Goal: Task Accomplishment & Management: Use online tool/utility

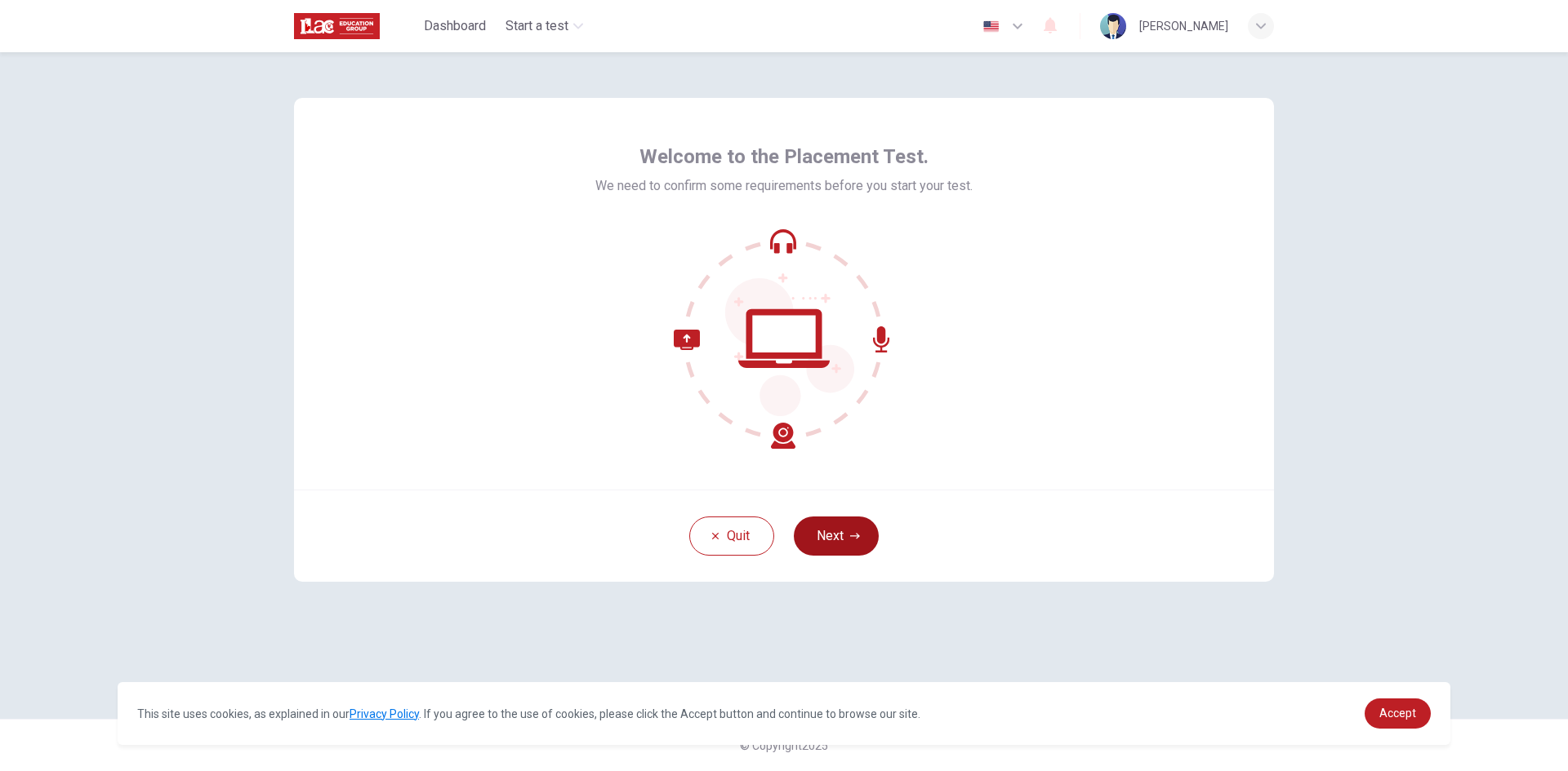
click at [853, 540] on icon "button" at bounding box center [855, 536] width 10 height 10
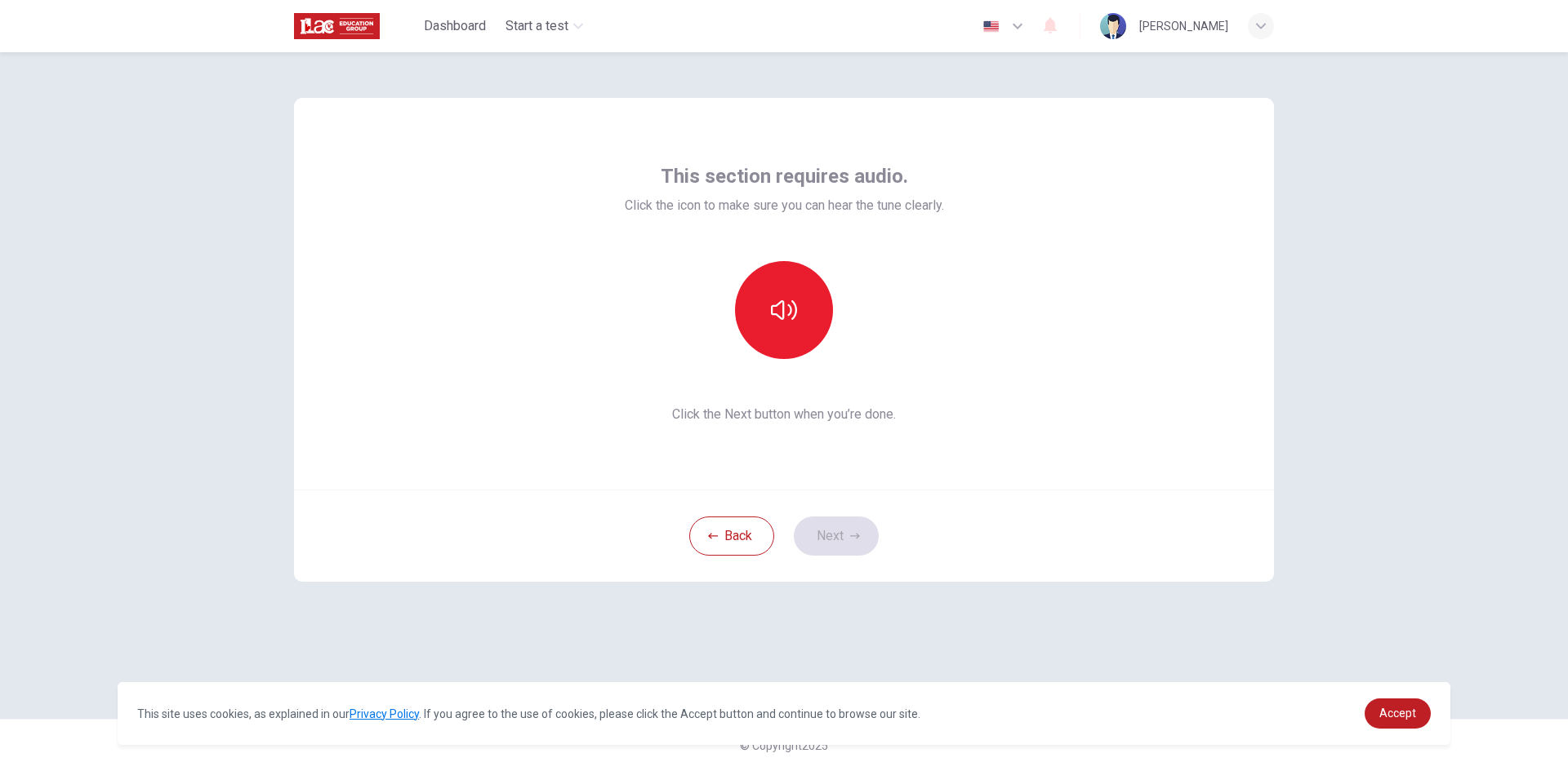
click at [763, 414] on span "Click the Next button when you’re done." at bounding box center [784, 414] width 319 height 19
click at [776, 311] on icon "button" at bounding box center [783, 310] width 26 height 26
click at [852, 530] on button "Next" at bounding box center [836, 536] width 85 height 39
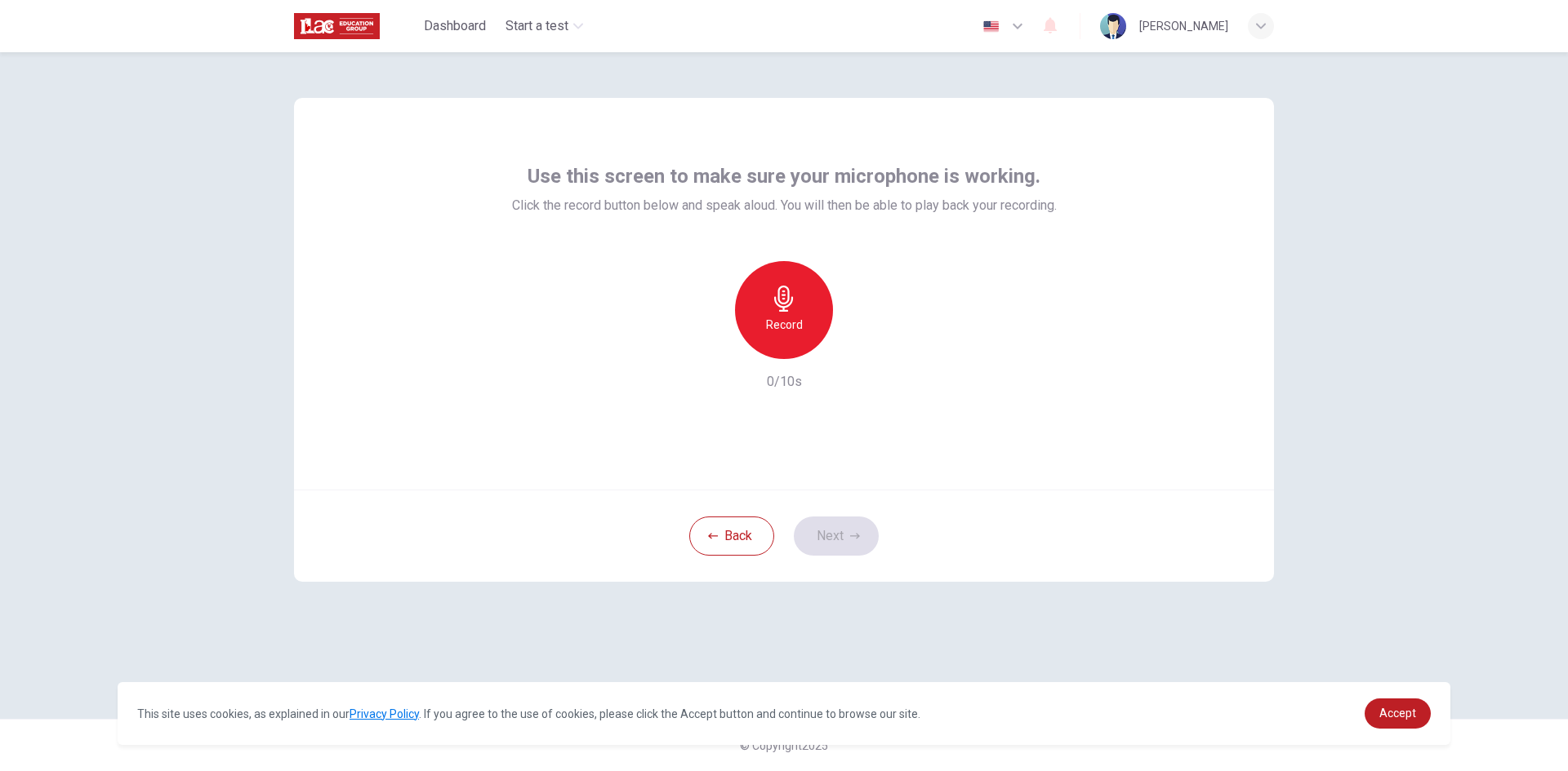
click at [796, 308] on icon "button" at bounding box center [783, 299] width 26 height 26
click at [862, 346] on icon "button" at bounding box center [860, 346] width 8 height 10
click at [849, 539] on button "Next" at bounding box center [836, 536] width 85 height 39
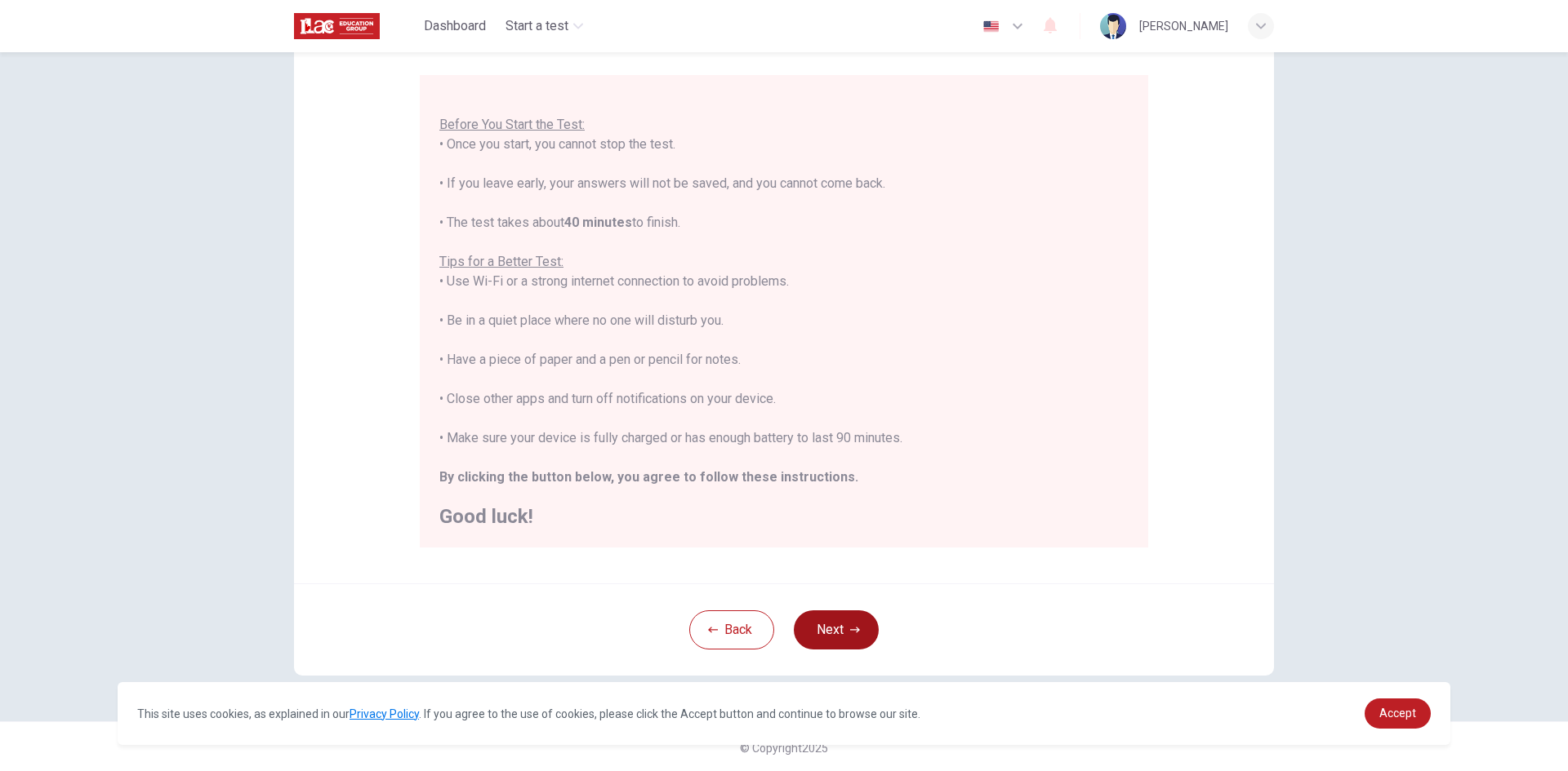
scroll to position [136, 0]
click at [844, 617] on button "Next" at bounding box center [836, 628] width 85 height 39
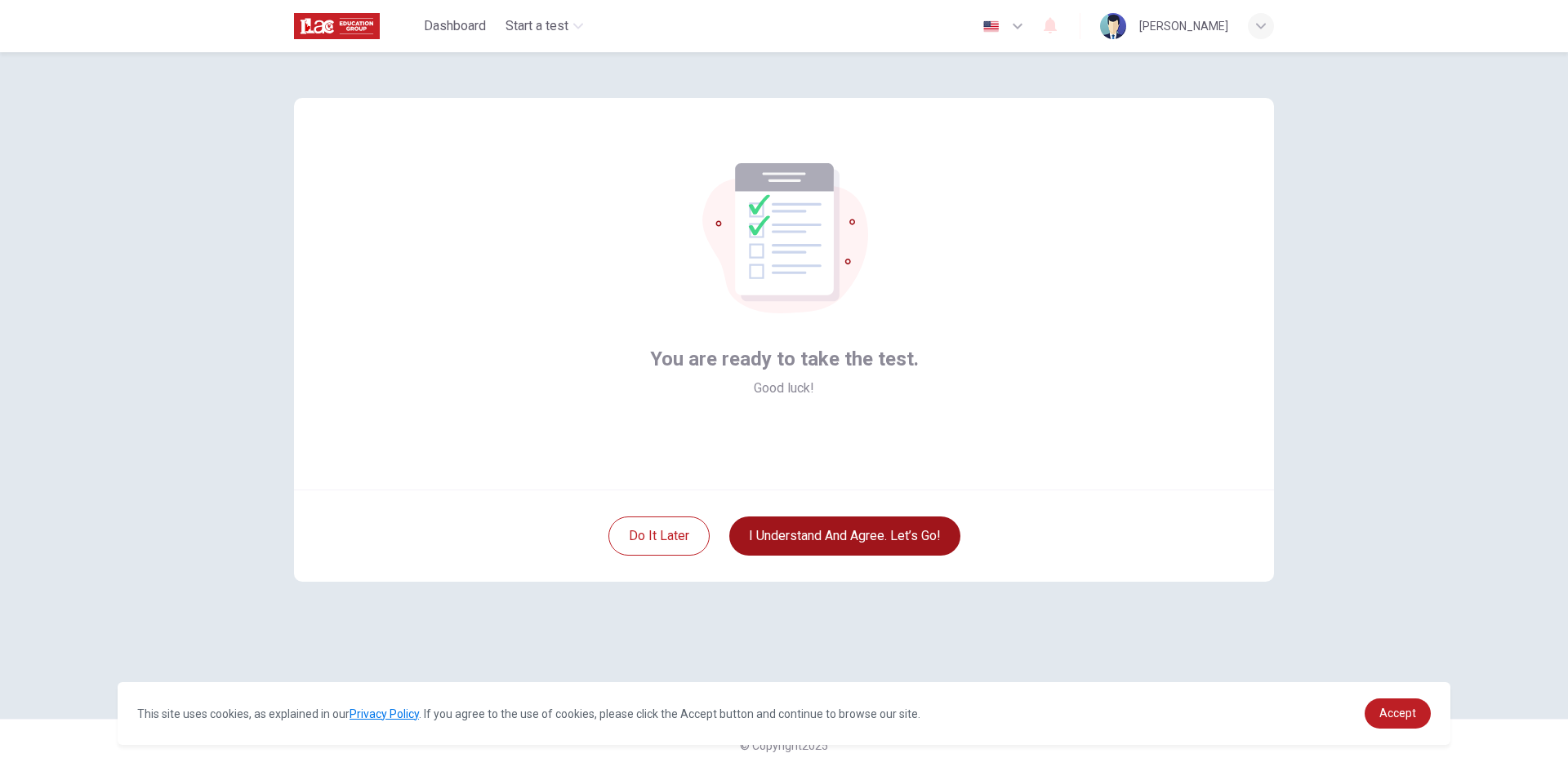
scroll to position [0, 0]
click at [831, 543] on button "I understand and agree. Let’s go!" at bounding box center [844, 536] width 231 height 39
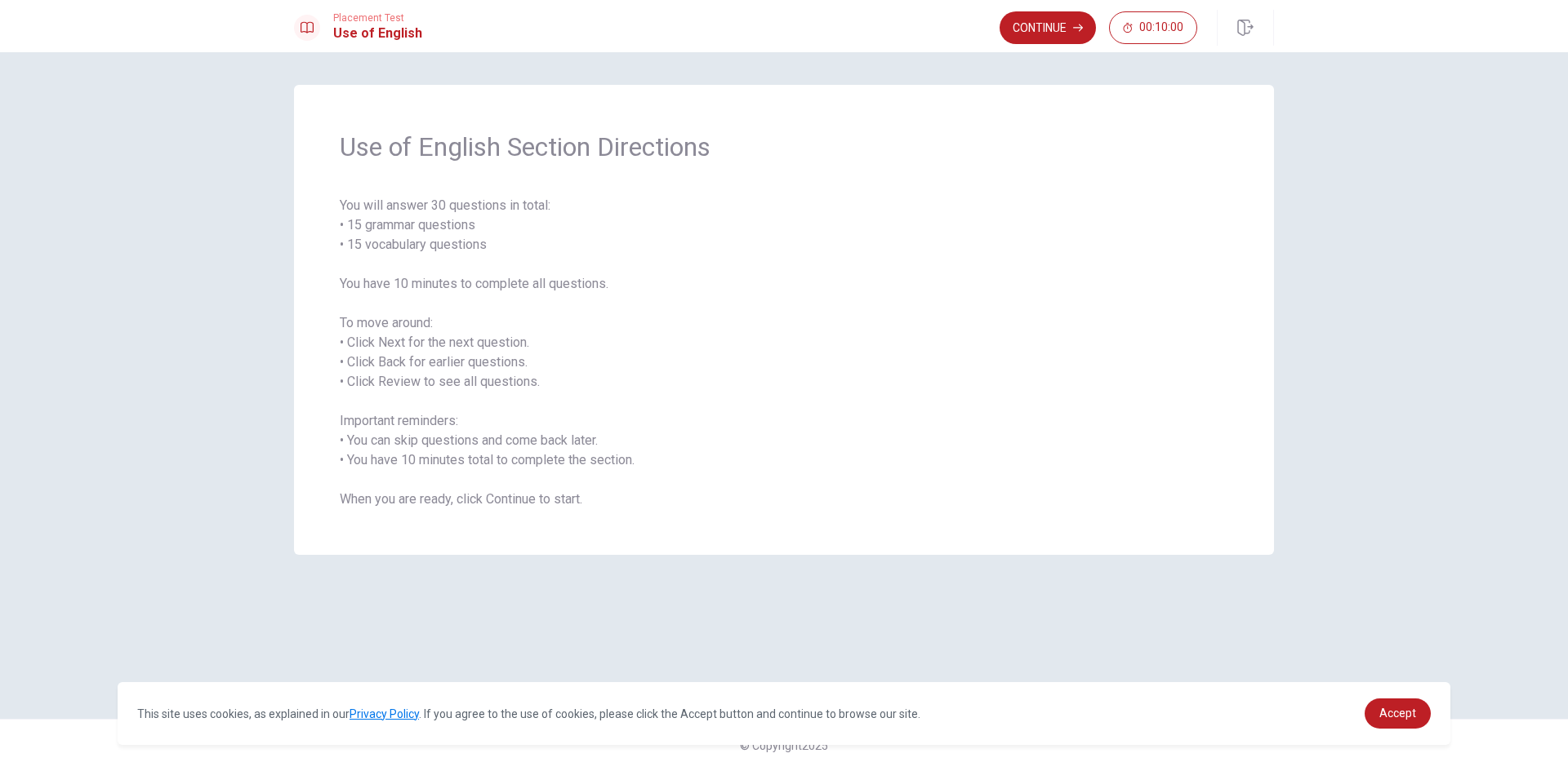
drag, startPoint x: 363, startPoint y: 204, endPoint x: 438, endPoint y: 210, distance: 75.2
click at [438, 210] on span "You will answer 30 questions in total: • 15 grammar questions • 15 vocabulary q…" at bounding box center [784, 352] width 888 height 314
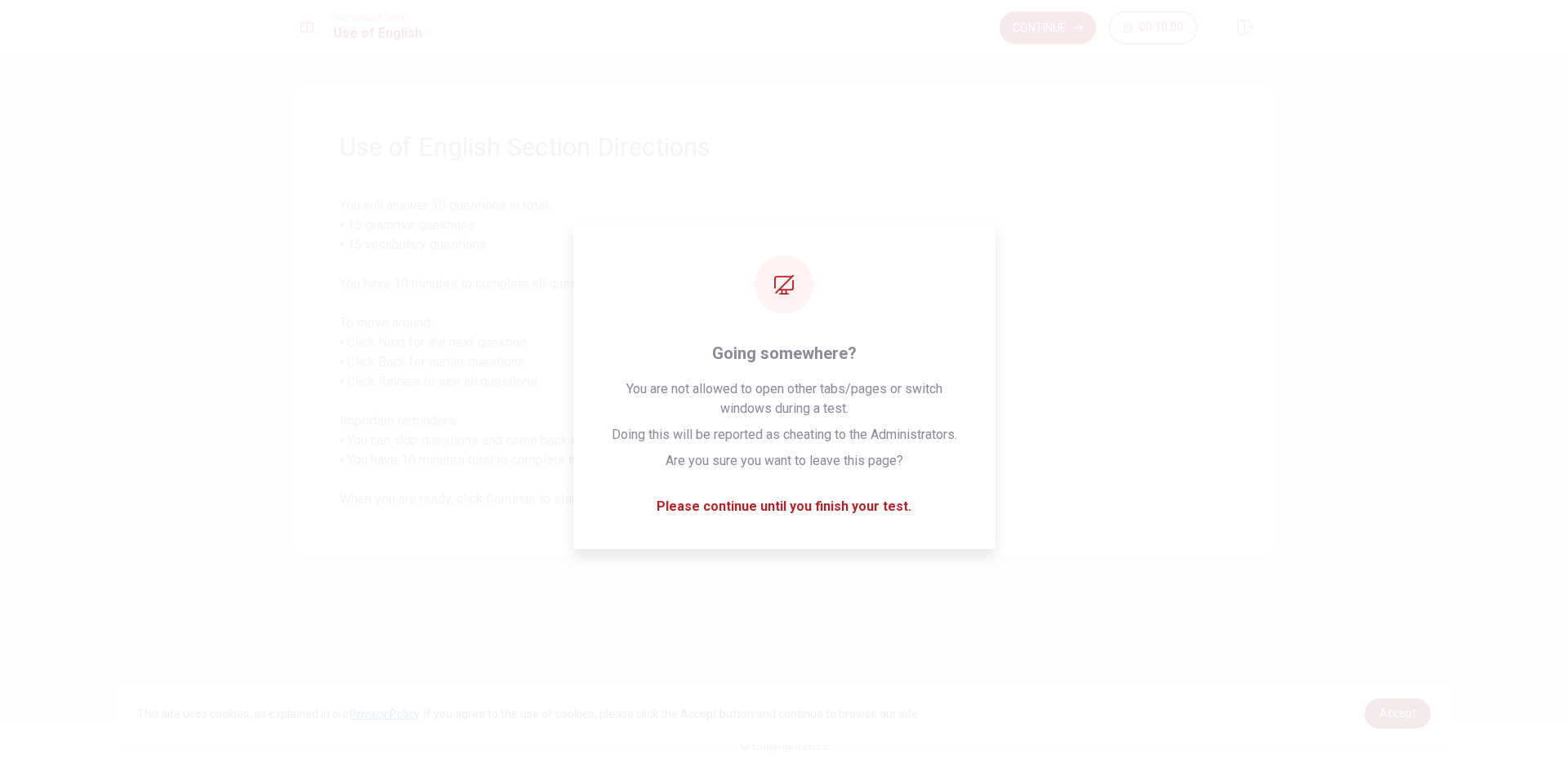
click at [1399, 713] on span "Accept" at bounding box center [1398, 714] width 37 height 13
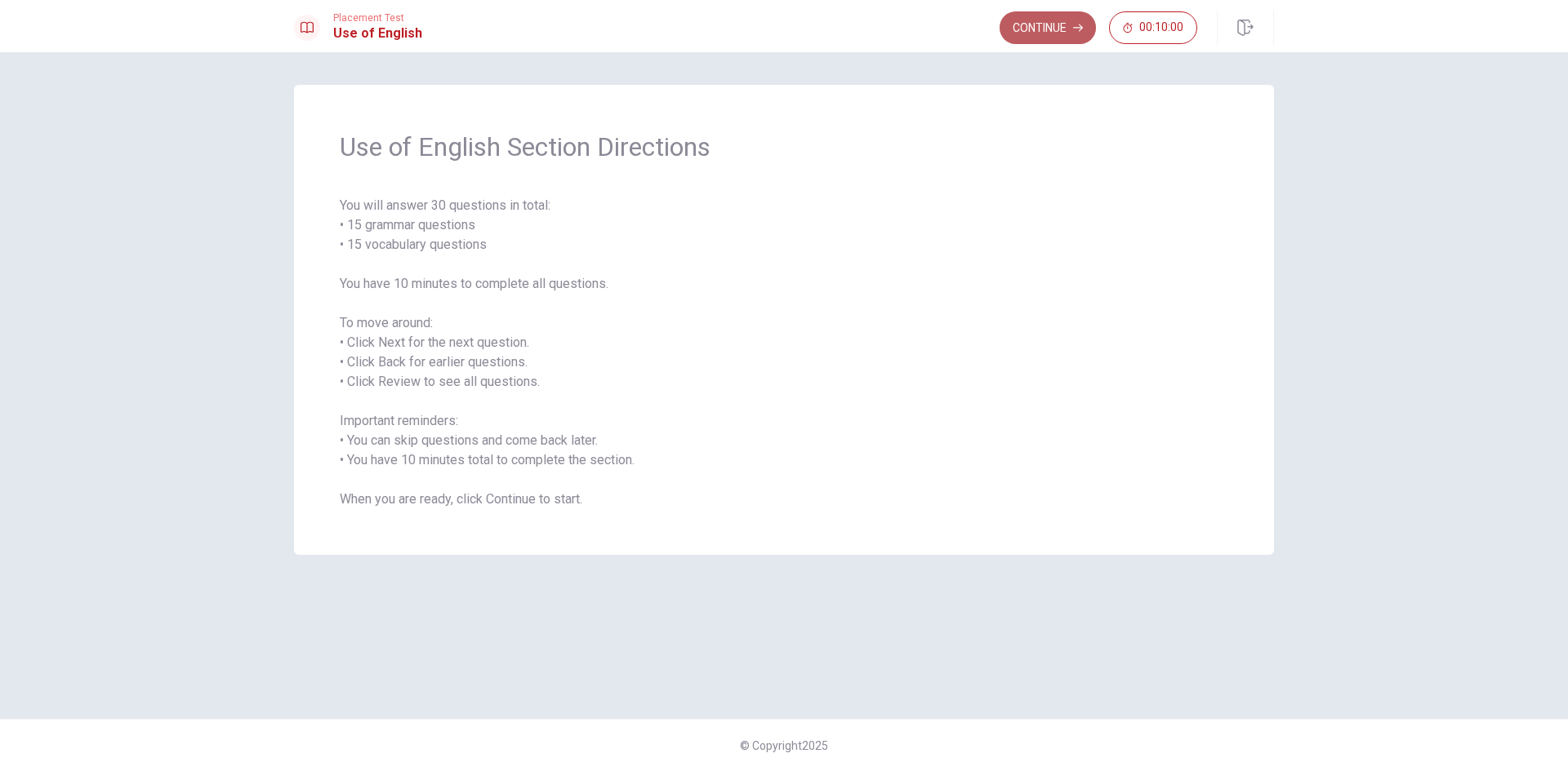
click at [1037, 31] on button "Continue" at bounding box center [1048, 28] width 97 height 33
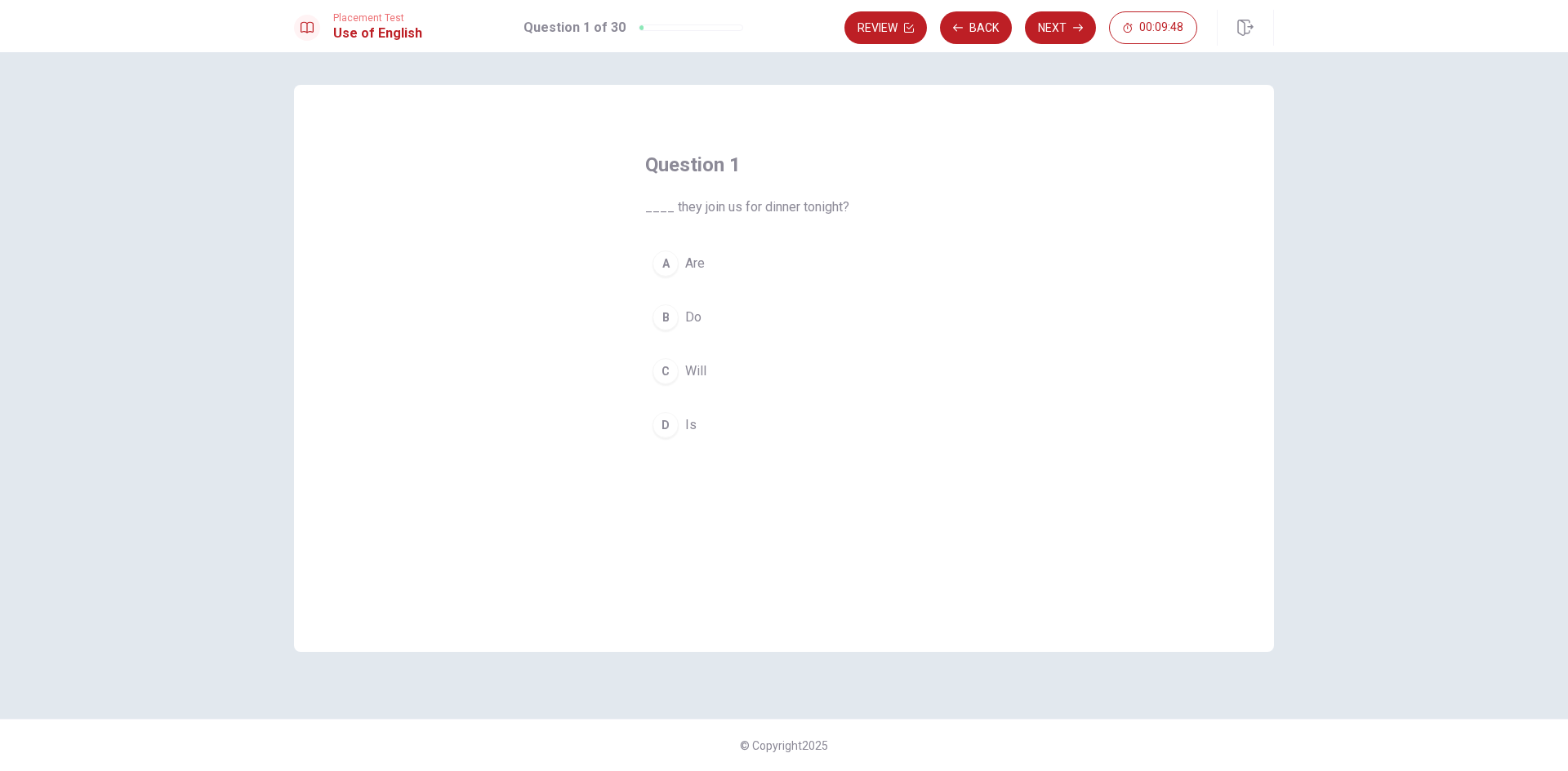
click at [684, 261] on button "A Are" at bounding box center [784, 263] width 278 height 41
click at [1056, 29] on button "Next" at bounding box center [1060, 28] width 71 height 33
click at [972, 29] on button "Back" at bounding box center [976, 28] width 72 height 33
click at [1059, 36] on button "Next" at bounding box center [1060, 28] width 71 height 33
click at [700, 369] on span "Did" at bounding box center [694, 371] width 19 height 19
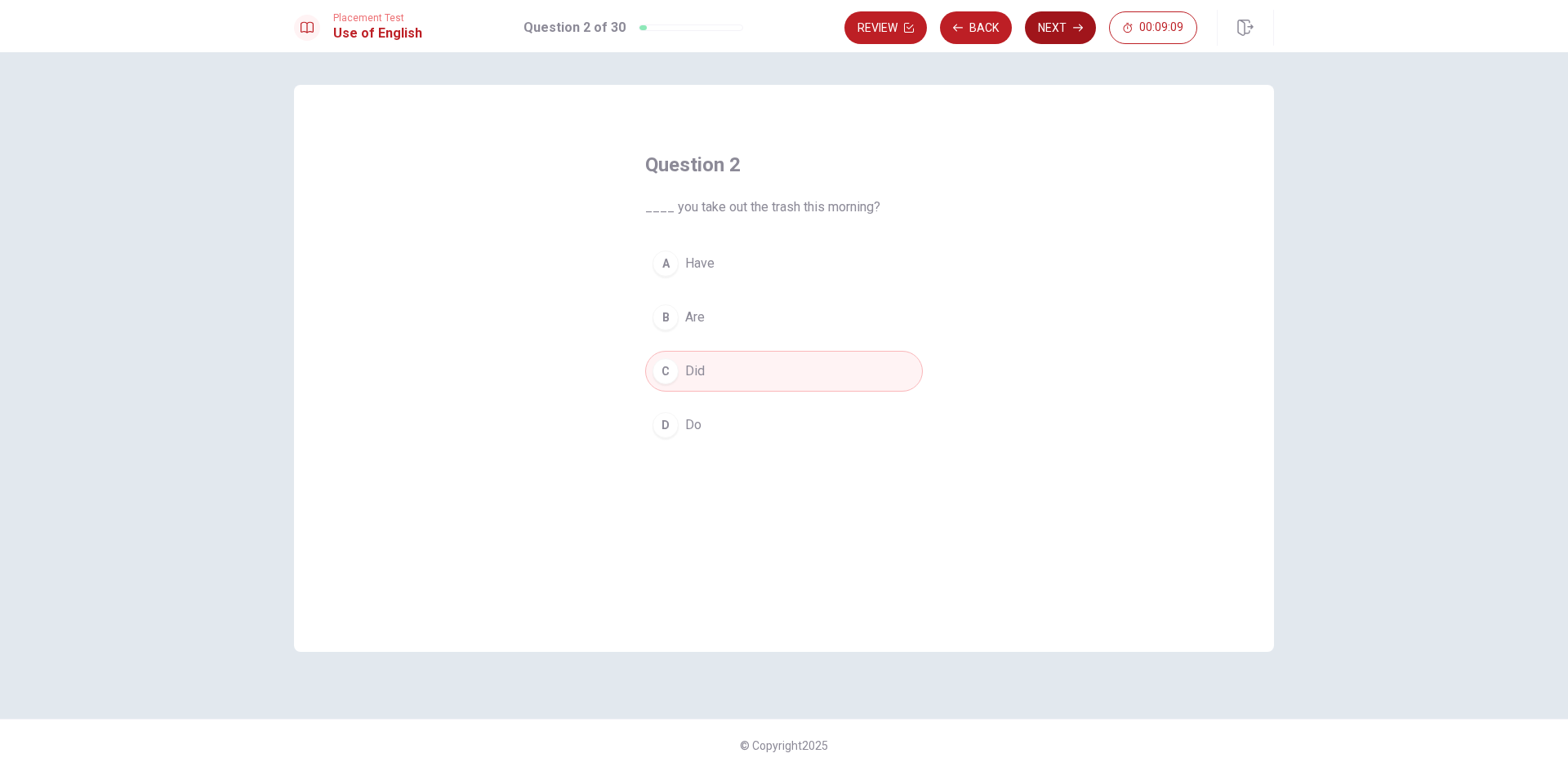
click at [1039, 29] on button "Next" at bounding box center [1060, 28] width 71 height 33
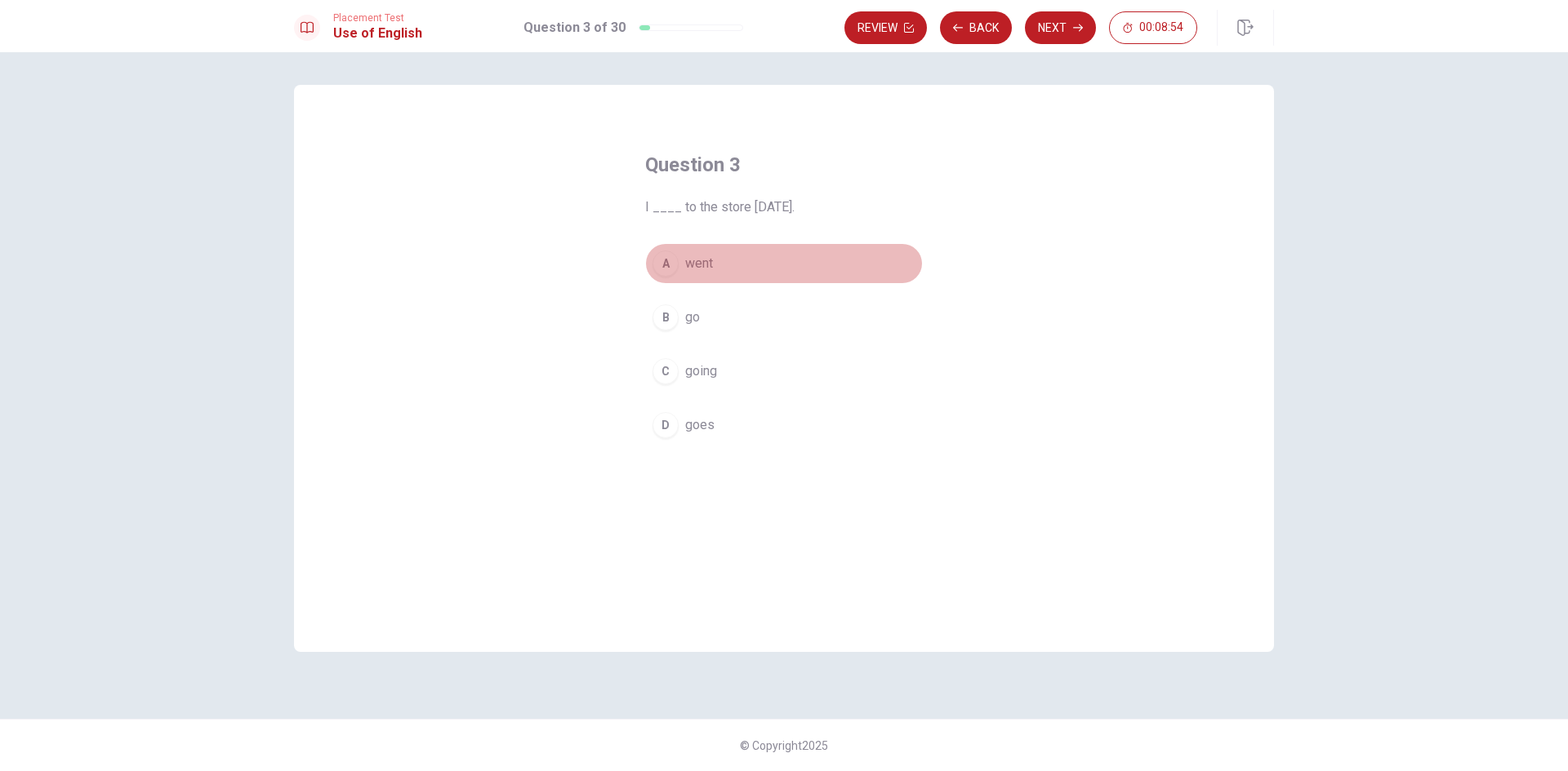
click at [697, 265] on span "went" at bounding box center [698, 263] width 28 height 19
click at [1079, 31] on icon "button" at bounding box center [1078, 28] width 10 height 10
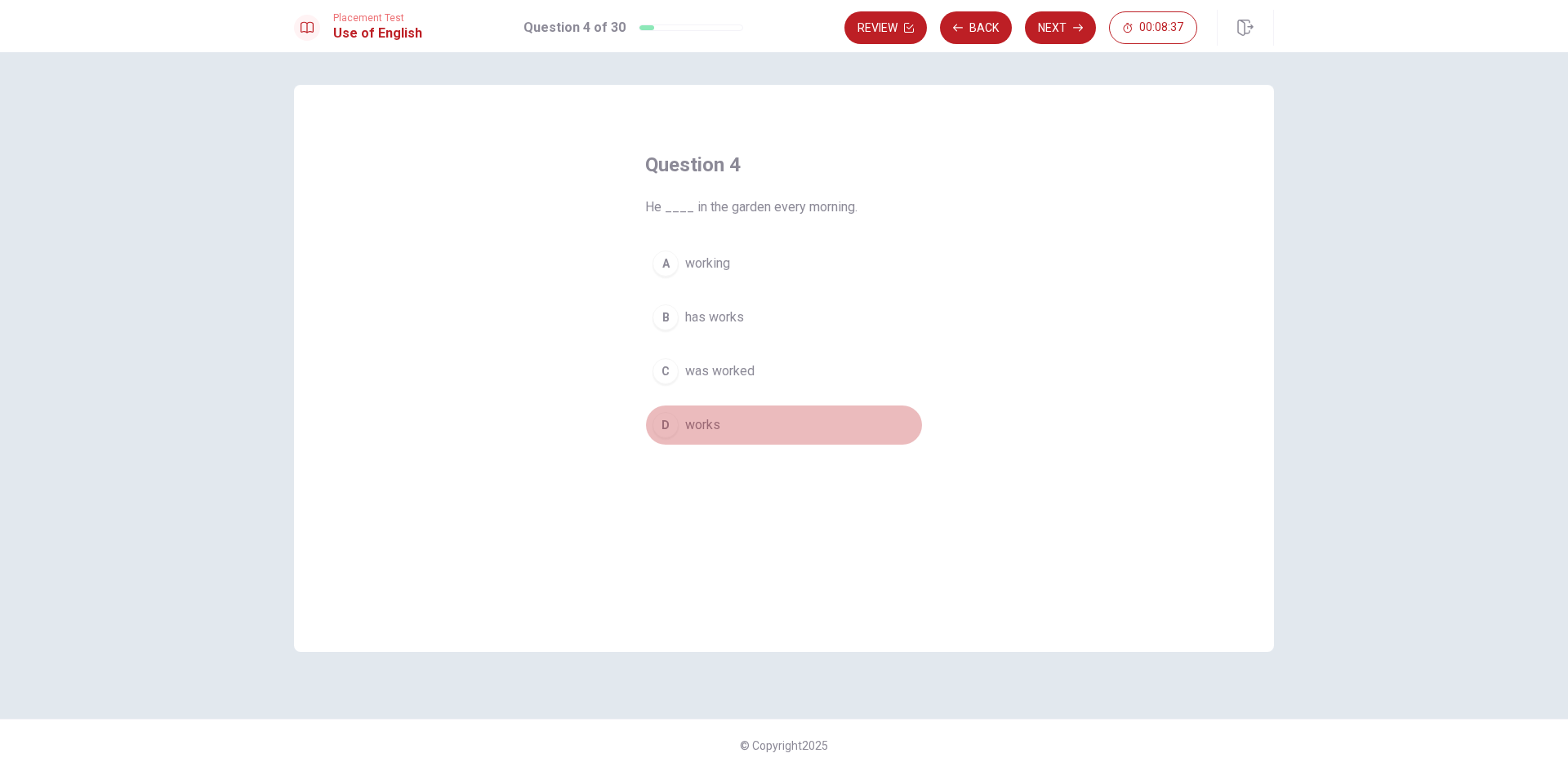
click at [714, 424] on span "works" at bounding box center [703, 425] width 35 height 19
click at [1035, 30] on button "Next" at bounding box center [1060, 28] width 71 height 33
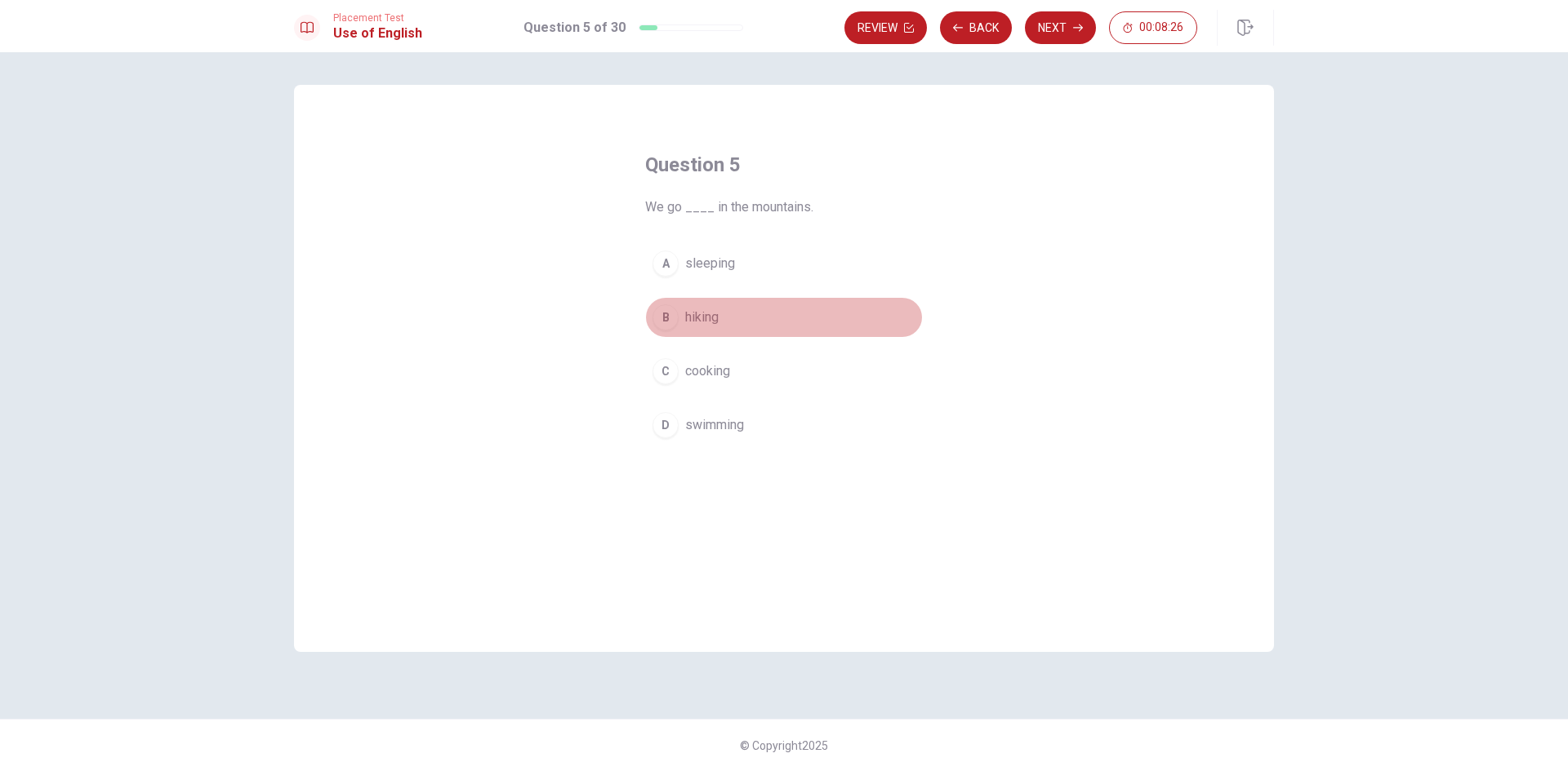
click at [711, 315] on span "hiking" at bounding box center [702, 317] width 34 height 19
click at [1053, 30] on button "Next" at bounding box center [1060, 28] width 71 height 33
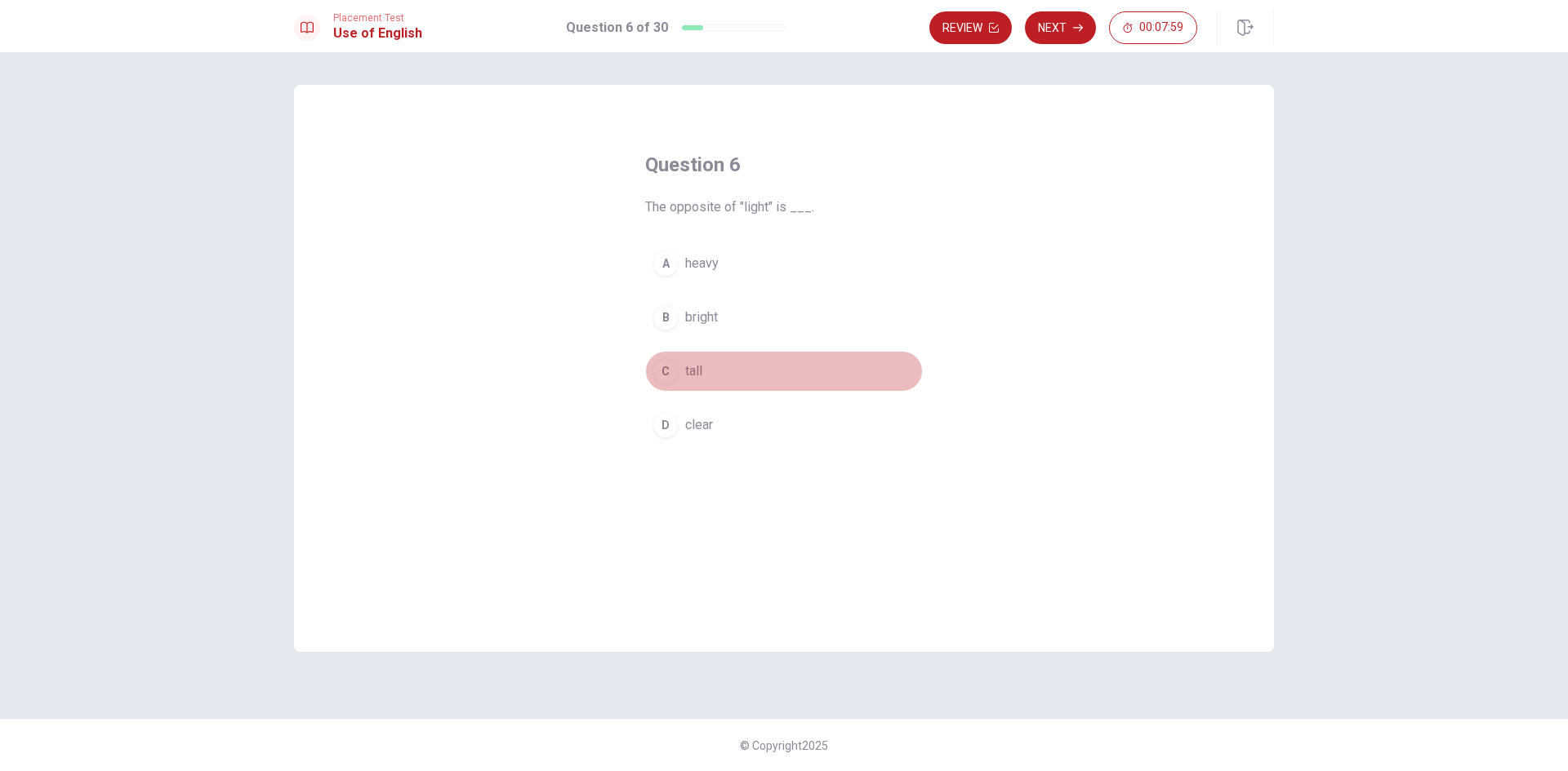
click at [679, 368] on button "C tall" at bounding box center [784, 371] width 278 height 41
click at [1069, 33] on button "Next" at bounding box center [1060, 28] width 71 height 33
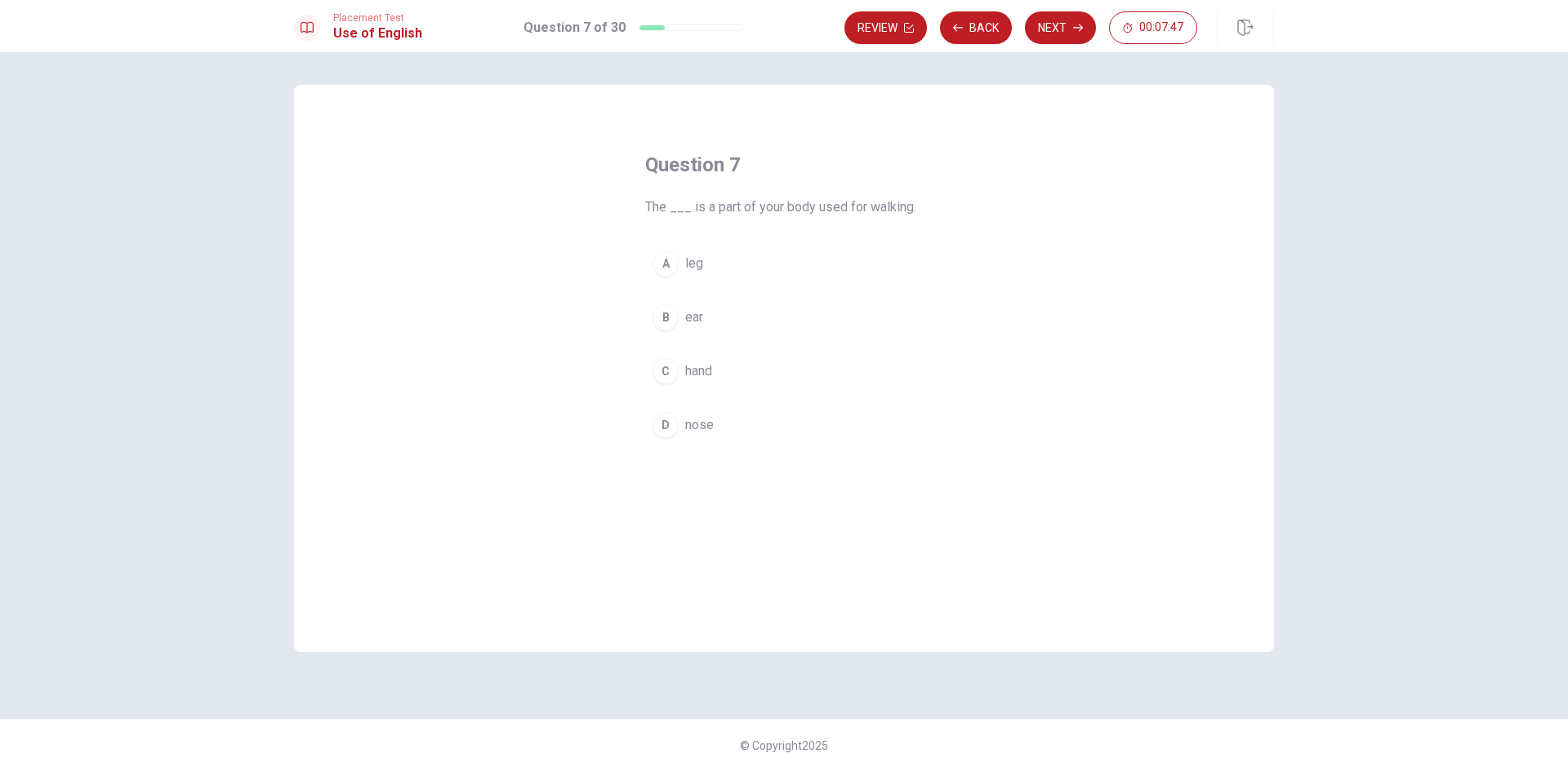
click at [697, 263] on span "leg" at bounding box center [693, 263] width 18 height 19
click at [1081, 34] on button "Next" at bounding box center [1060, 28] width 71 height 33
click at [682, 318] on button "B strong" at bounding box center [784, 317] width 278 height 41
click at [1047, 32] on button "Next" at bounding box center [1060, 28] width 71 height 33
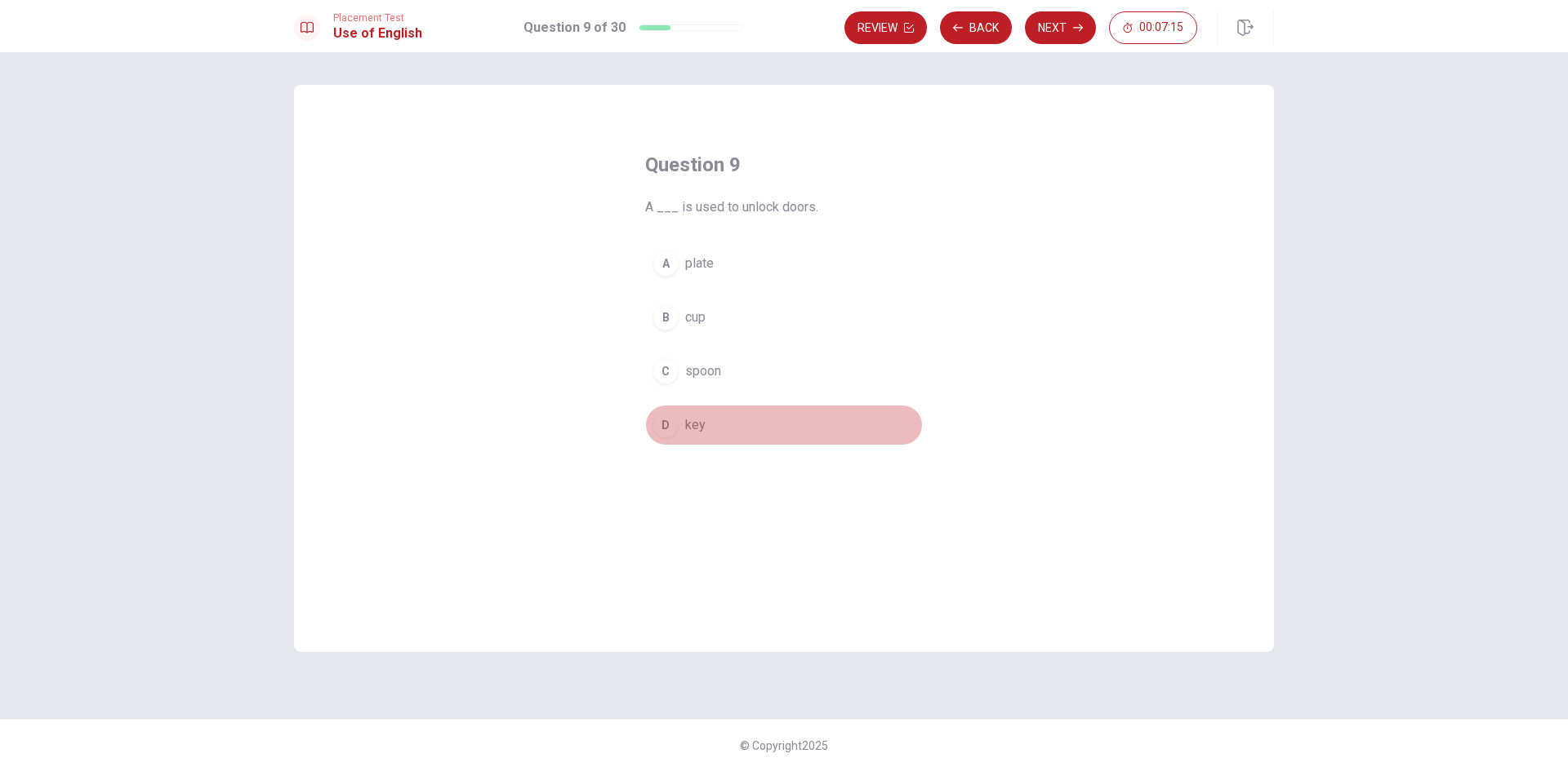
click at [669, 416] on div "D" at bounding box center [665, 425] width 26 height 26
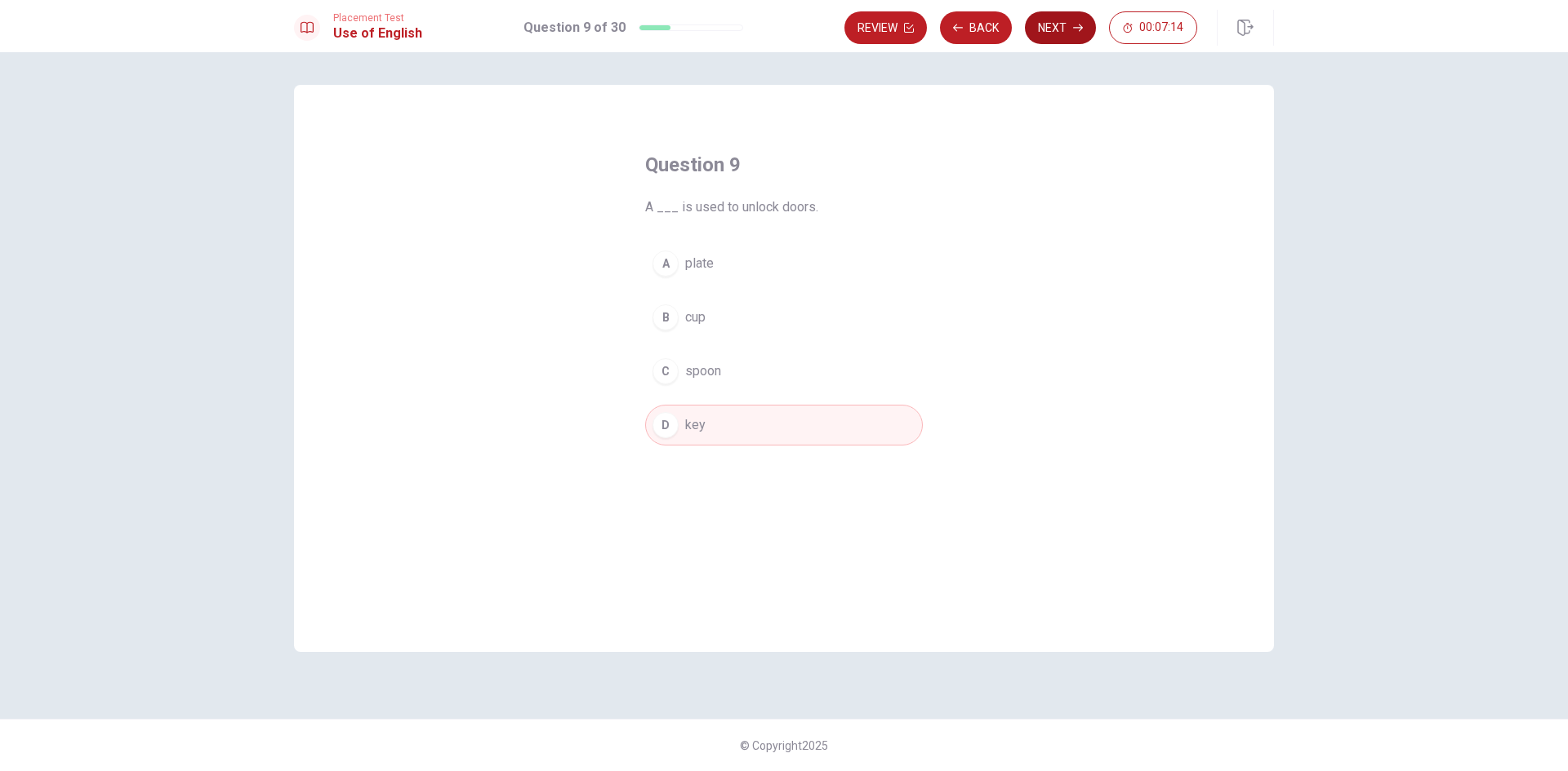
click at [1063, 29] on button "Next" at bounding box center [1060, 28] width 71 height 33
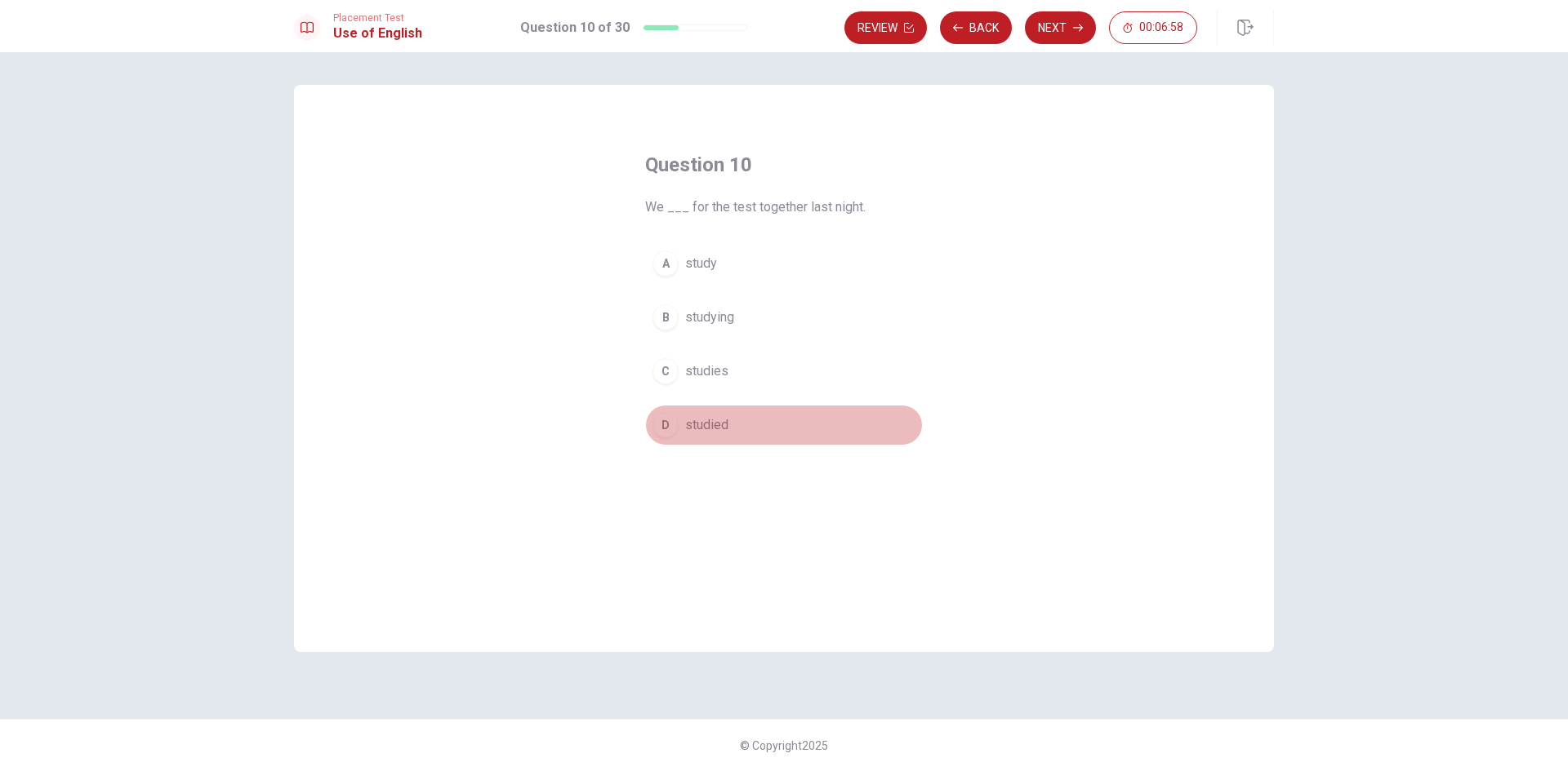
click at [712, 425] on span "studied" at bounding box center [707, 425] width 44 height 19
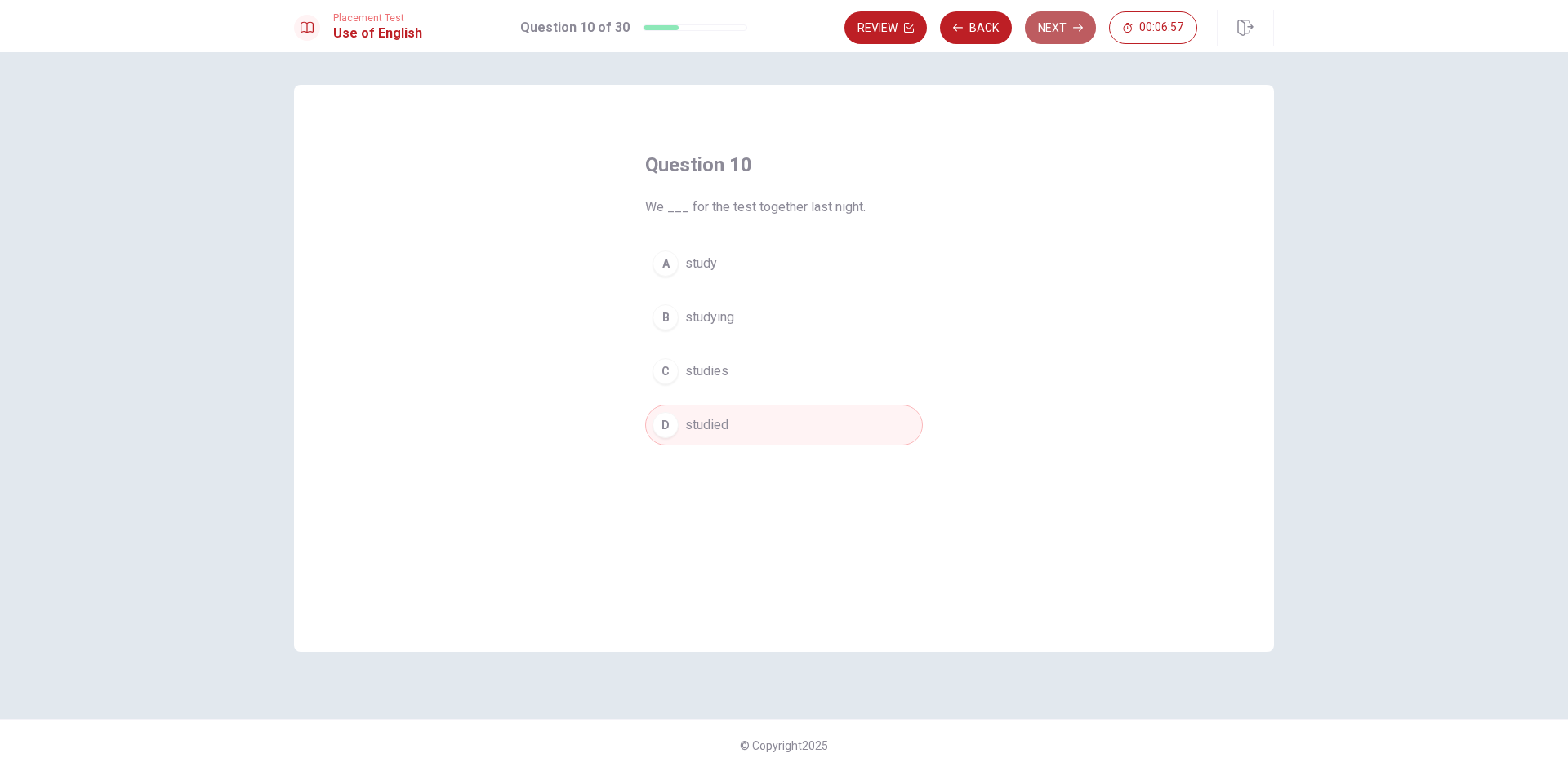
click at [1059, 28] on button "Next" at bounding box center [1060, 28] width 71 height 33
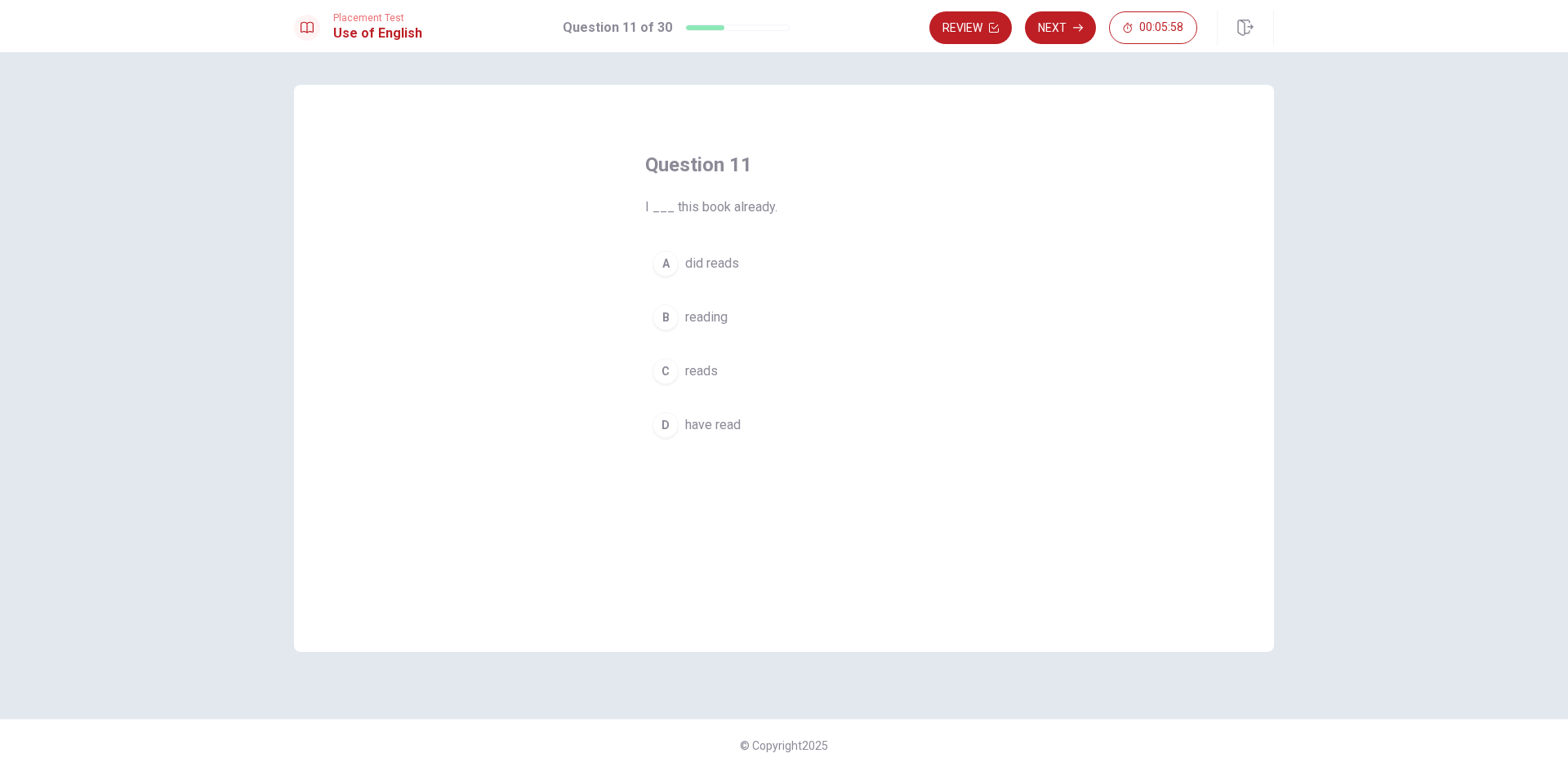
click at [708, 430] on span "have read" at bounding box center [713, 425] width 55 height 19
click at [1063, 31] on button "Next" at bounding box center [1060, 28] width 71 height 33
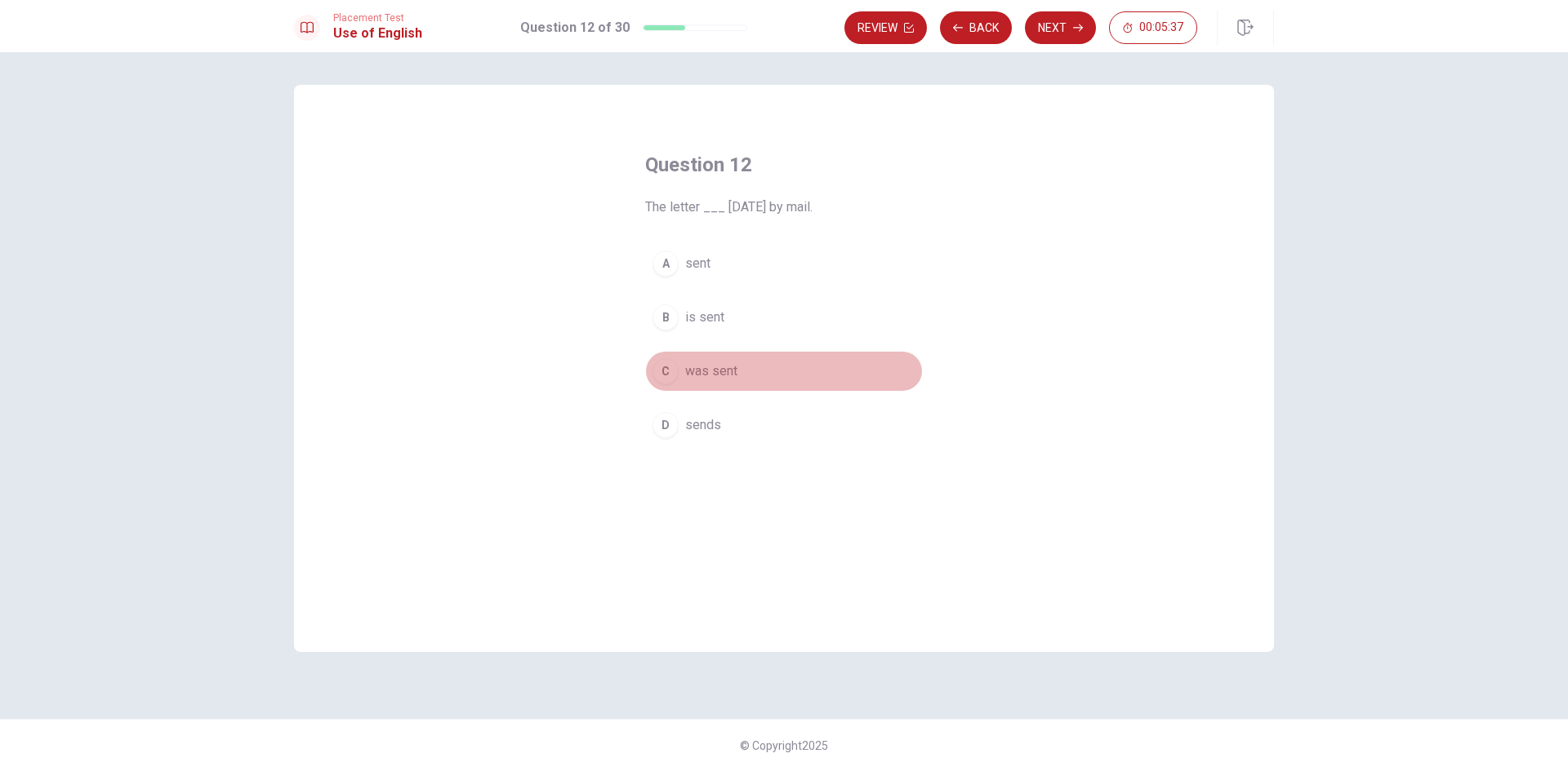
click at [689, 371] on span "was sent" at bounding box center [711, 371] width 52 height 19
click at [1055, 29] on button "Next" at bounding box center [1060, 28] width 71 height 33
click at [690, 262] on span "are" at bounding box center [693, 263] width 18 height 19
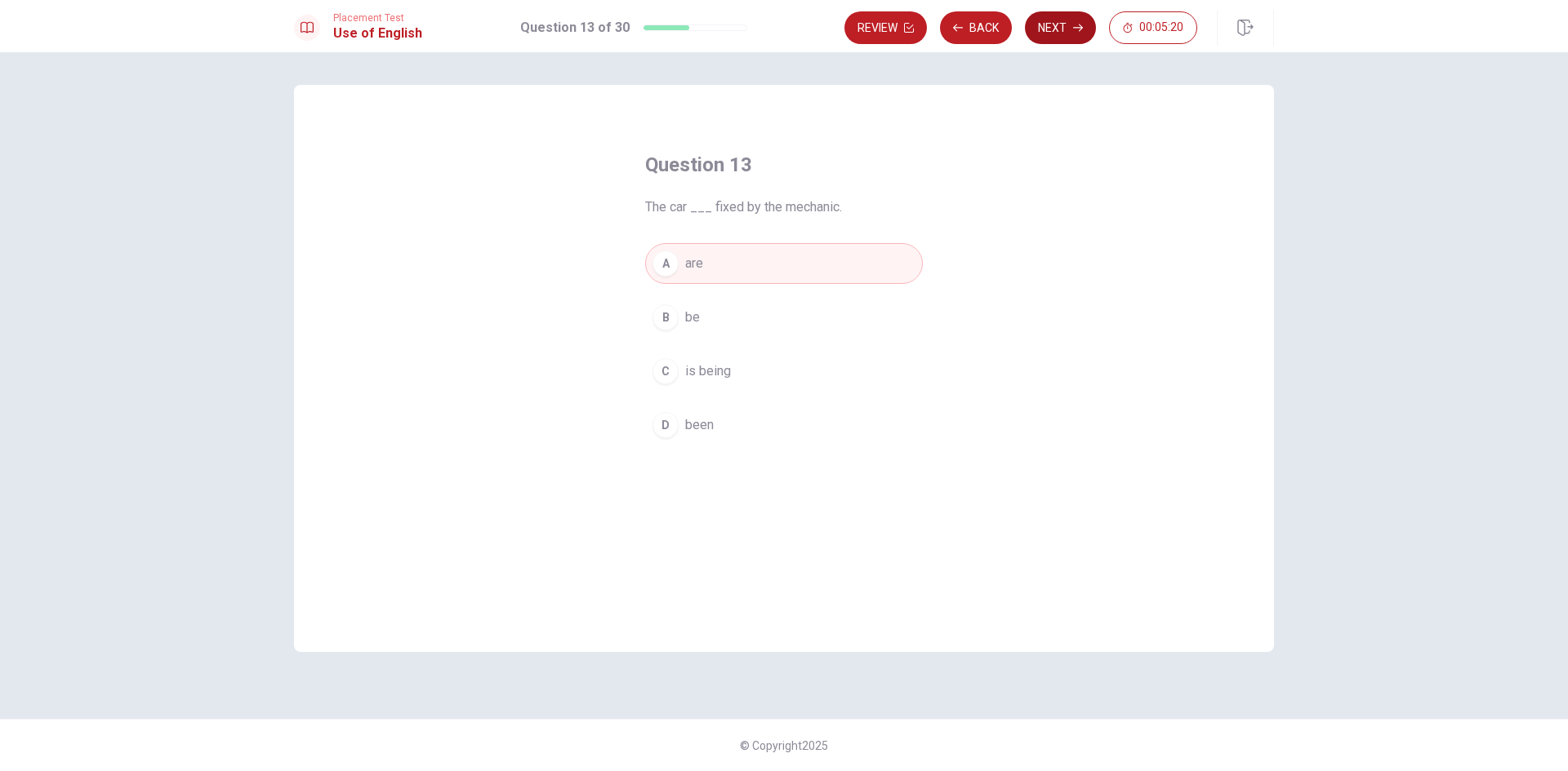
click at [1047, 34] on button "Next" at bounding box center [1060, 28] width 71 height 33
click at [696, 314] on span "complete" at bounding box center [712, 317] width 54 height 19
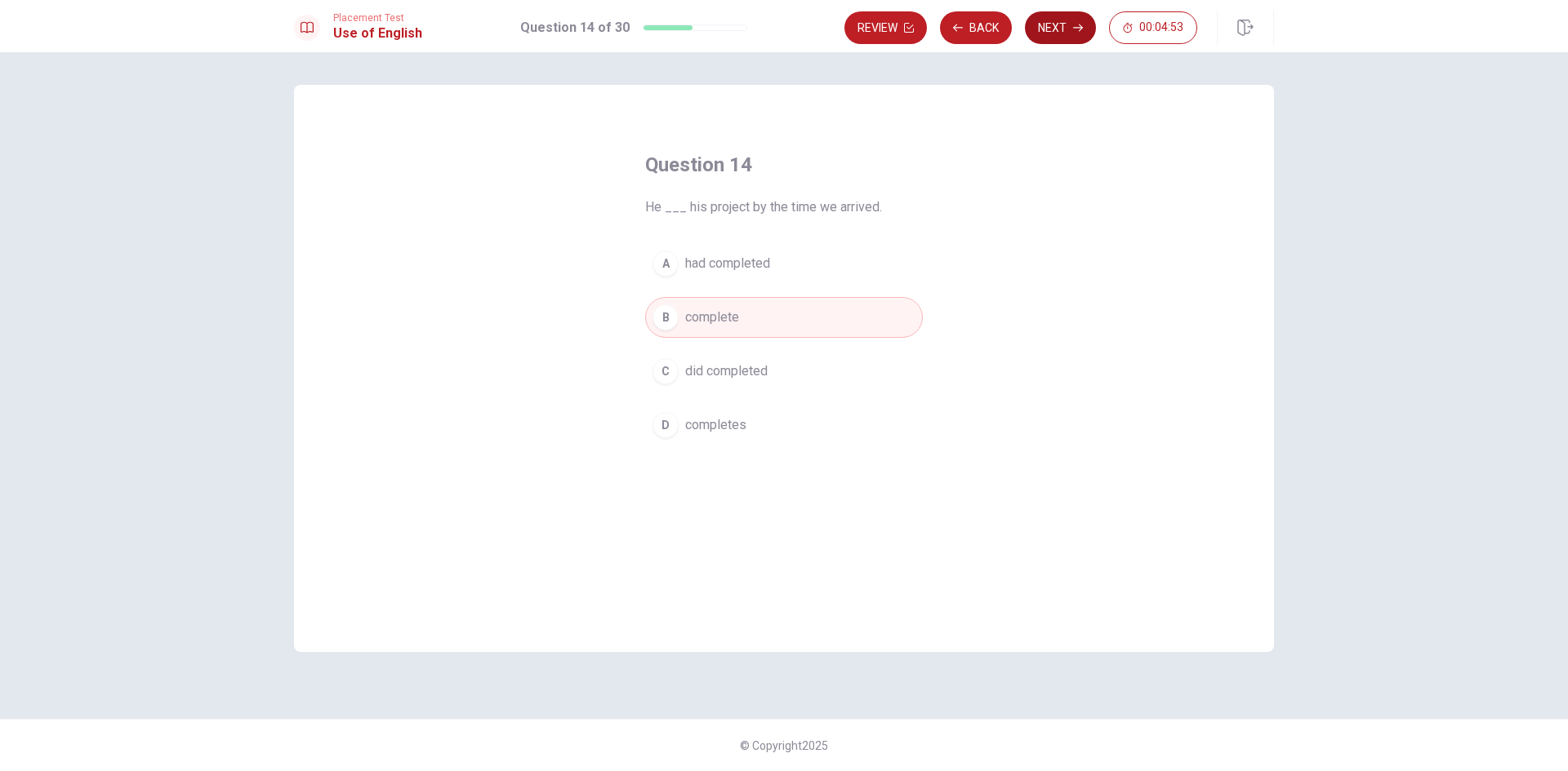
click at [1057, 25] on button "Next" at bounding box center [1060, 28] width 71 height 33
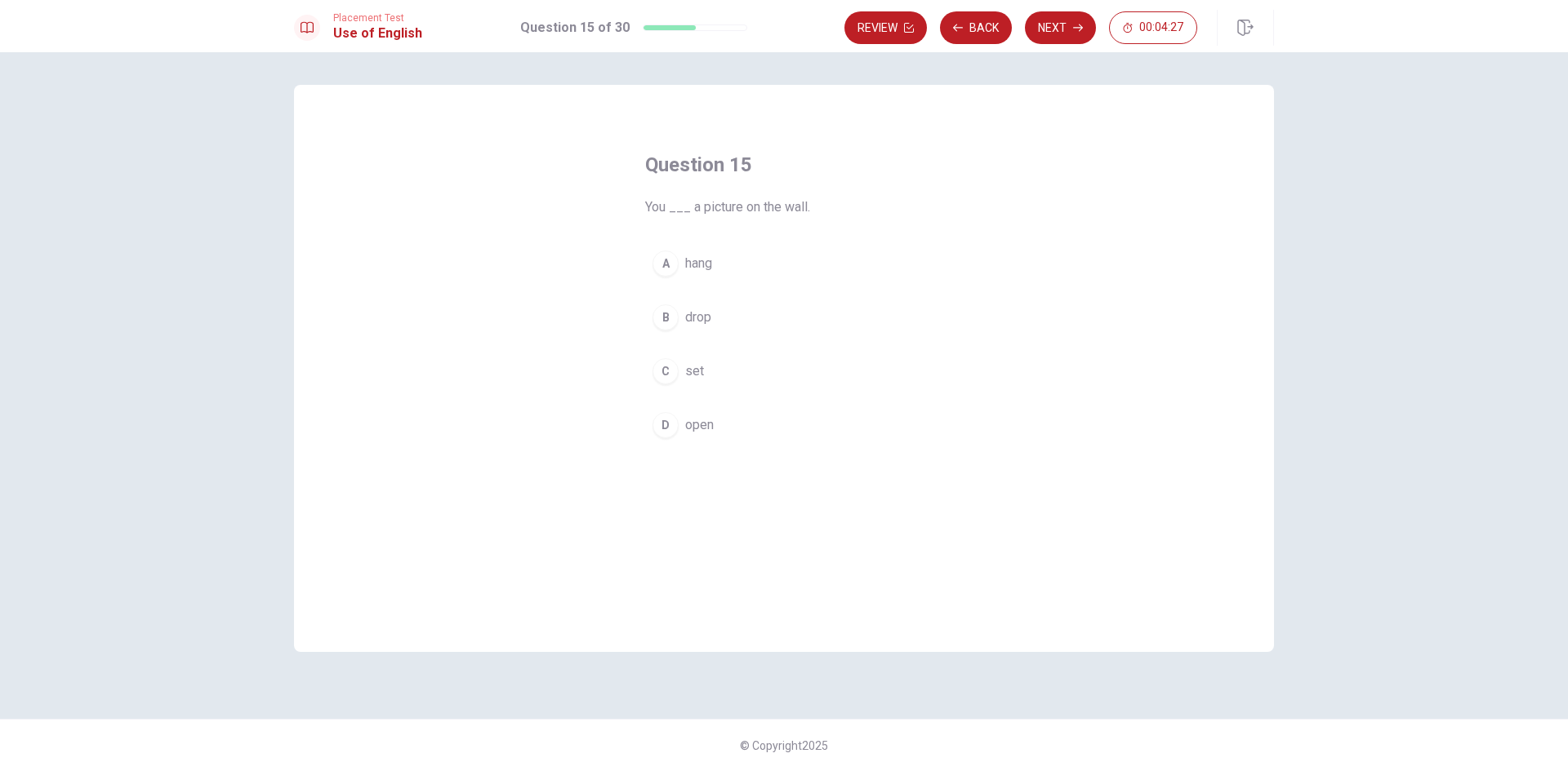
click at [706, 263] on span "hang" at bounding box center [698, 263] width 27 height 19
click at [1069, 33] on button "Next" at bounding box center [1060, 28] width 71 height 33
click at [693, 379] on span "trip" at bounding box center [694, 371] width 18 height 19
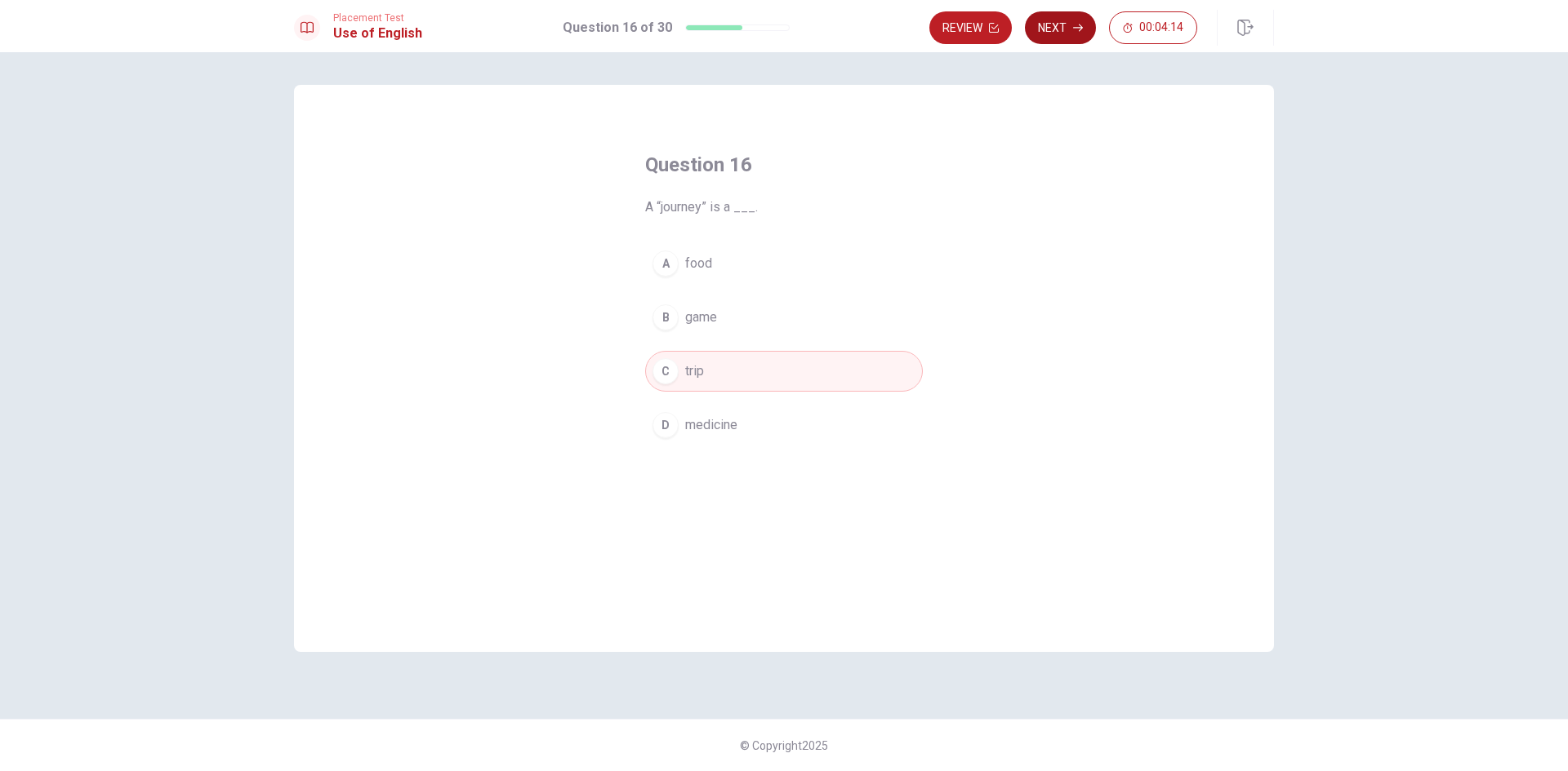
click at [1077, 24] on icon "button" at bounding box center [1078, 28] width 10 height 10
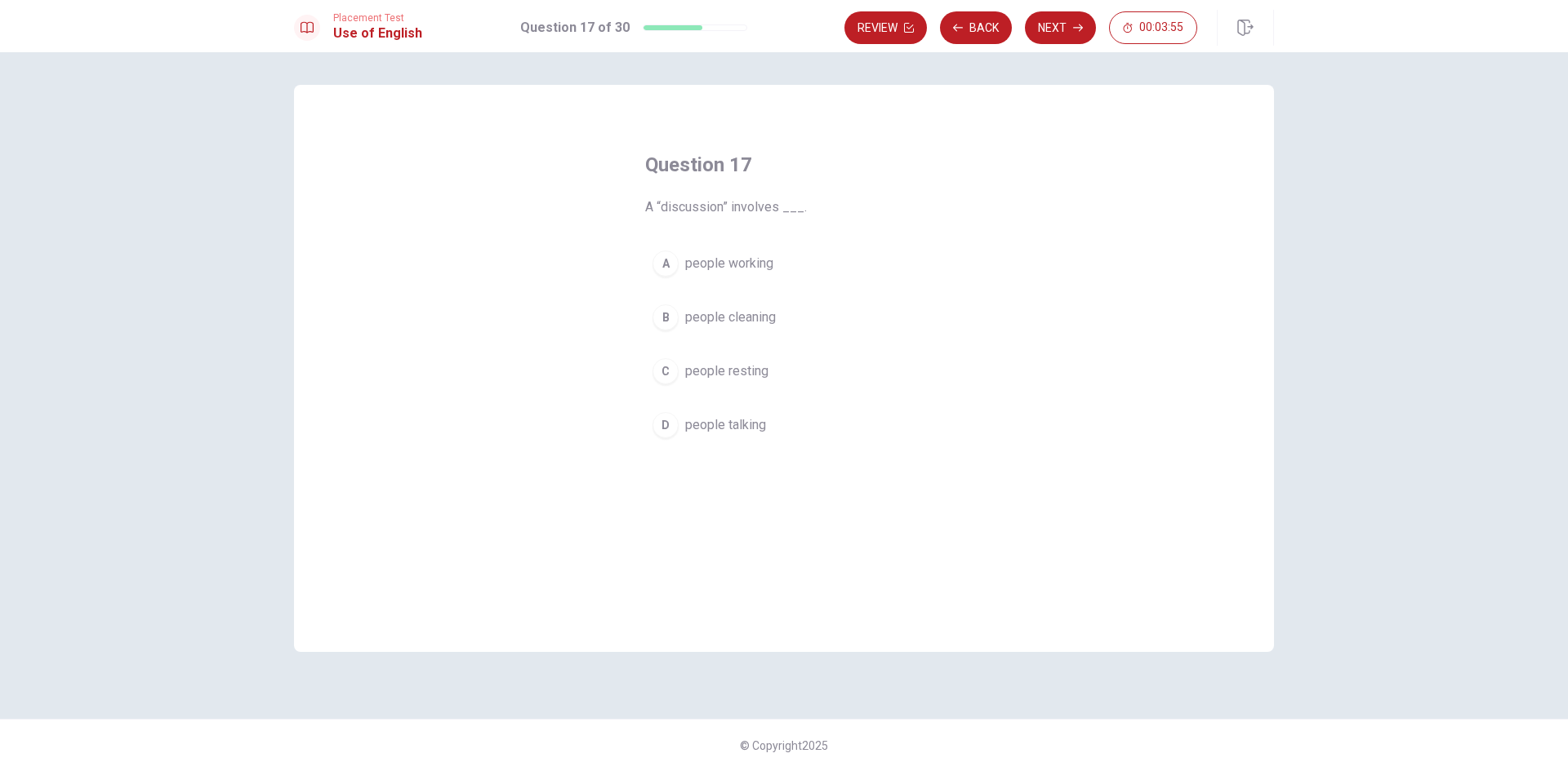
click at [712, 260] on span "people working" at bounding box center [729, 263] width 88 height 19
click at [1068, 34] on button "Next" at bounding box center [1060, 28] width 71 height 33
click at [710, 326] on span "a chance" at bounding box center [709, 317] width 50 height 19
click at [1071, 34] on button "Next" at bounding box center [1060, 28] width 71 height 33
click at [719, 425] on span "recipe" at bounding box center [703, 425] width 36 height 19
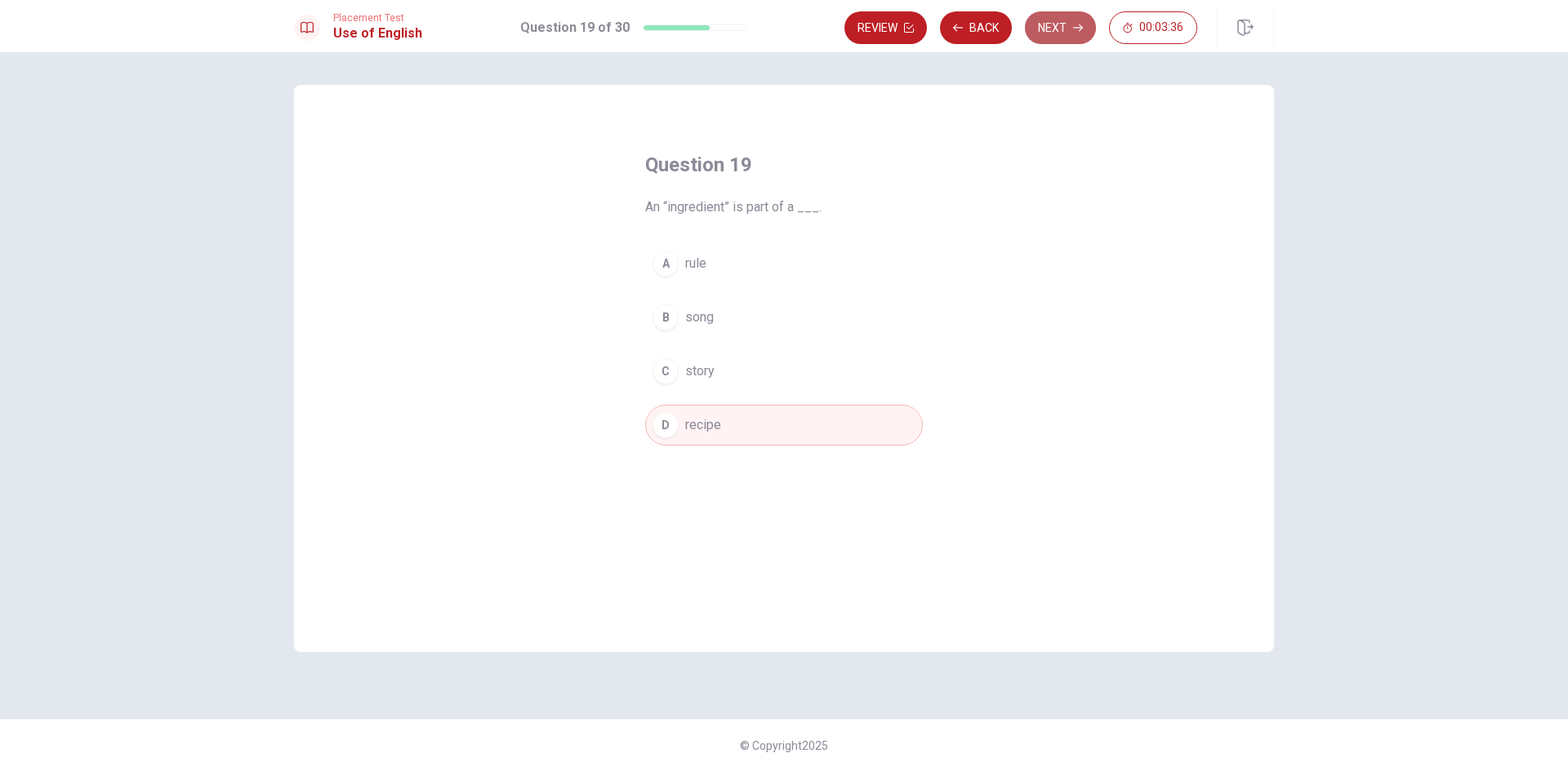
click at [1071, 17] on button "Next" at bounding box center [1060, 28] width 71 height 33
click at [710, 372] on span "Does" at bounding box center [700, 371] width 31 height 19
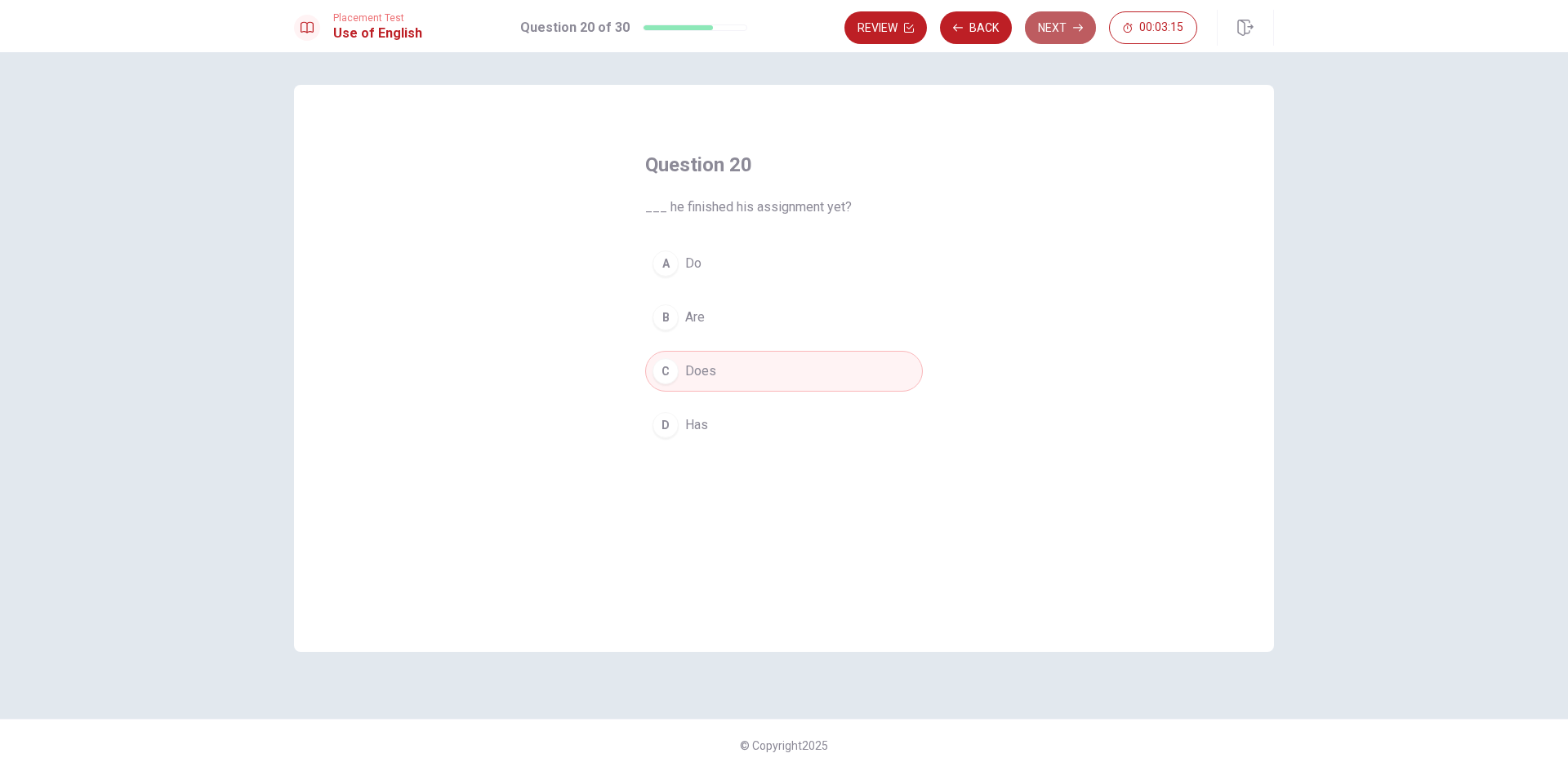
click at [1064, 21] on button "Next" at bounding box center [1060, 28] width 71 height 33
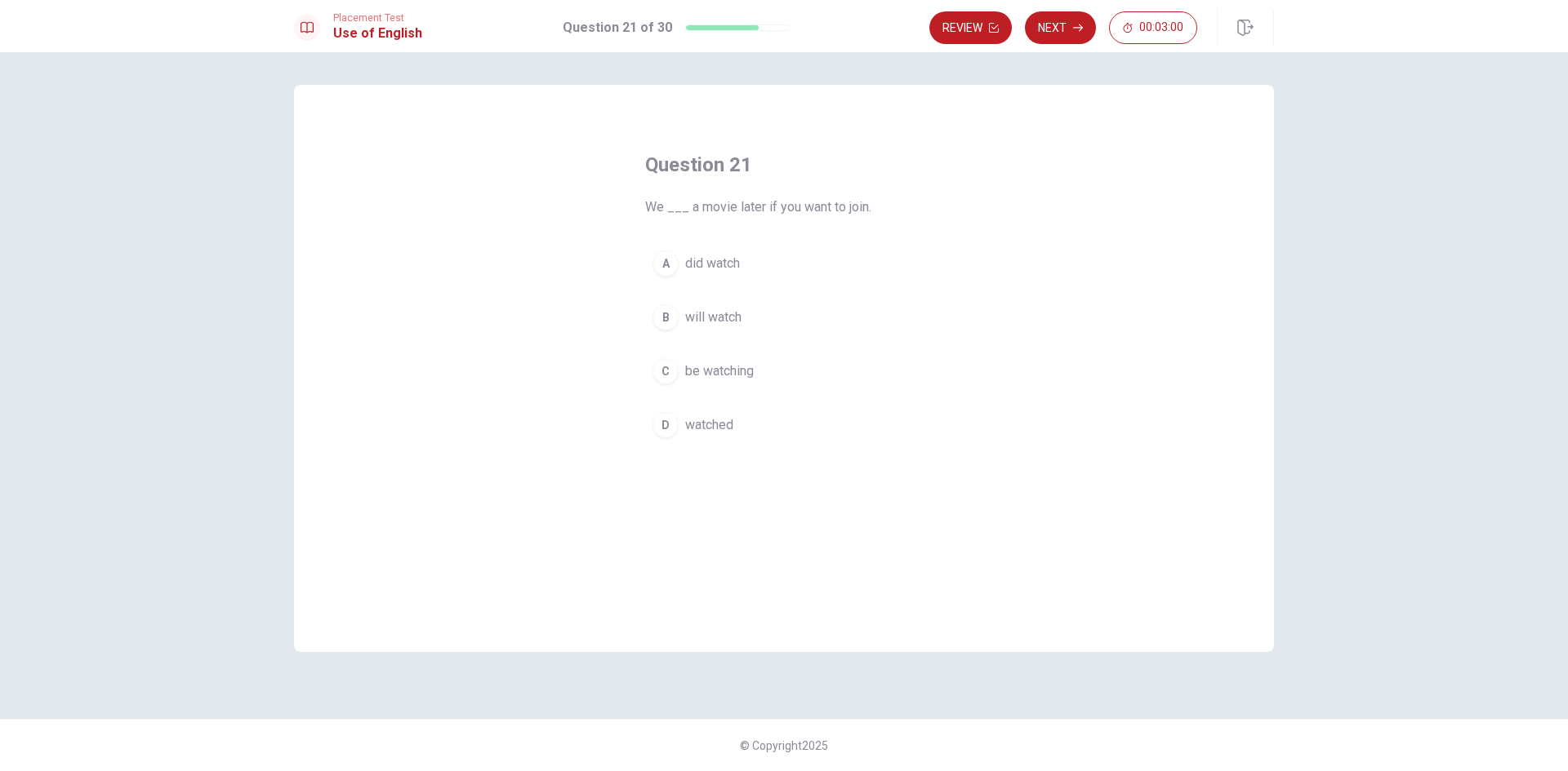
click at [685, 315] on span "will watch" at bounding box center [713, 317] width 56 height 19
click at [1071, 34] on button "Next" at bounding box center [1060, 28] width 71 height 33
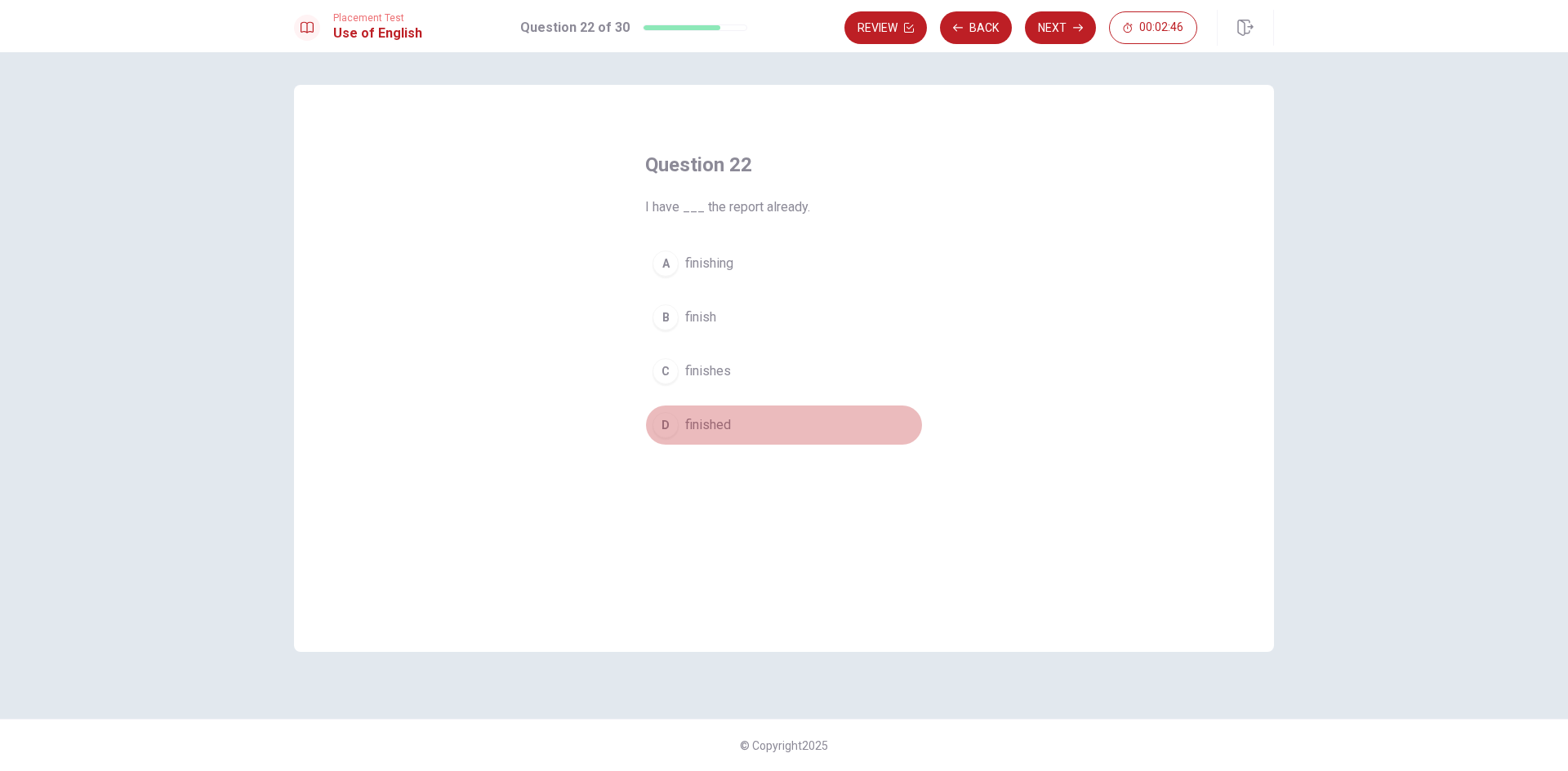
click at [712, 427] on span "finished" at bounding box center [708, 425] width 45 height 19
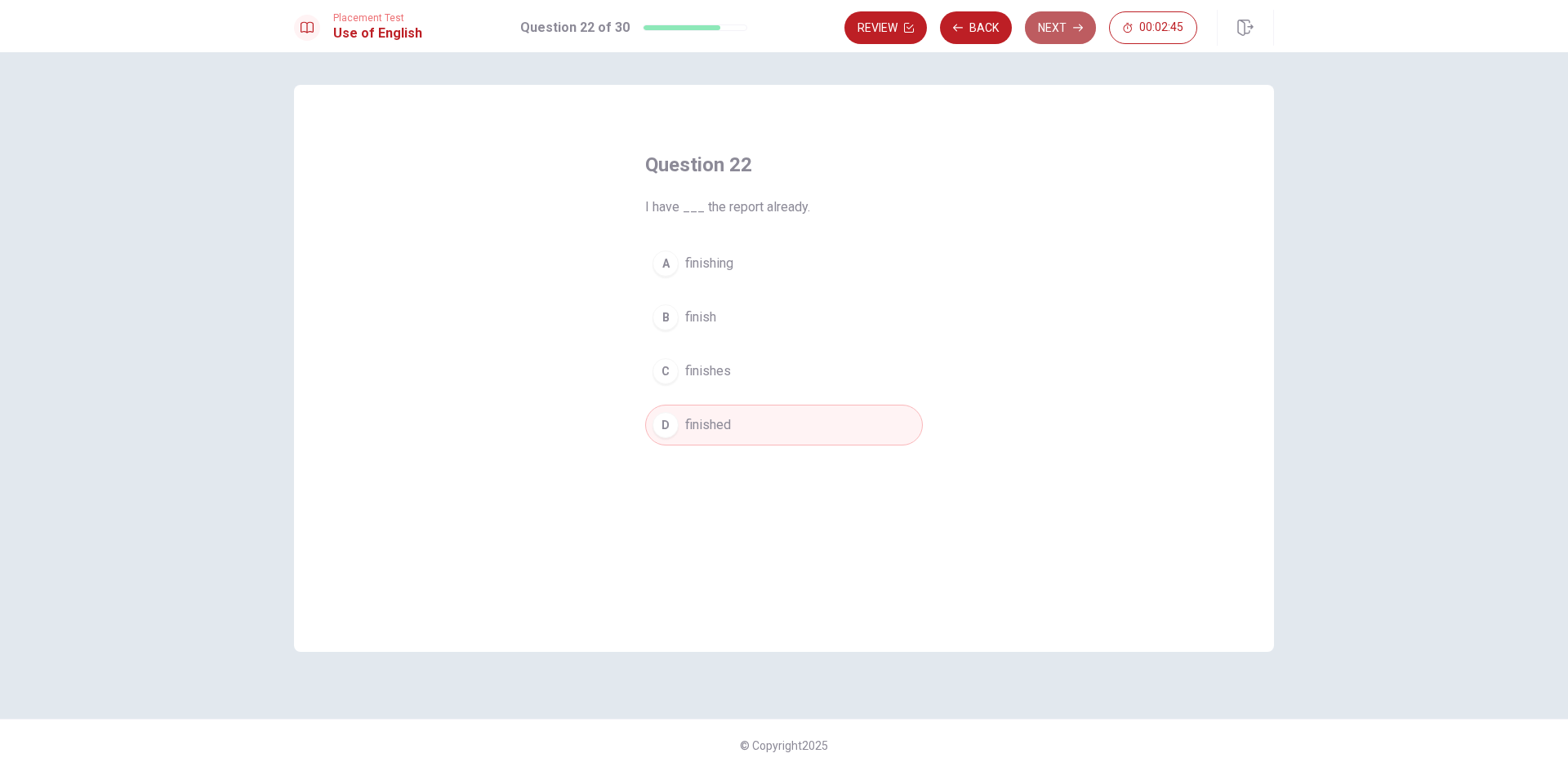
click at [1070, 29] on button "Next" at bounding box center [1060, 28] width 71 height 33
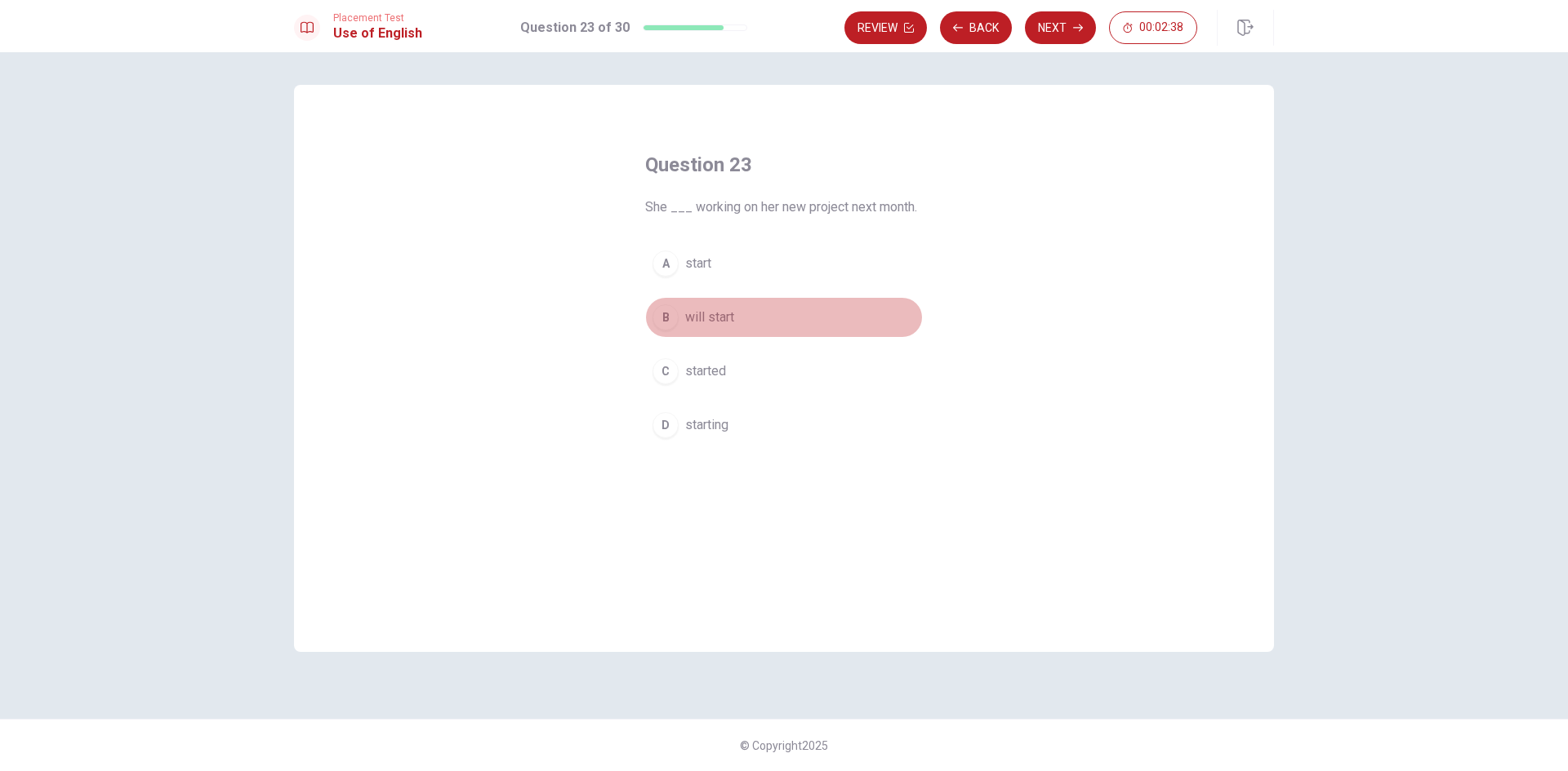
click at [733, 315] on span "will start" at bounding box center [709, 317] width 49 height 19
click at [1071, 31] on button "Next" at bounding box center [1060, 28] width 71 height 33
click at [718, 336] on button "B lived" at bounding box center [784, 336] width 278 height 41
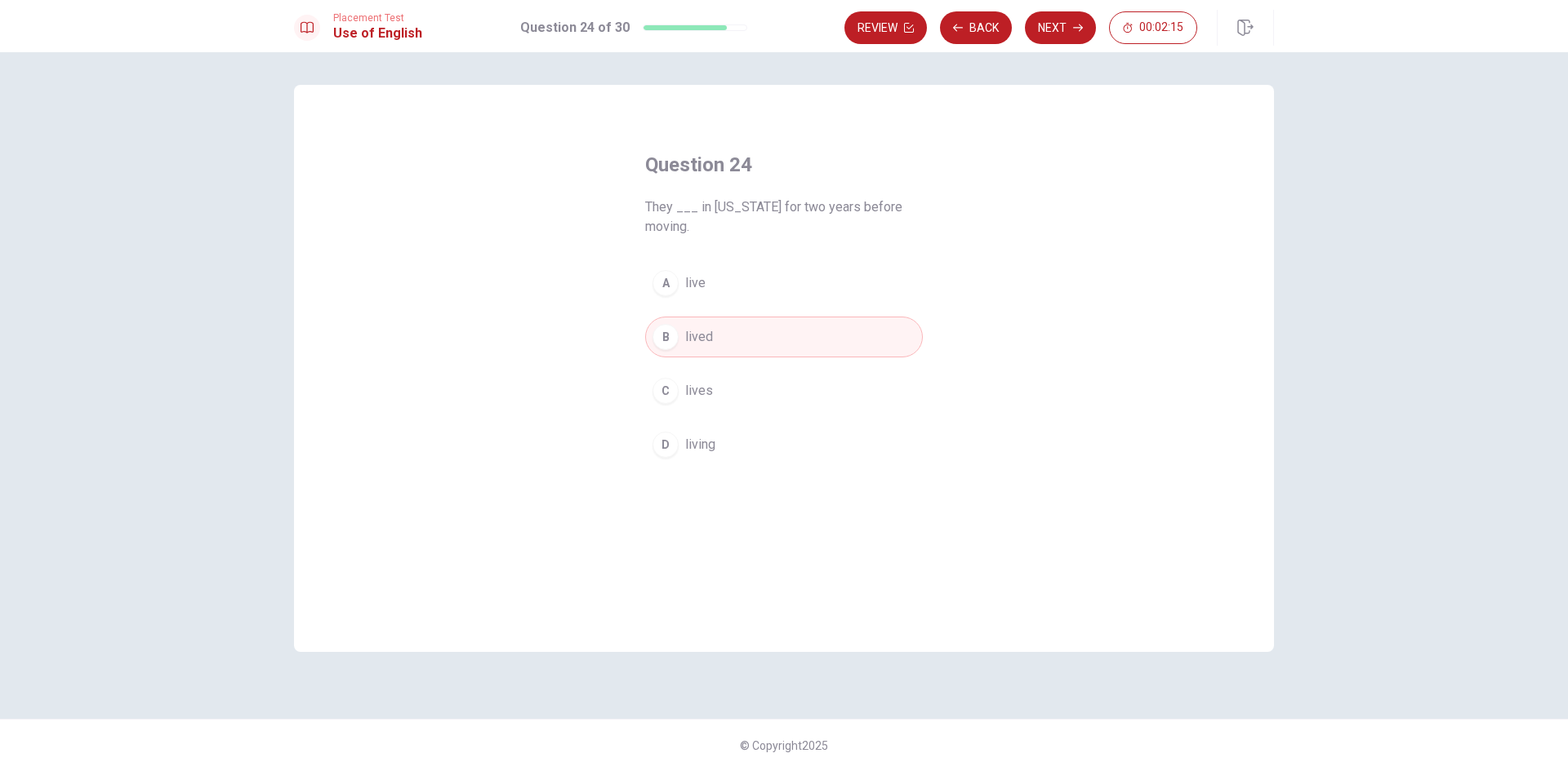
click at [1068, 34] on button "Next" at bounding box center [1060, 28] width 71 height 33
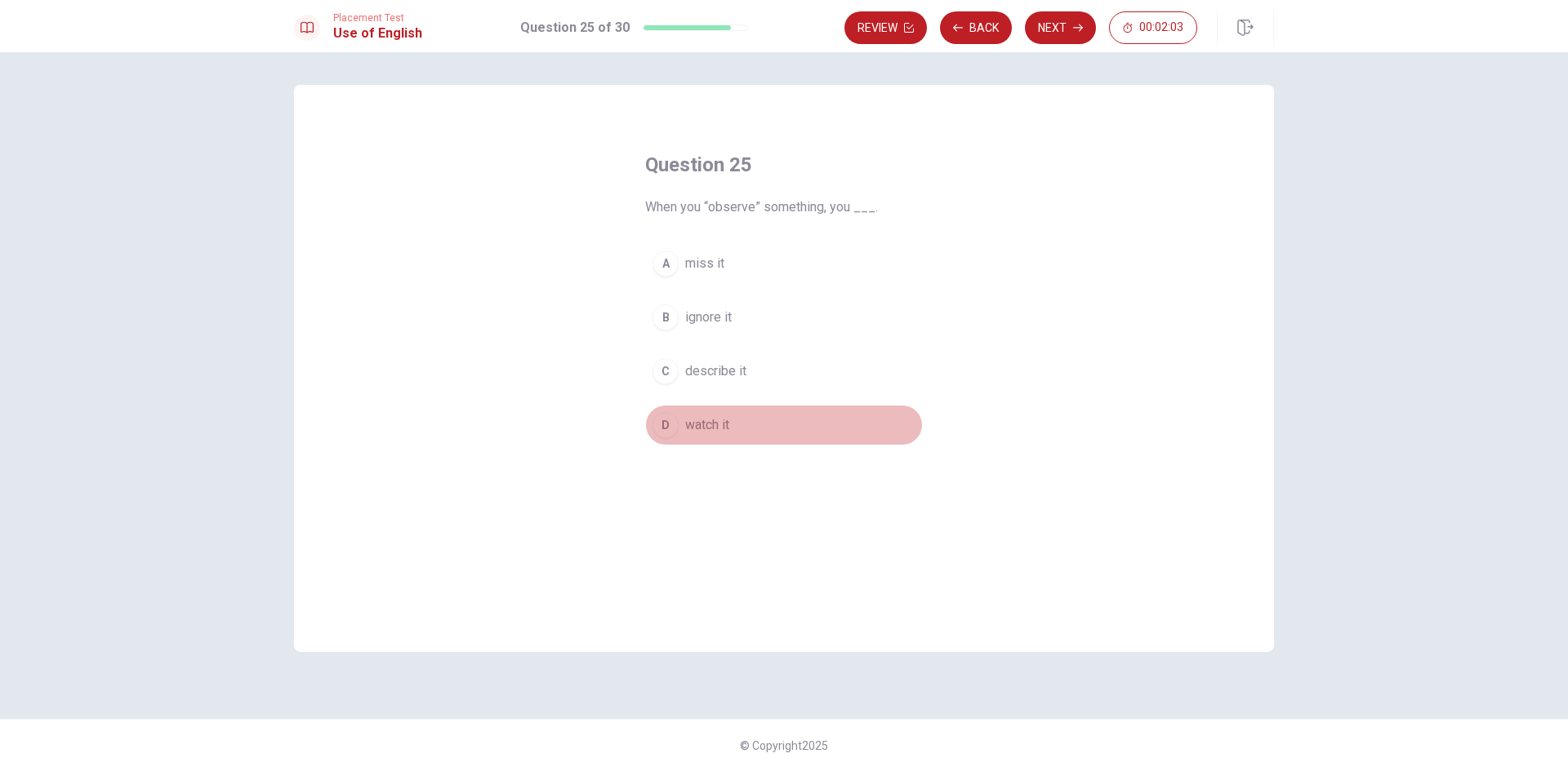
click at [705, 428] on span "watch it" at bounding box center [707, 425] width 44 height 19
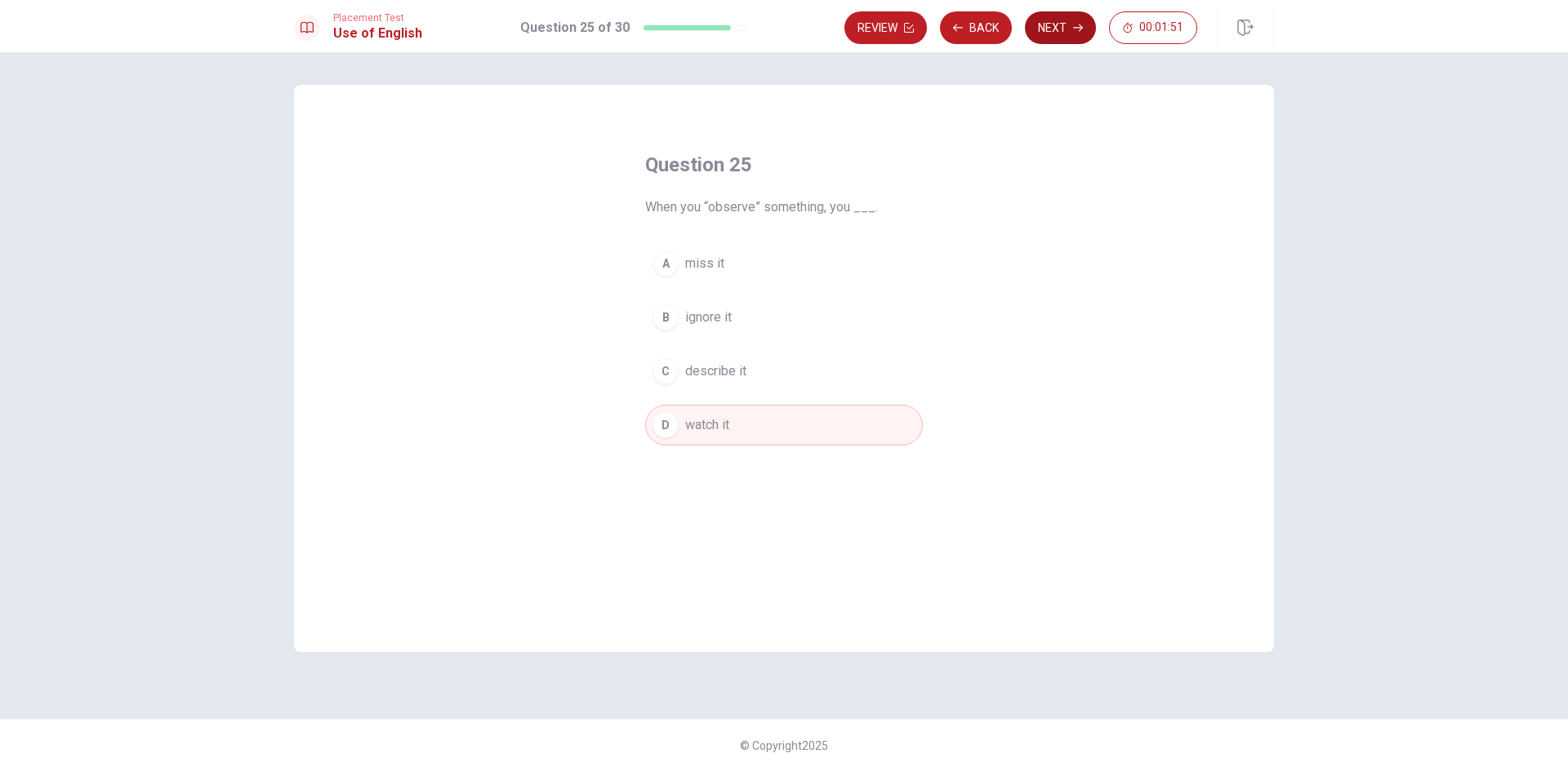
click at [1064, 35] on button "Next" at bounding box center [1060, 28] width 71 height 33
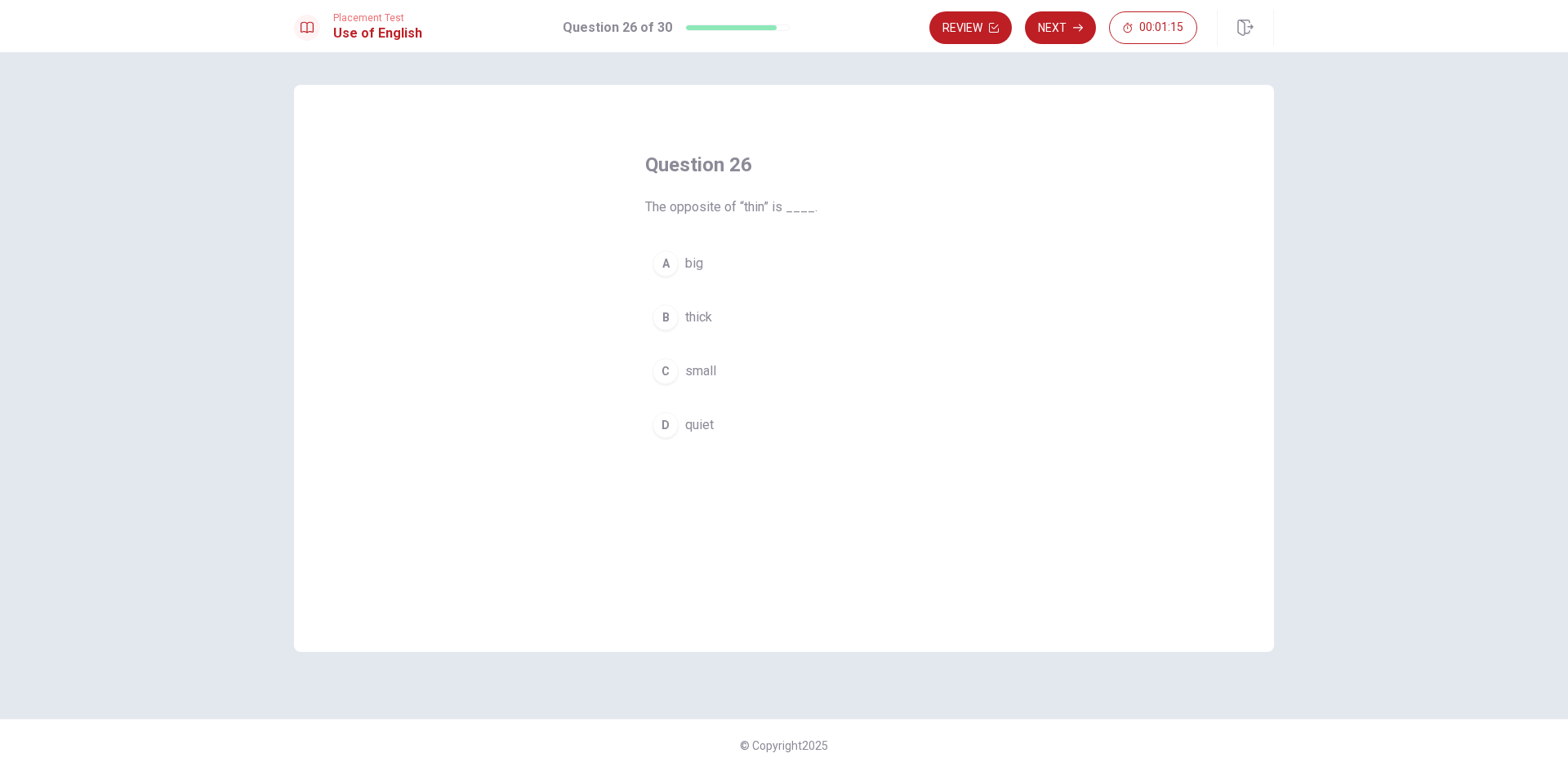
click at [682, 326] on button "B thick" at bounding box center [784, 317] width 278 height 41
click at [1069, 13] on button "Next" at bounding box center [1060, 28] width 71 height 33
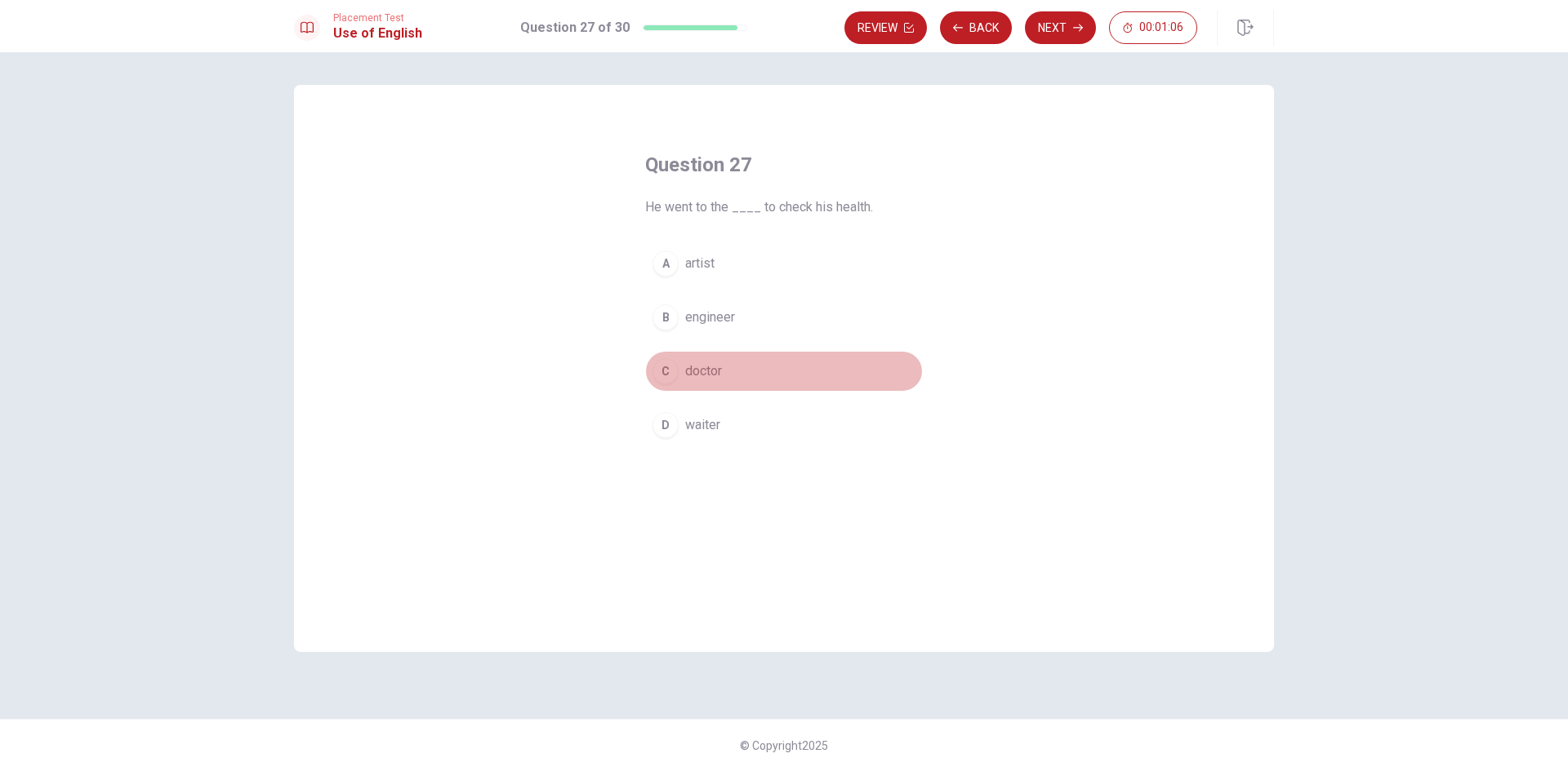
click at [708, 373] on span "doctor" at bounding box center [703, 371] width 37 height 19
click at [1051, 29] on button "Next" at bounding box center [1060, 28] width 71 height 33
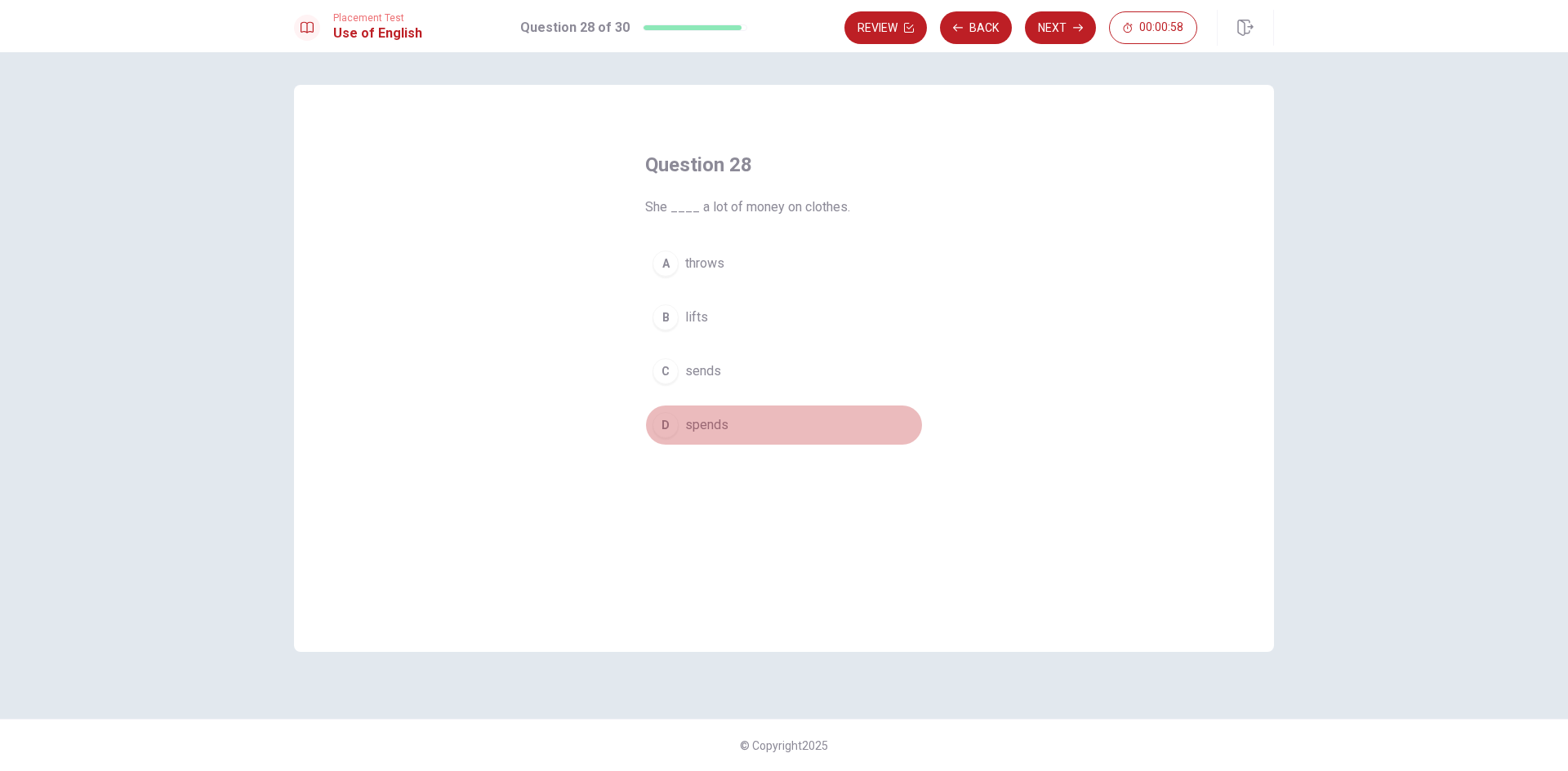
click at [709, 416] on span "spends" at bounding box center [707, 425] width 44 height 19
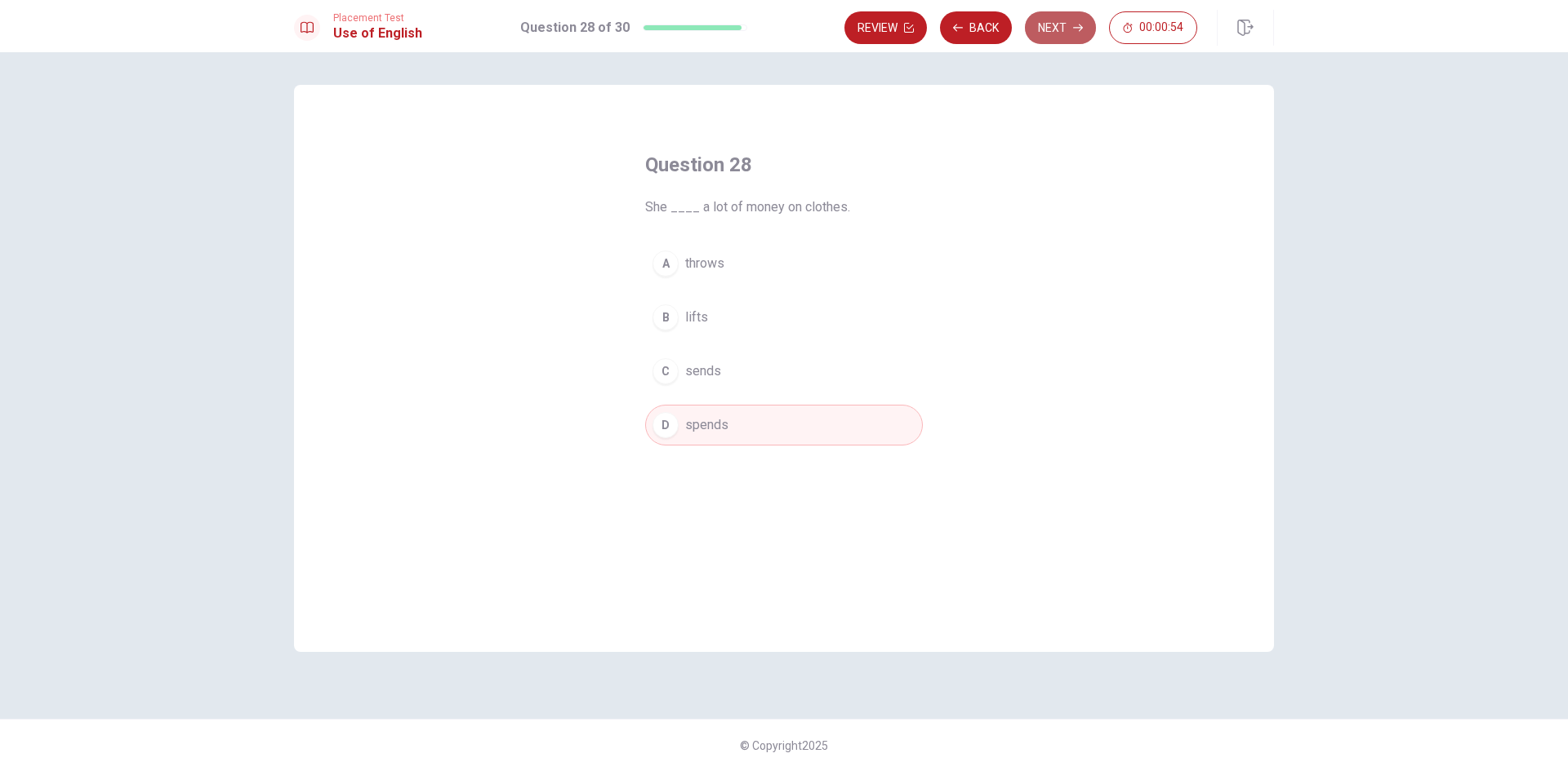
click at [1069, 29] on button "Next" at bounding box center [1060, 28] width 71 height 33
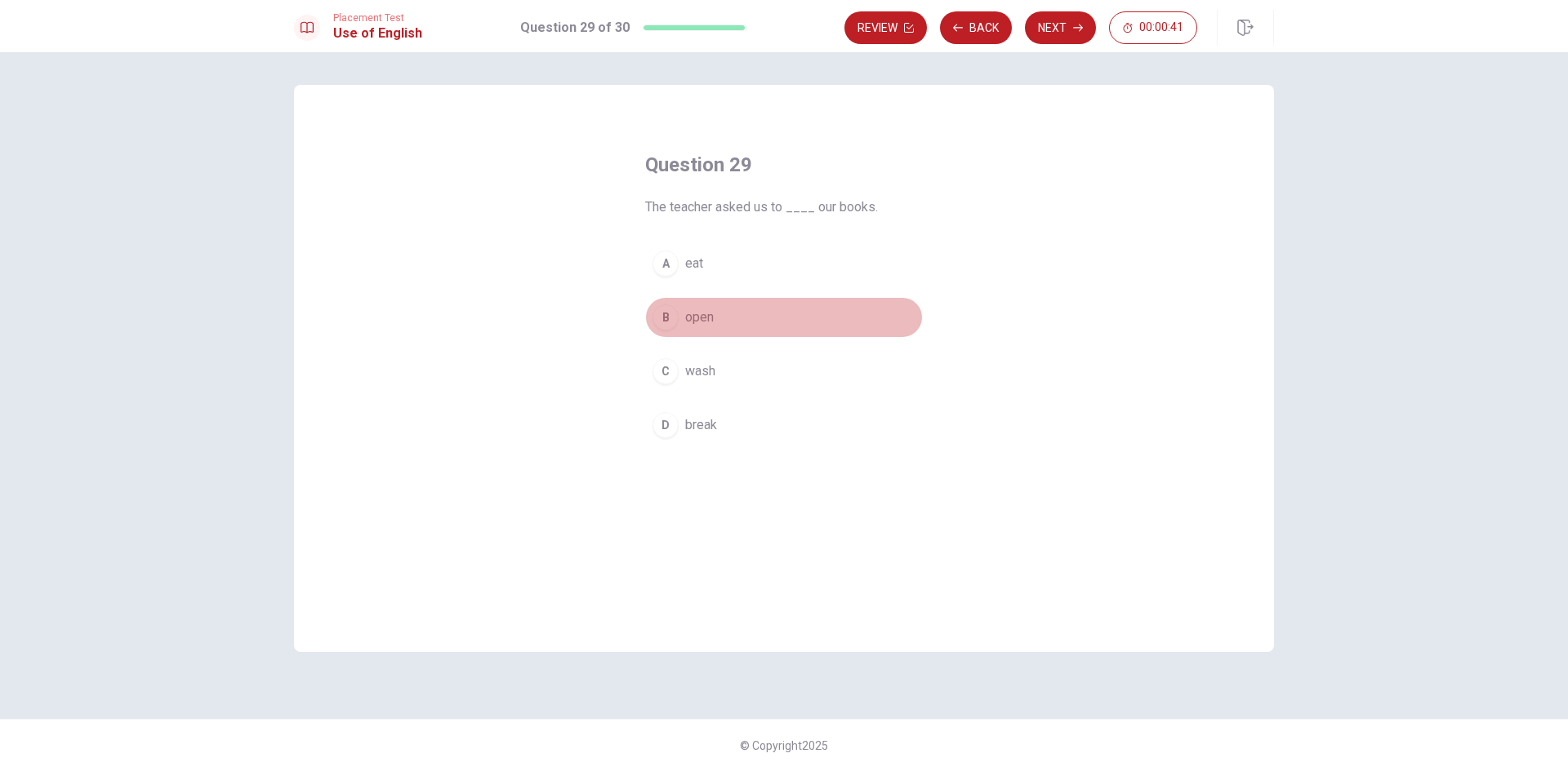
click at [706, 322] on span "open" at bounding box center [699, 317] width 29 height 19
click at [1051, 30] on button "Next" at bounding box center [1060, 28] width 71 height 33
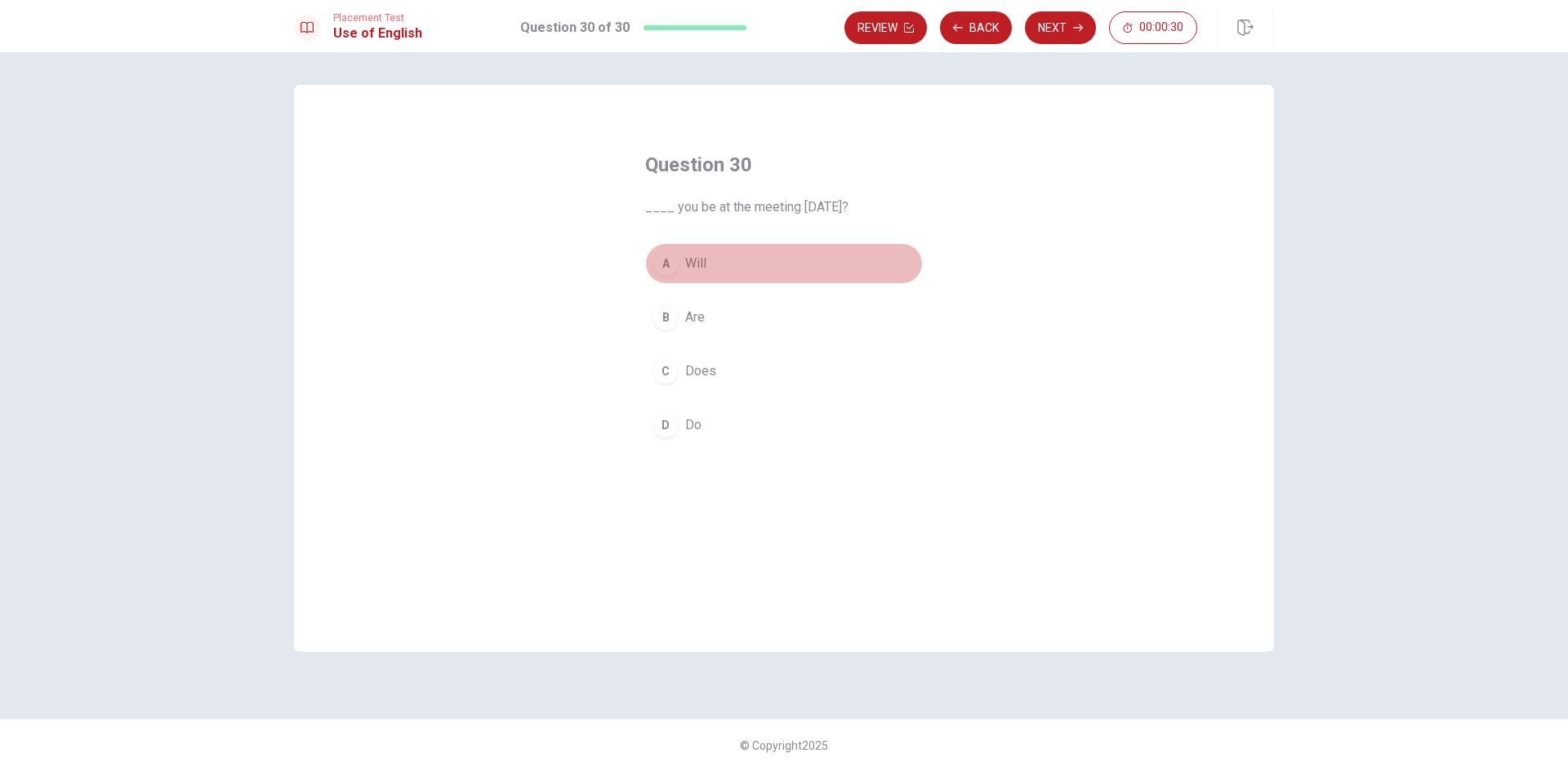
click at [693, 265] on span "Will" at bounding box center [695, 263] width 21 height 19
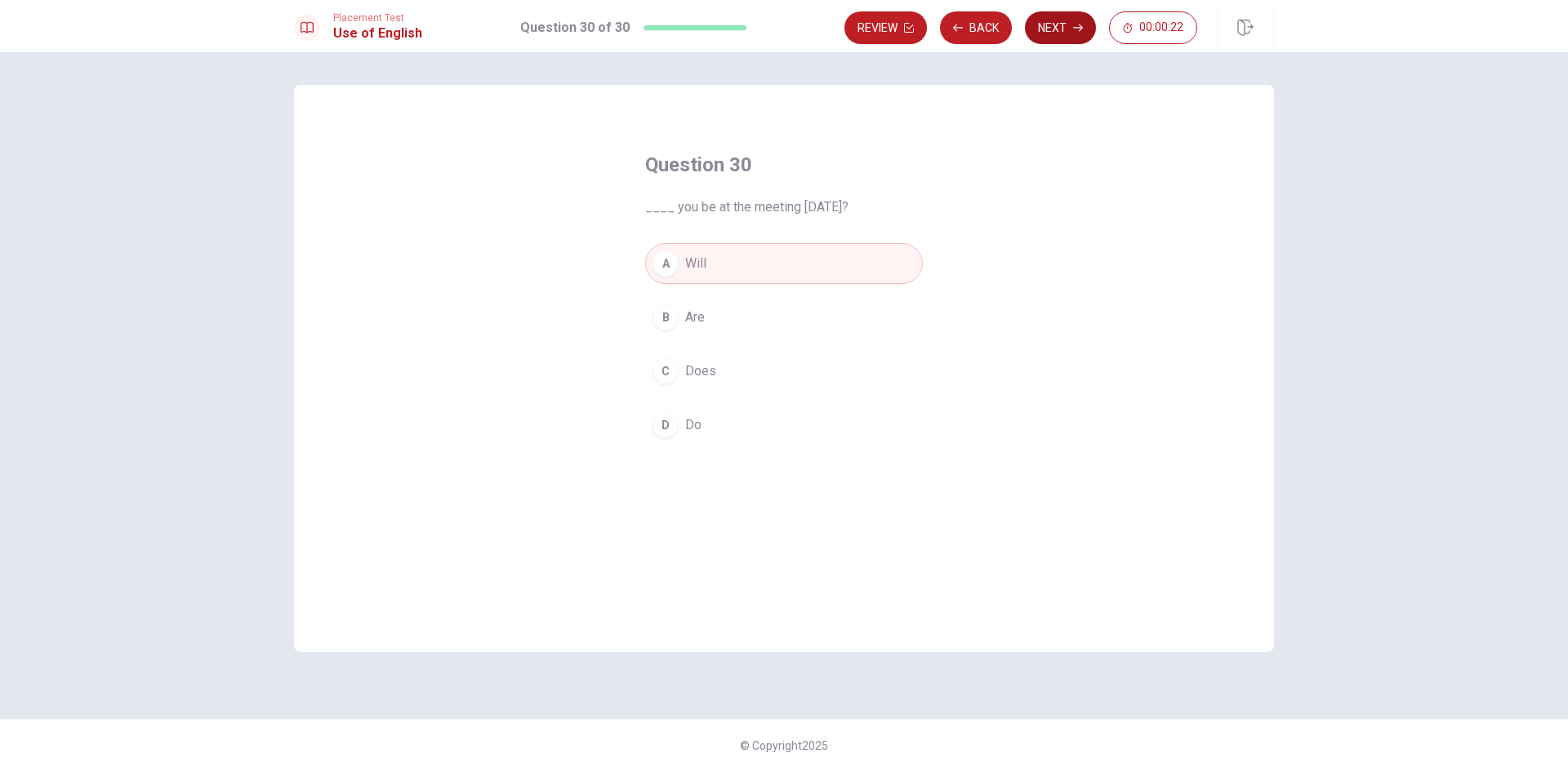
click at [1054, 37] on button "Next" at bounding box center [1060, 28] width 71 height 33
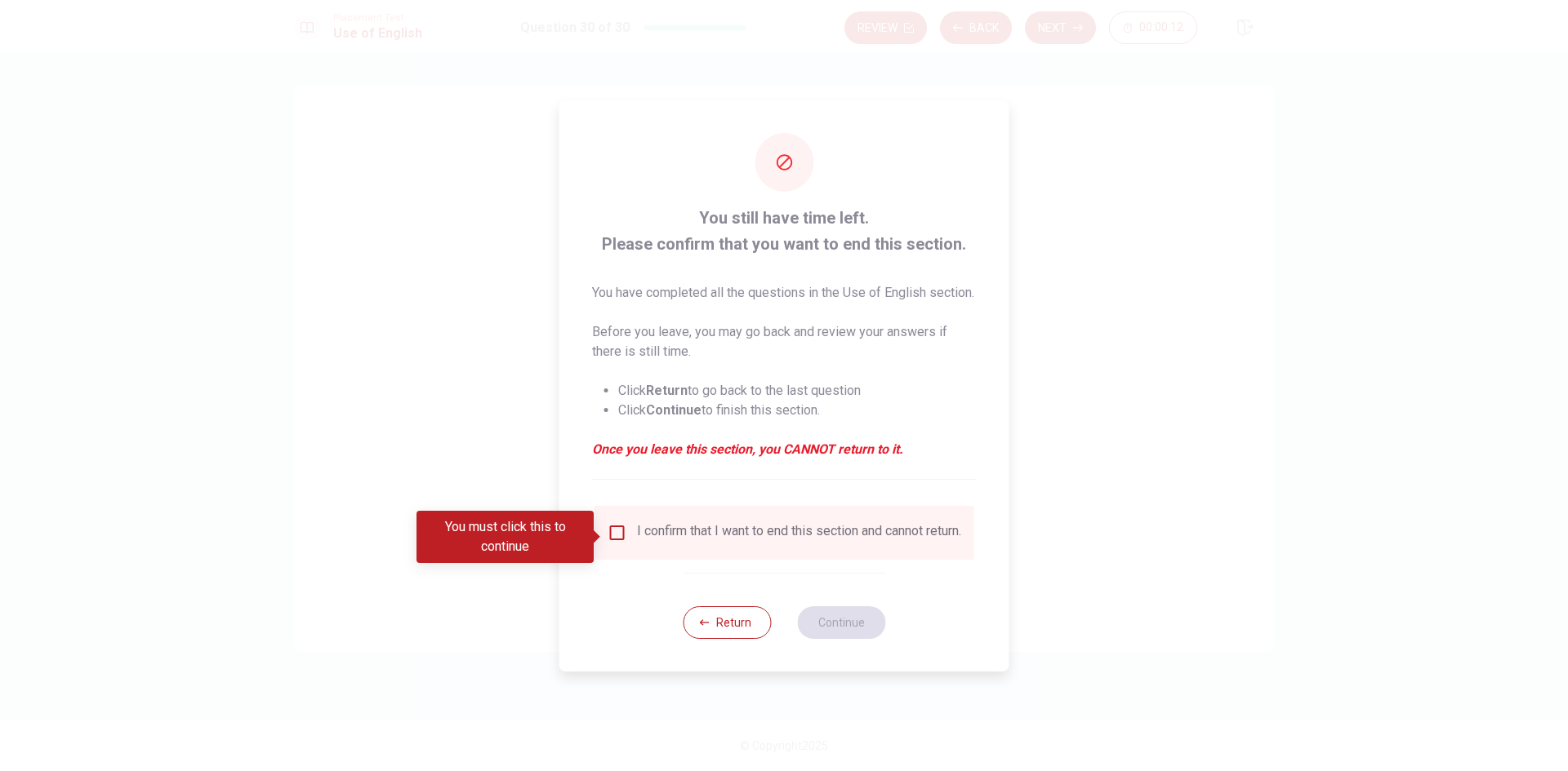
click at [656, 541] on div "I confirm that I want to end this section and cannot return." at bounding box center [799, 533] width 324 height 19
click at [614, 537] on input "You must click this to continue" at bounding box center [617, 533] width 19 height 19
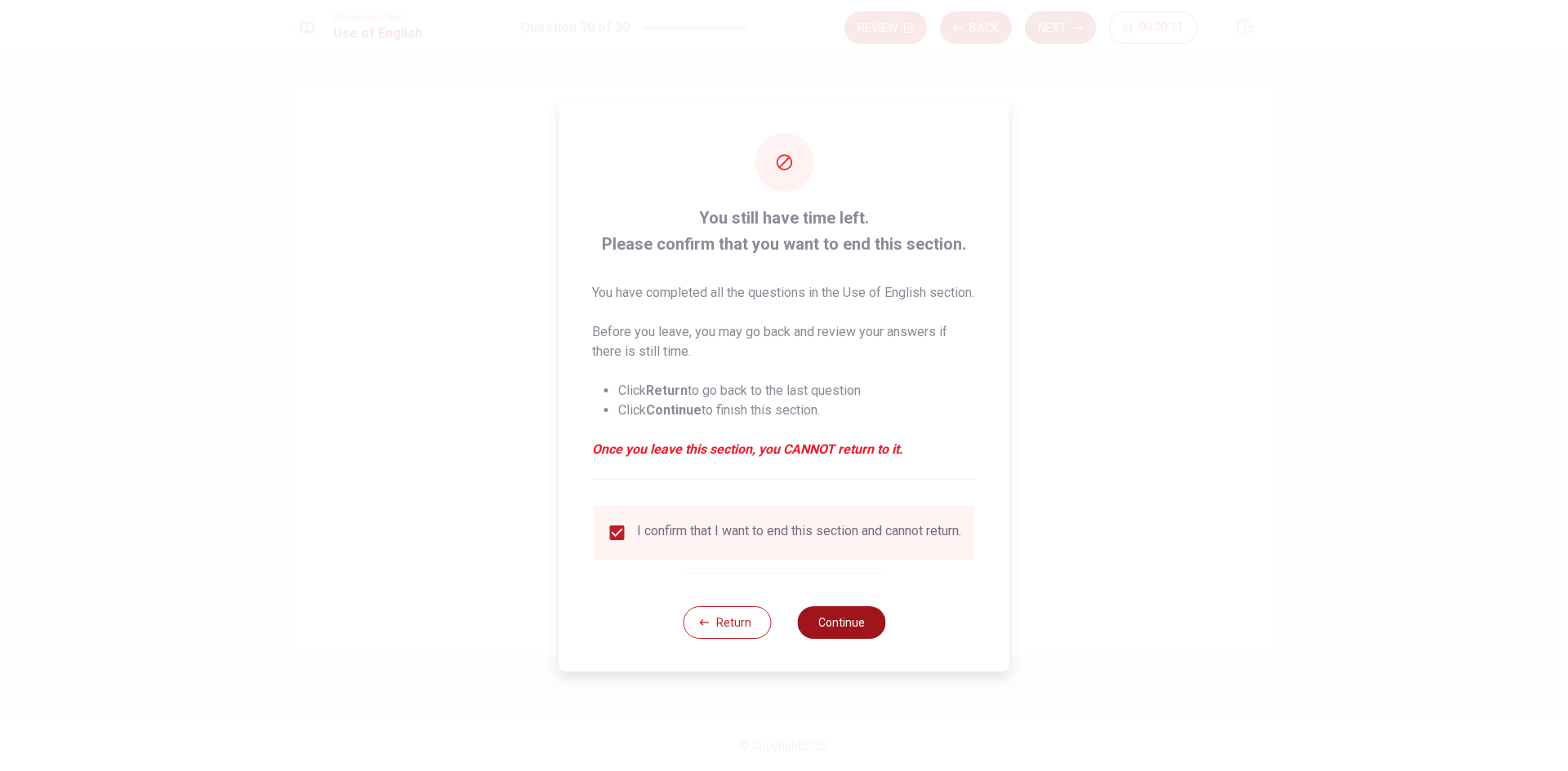
click at [834, 635] on button "Continue" at bounding box center [841, 623] width 88 height 33
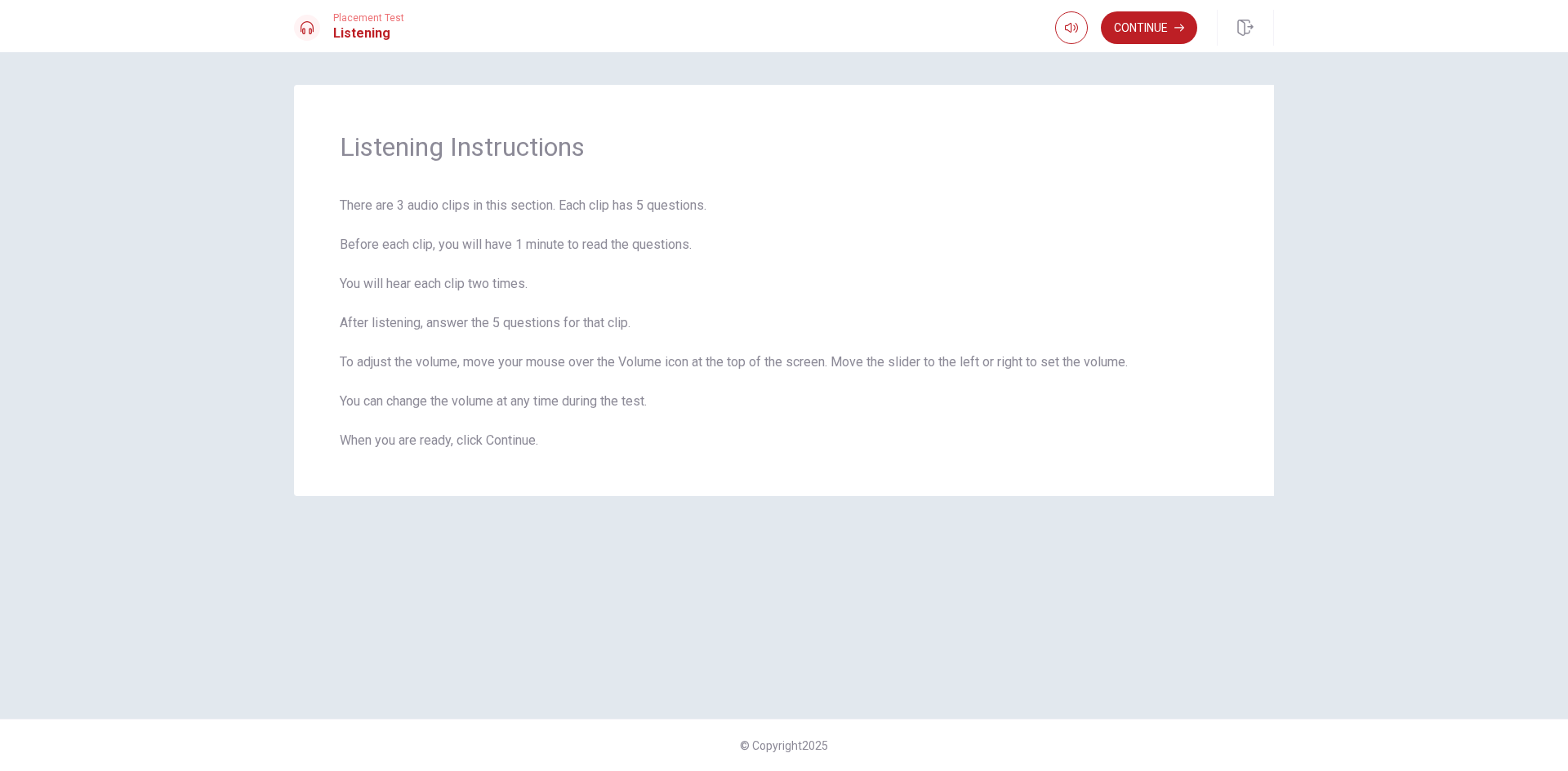
click at [1160, 33] on button "Continue" at bounding box center [1148, 28] width 97 height 33
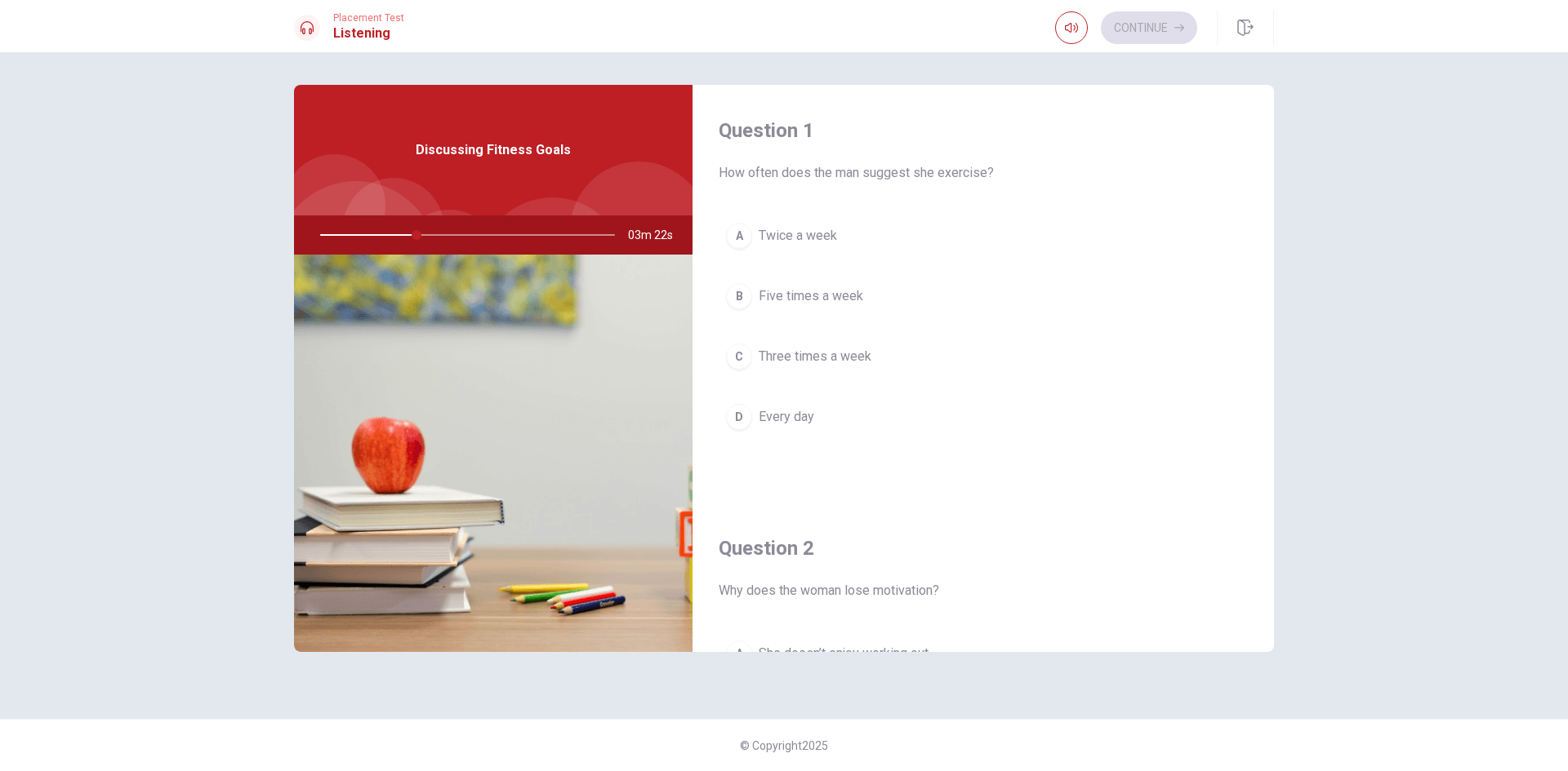
click at [858, 358] on span "Three times a week" at bounding box center [815, 356] width 112 height 19
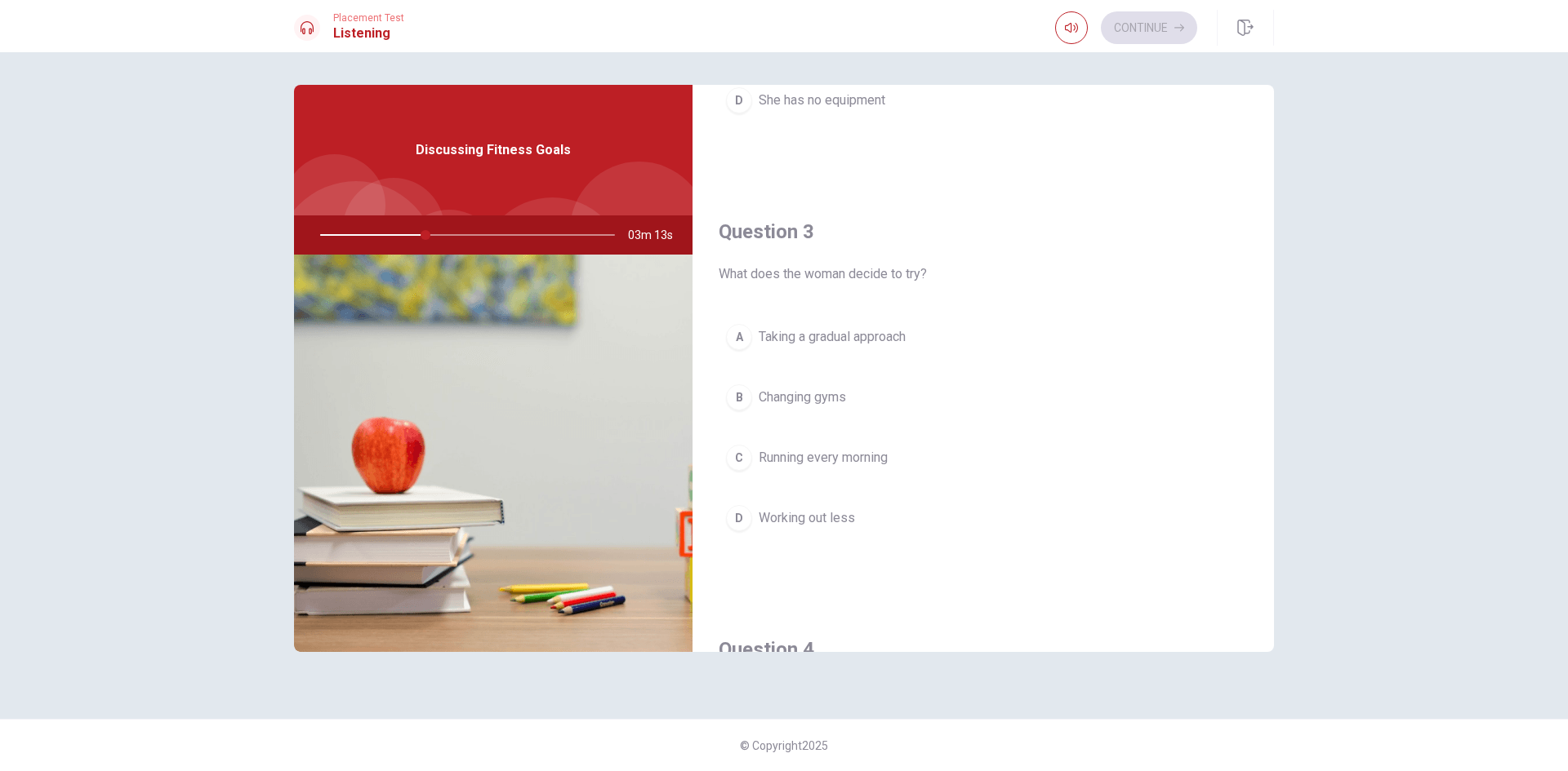
scroll to position [741, 0]
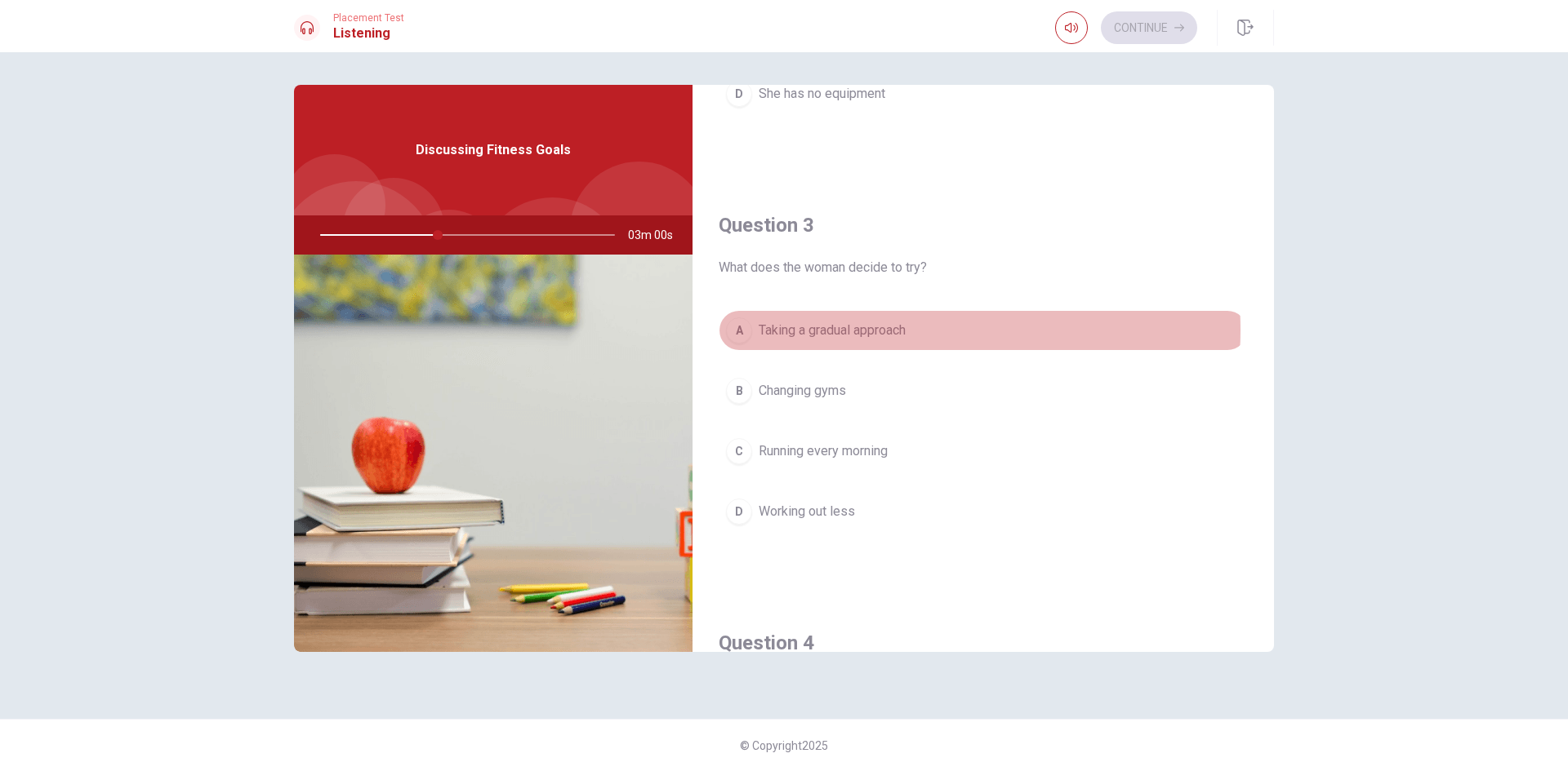
click at [896, 330] on span "Taking a gradual approach" at bounding box center [832, 330] width 147 height 19
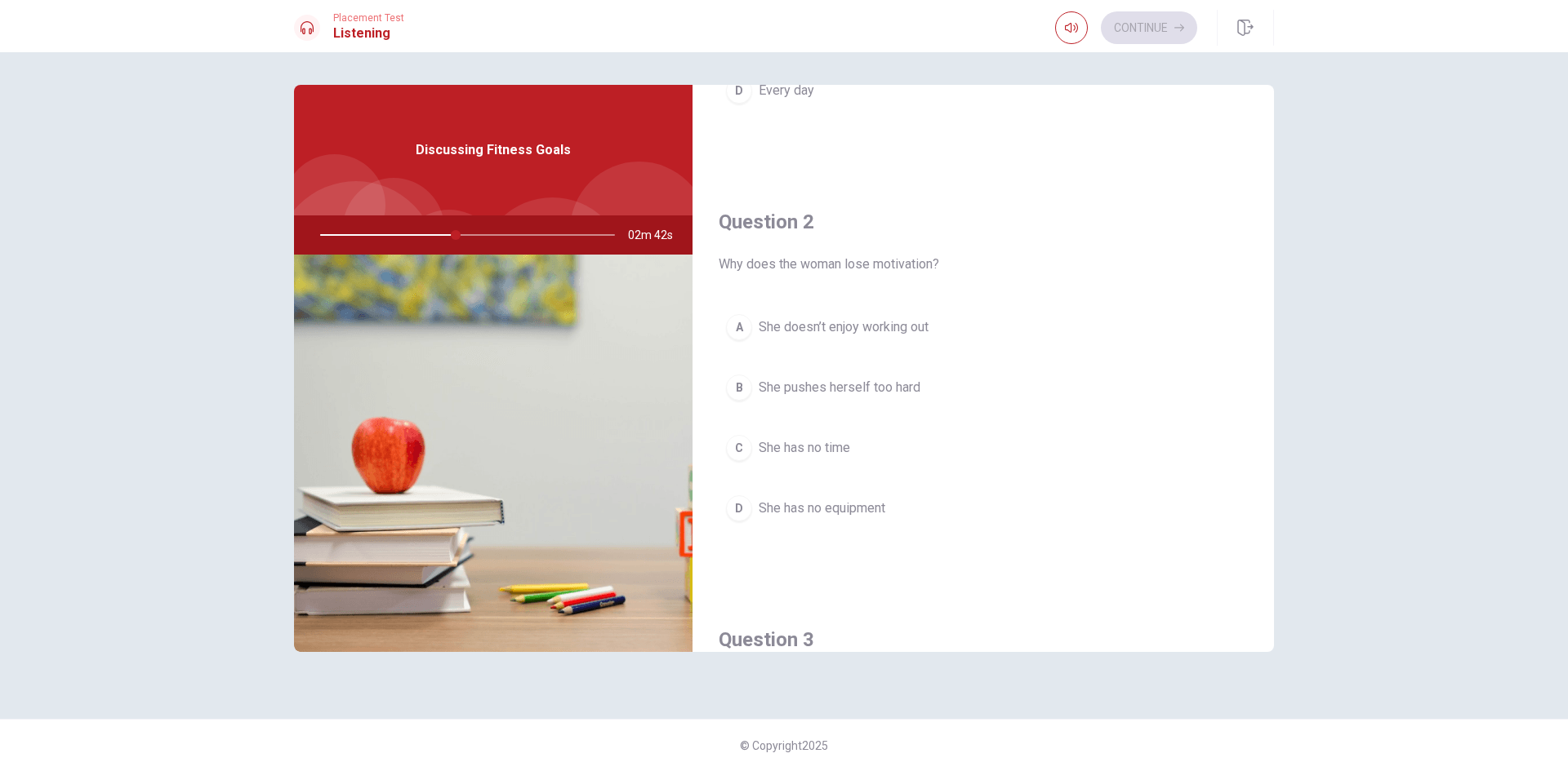
scroll to position [333, 0]
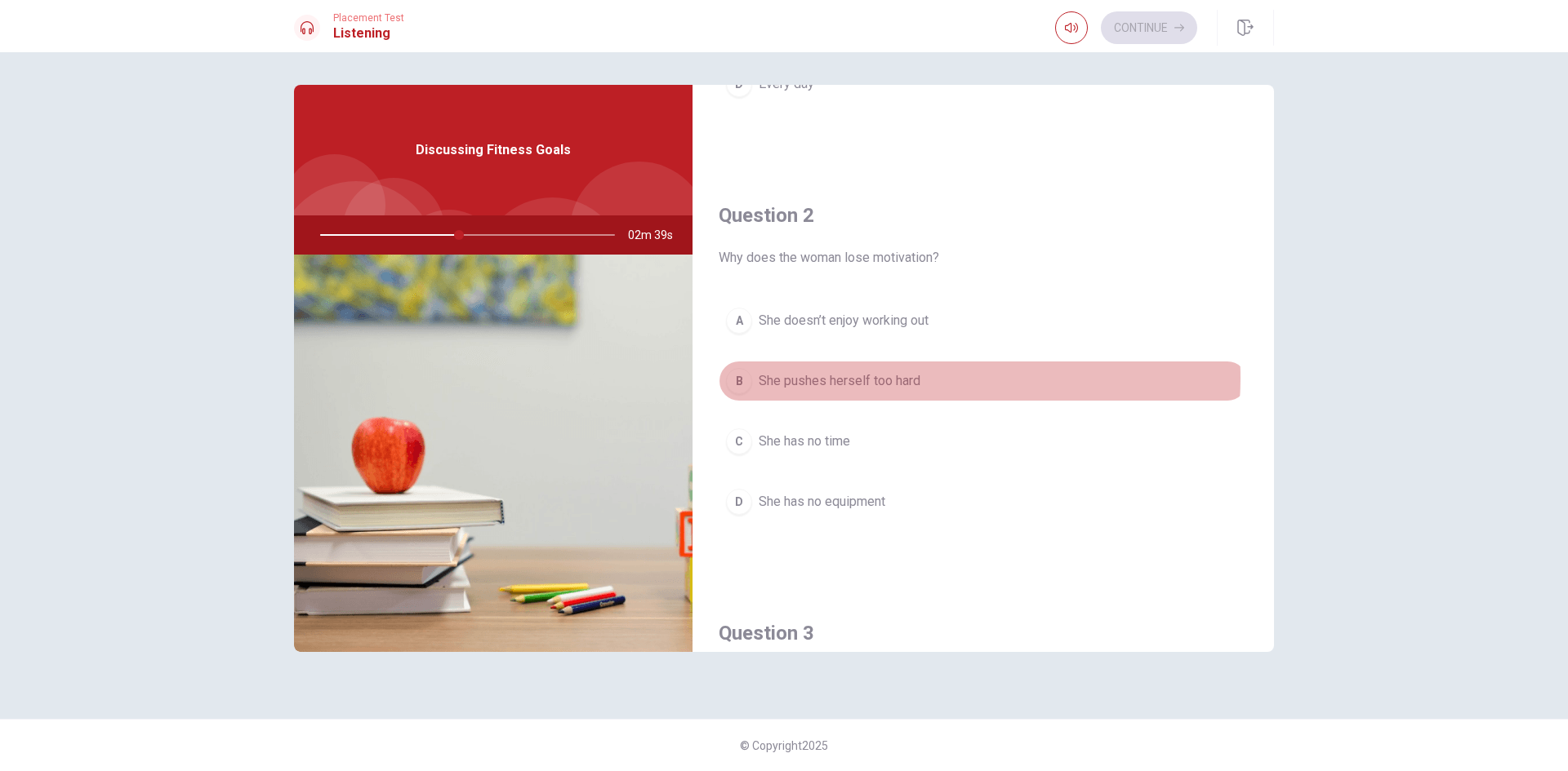
click at [912, 378] on span "She pushes herself too hard" at bounding box center [839, 381] width 162 height 19
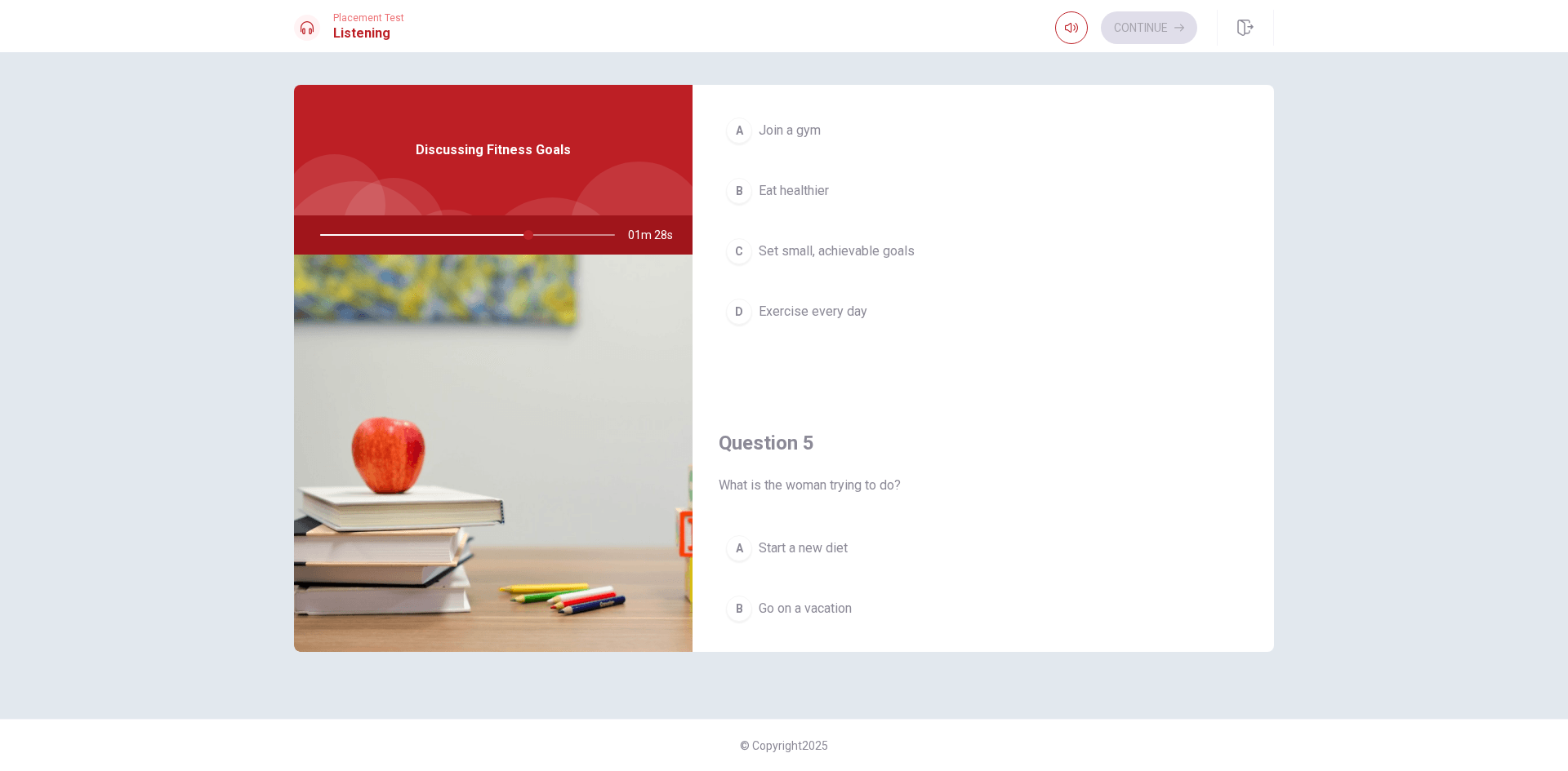
scroll to position [1278, 0]
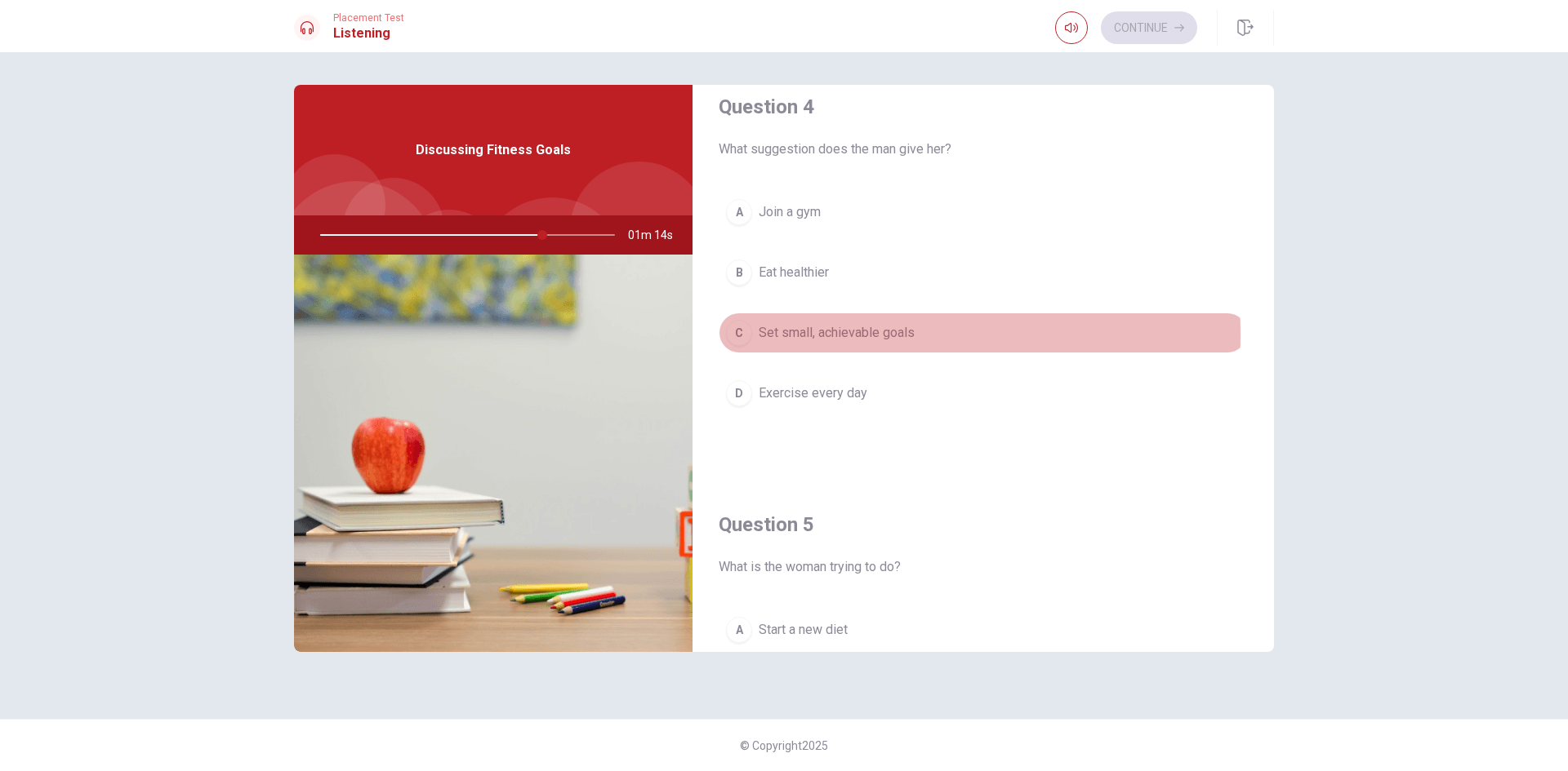
click at [767, 335] on span "Set small, achievable goals" at bounding box center [837, 332] width 156 height 19
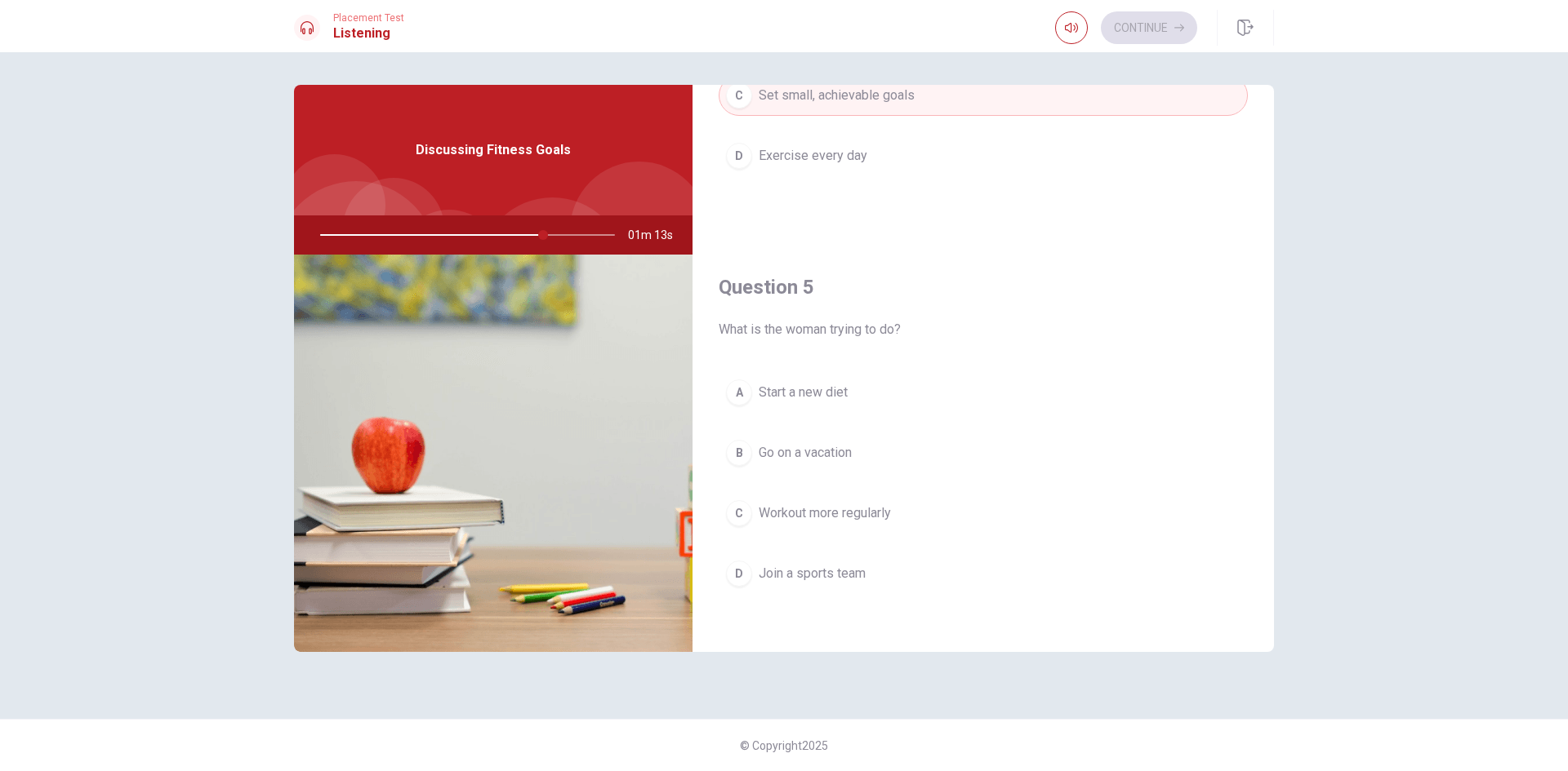
scroll to position [1522, 0]
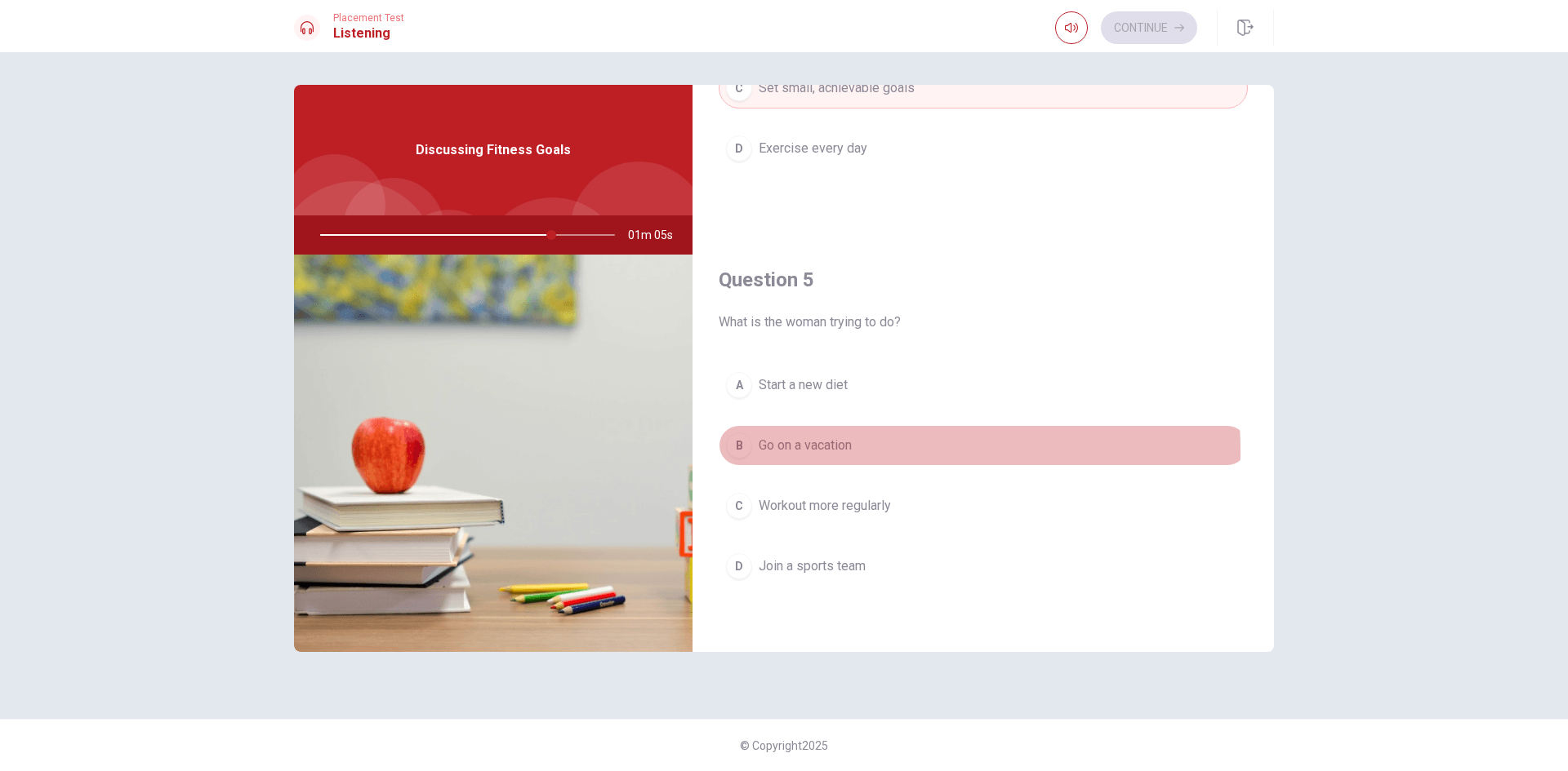
click at [862, 451] on button "B Go on a vacation" at bounding box center [983, 445] width 529 height 41
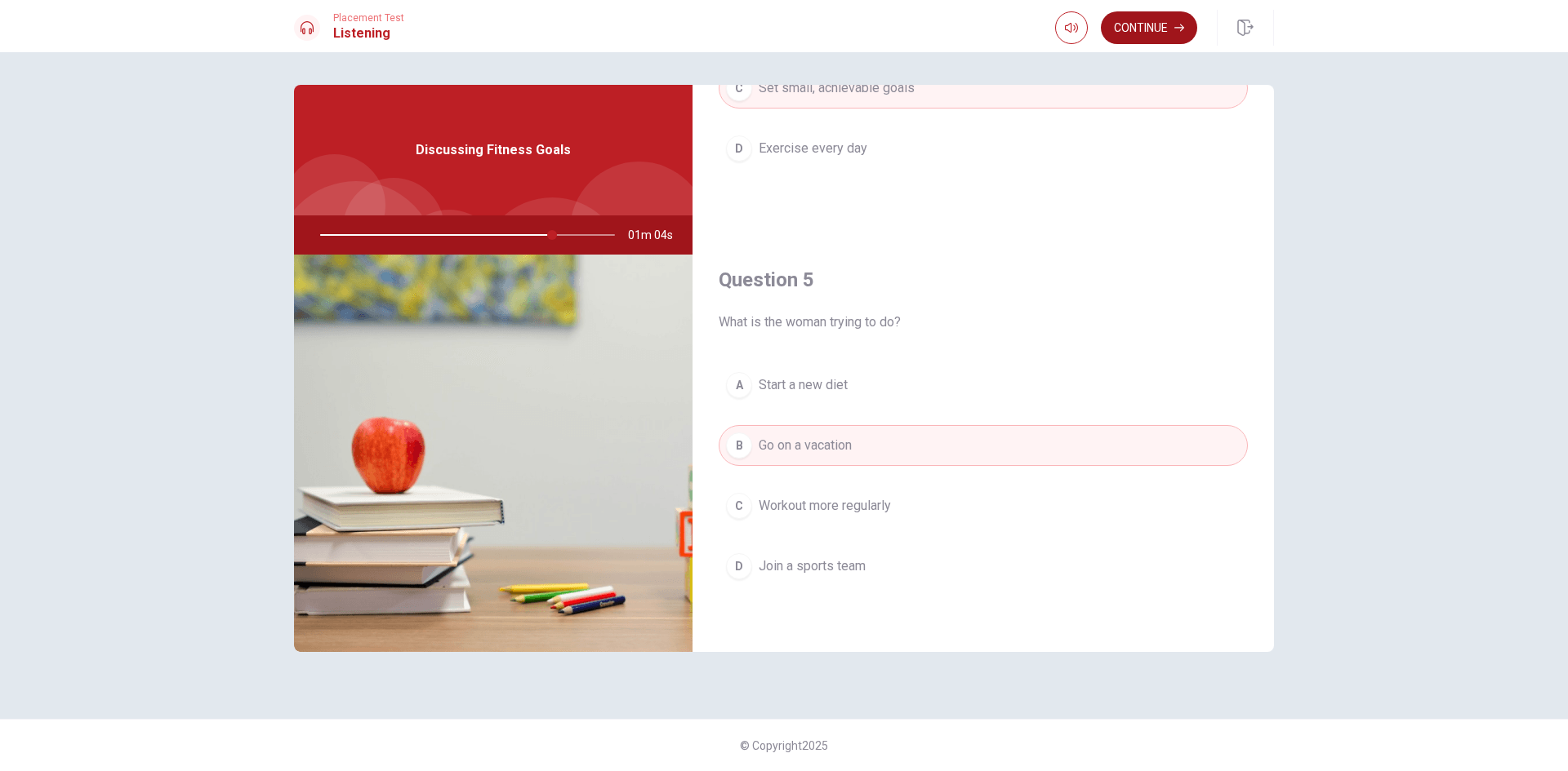
click at [1146, 33] on button "Continue" at bounding box center [1148, 28] width 97 height 33
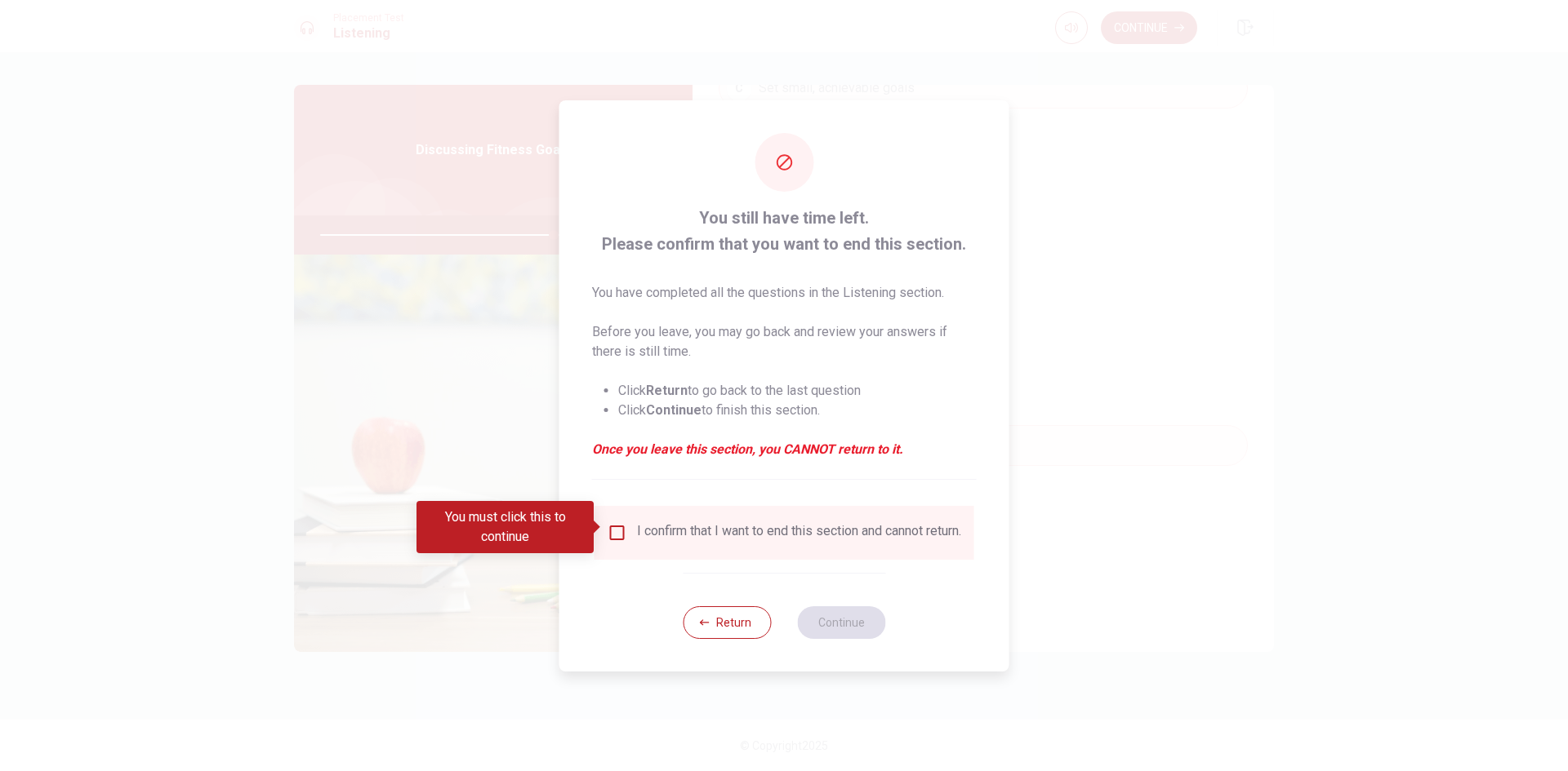
click at [619, 528] on input "You must click this to continue" at bounding box center [617, 533] width 19 height 19
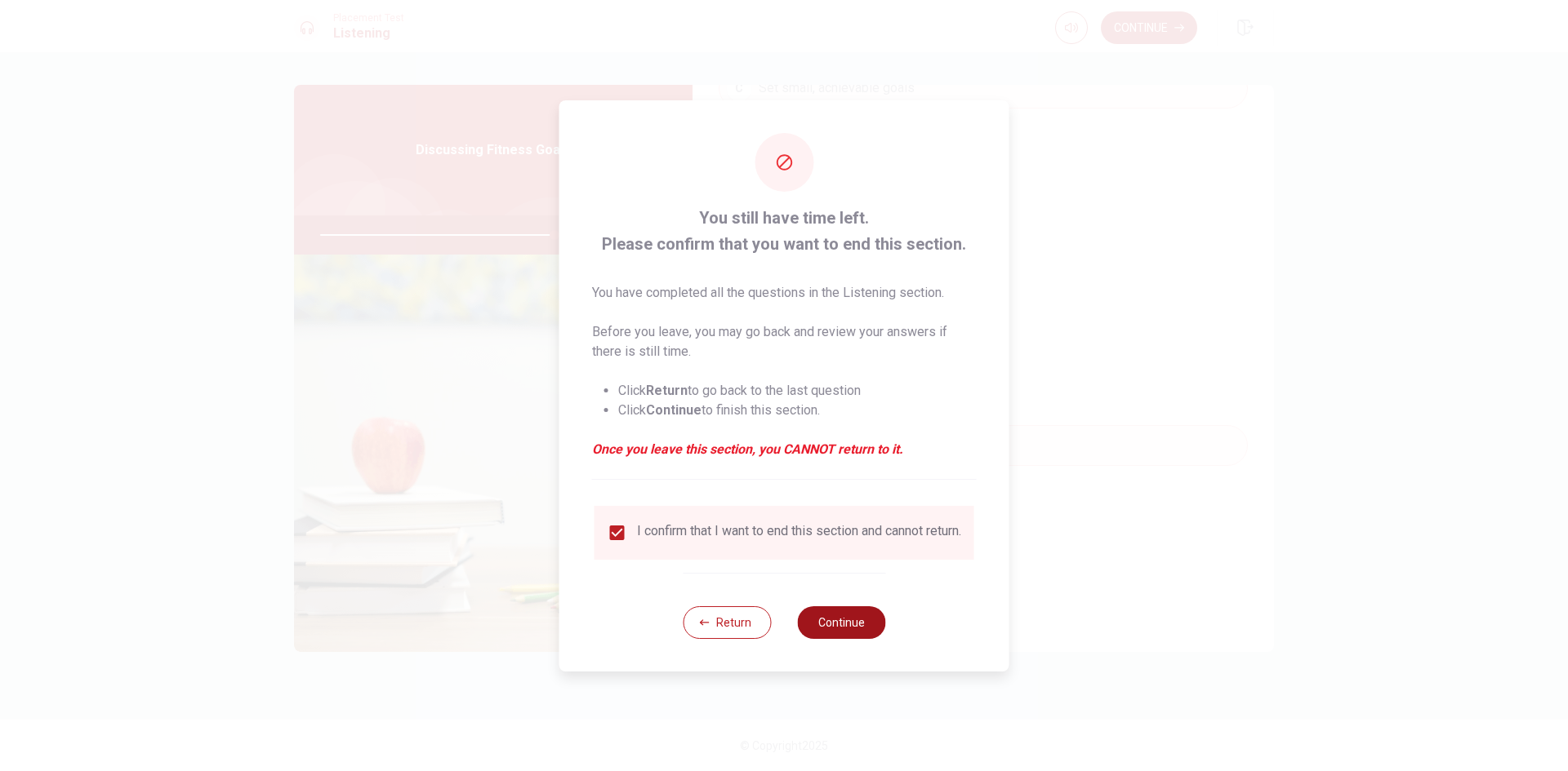
click at [828, 630] on button "Continue" at bounding box center [841, 623] width 88 height 33
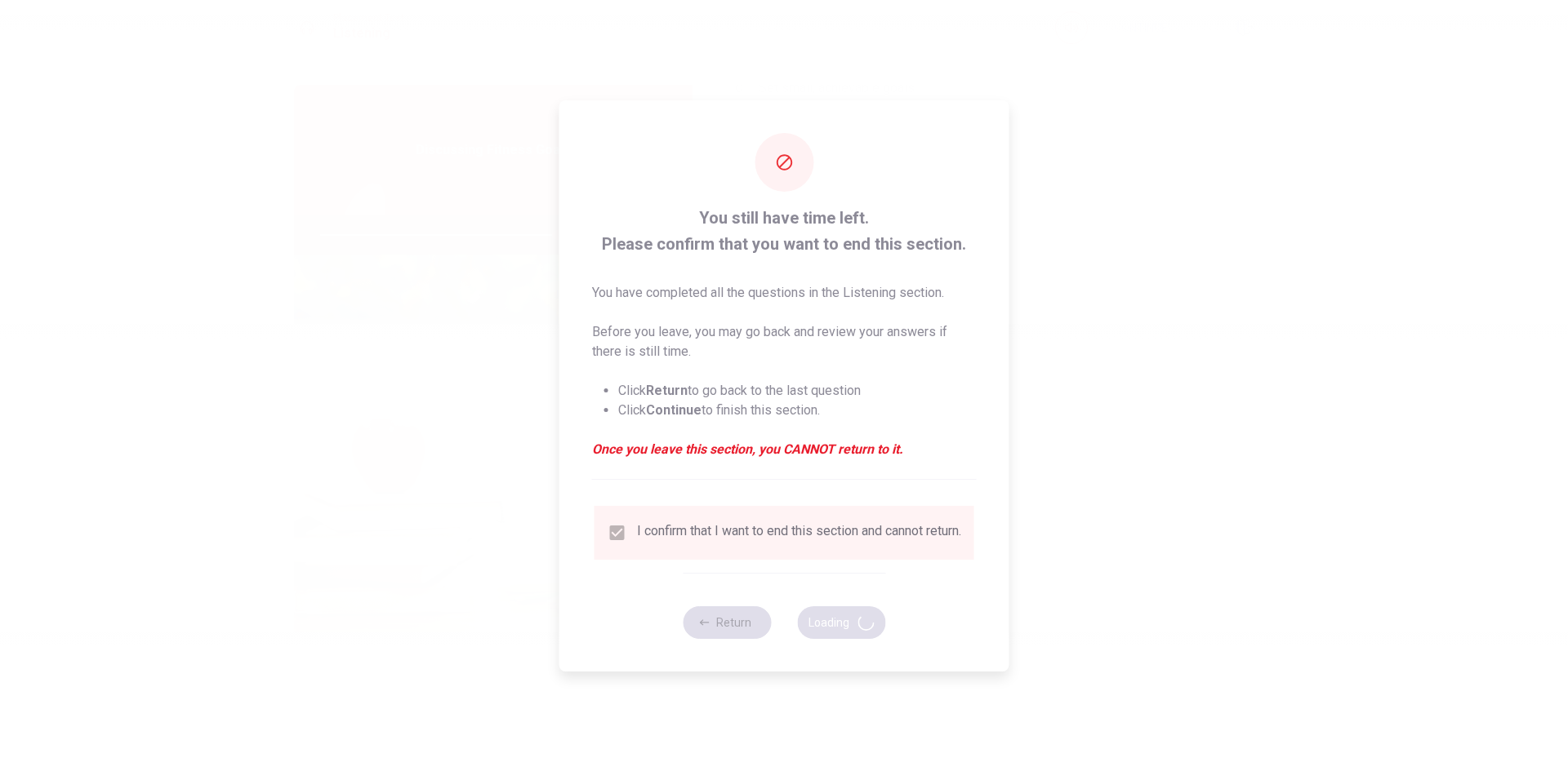
type input "81"
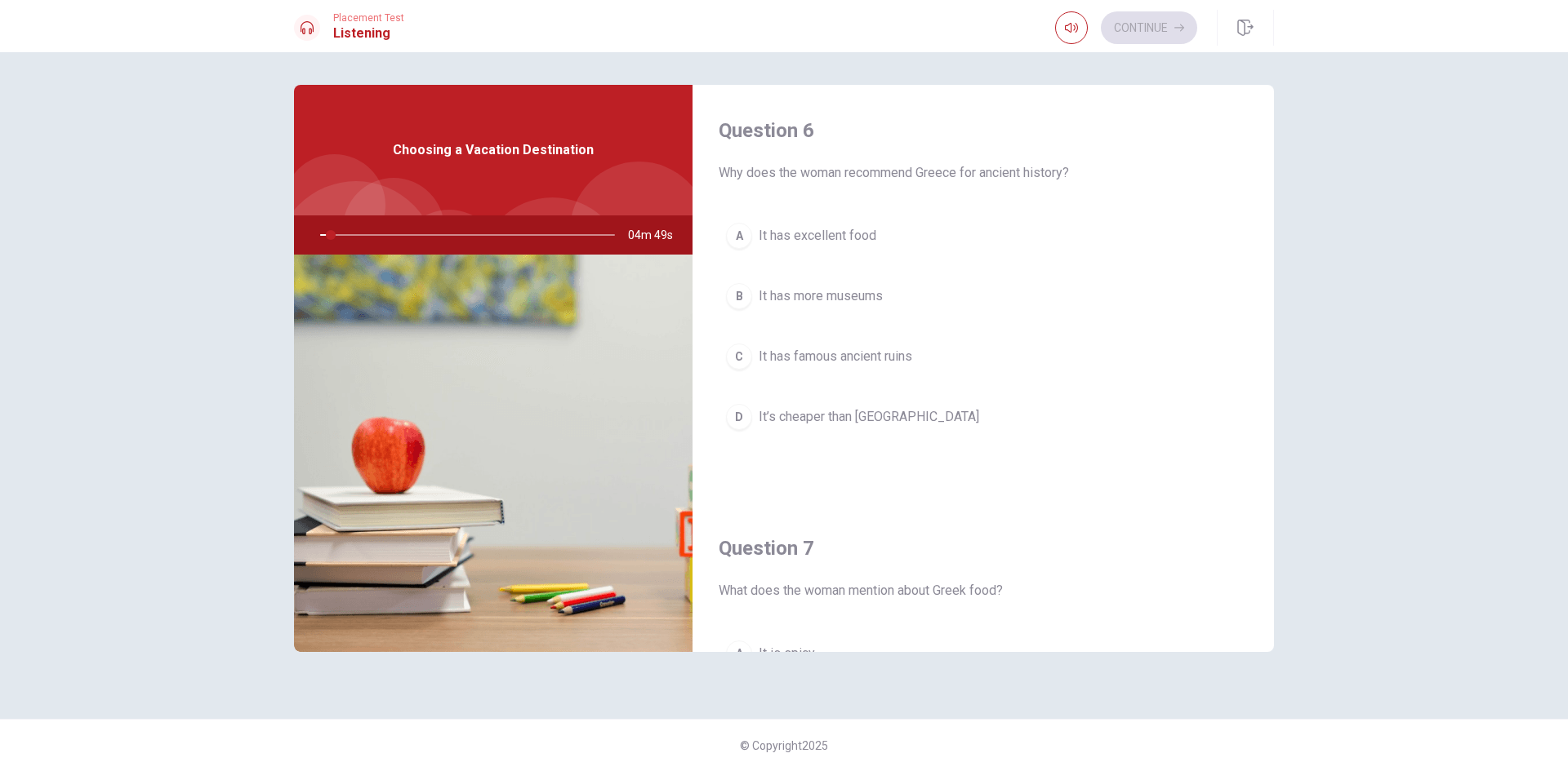
drag, startPoint x: 745, startPoint y: 171, endPoint x: 817, endPoint y: 182, distance: 72.8
click at [817, 182] on span "Why does the woman recommend Greece for ancient history?" at bounding box center [983, 173] width 529 height 19
click at [823, 176] on span "Why does the woman recommend Greece for ancient history?" at bounding box center [983, 173] width 529 height 19
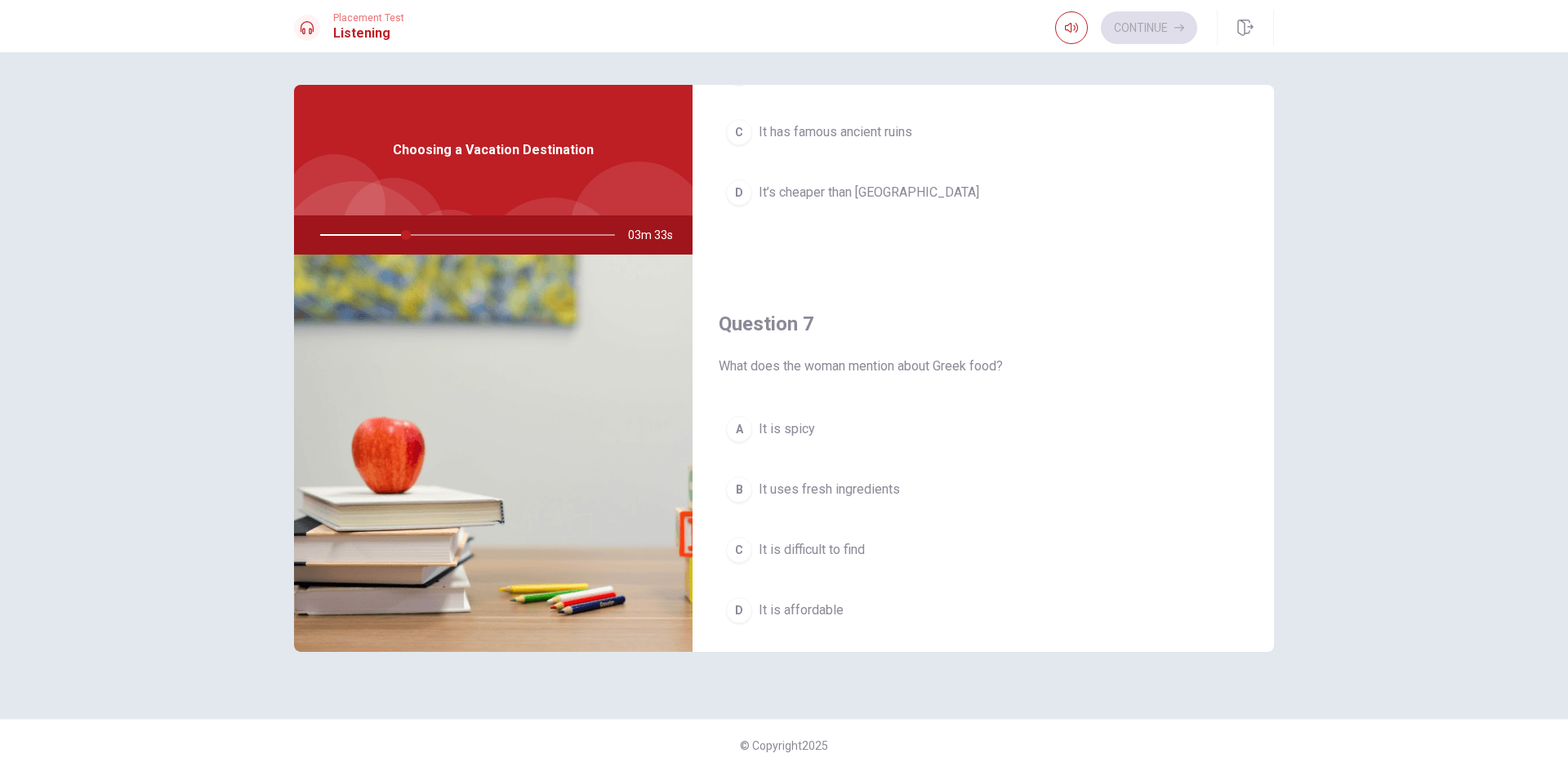
scroll to position [0, 0]
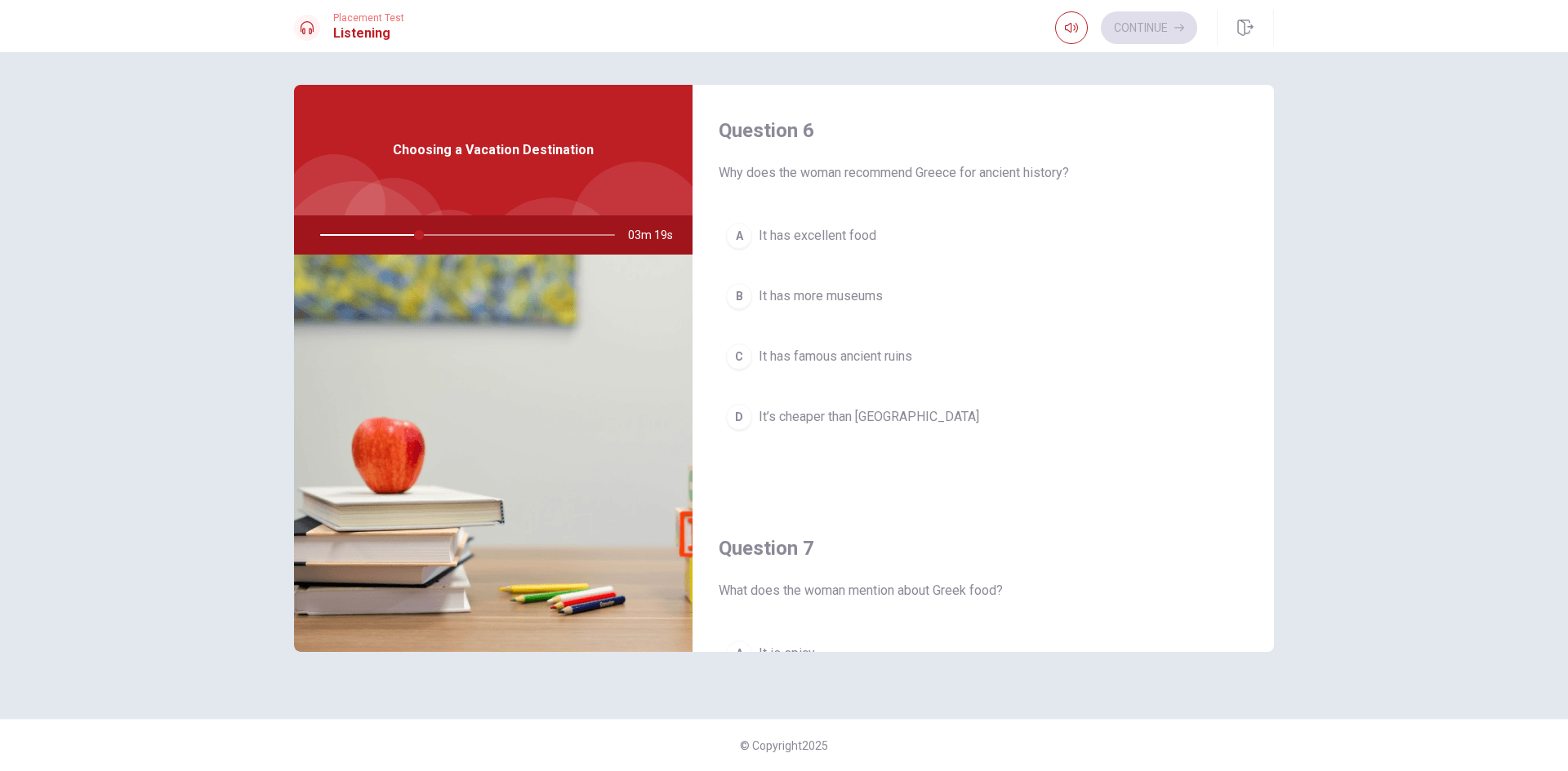
click at [909, 352] on span "It has famous ancient ruins" at bounding box center [835, 356] width 154 height 19
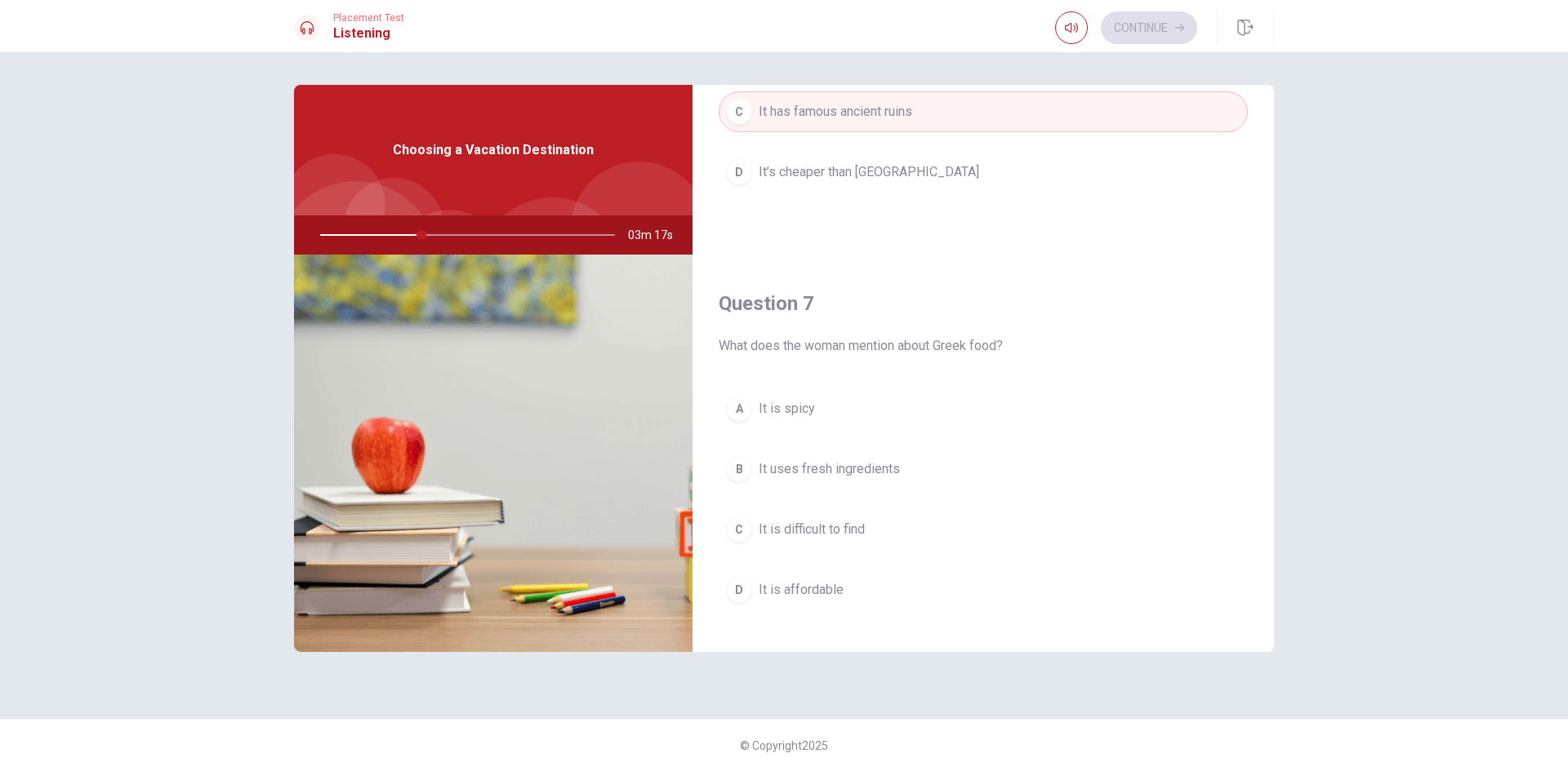
scroll to position [326, 0]
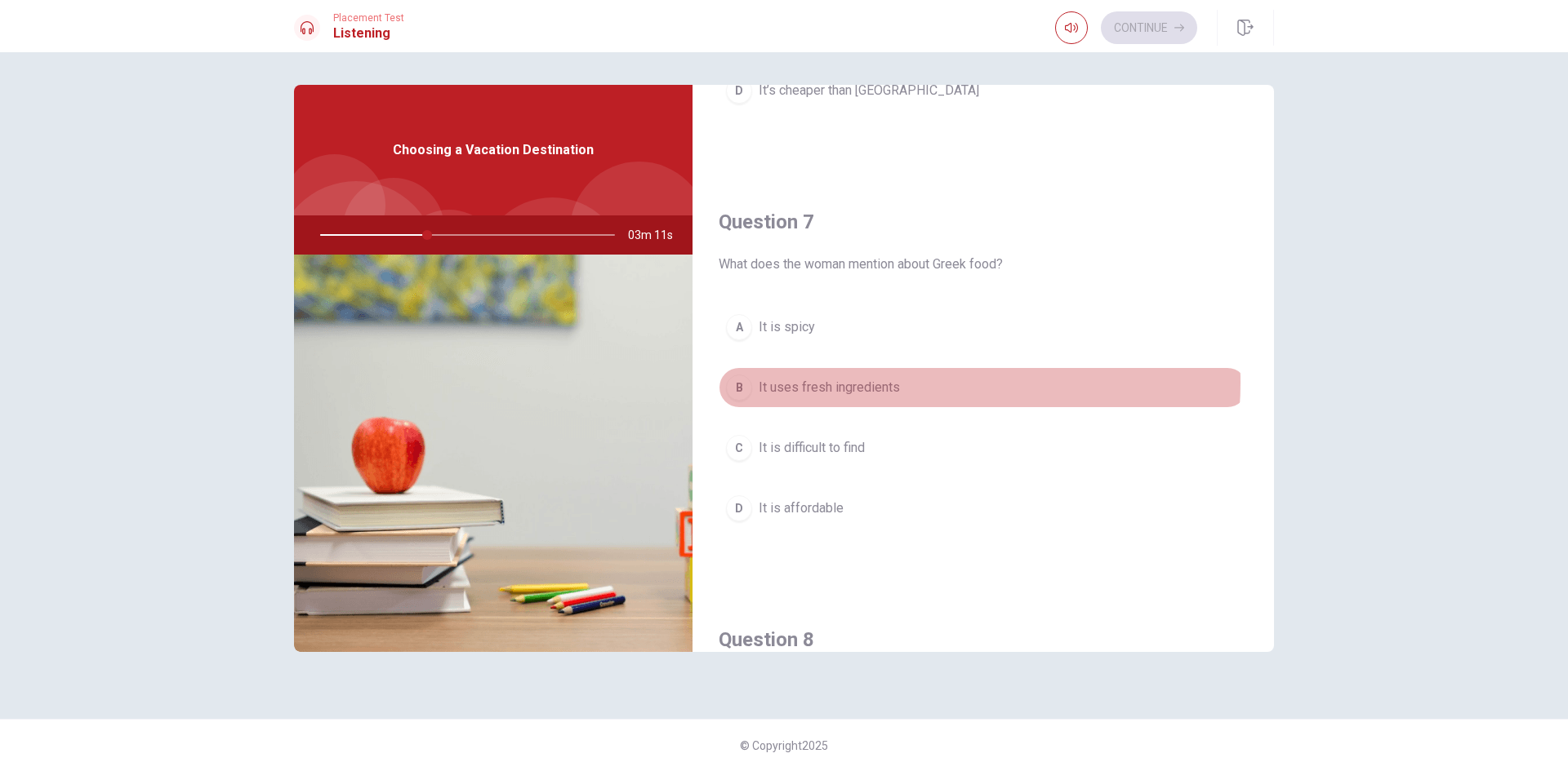
click at [901, 383] on button "B It uses fresh ingredients" at bounding box center [983, 388] width 529 height 41
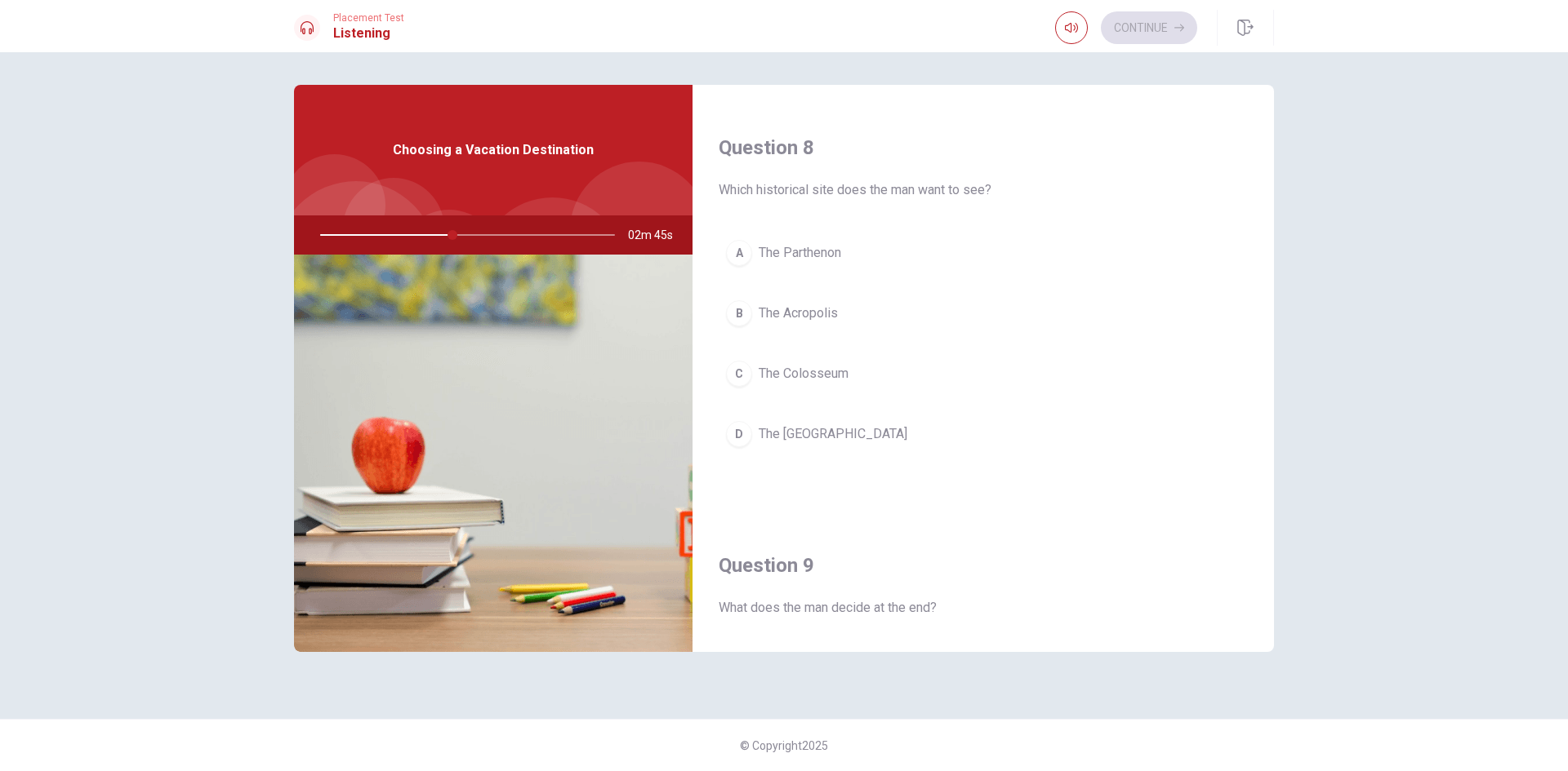
scroll to position [847, 0]
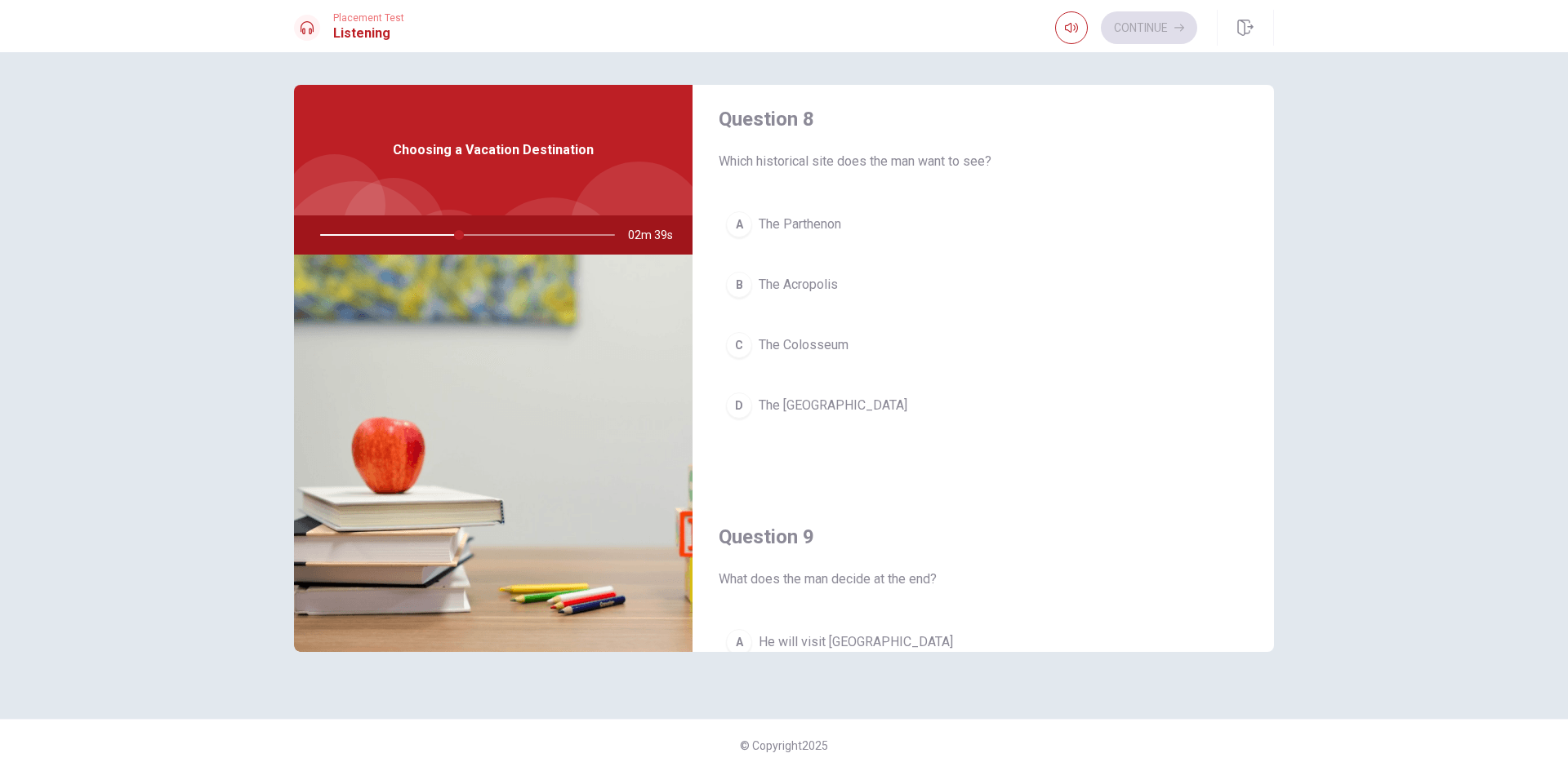
click at [775, 232] on span "The Parthenon" at bounding box center [800, 224] width 82 height 19
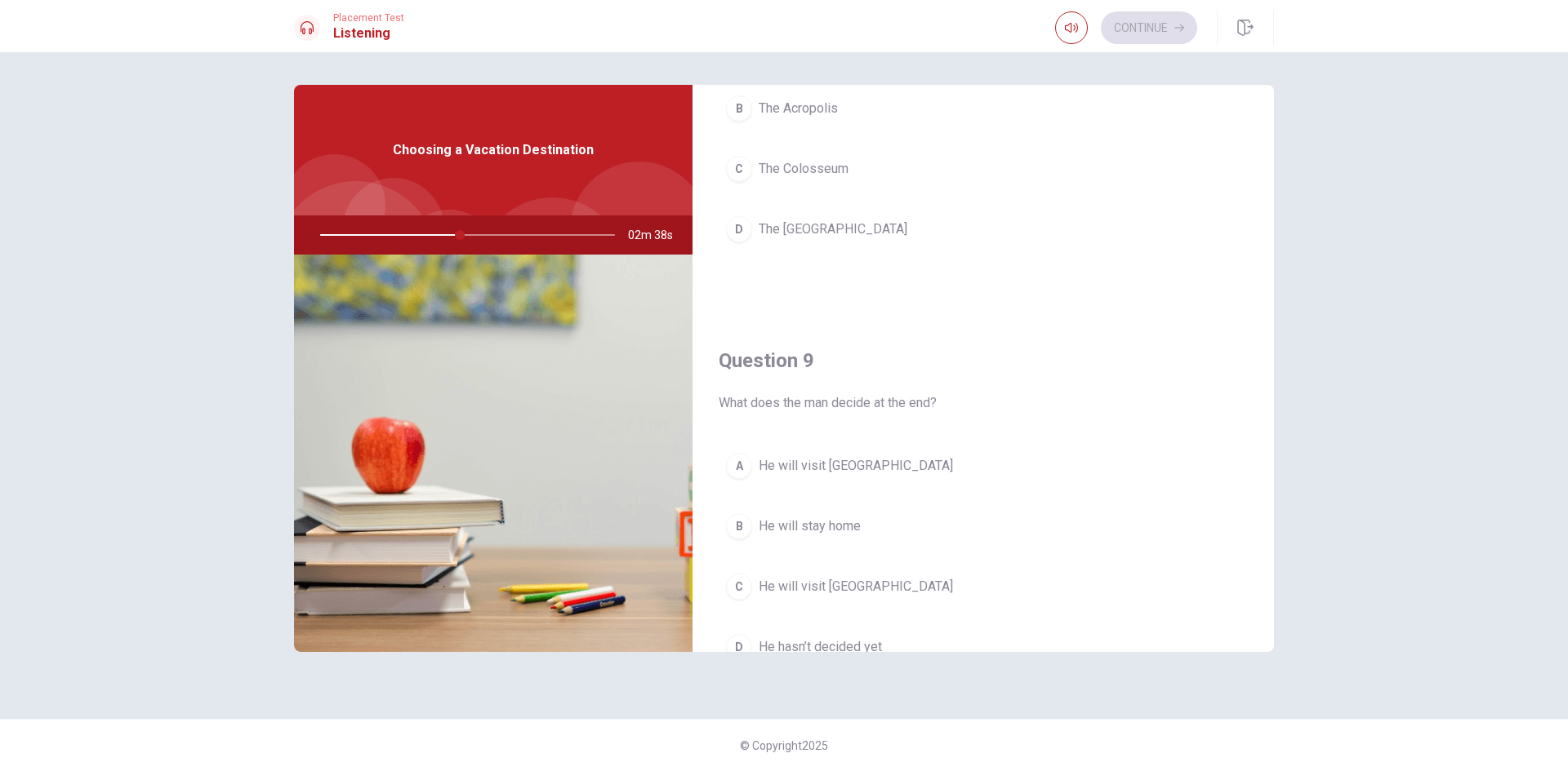
scroll to position [1092, 0]
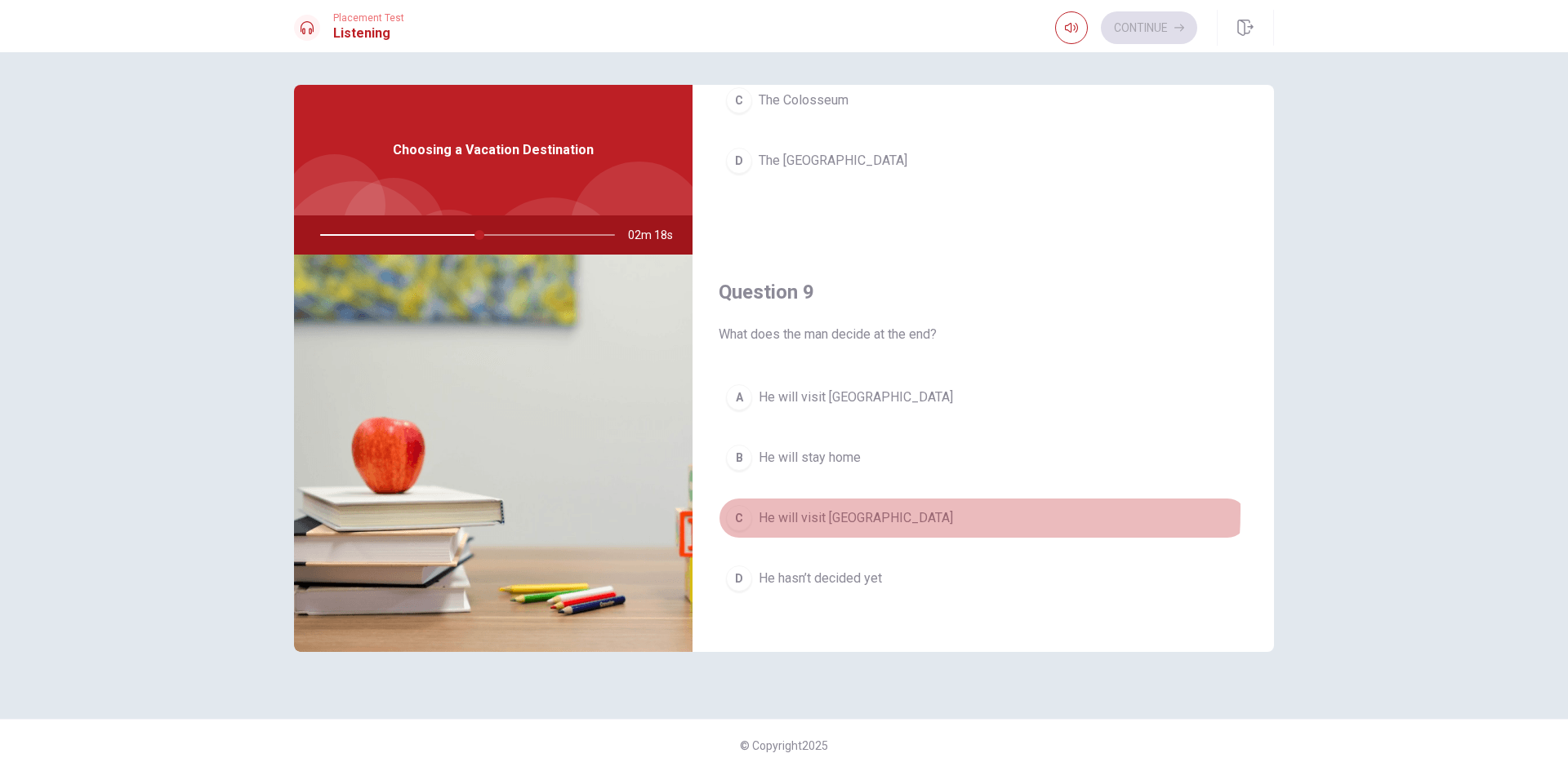
click at [828, 510] on span "He will visit [GEOGRAPHIC_DATA]" at bounding box center [856, 518] width 195 height 19
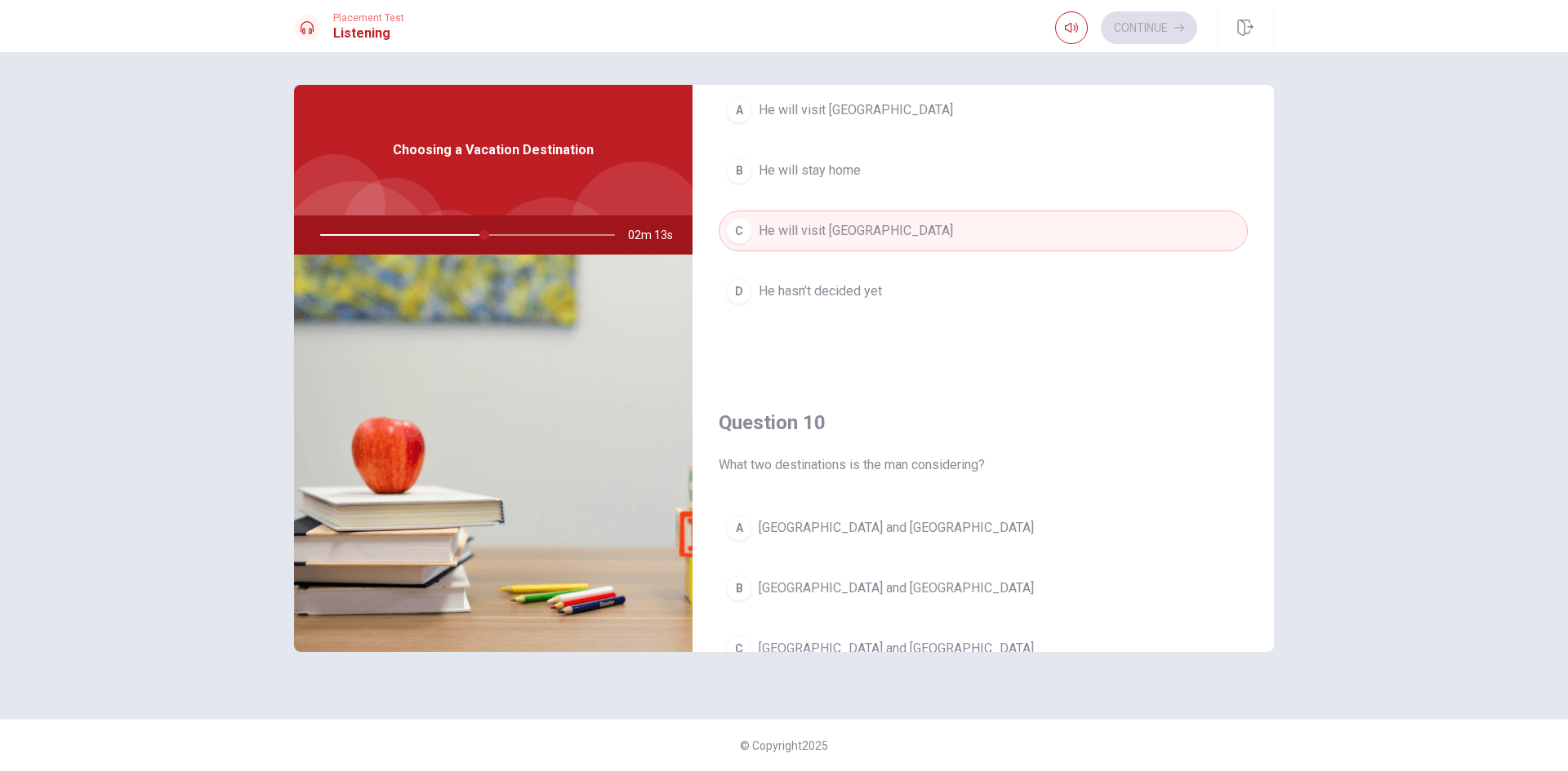
scroll to position [1419, 0]
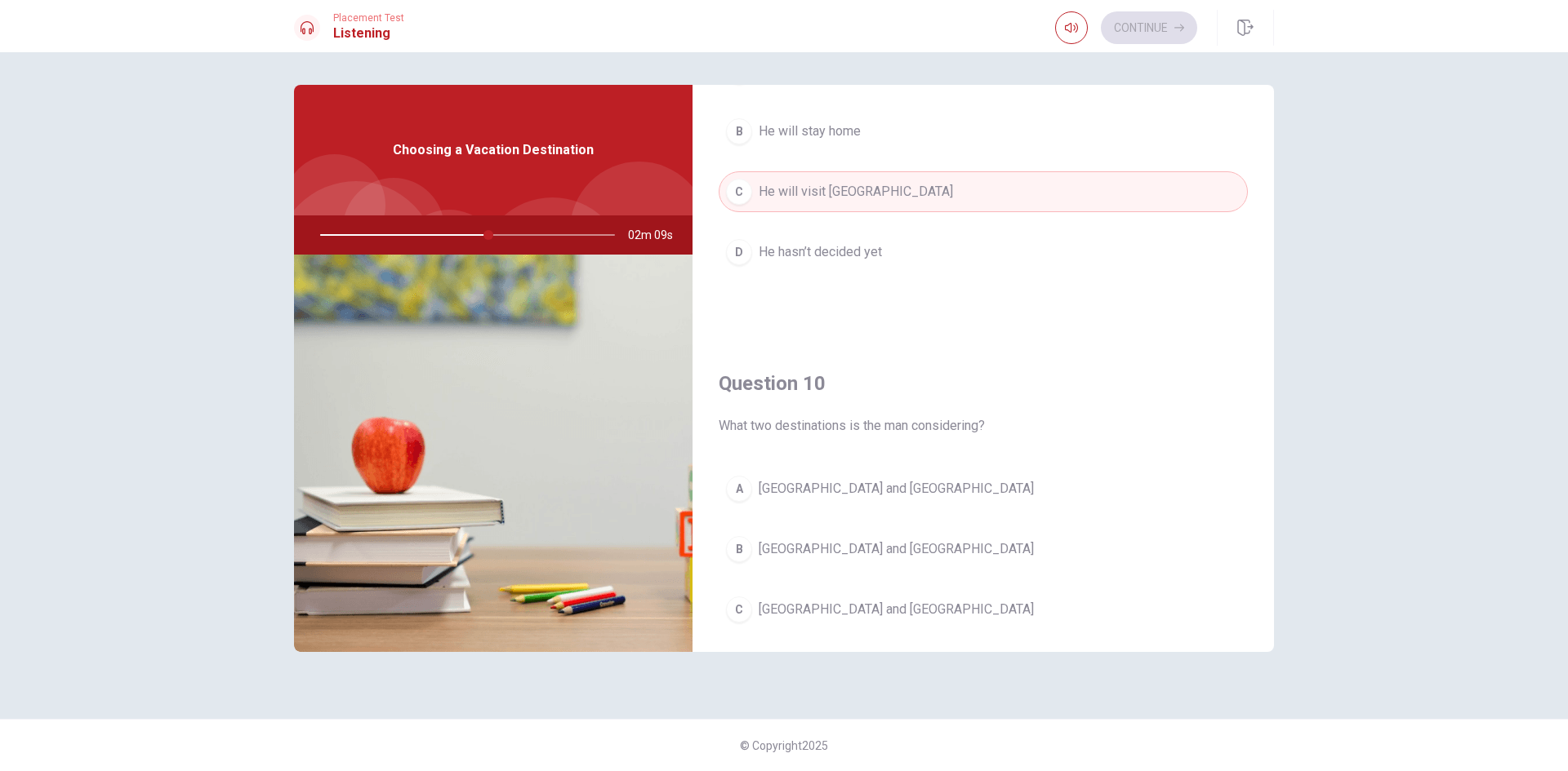
click at [882, 538] on button "B [GEOGRAPHIC_DATA] and [GEOGRAPHIC_DATA]" at bounding box center [983, 549] width 529 height 41
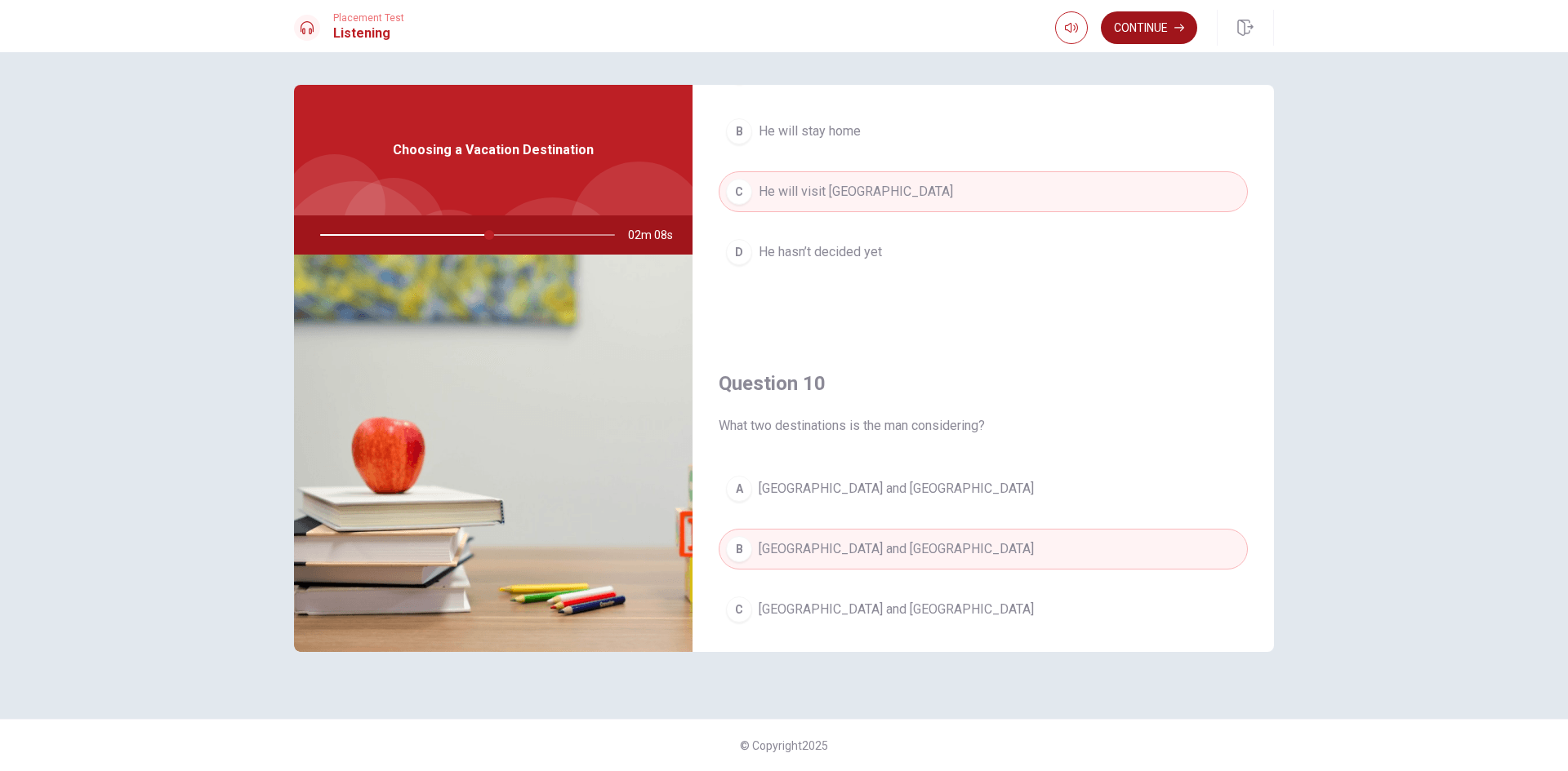
click at [1159, 37] on button "Continue" at bounding box center [1148, 28] width 97 height 33
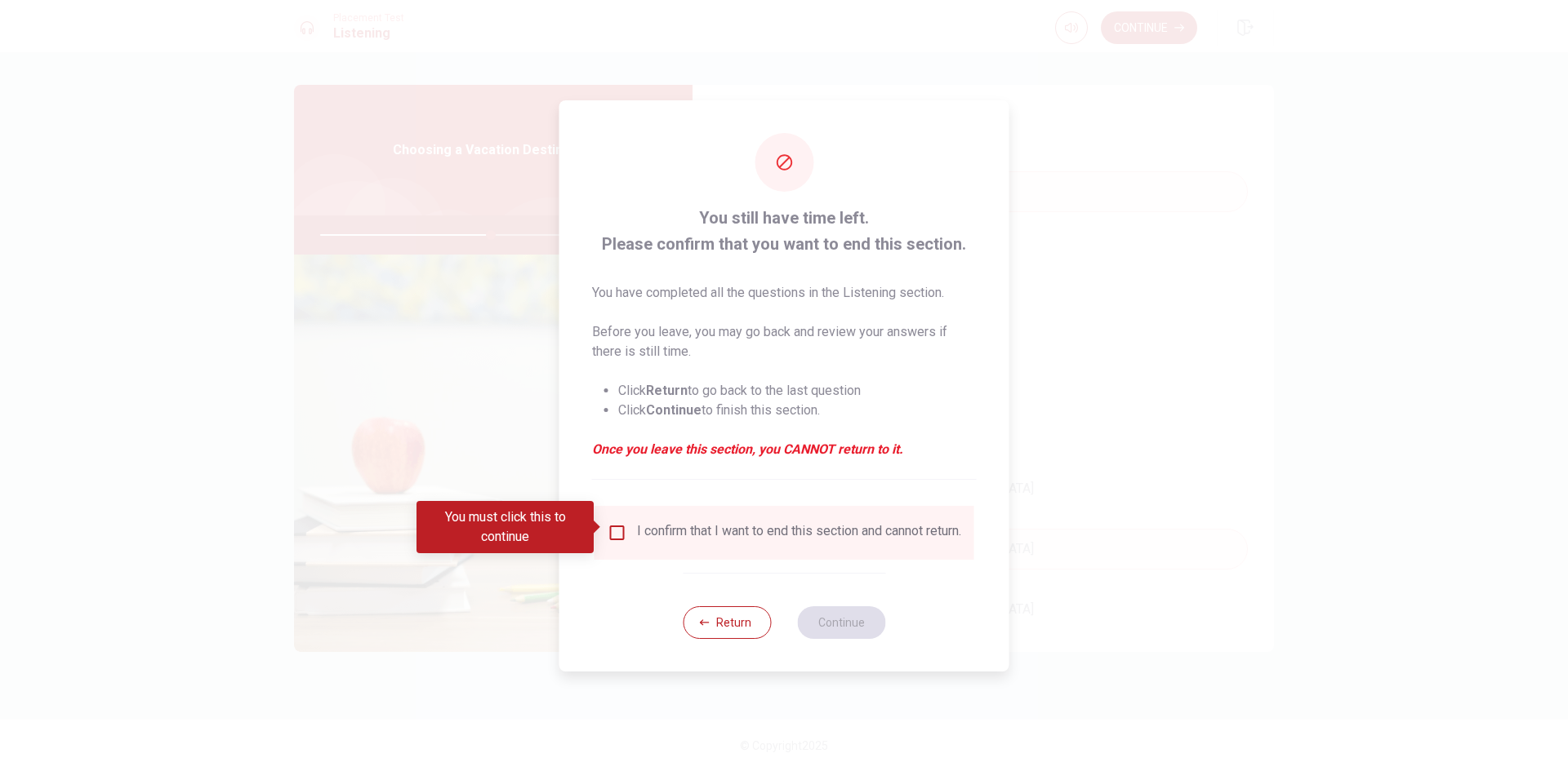
click at [650, 524] on div "I confirm that I want to end this section and cannot return." at bounding box center [799, 533] width 324 height 19
click at [621, 533] on input "You must click this to continue" at bounding box center [617, 533] width 19 height 19
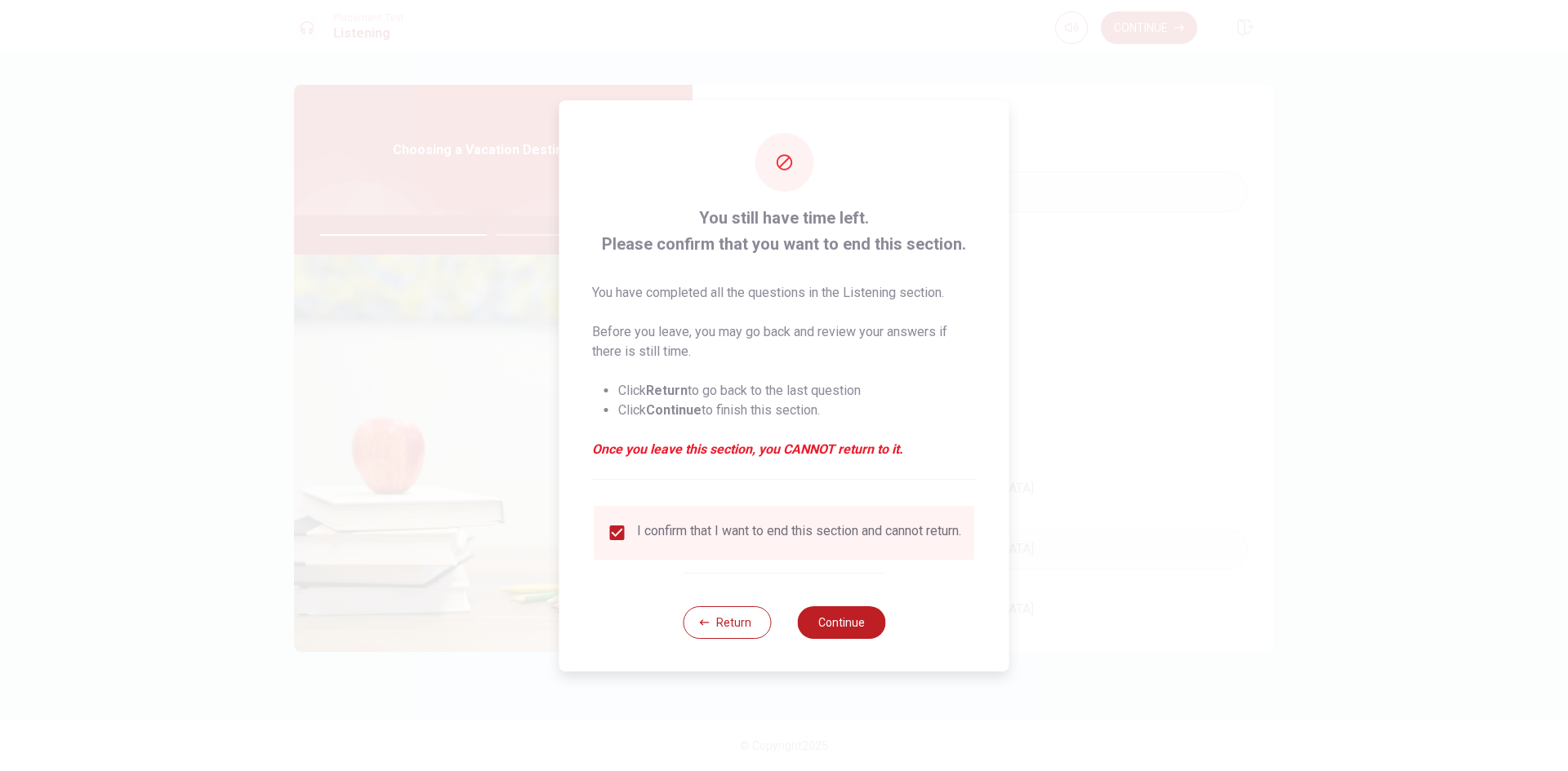
drag, startPoint x: 828, startPoint y: 617, endPoint x: 1048, endPoint y: 544, distance: 231.8
click at [828, 617] on button "Continue" at bounding box center [841, 623] width 88 height 33
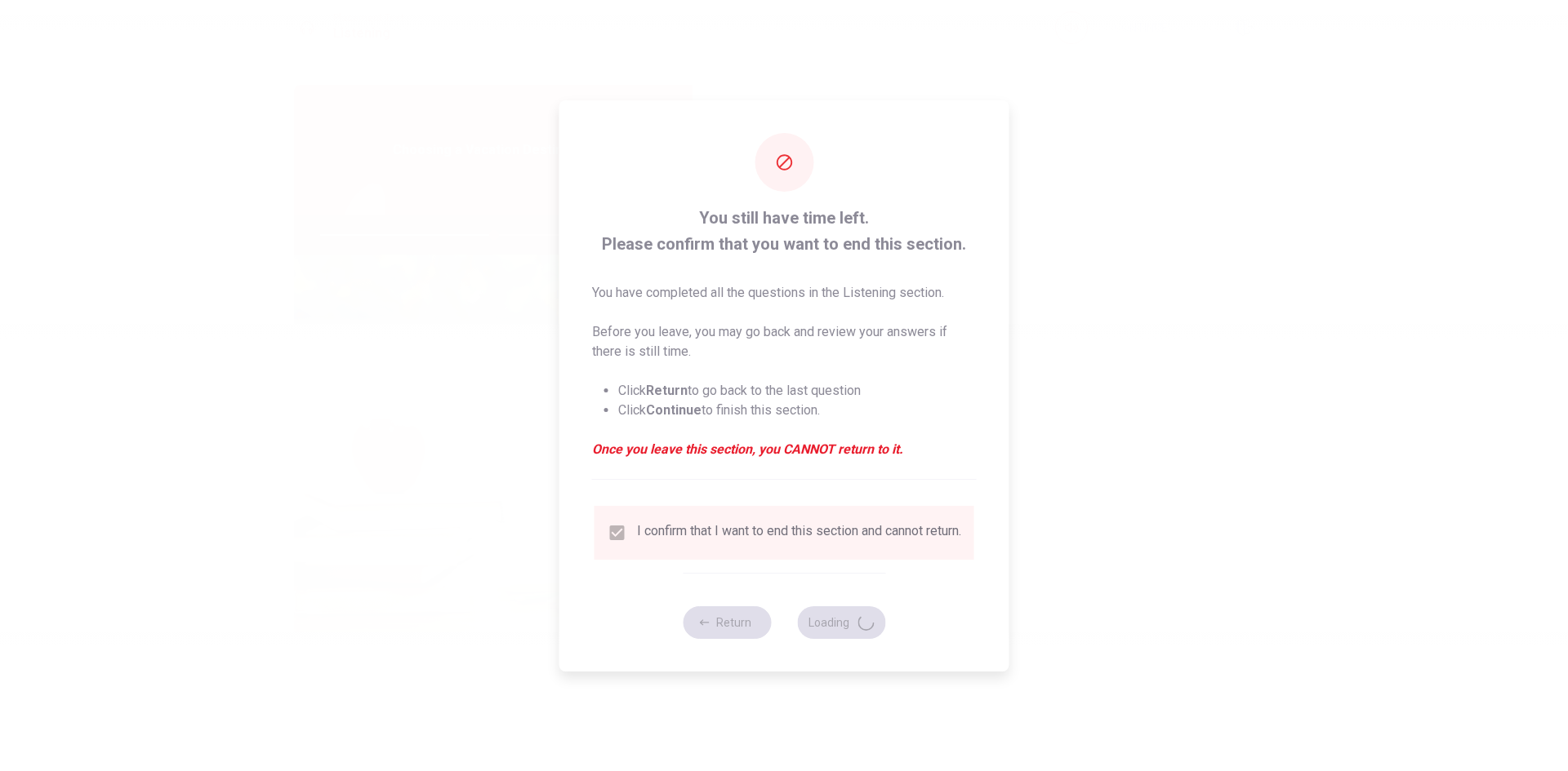
type input "59"
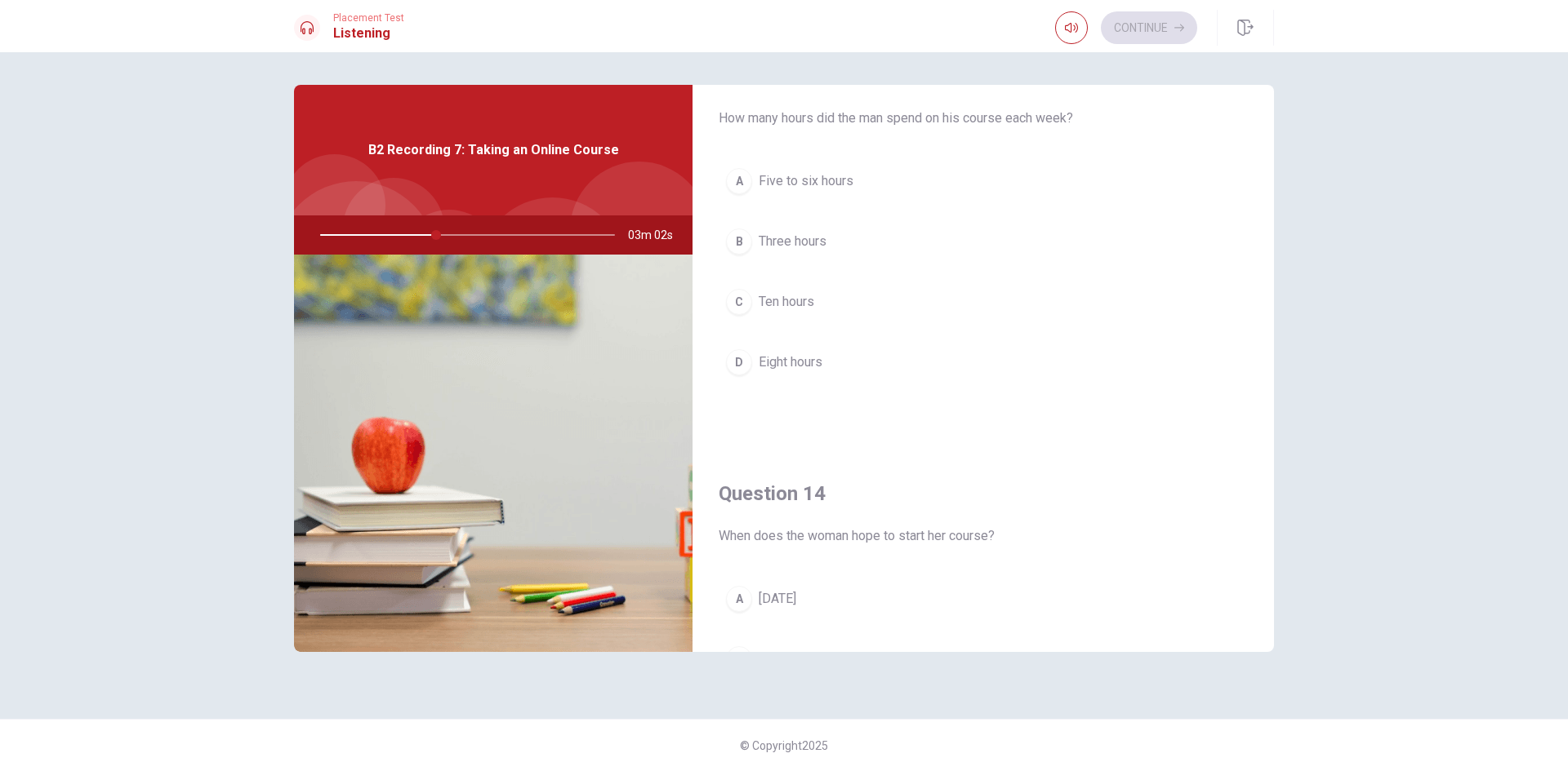
scroll to position [878, 0]
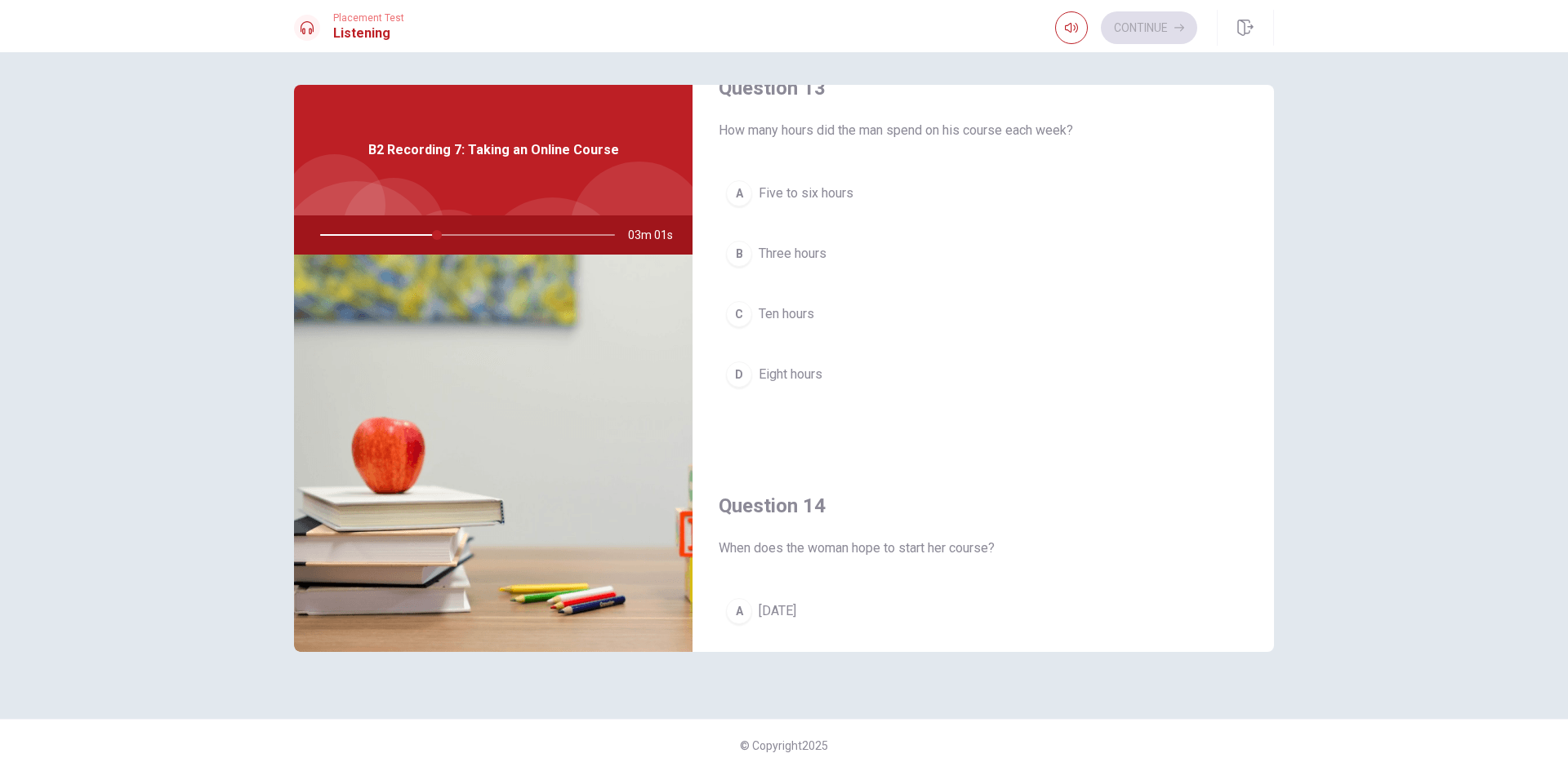
click at [858, 194] on button "A Five to six hours" at bounding box center [983, 193] width 529 height 41
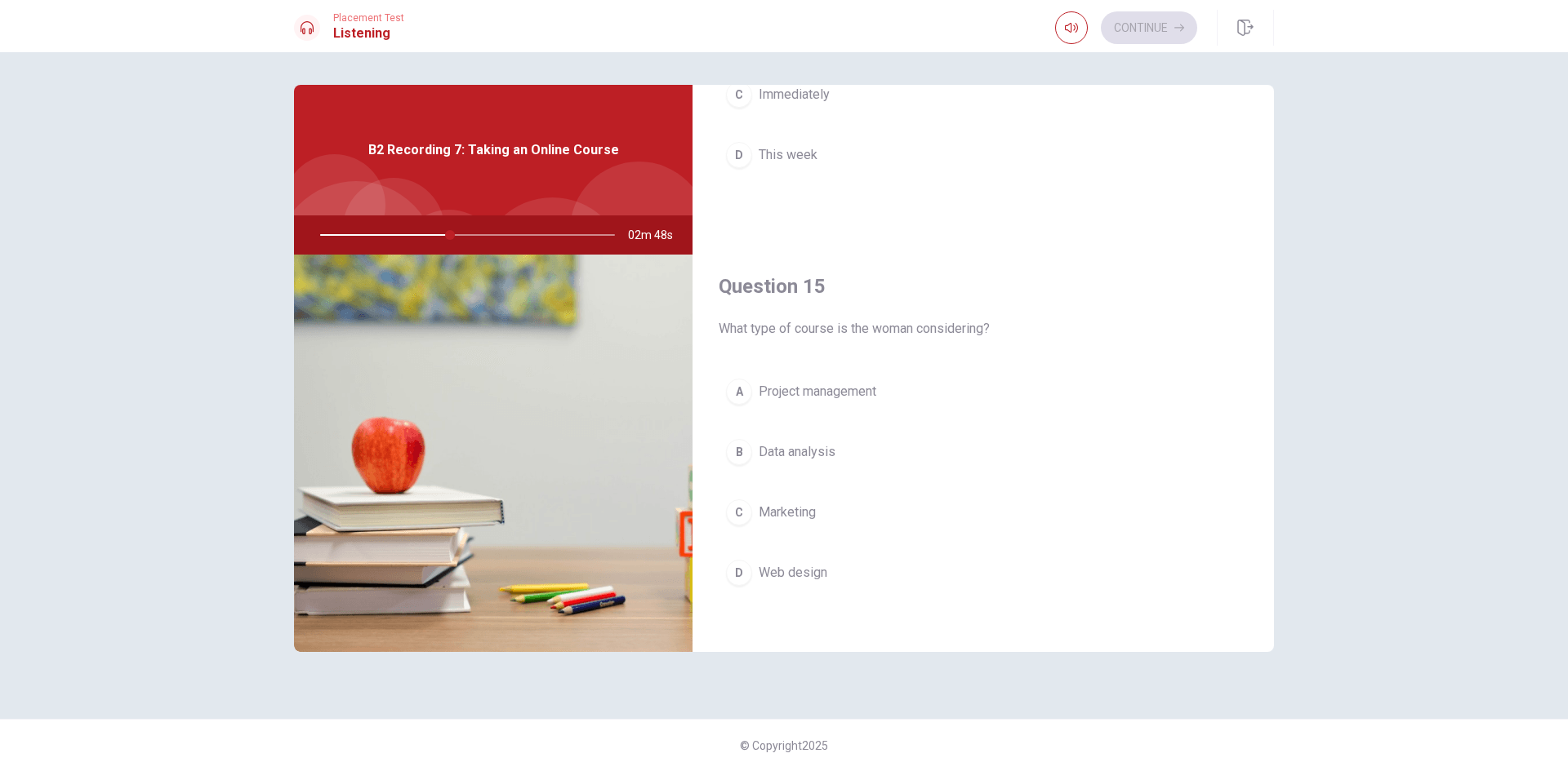
scroll to position [1522, 0]
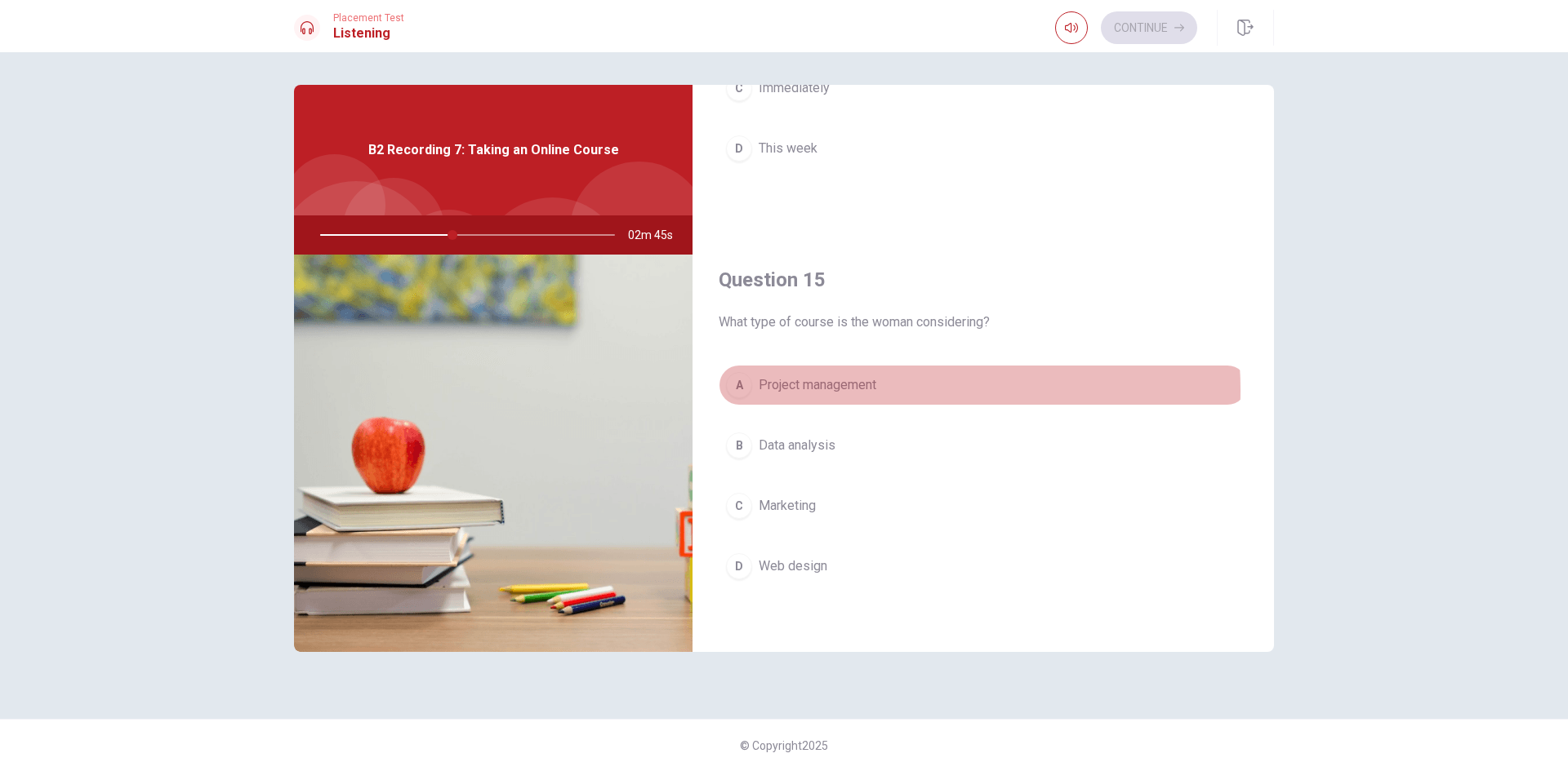
click at [870, 390] on span "Project management" at bounding box center [818, 385] width 118 height 19
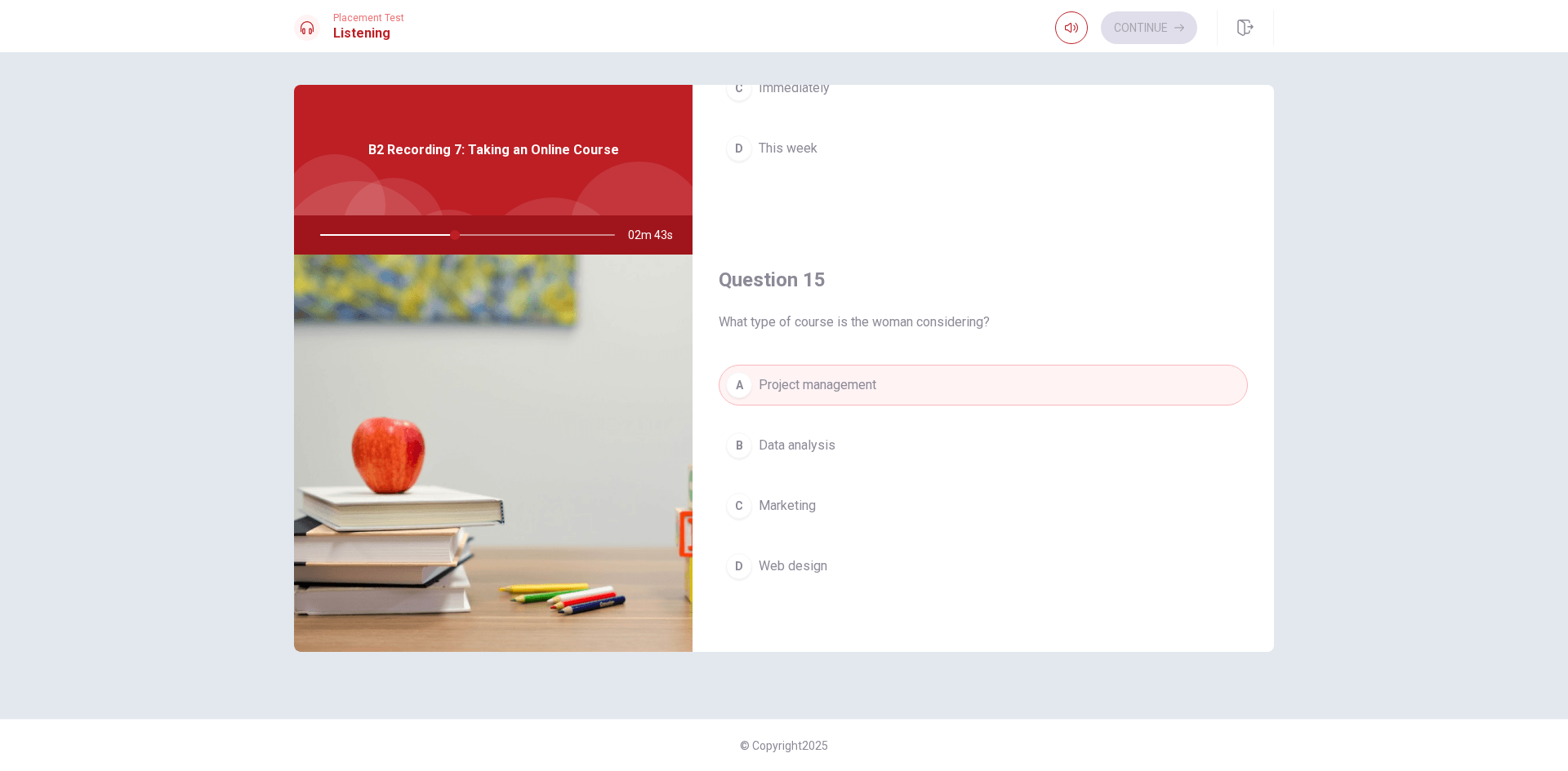
click at [1276, 557] on div "Question 11 What challenge does the woman worry about with online courses? A Th…" at bounding box center [784, 385] width 1032 height 602
drag, startPoint x: 1274, startPoint y: 555, endPoint x: 1269, endPoint y: 529, distance: 26.5
click at [1269, 529] on div "Question 11 What challenge does the woman worry about with online courses? A Th…" at bounding box center [784, 385] width 1032 height 602
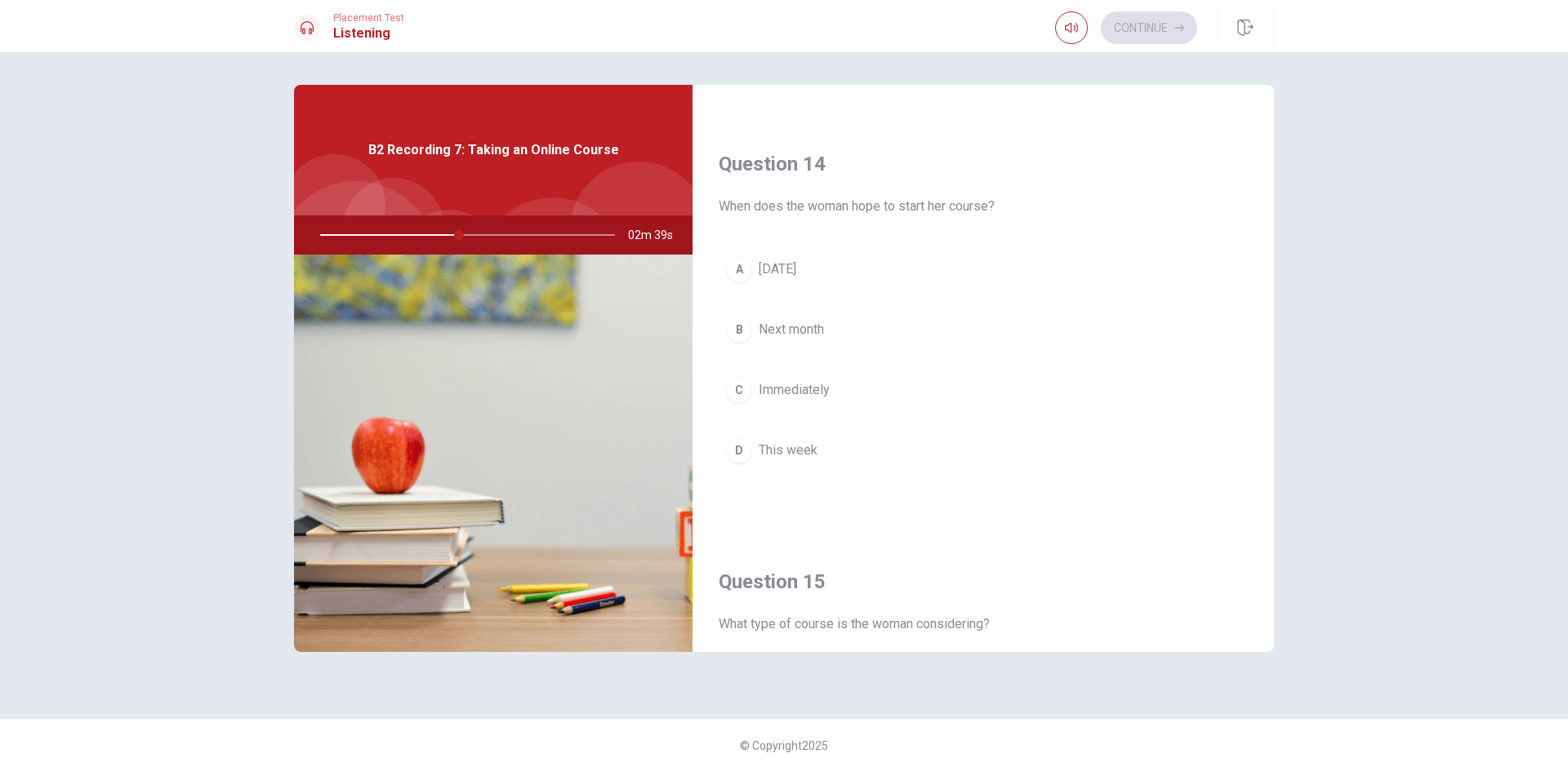
scroll to position [1217, 0]
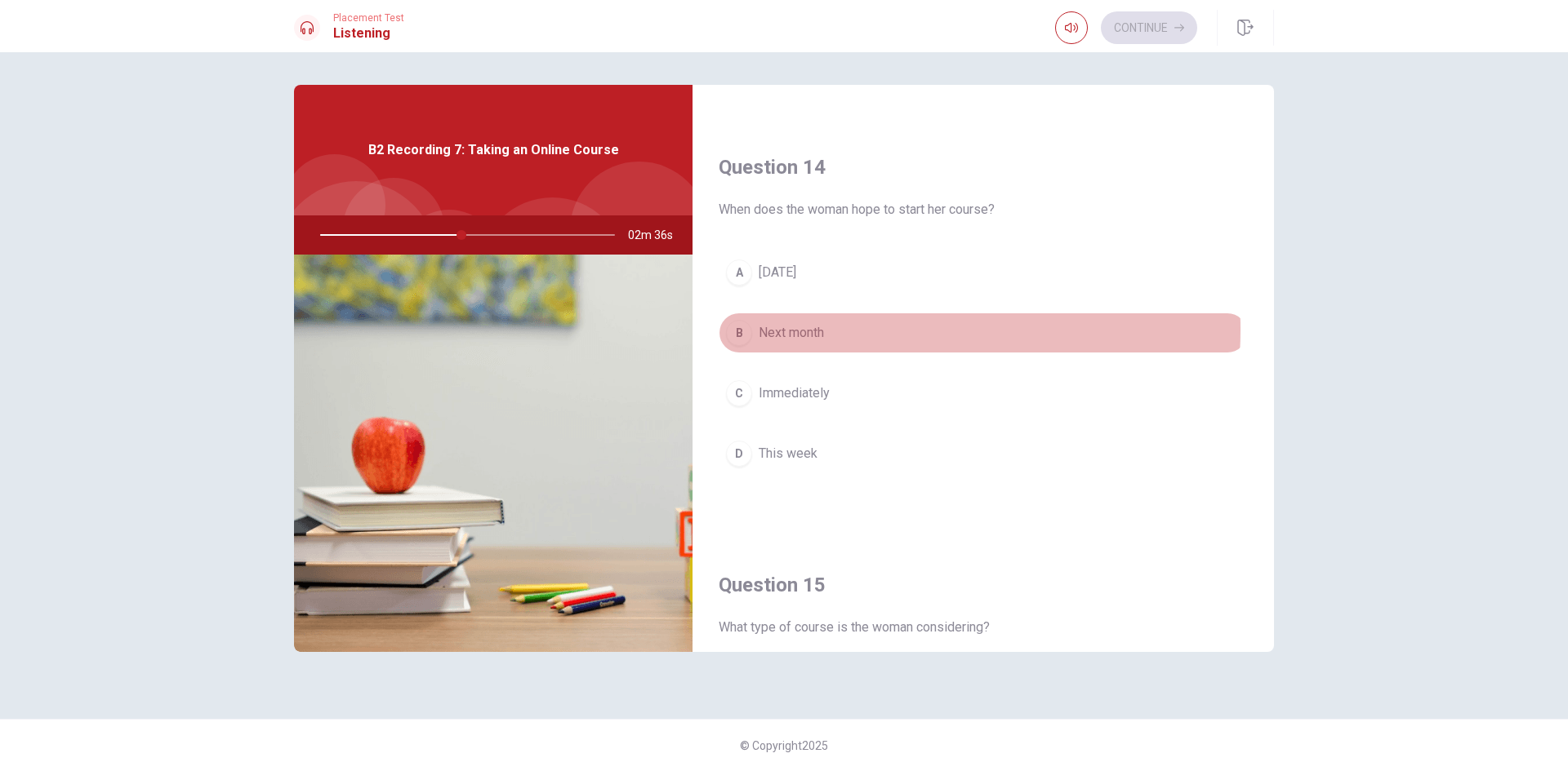
drag, startPoint x: 837, startPoint y: 330, endPoint x: 854, endPoint y: 341, distance: 20.2
click at [837, 331] on button "B Next month" at bounding box center [983, 333] width 529 height 41
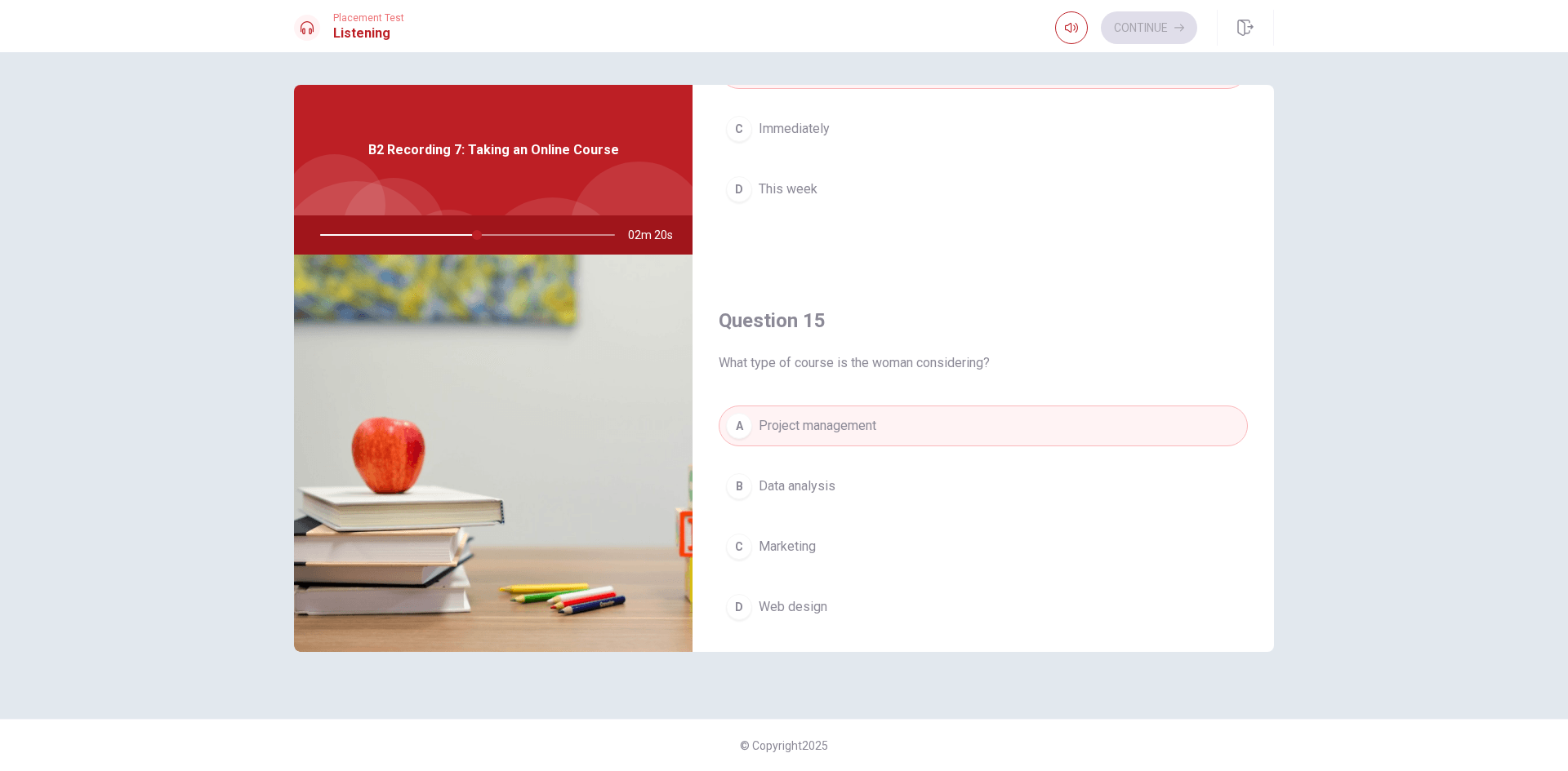
scroll to position [1522, 0]
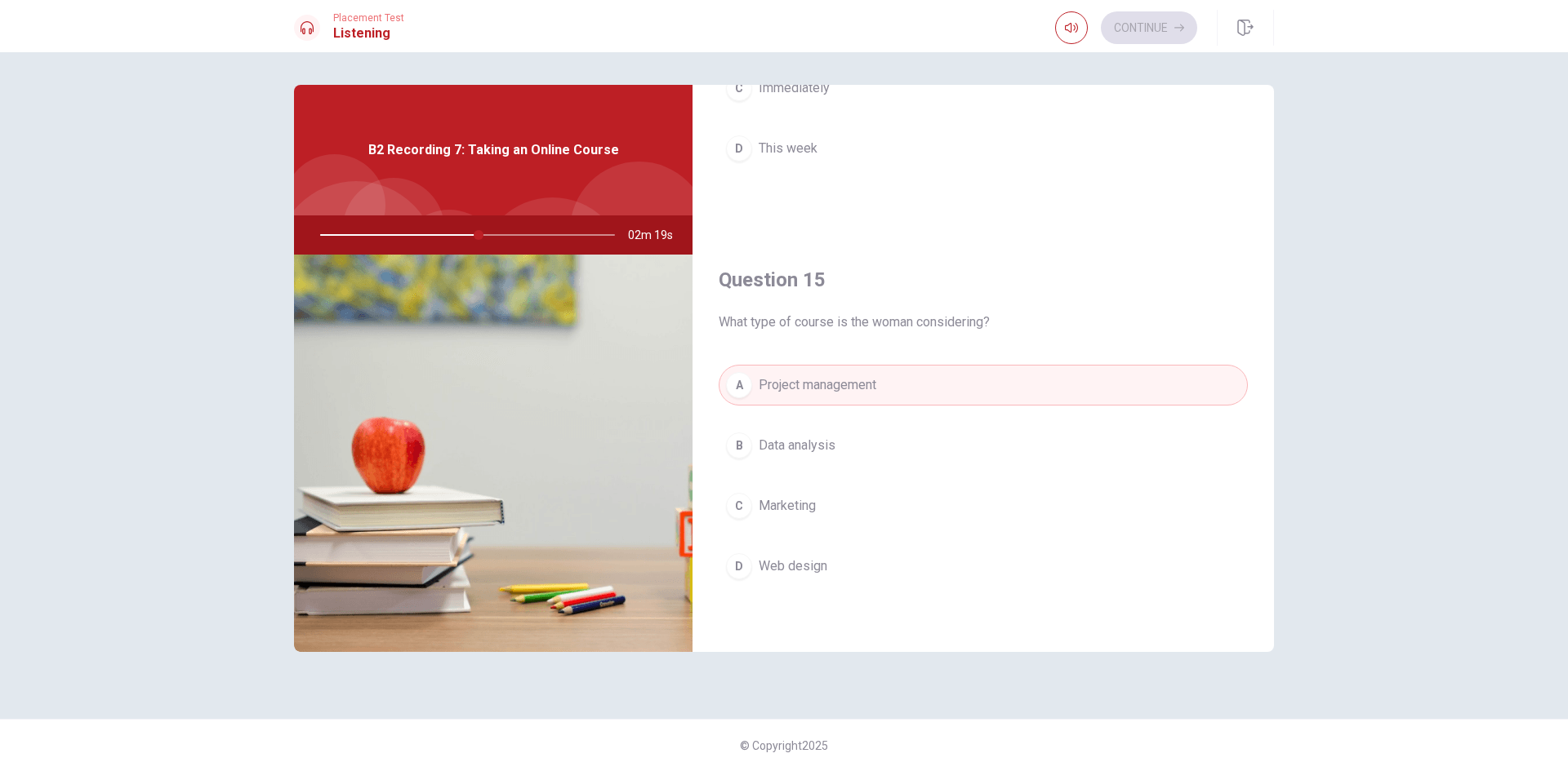
click at [833, 440] on span "Data analysis" at bounding box center [797, 445] width 76 height 19
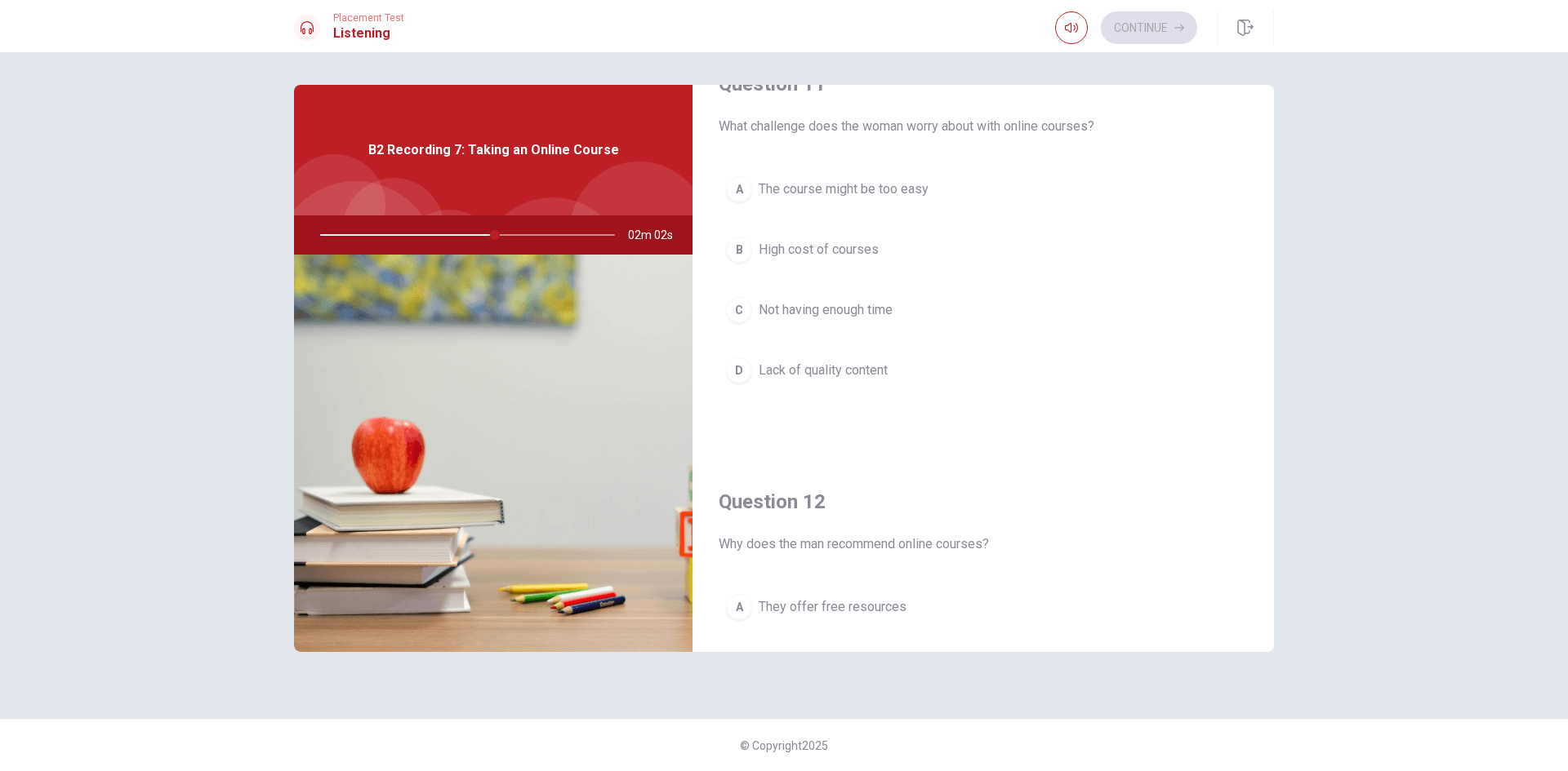
scroll to position [49, 0]
click at [892, 300] on span "Not having enough time" at bounding box center [826, 306] width 134 height 19
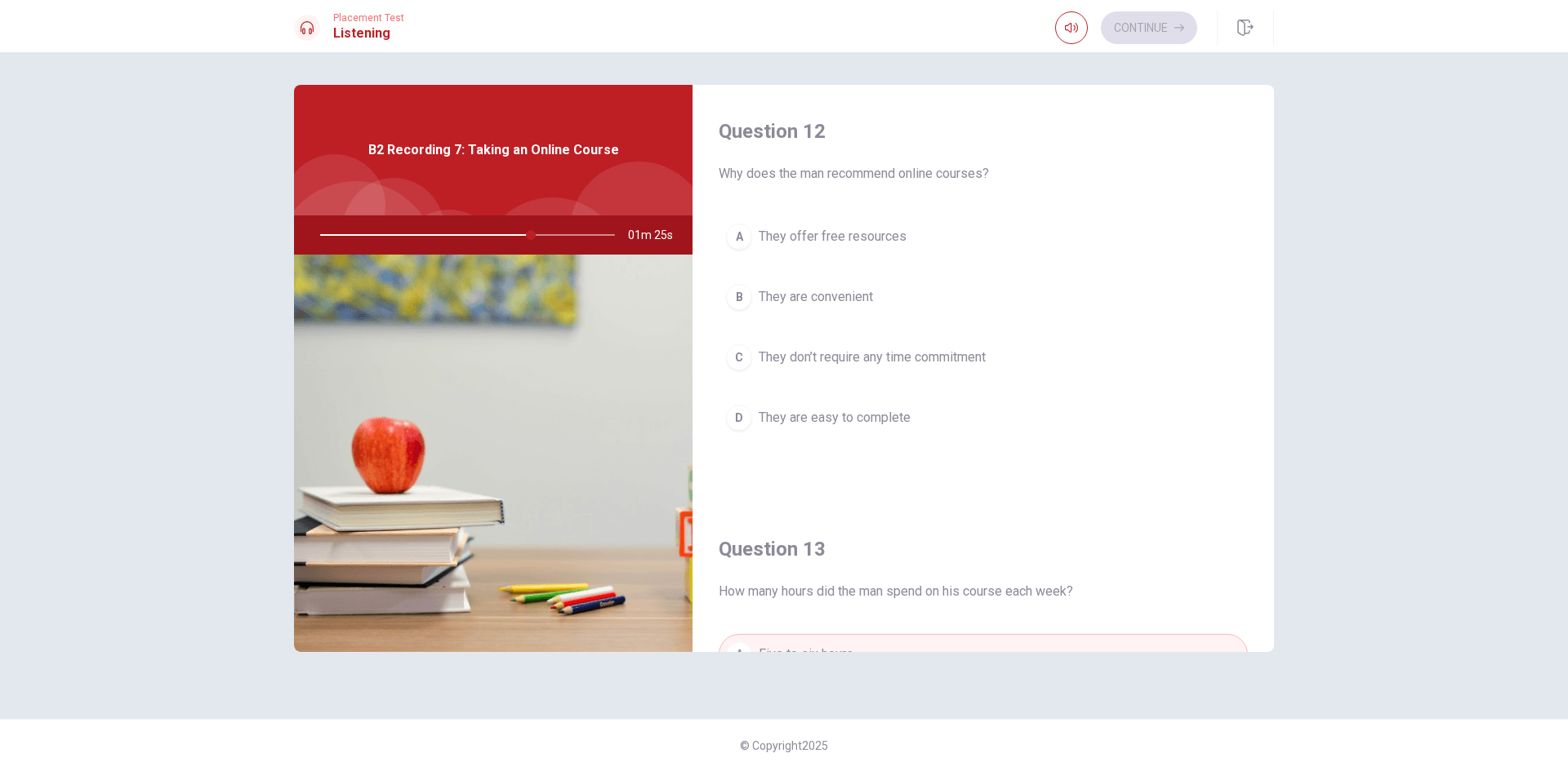
scroll to position [414, 0]
click at [883, 366] on span "They don’t require any time commitment" at bounding box center [872, 360] width 227 height 19
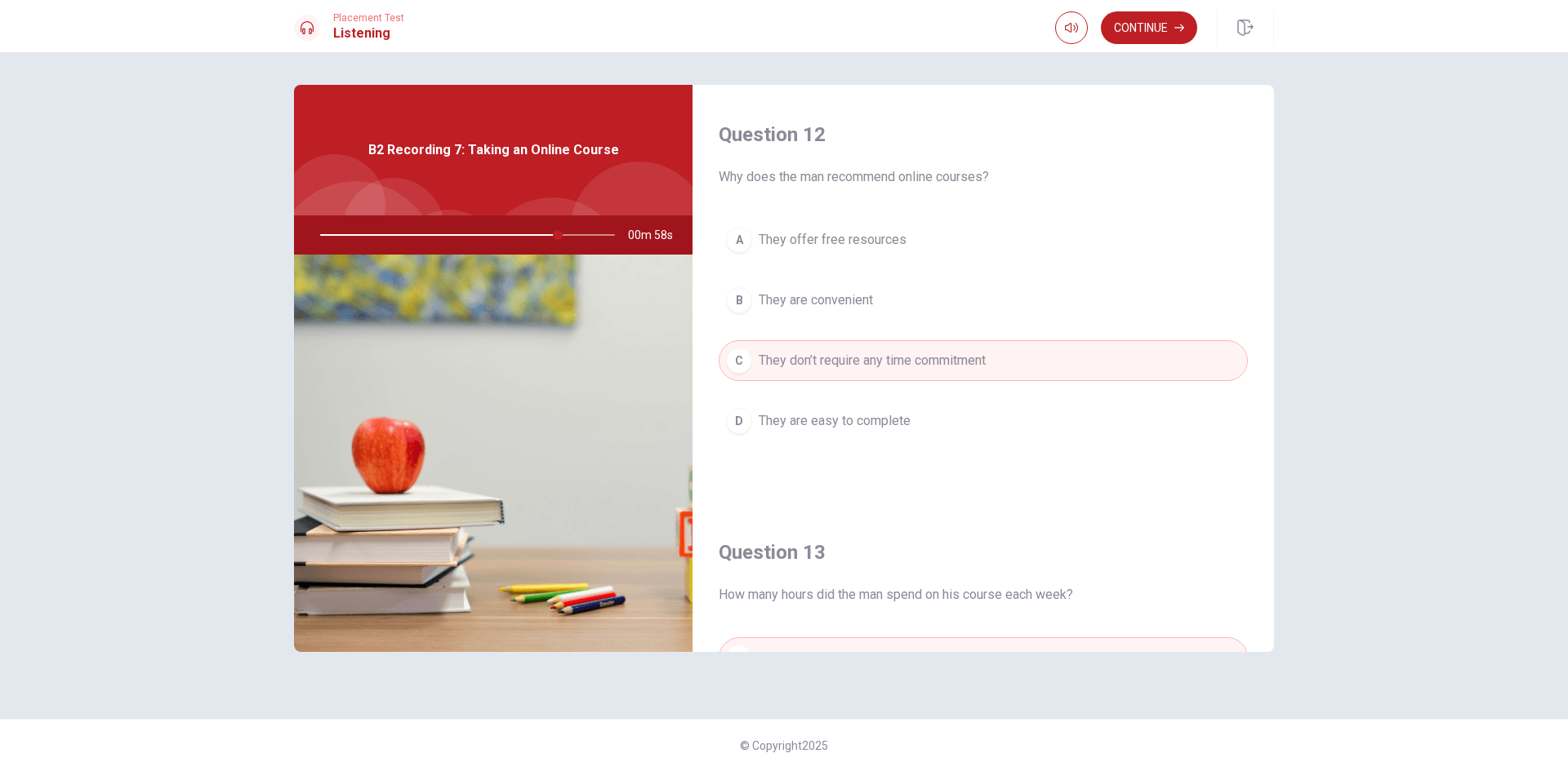
click at [893, 233] on span "They offer free resources" at bounding box center [833, 239] width 148 height 19
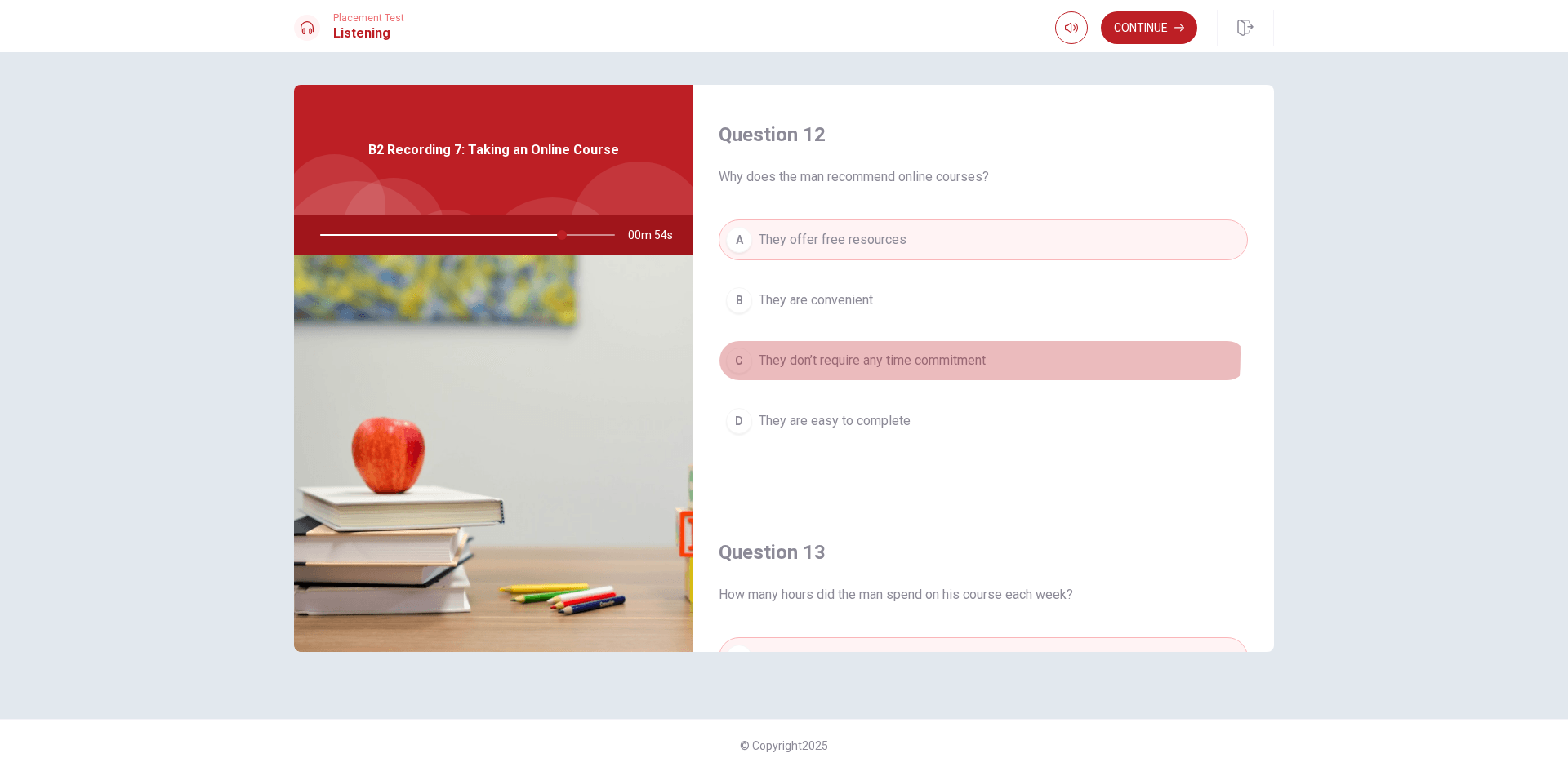
click at [917, 354] on span "They don’t require any time commitment" at bounding box center [872, 360] width 227 height 19
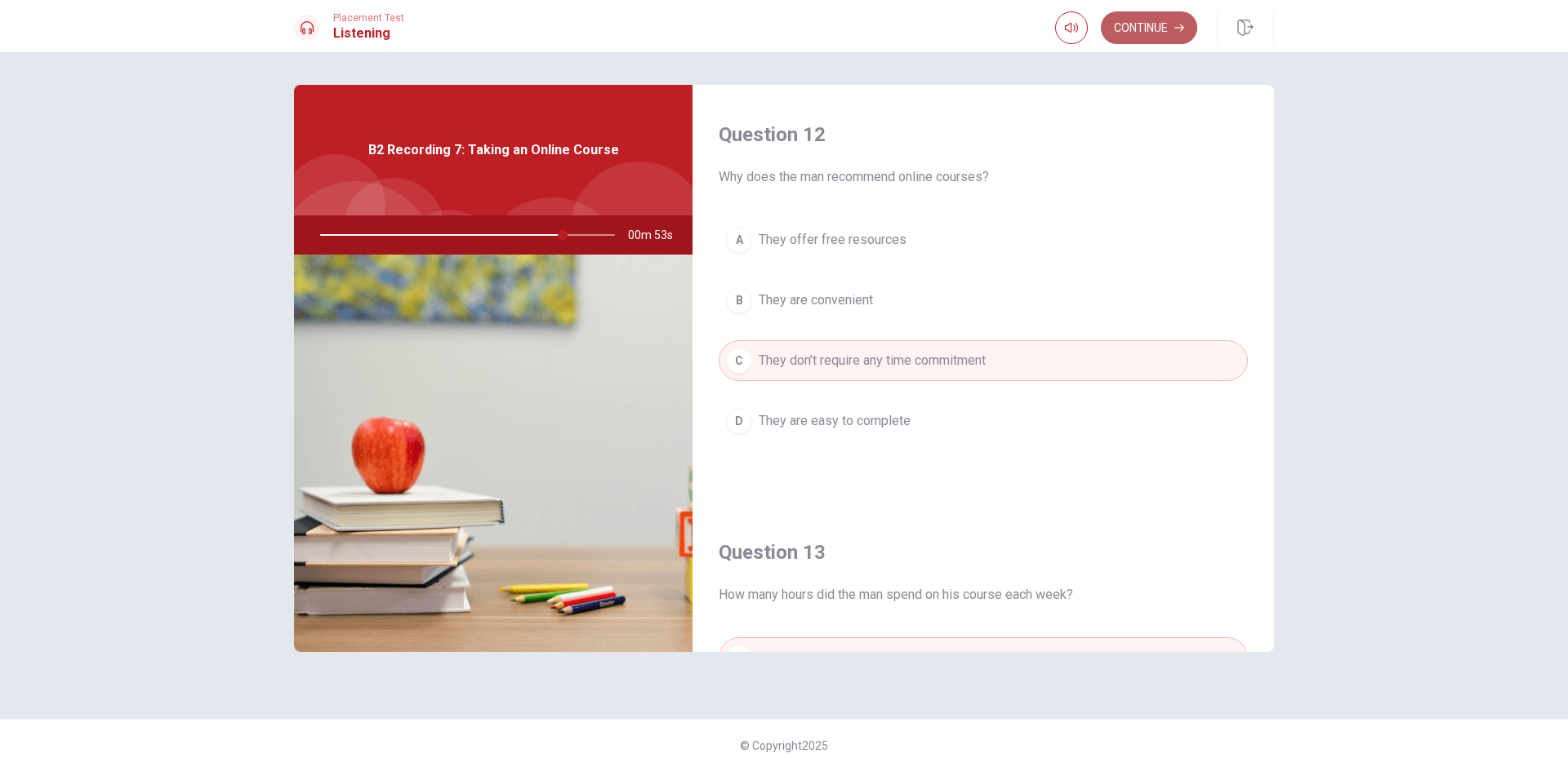
click at [1130, 32] on button "Continue" at bounding box center [1148, 28] width 97 height 33
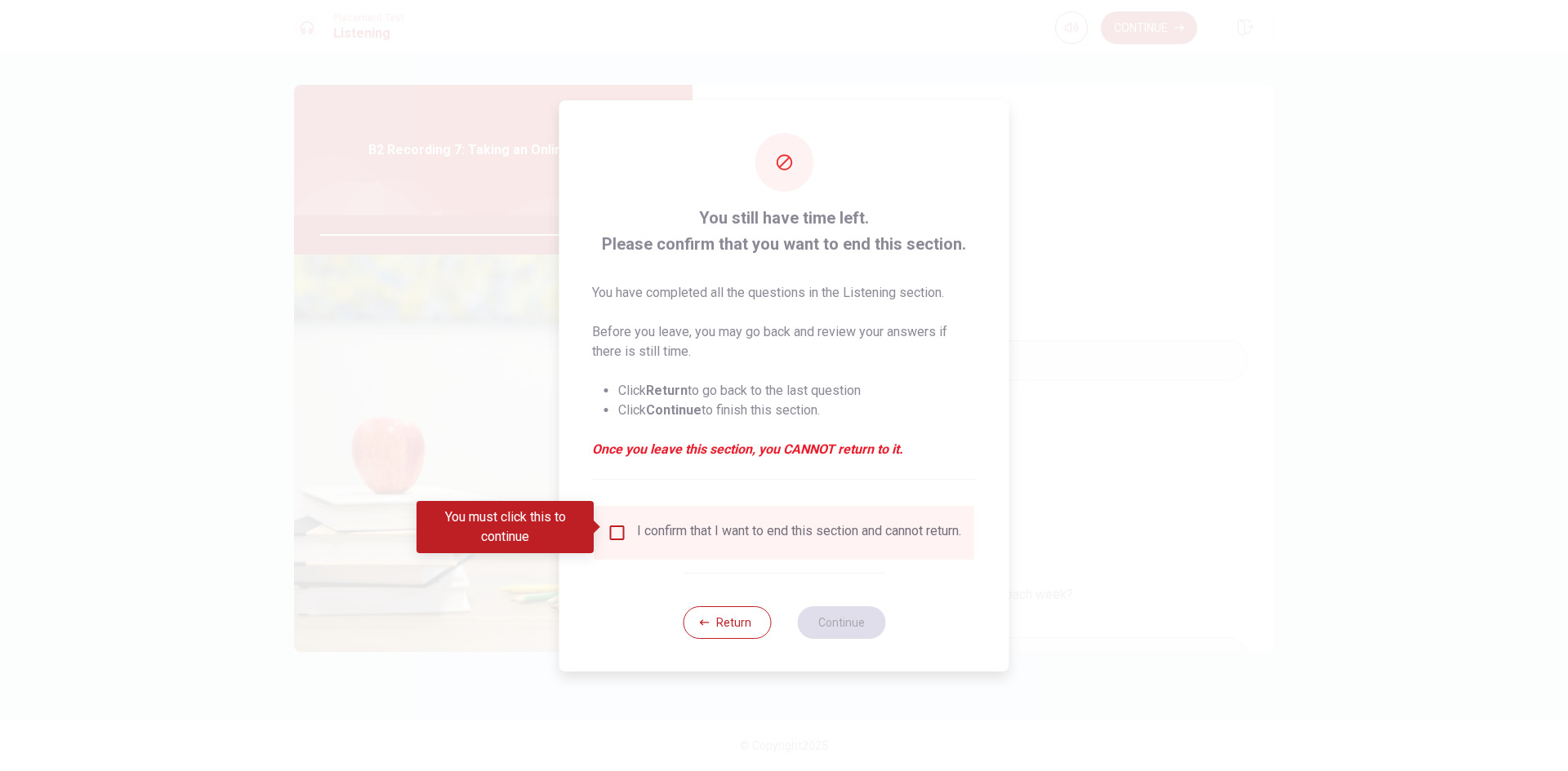
click at [679, 532] on div "I confirm that I want to end this section and cannot return." at bounding box center [799, 533] width 324 height 19
click at [613, 528] on input "You must click this to continue" at bounding box center [617, 533] width 19 height 19
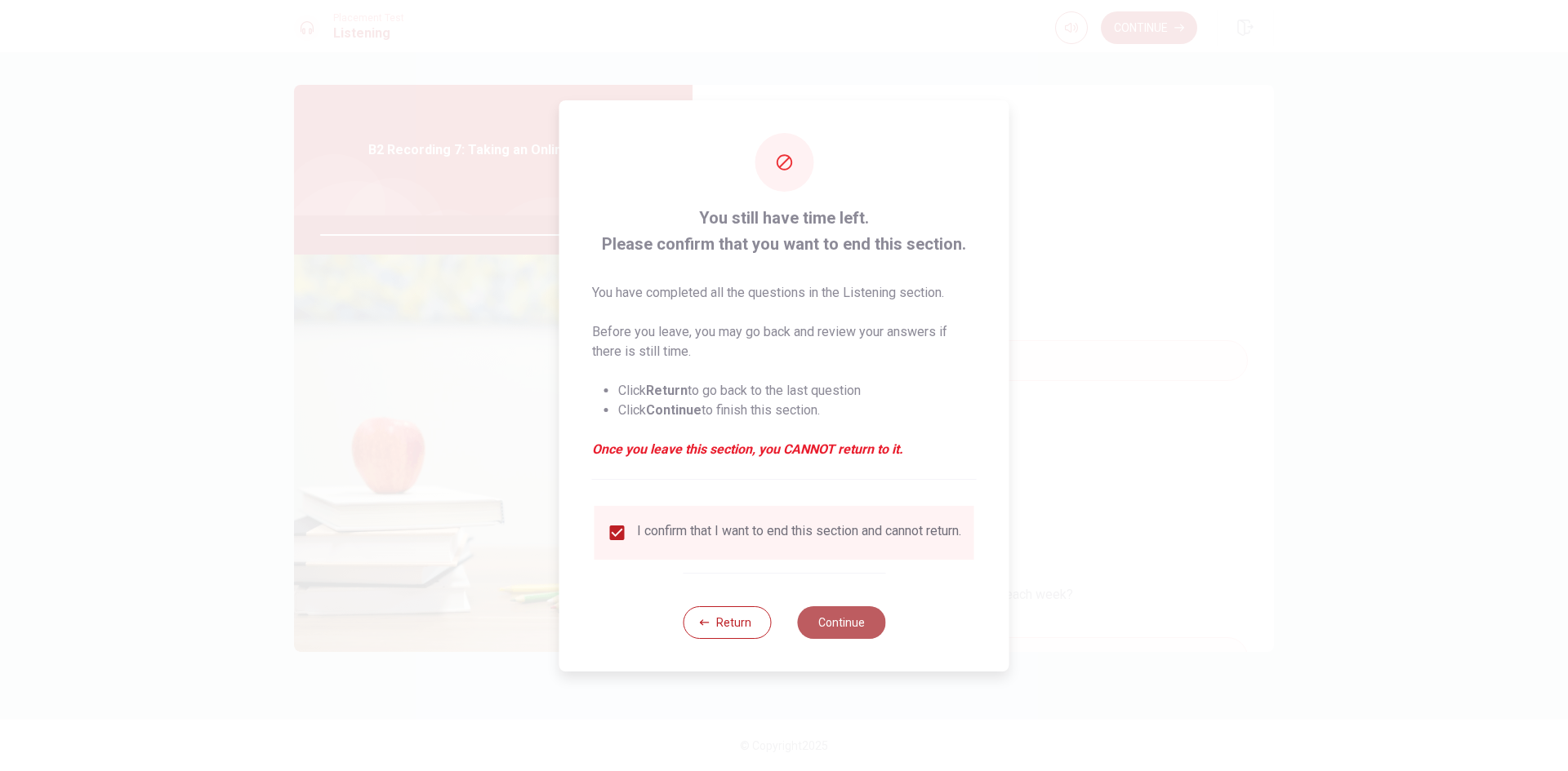
drag, startPoint x: 821, startPoint y: 617, endPoint x: 830, endPoint y: 630, distance: 15.8
click at [821, 618] on button "Continue" at bounding box center [841, 623] width 88 height 33
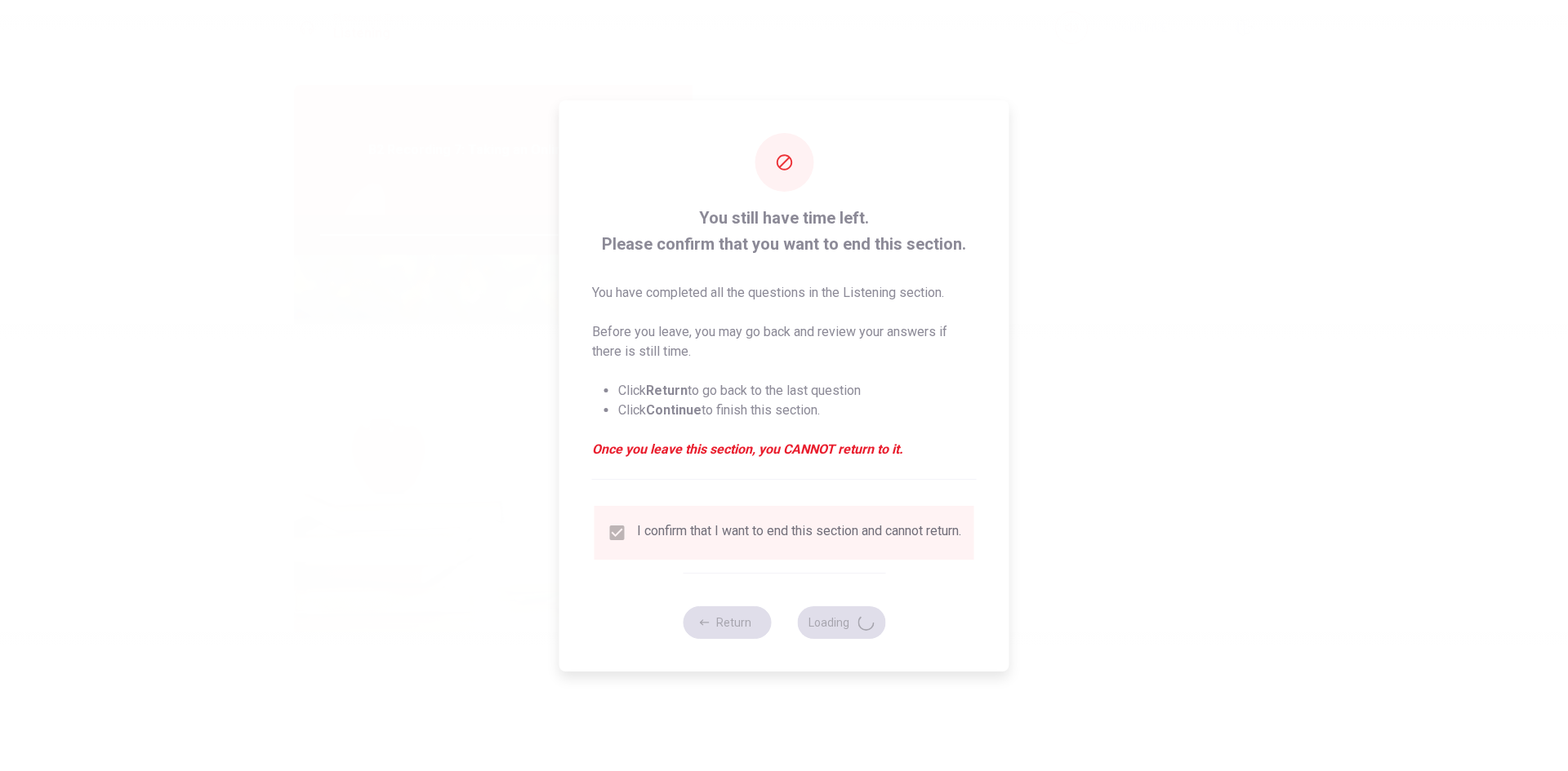
type input "84"
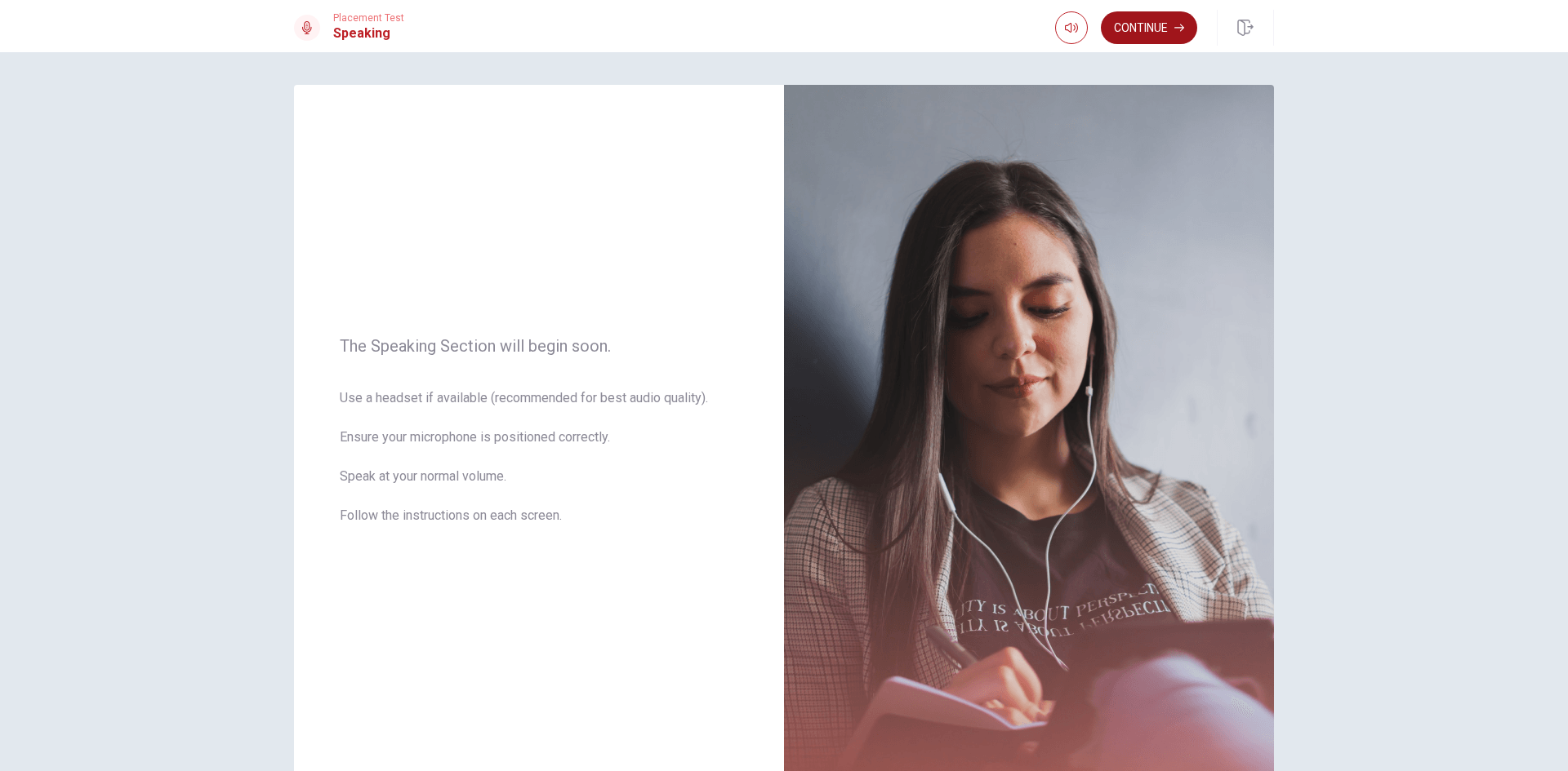
click at [1173, 29] on button "Continue" at bounding box center [1148, 28] width 97 height 33
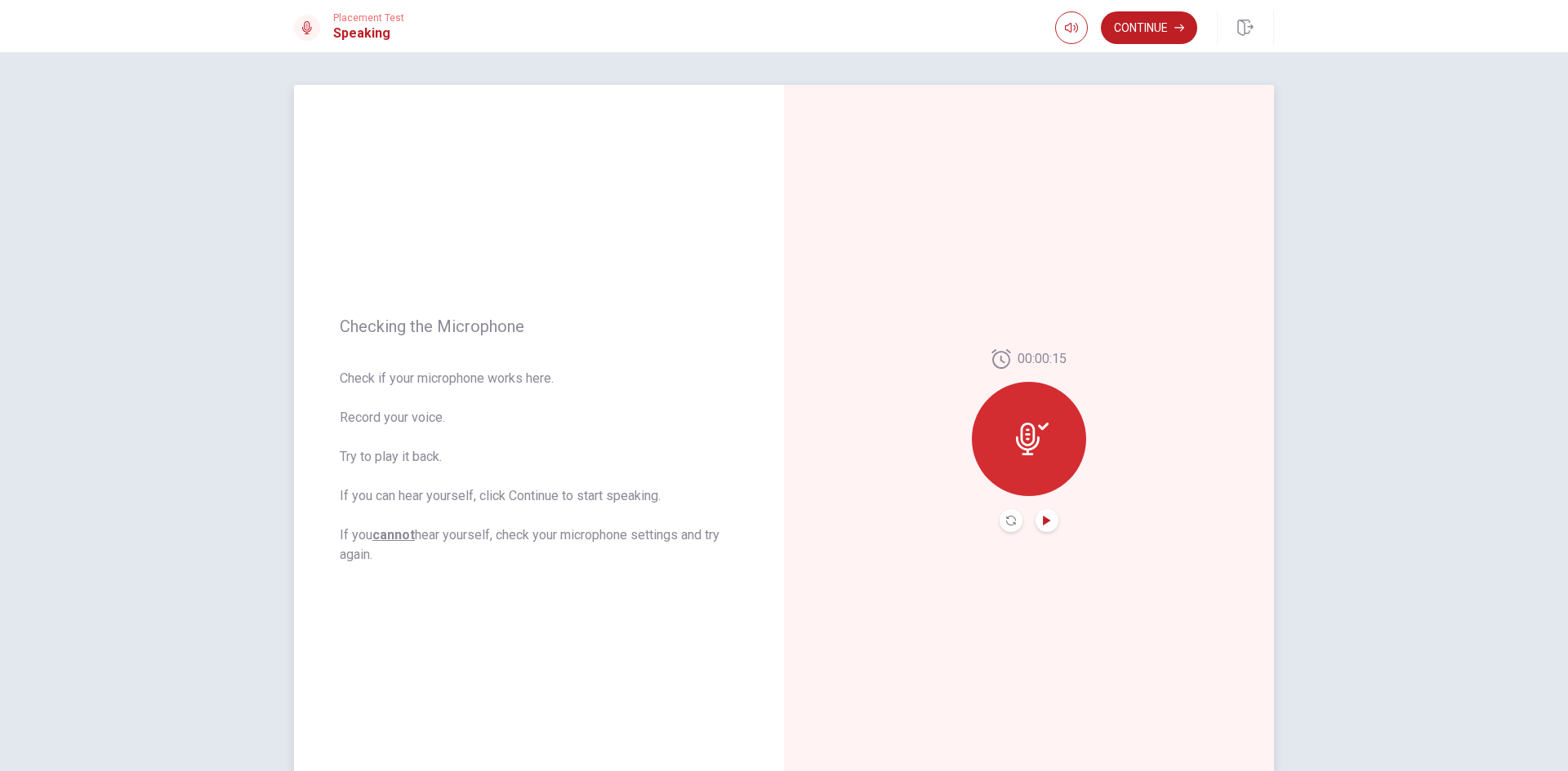
click at [1046, 524] on icon "Play Audio" at bounding box center [1047, 521] width 10 height 10
click at [1132, 34] on button "Continue" at bounding box center [1148, 28] width 97 height 33
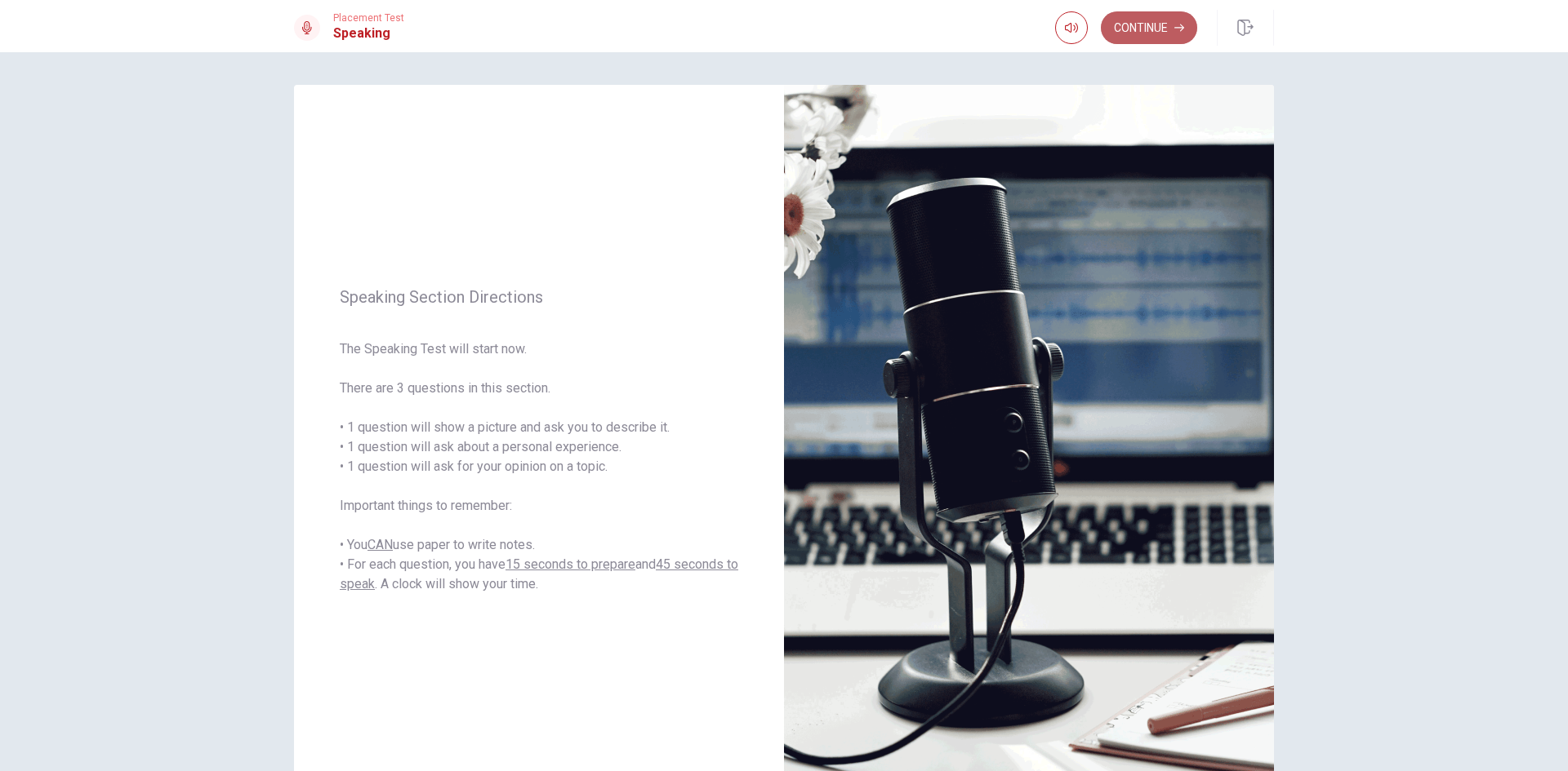
click at [1153, 23] on button "Continue" at bounding box center [1148, 28] width 97 height 33
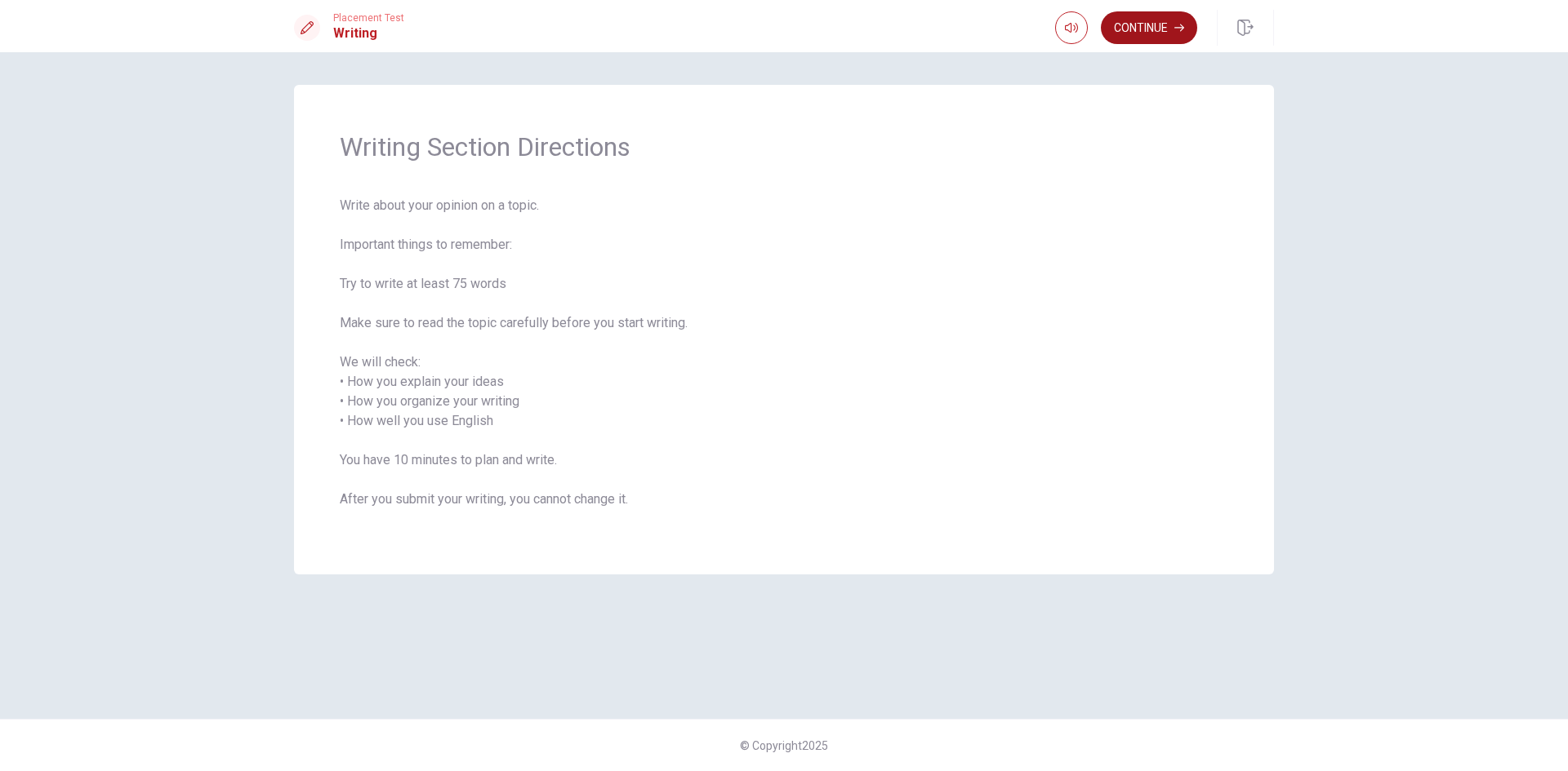
click at [1148, 26] on button "Continue" at bounding box center [1148, 28] width 97 height 33
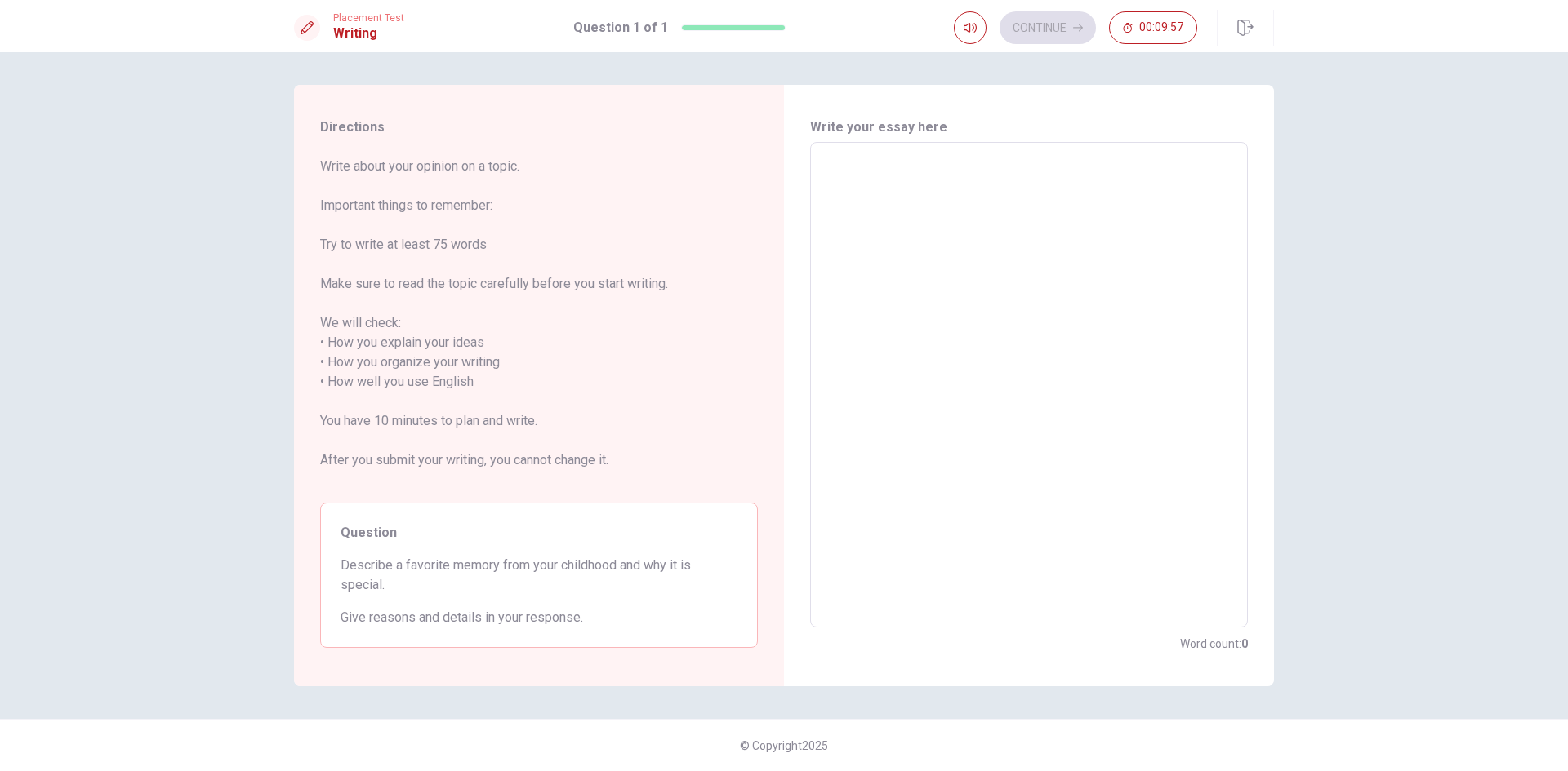
click at [900, 156] on textarea at bounding box center [1029, 385] width 415 height 459
type textarea "o"
type textarea "x"
type textarea "on"
type textarea "x"
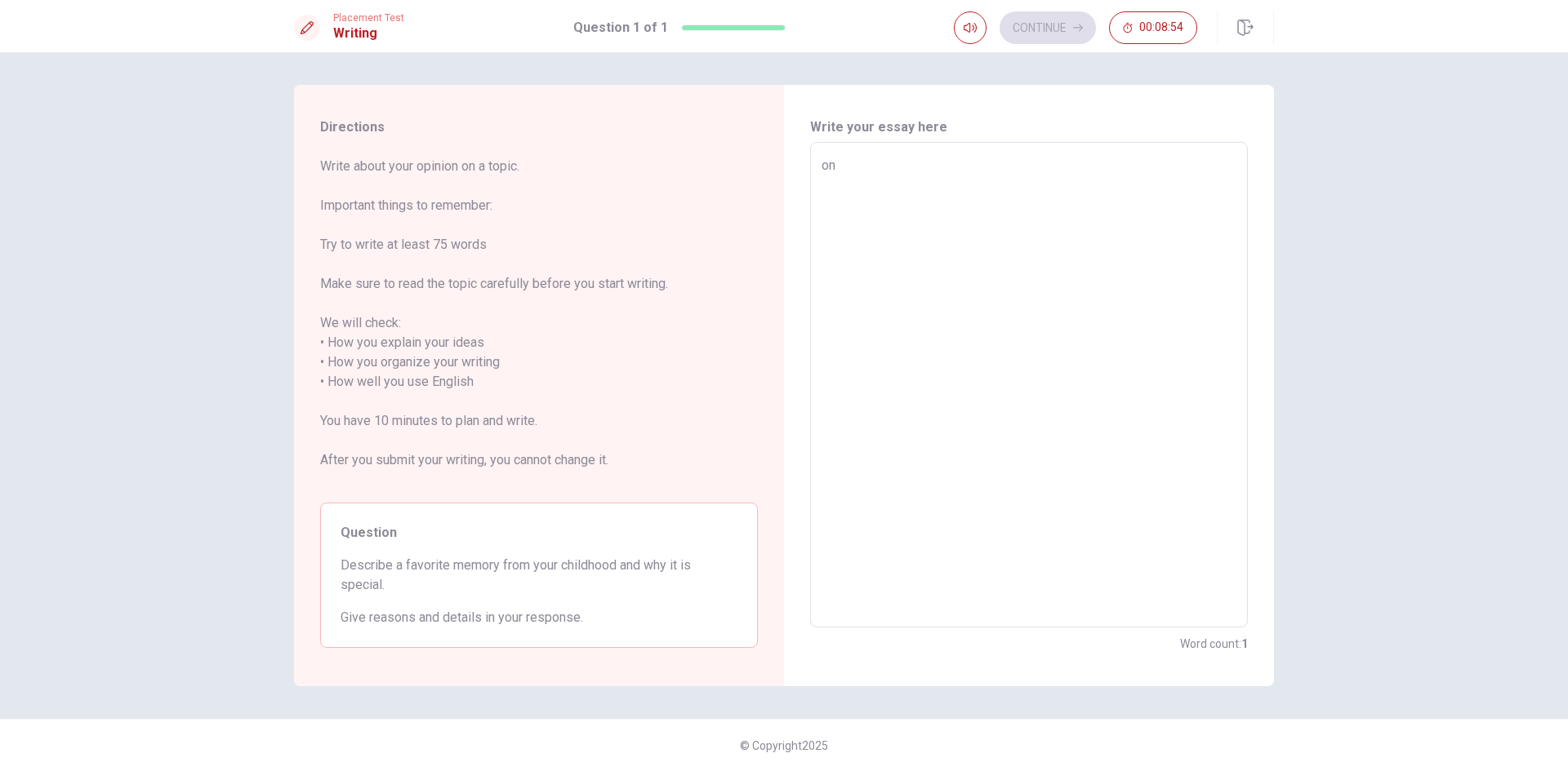
type textarea "ond"
type textarea "x"
type textarea "onde"
type textarea "x"
type textarea "onde"
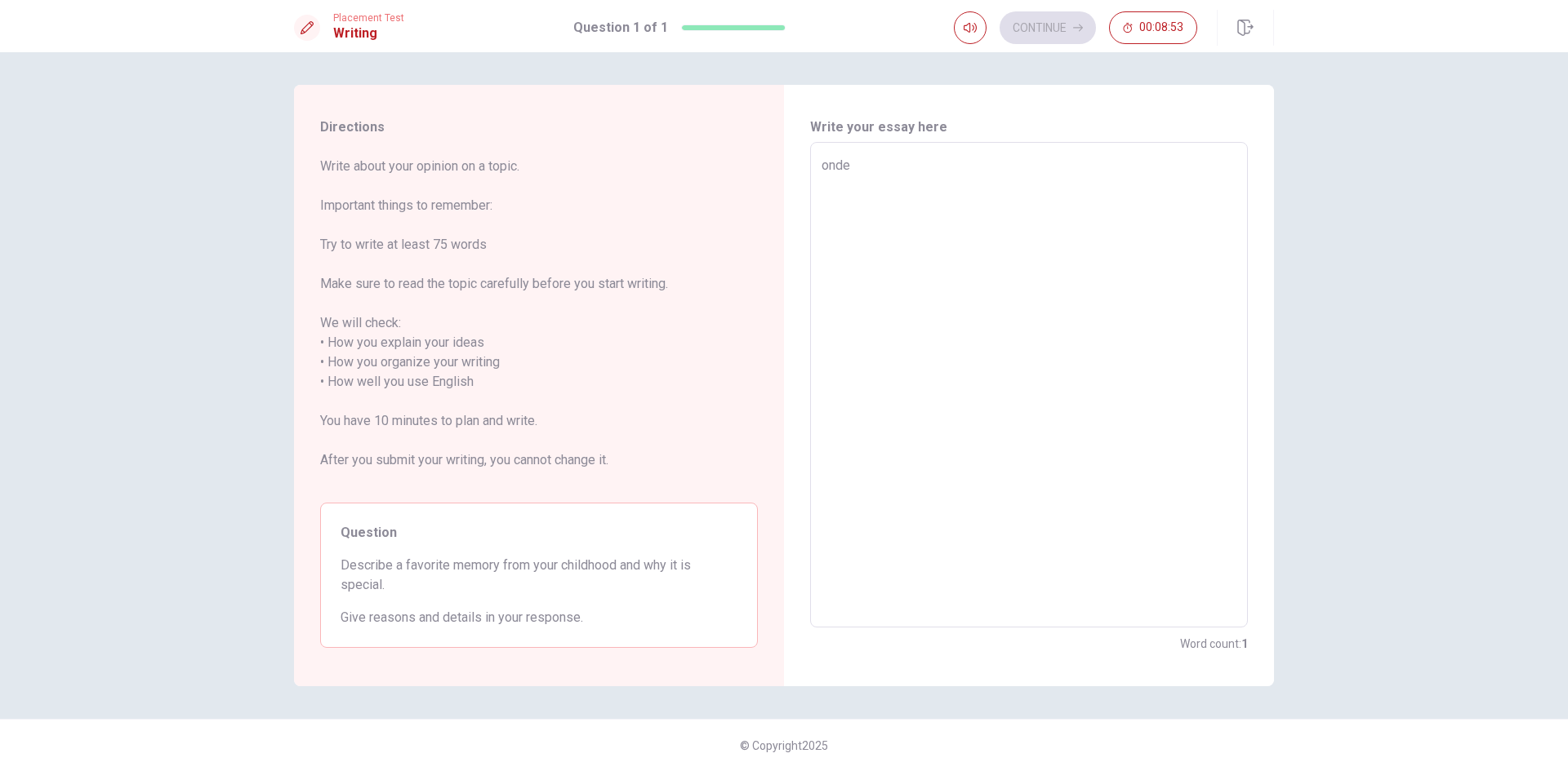
type textarea "x"
type textarea "onde"
type textarea "x"
type textarea "ond"
type textarea "x"
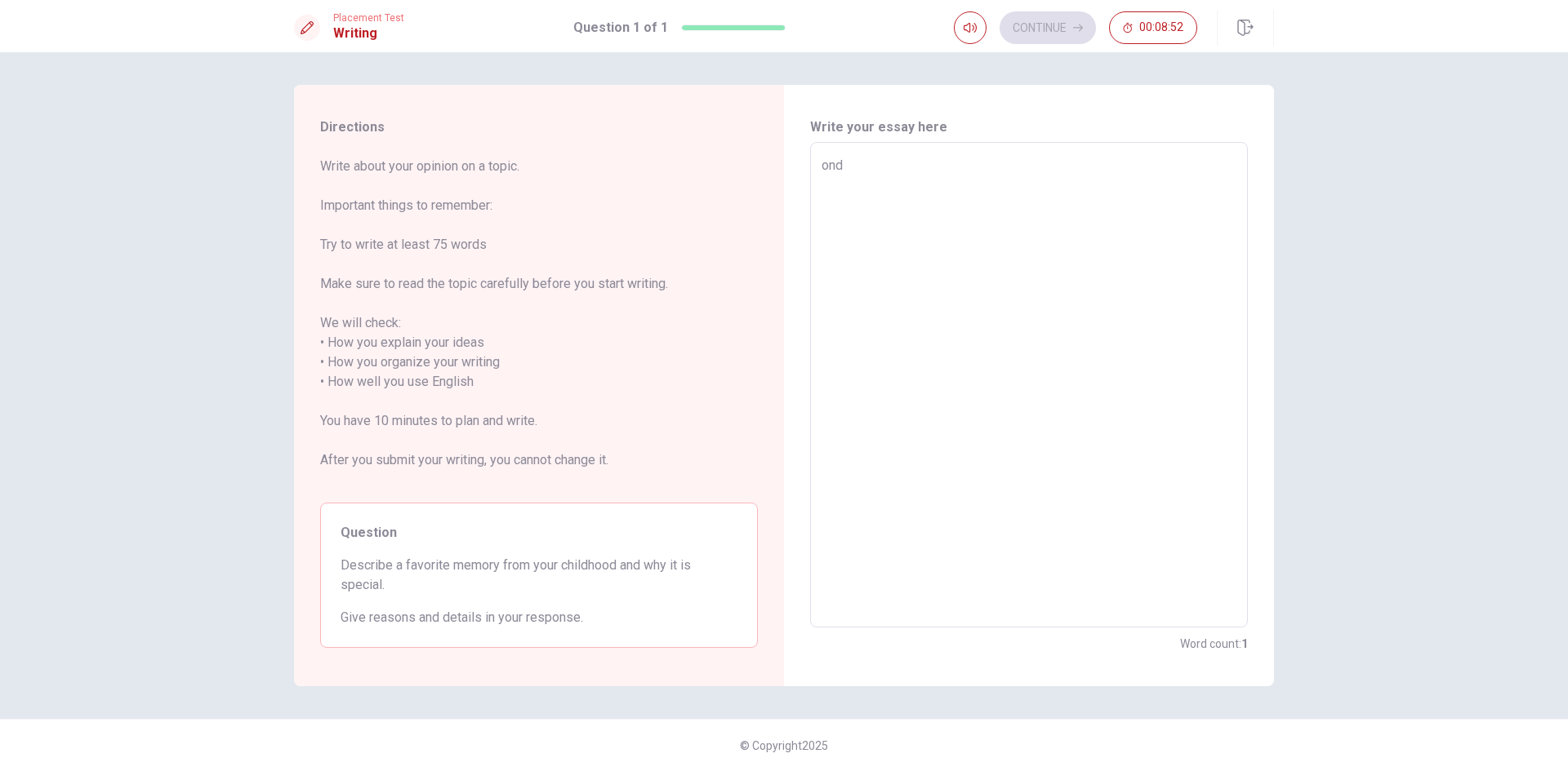
type textarea "on"
type textarea "x"
type textarea "one"
type textarea "x"
type textarea "one"
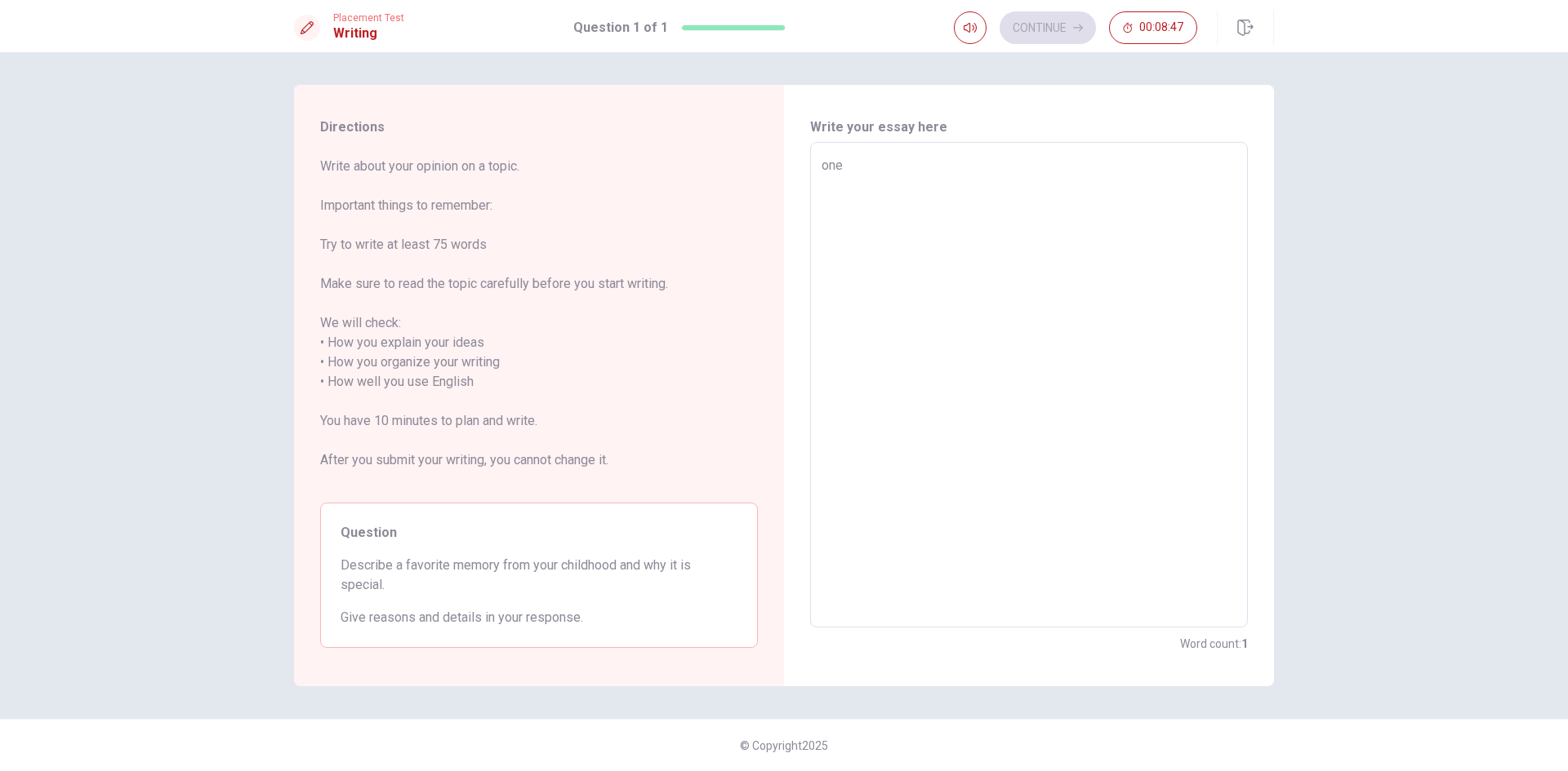
type textarea "x"
type textarea "one s"
type textarea "x"
type textarea "one sp"
type textarea "x"
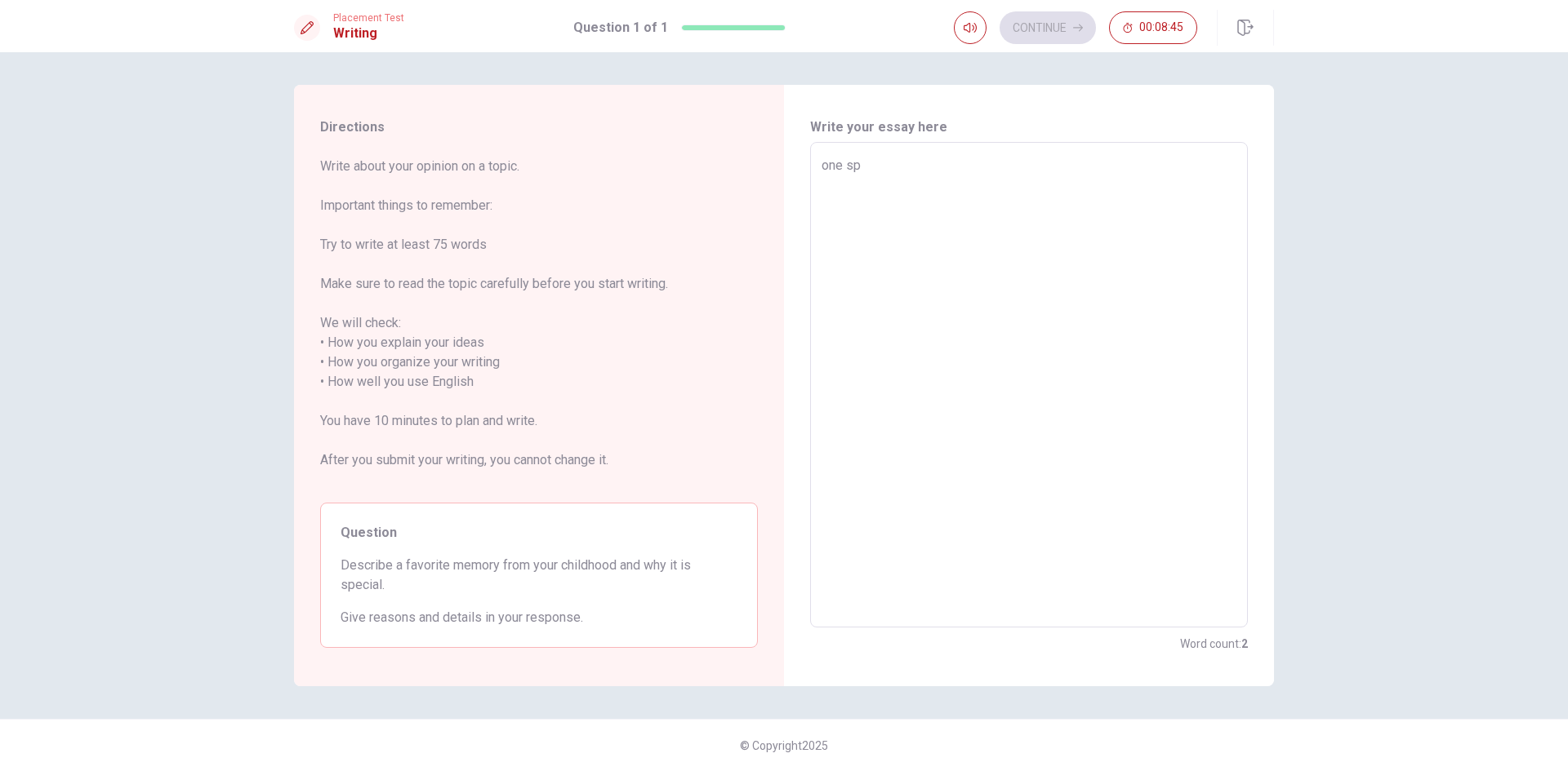
type textarea "one spe"
type textarea "x"
type textarea "one spec"
type textarea "x"
type textarea "one speci"
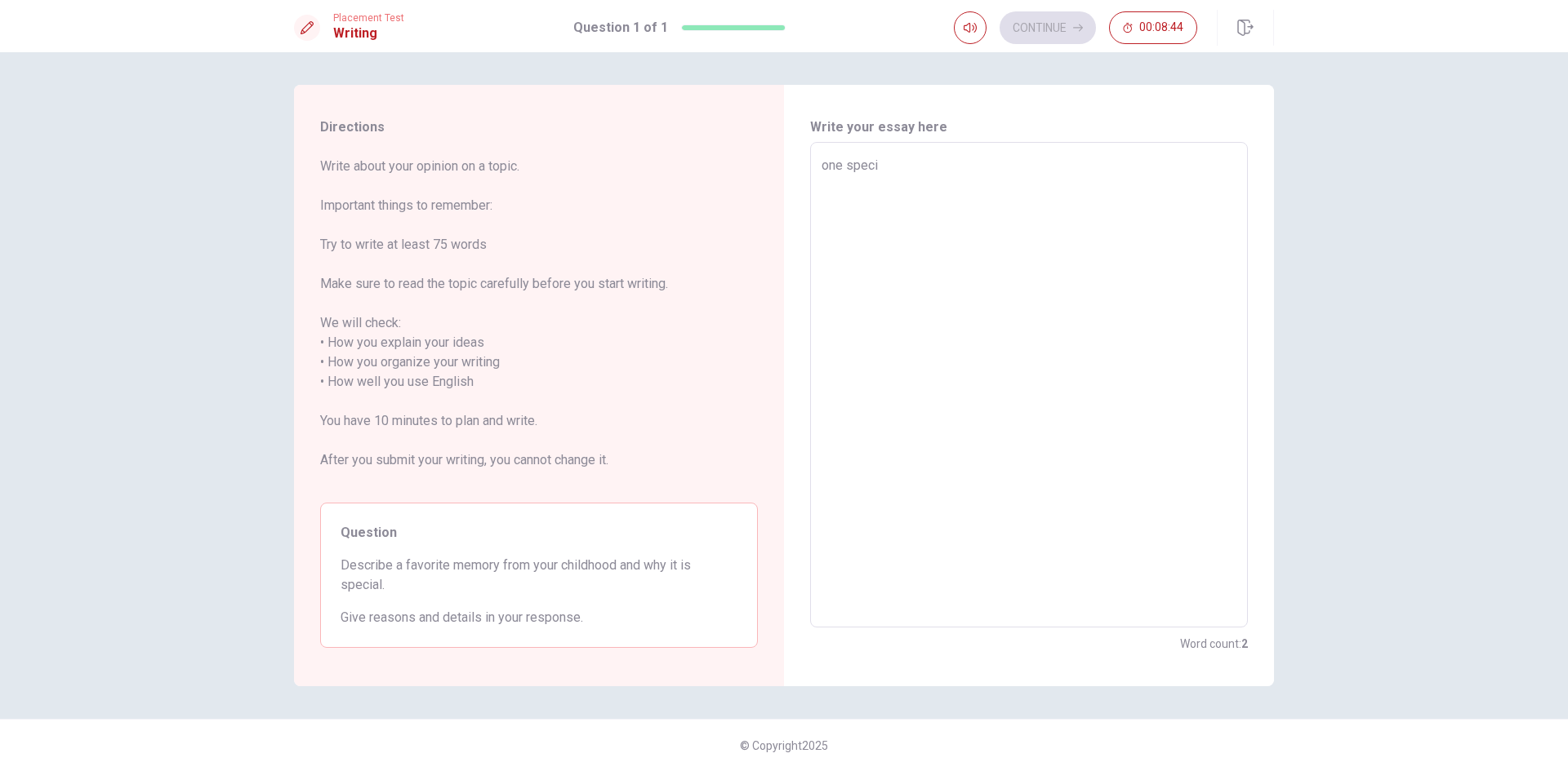
type textarea "x"
type textarea "one specia"
type textarea "x"
type textarea "one special"
type textarea "x"
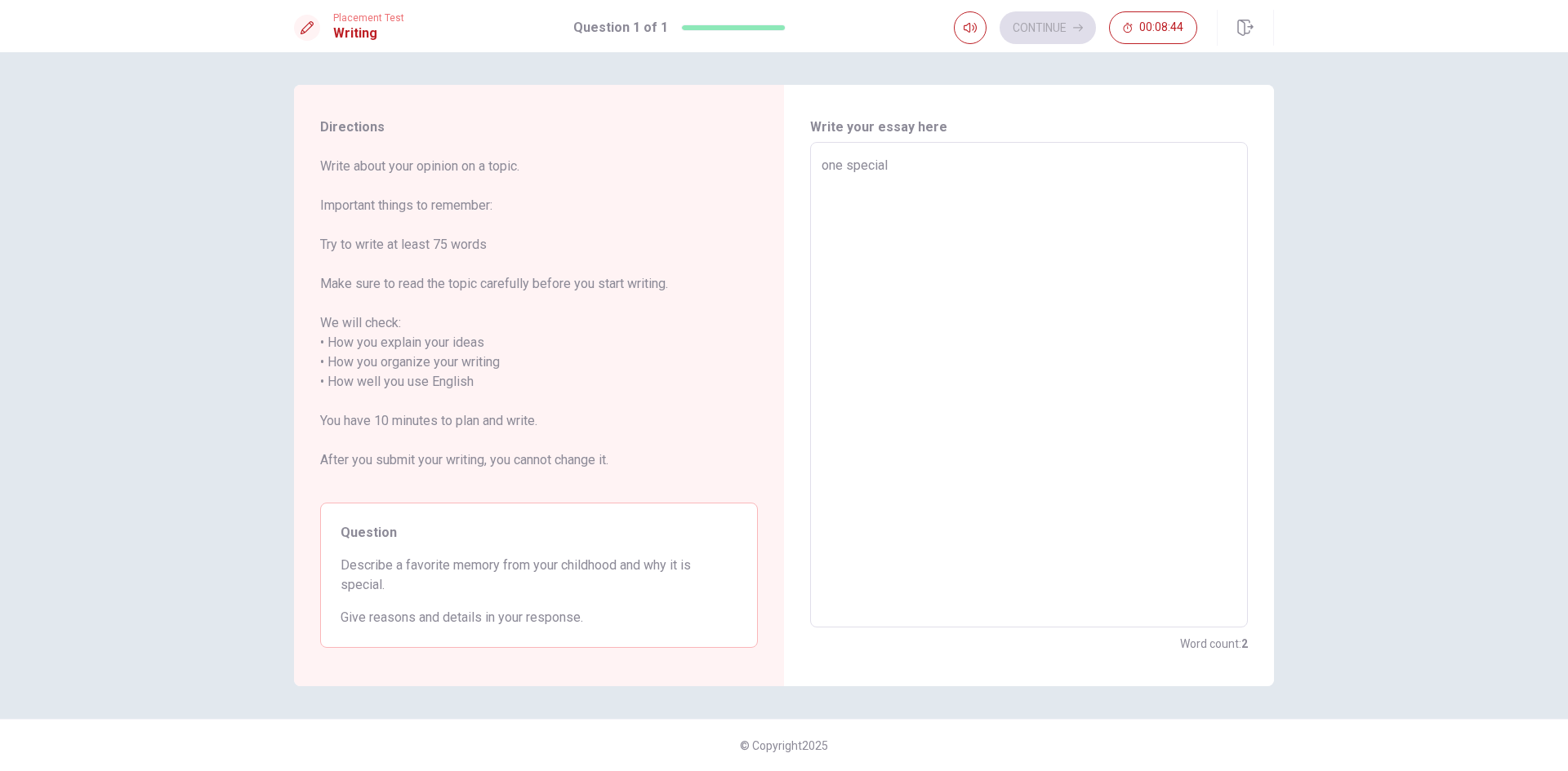
type textarea "one special"
type textarea "x"
type textarea "one special m"
type textarea "x"
type textarea "one special me"
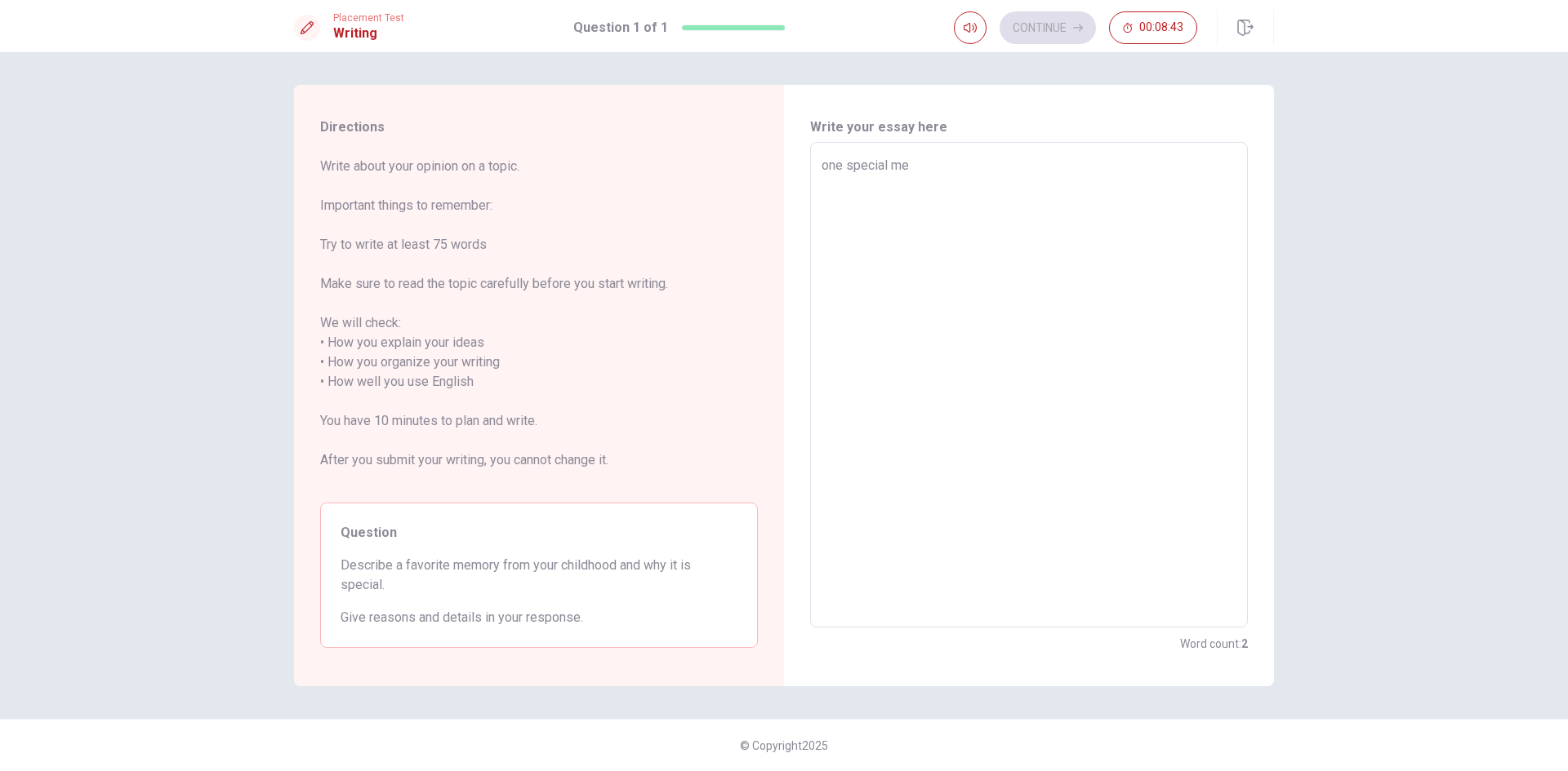
type textarea "x"
type textarea "one special mem"
type textarea "x"
type textarea "one special memo"
type textarea "x"
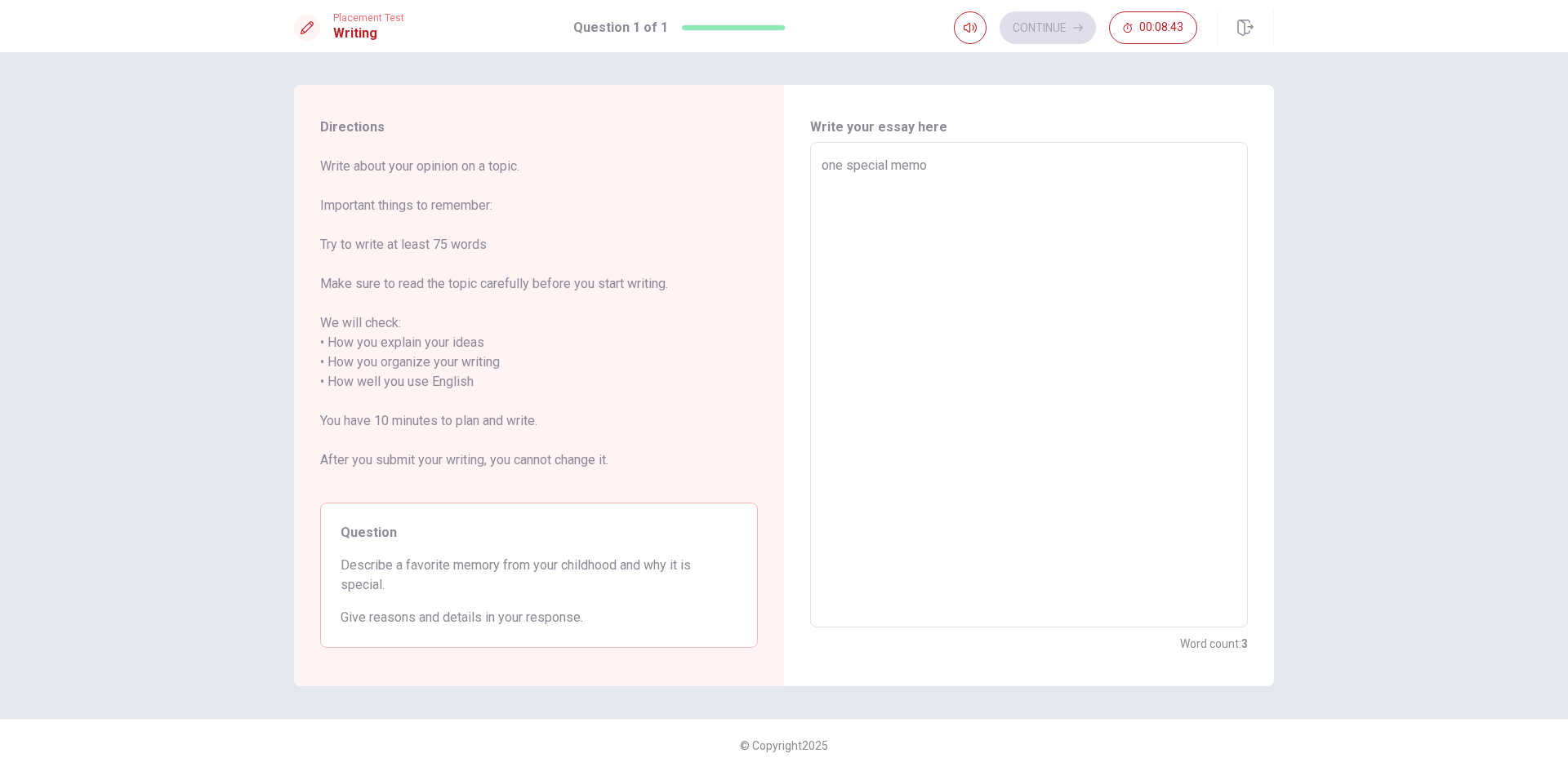
type textarea "one special memor"
type textarea "x"
type textarea "one special memore"
type textarea "x"
type textarea "one special memor"
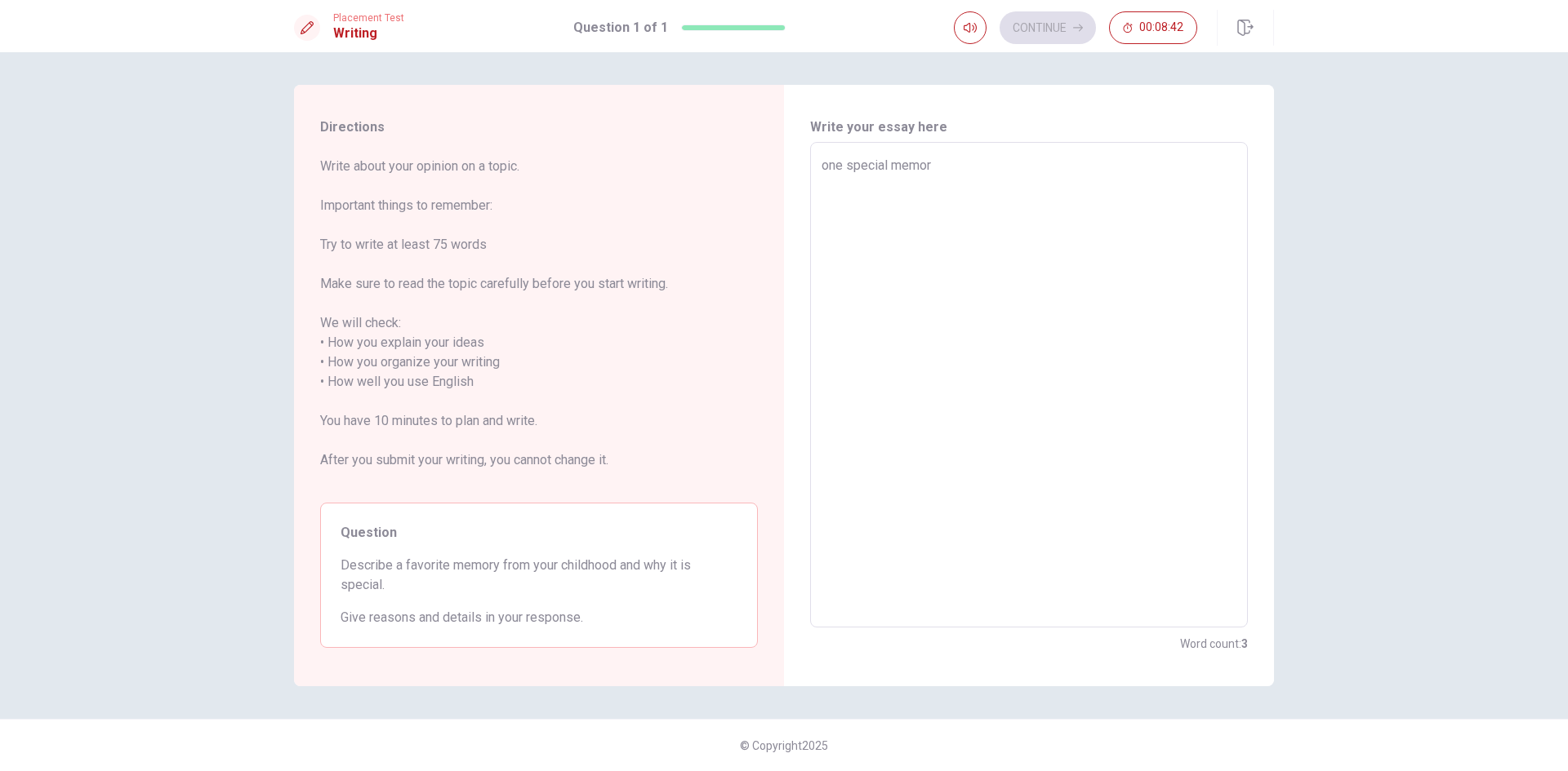
type textarea "x"
type textarea "one special memory"
type textarea "x"
type textarea "one special memory"
type textarea "x"
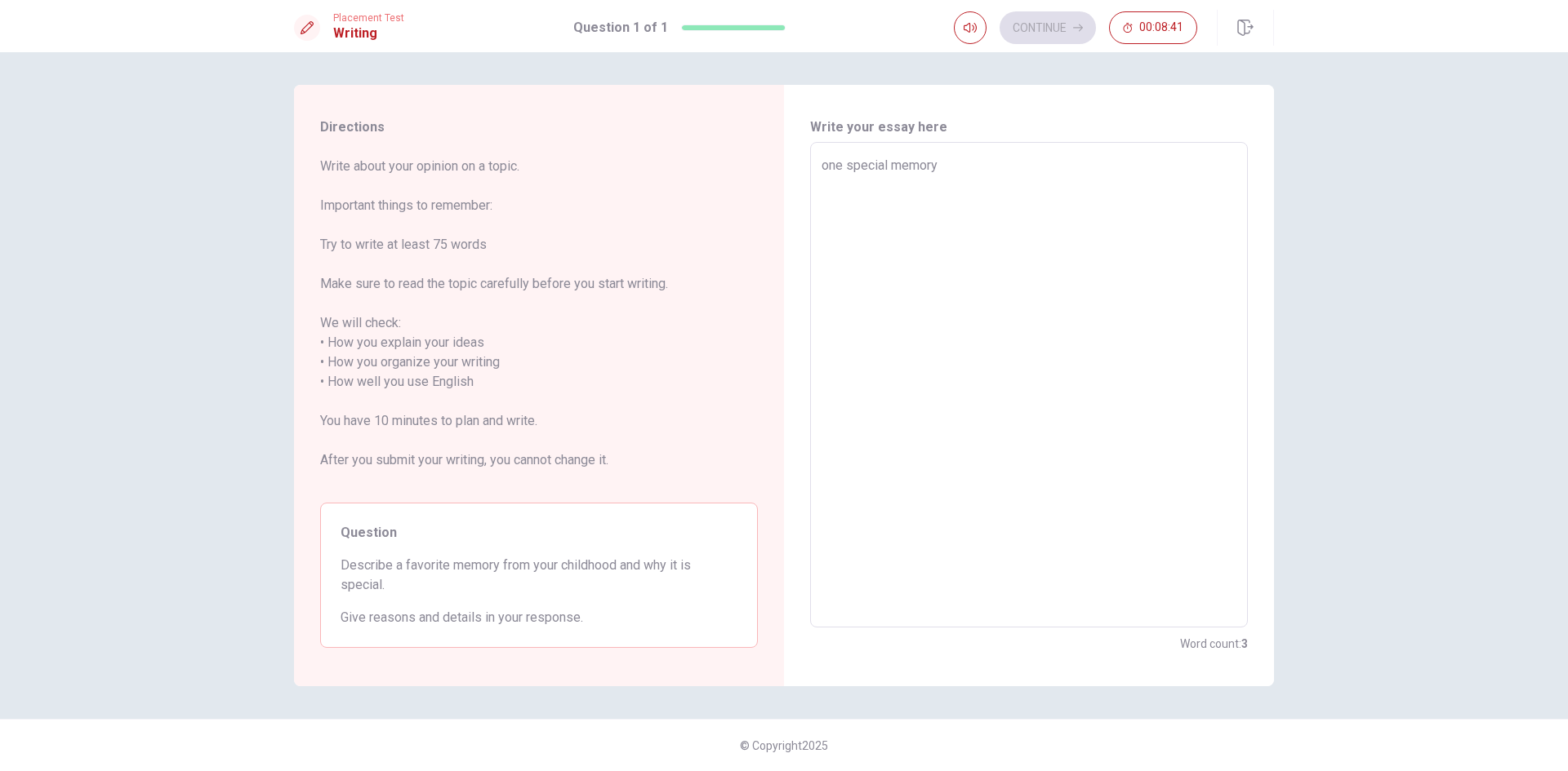
type textarea "one special memory f"
type textarea "x"
type textarea "one special memory fr"
type textarea "x"
type textarea "one special memory fro"
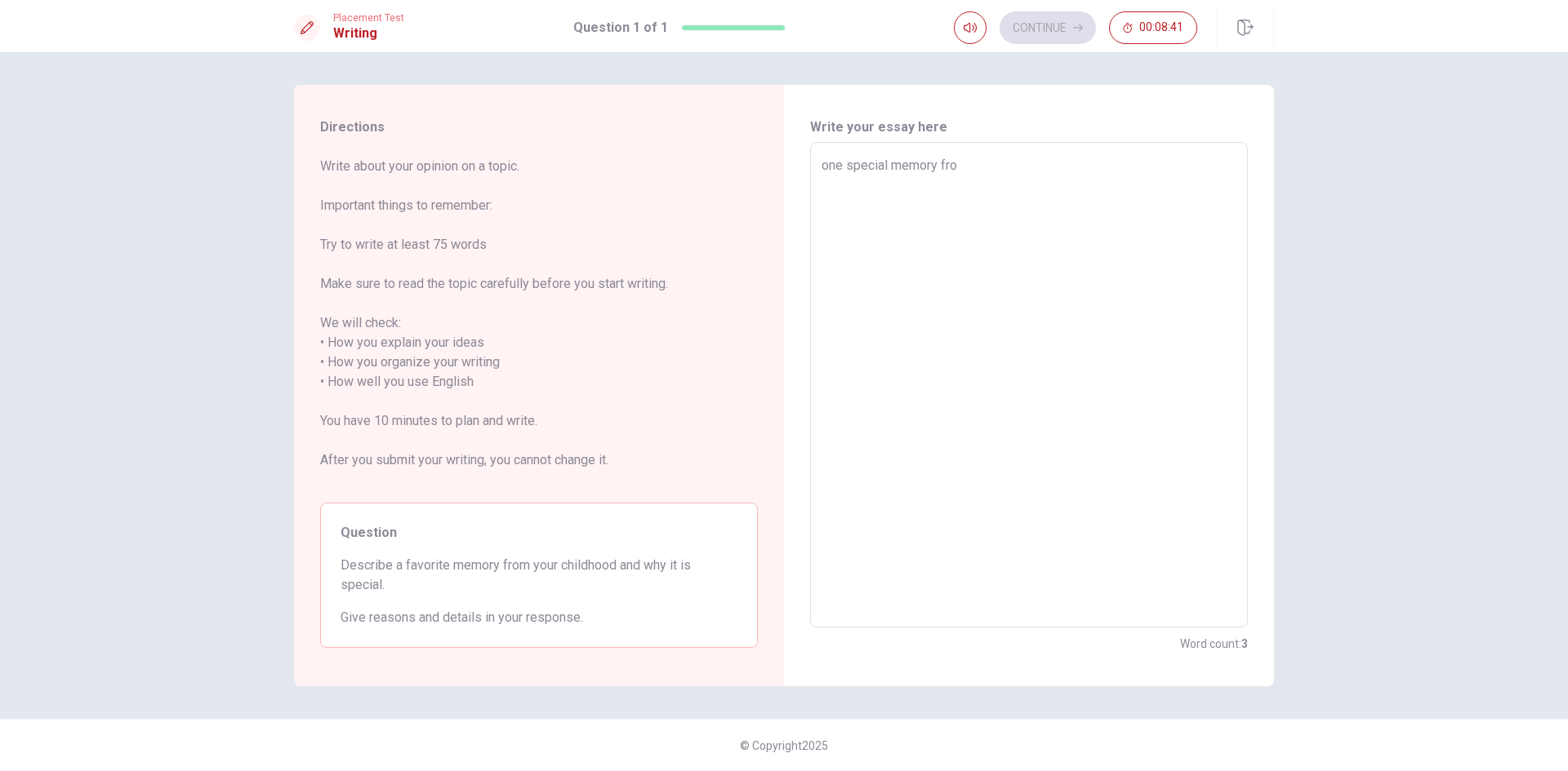
type textarea "x"
type textarea "one special memory from"
type textarea "x"
type textarea "one special memory from"
type textarea "x"
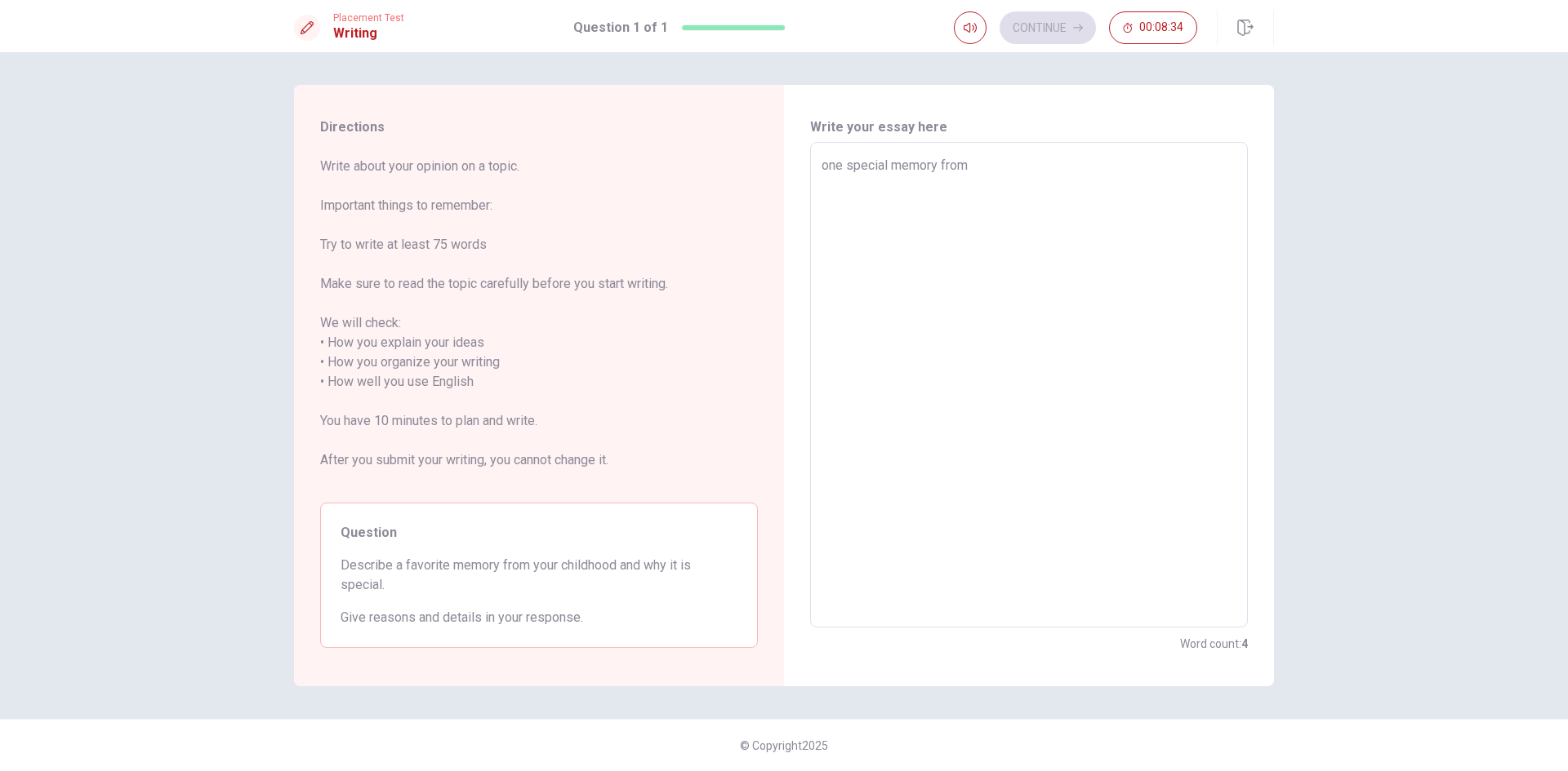
type textarea "on special memory from"
type textarea "x"
type textarea "o special memory from"
type textarea "x"
type textarea "special memory from"
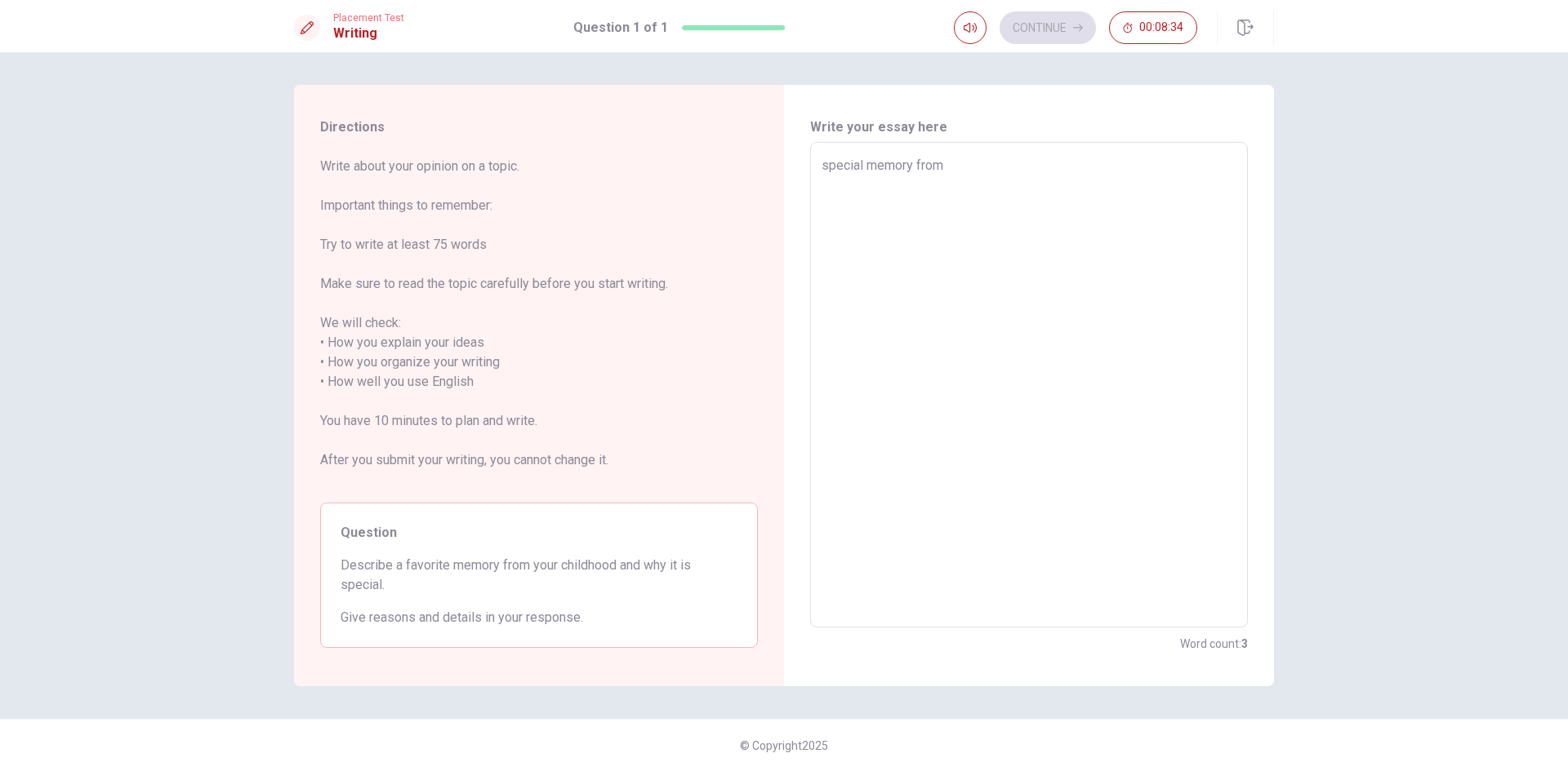
type textarea "x"
type textarea "M special memory from"
type textarea "x"
type textarea "My special memory from"
type textarea "x"
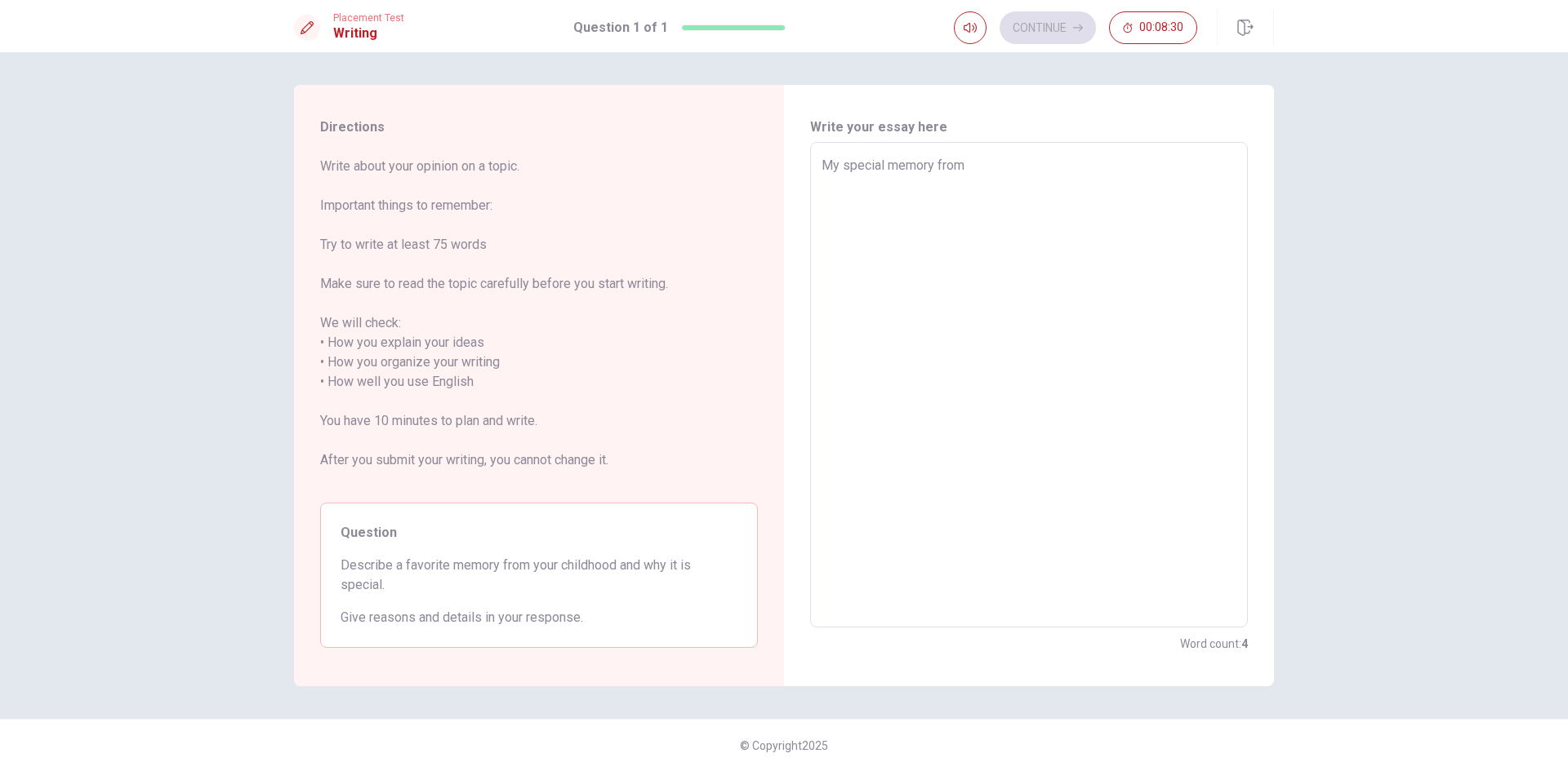
type textarea "My fspecial memory from"
type textarea "x"
type textarea "My faspecial memory from"
type textarea "x"
type textarea "My favspecial memory from"
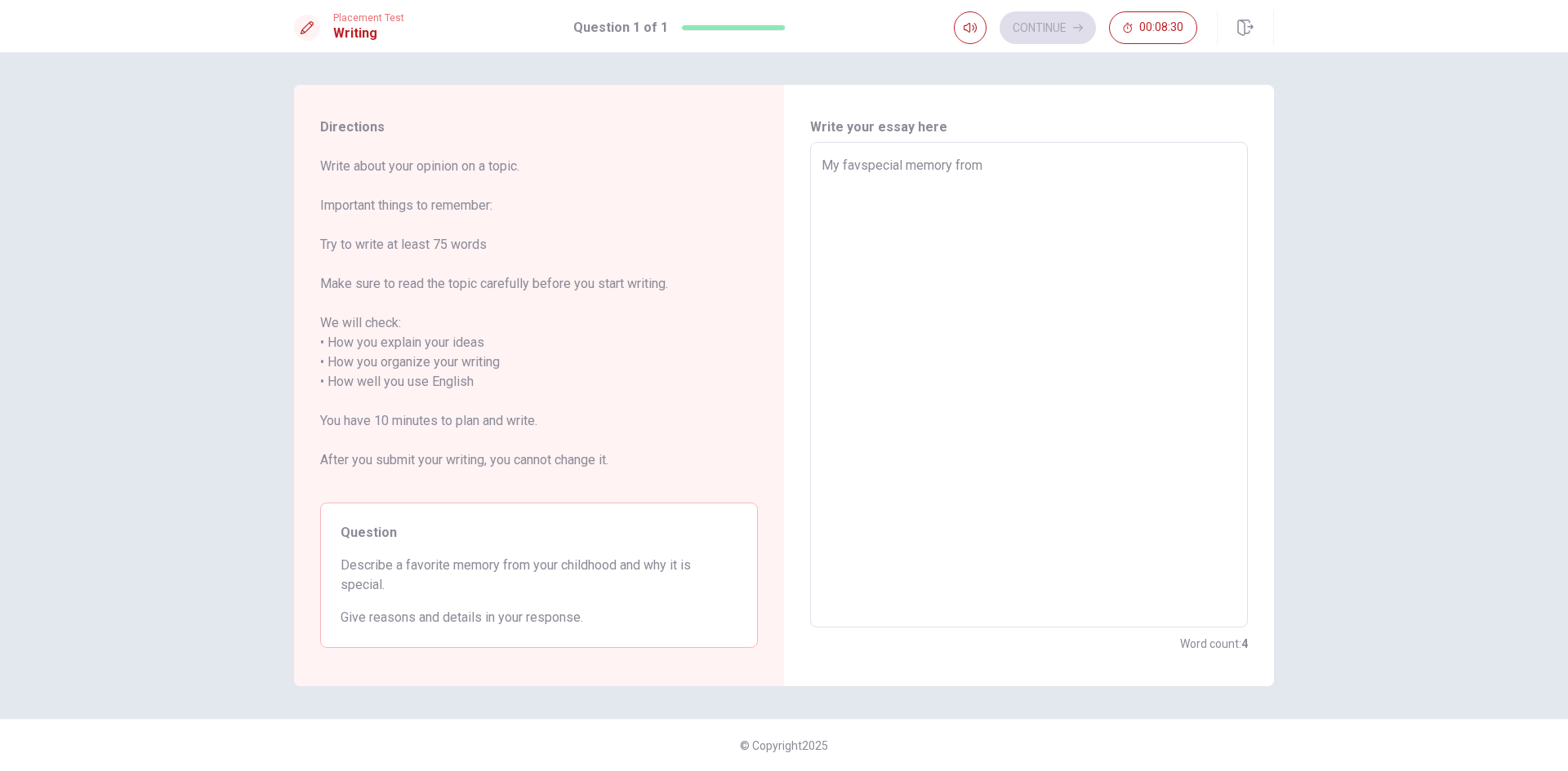
type textarea "x"
type textarea "My favospecial memory from"
type textarea "x"
type textarea "My favorspecial memory from"
type textarea "x"
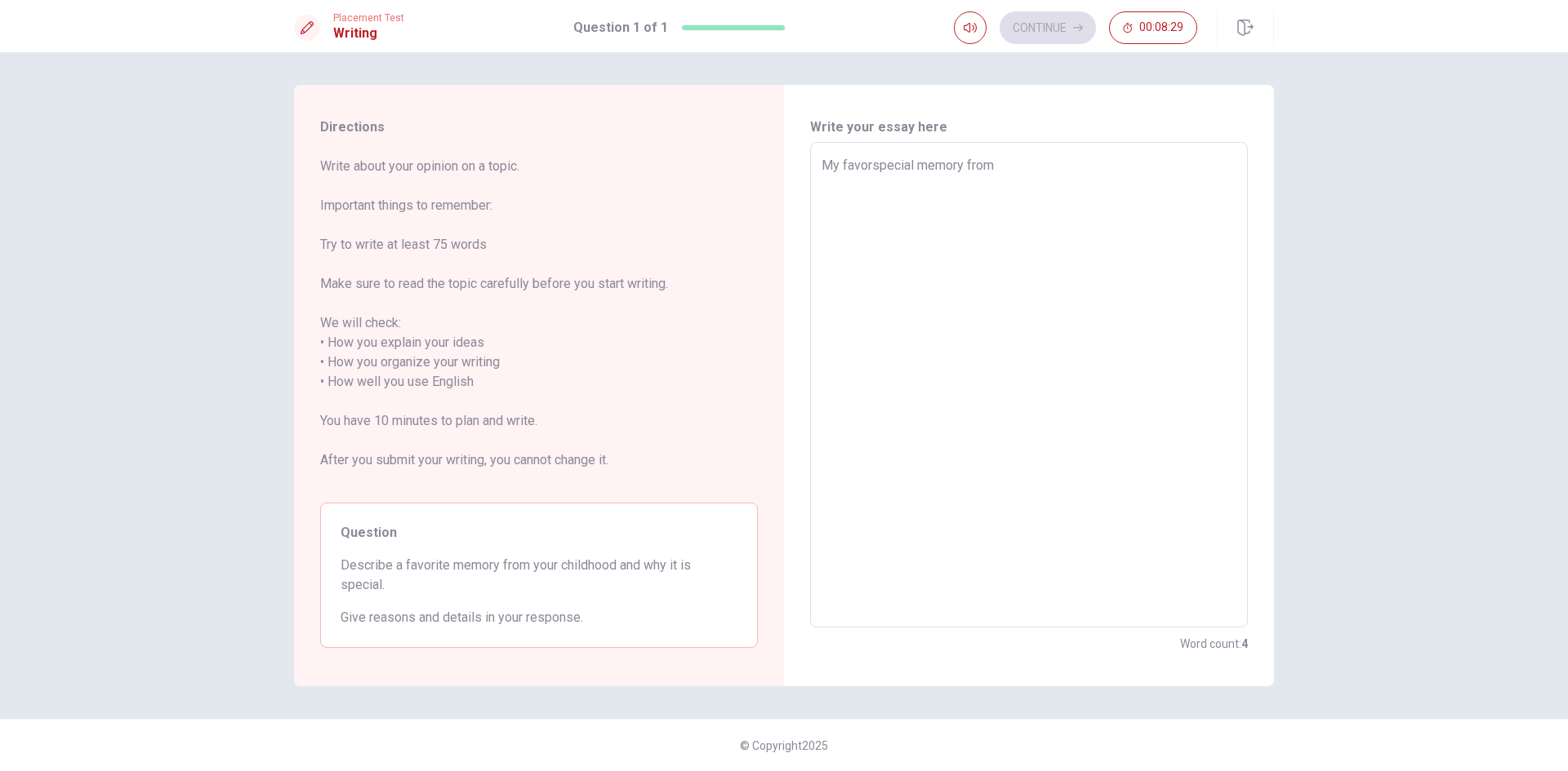
type textarea "My favorispecial memory from"
type textarea "x"
type textarea "My favoritspecial memory from"
type textarea "x"
type textarea "My favoritespecial memory from"
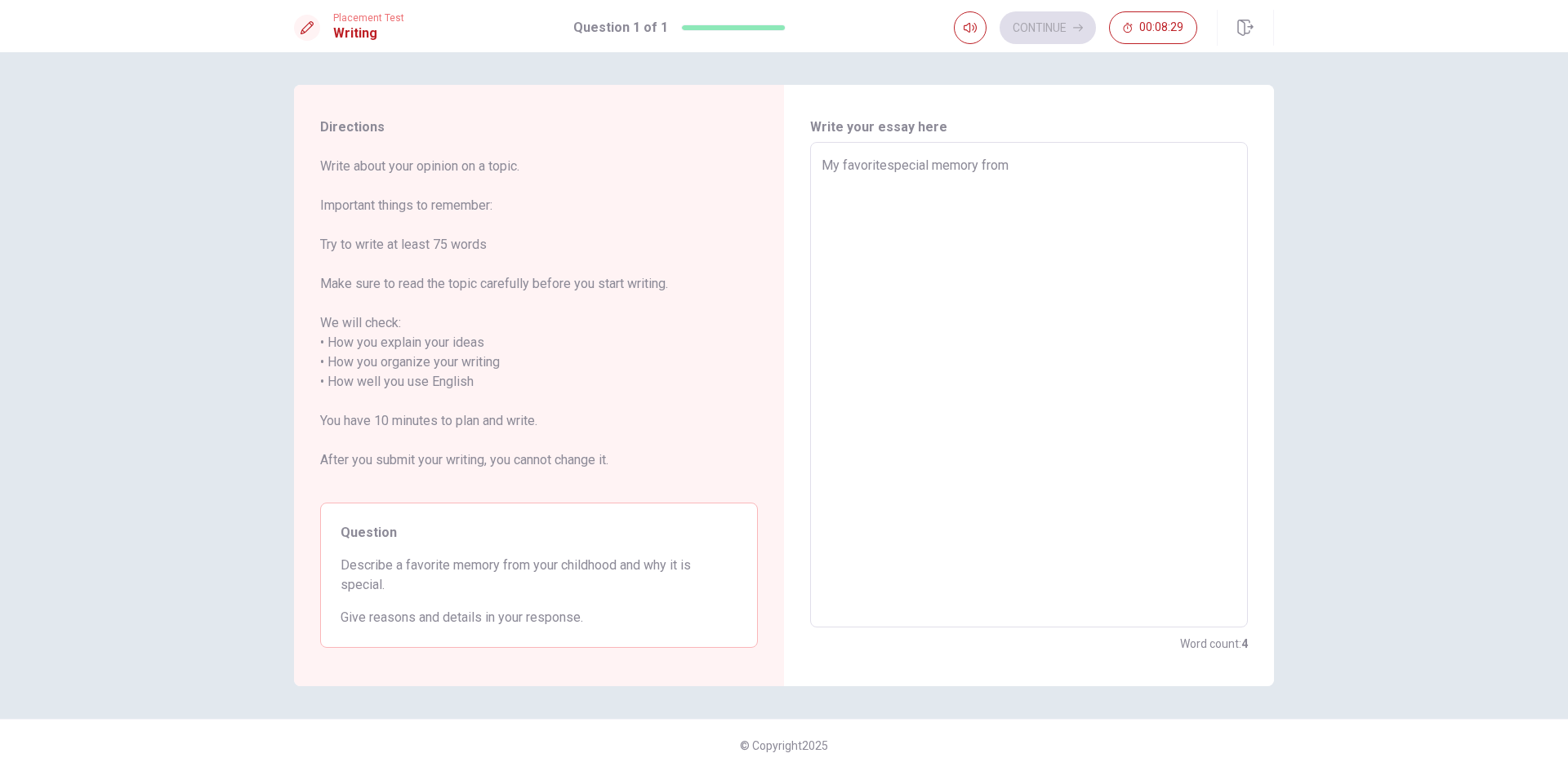
type textarea "x"
type textarea "My favorite special memory from"
type textarea "x"
type textarea "My favorite pecial memory from"
type textarea "x"
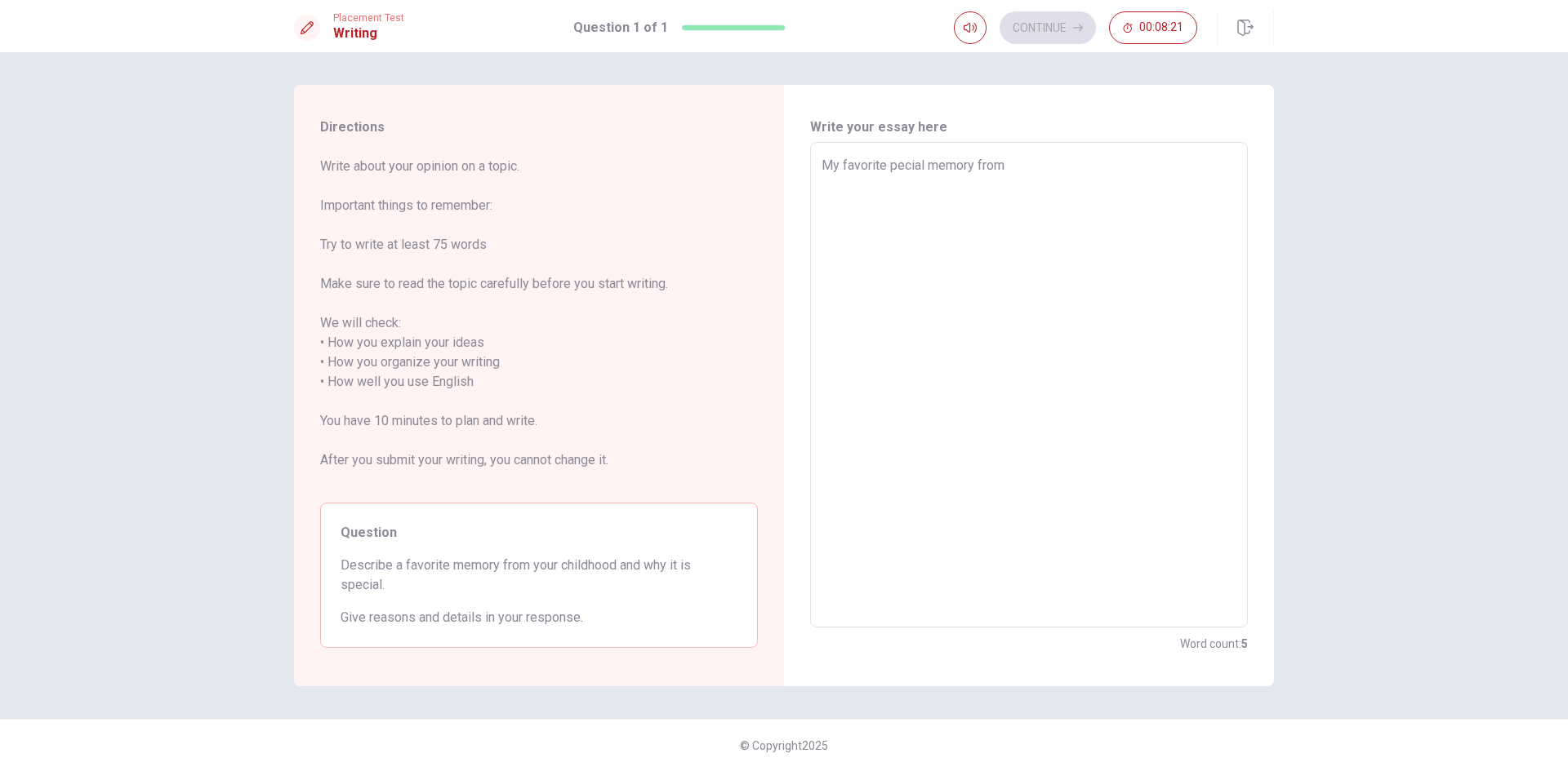
type textarea "My favorite ecial memory from"
type textarea "x"
type textarea "My favorite cial memory from"
type textarea "x"
type textarea "My favorite ial memory from"
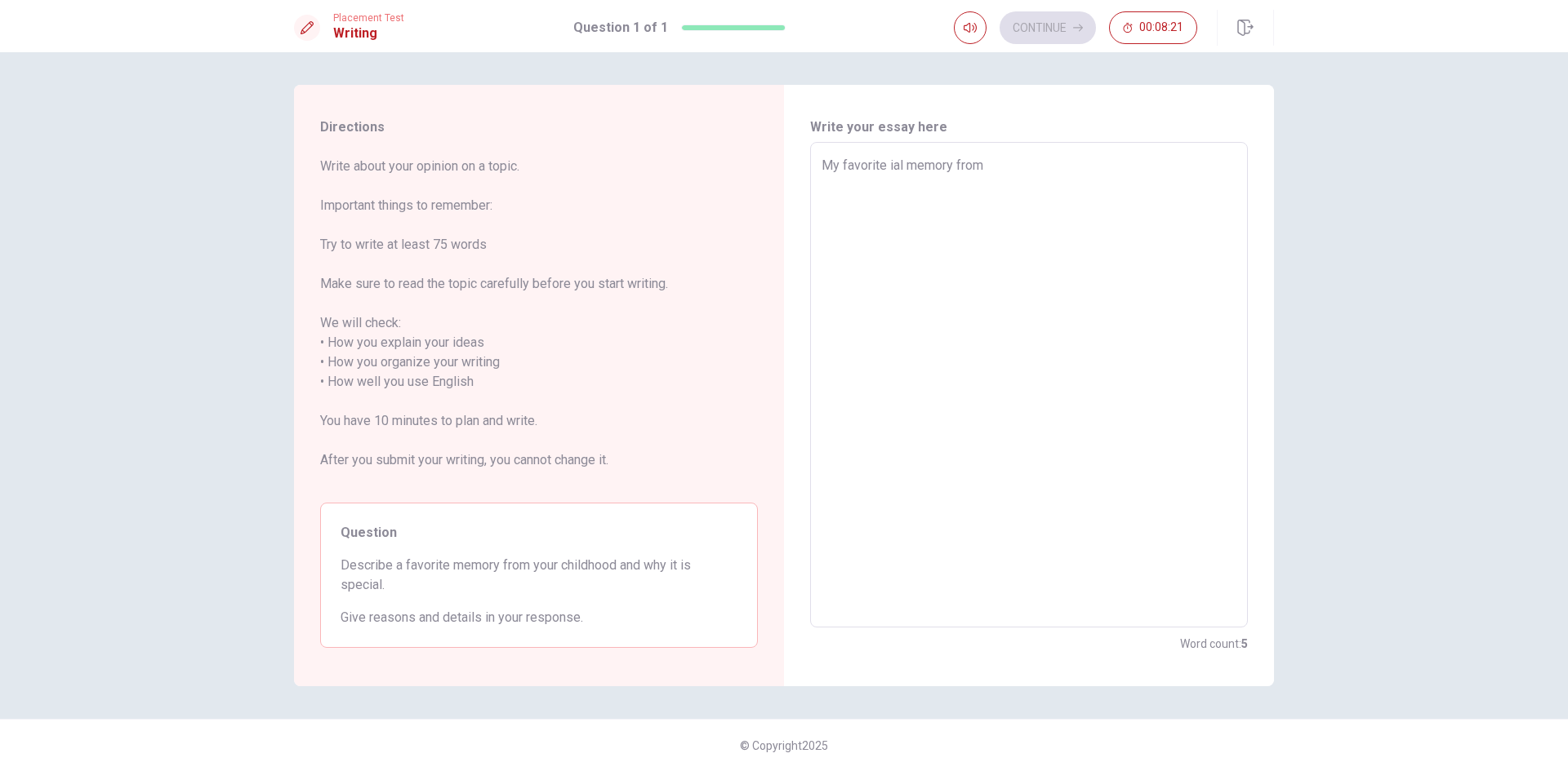
type textarea "x"
type textarea "My favorite al memory from"
type textarea "x"
type textarea "My favorite l memory from"
type textarea "x"
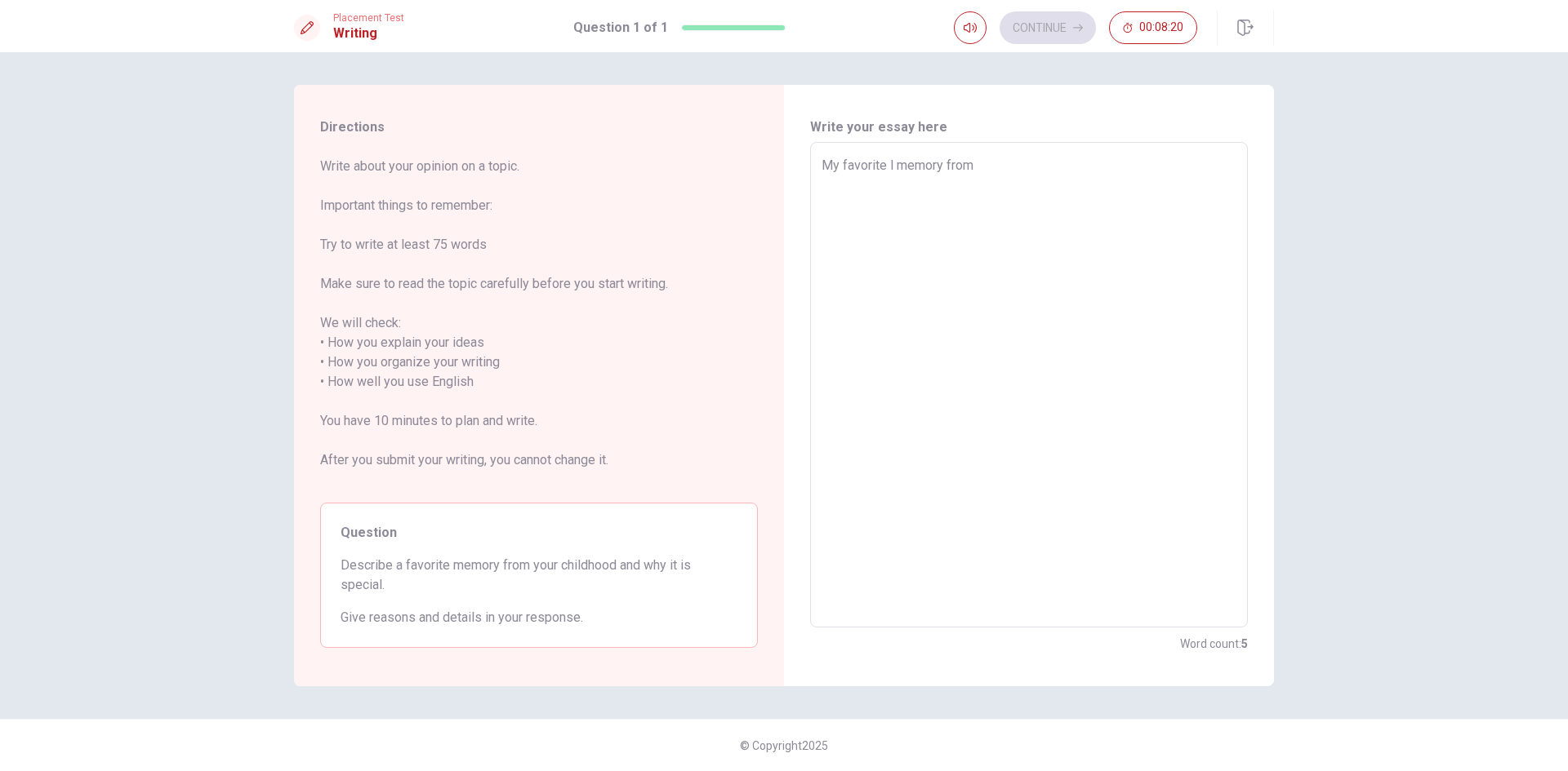
type textarea "My favorite memory from"
type textarea "x"
type textarea "My favorite memory from"
type textarea "x"
type textarea "My favorite memory from m"
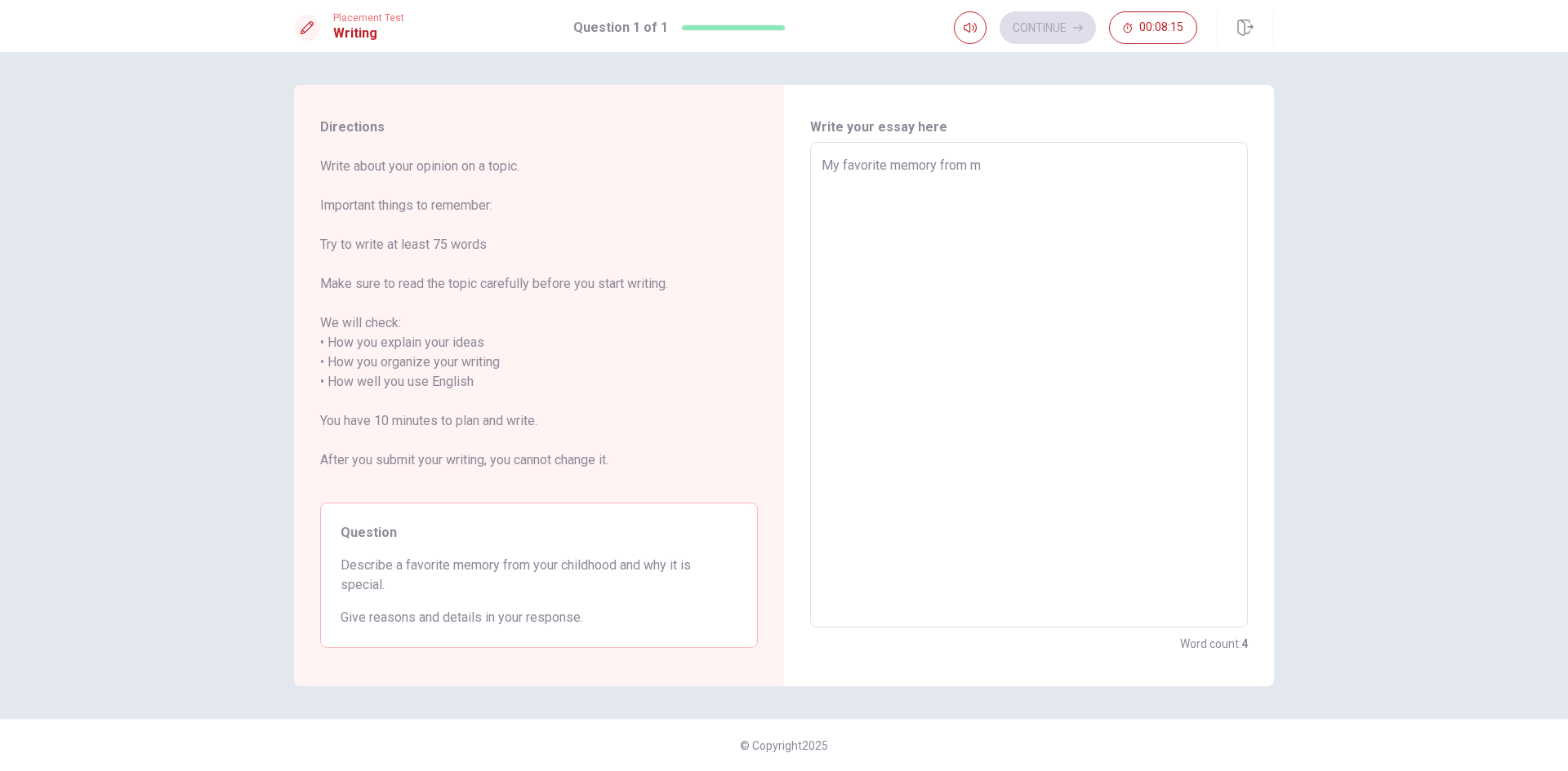
type textarea "x"
type textarea "My favorite memory from my"
type textarea "x"
type textarea "My favorite memory from my"
type textarea "x"
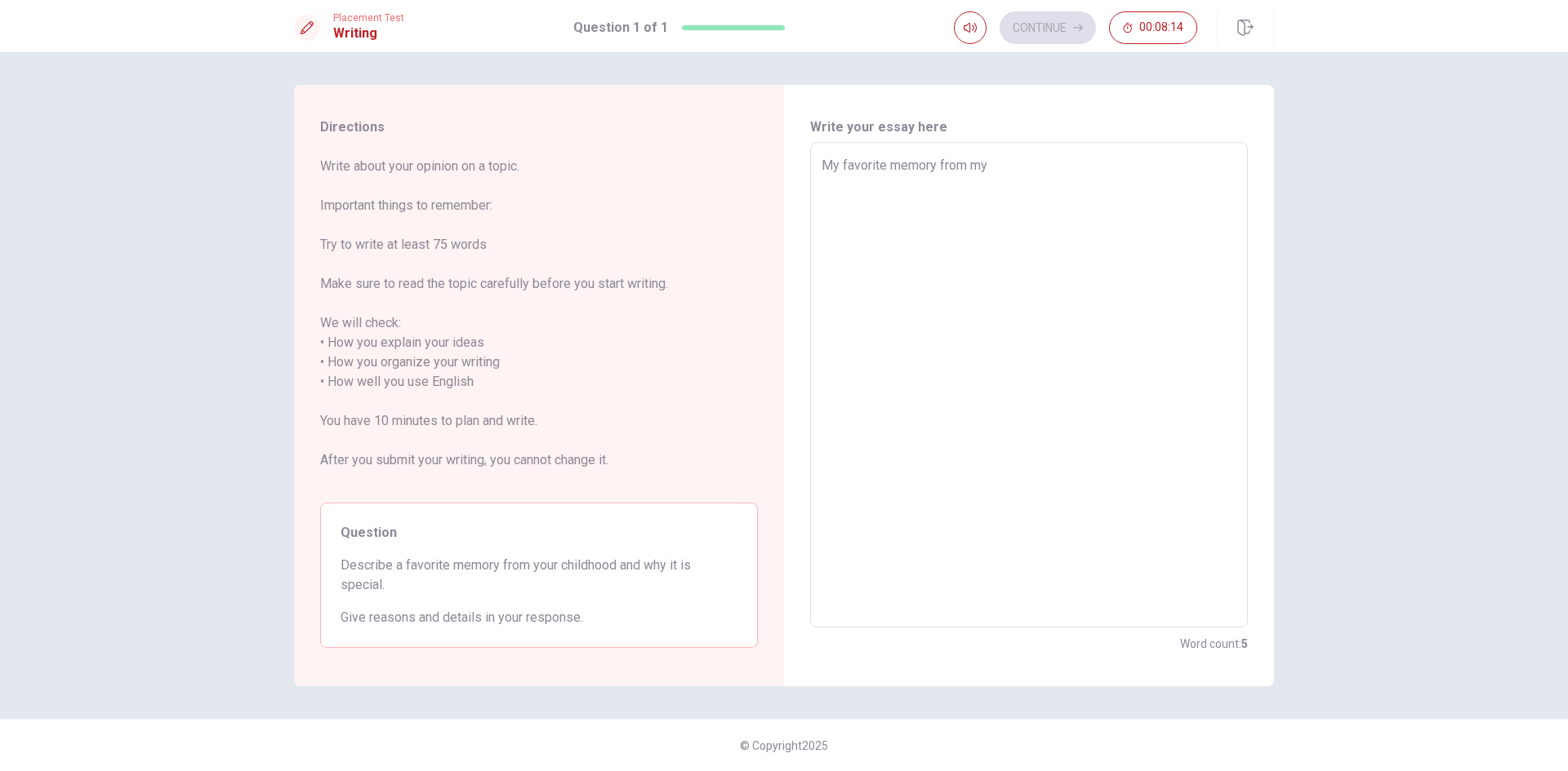
type textarea "My favorite memory from my c"
type textarea "x"
type textarea "My favorite memory from my ch"
type textarea "x"
type textarea "My favorite memory from my chi"
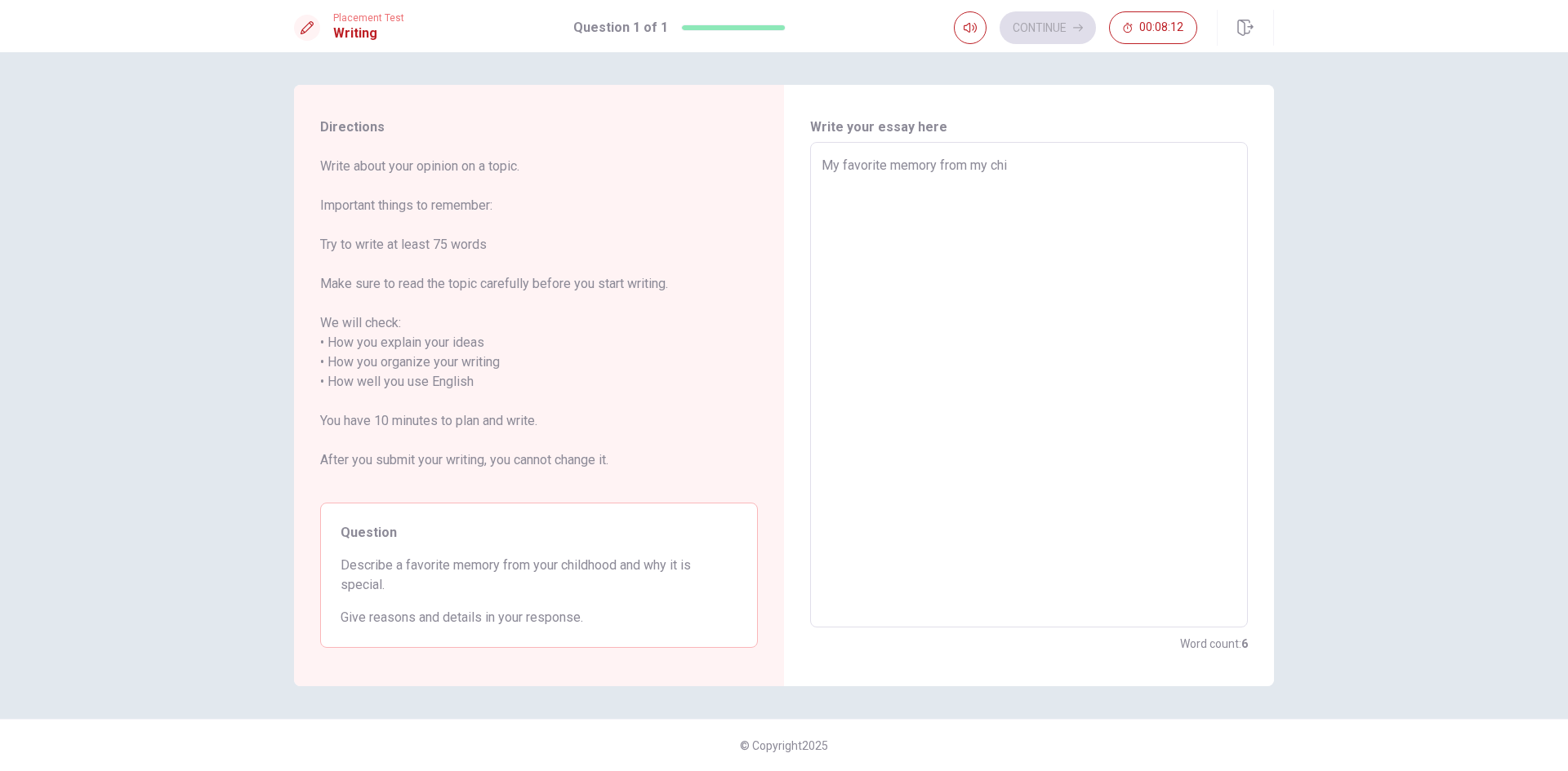
type textarea "x"
type textarea "My favorite memory from my chil"
type textarea "x"
type textarea "My favorite memory from my child"
type textarea "x"
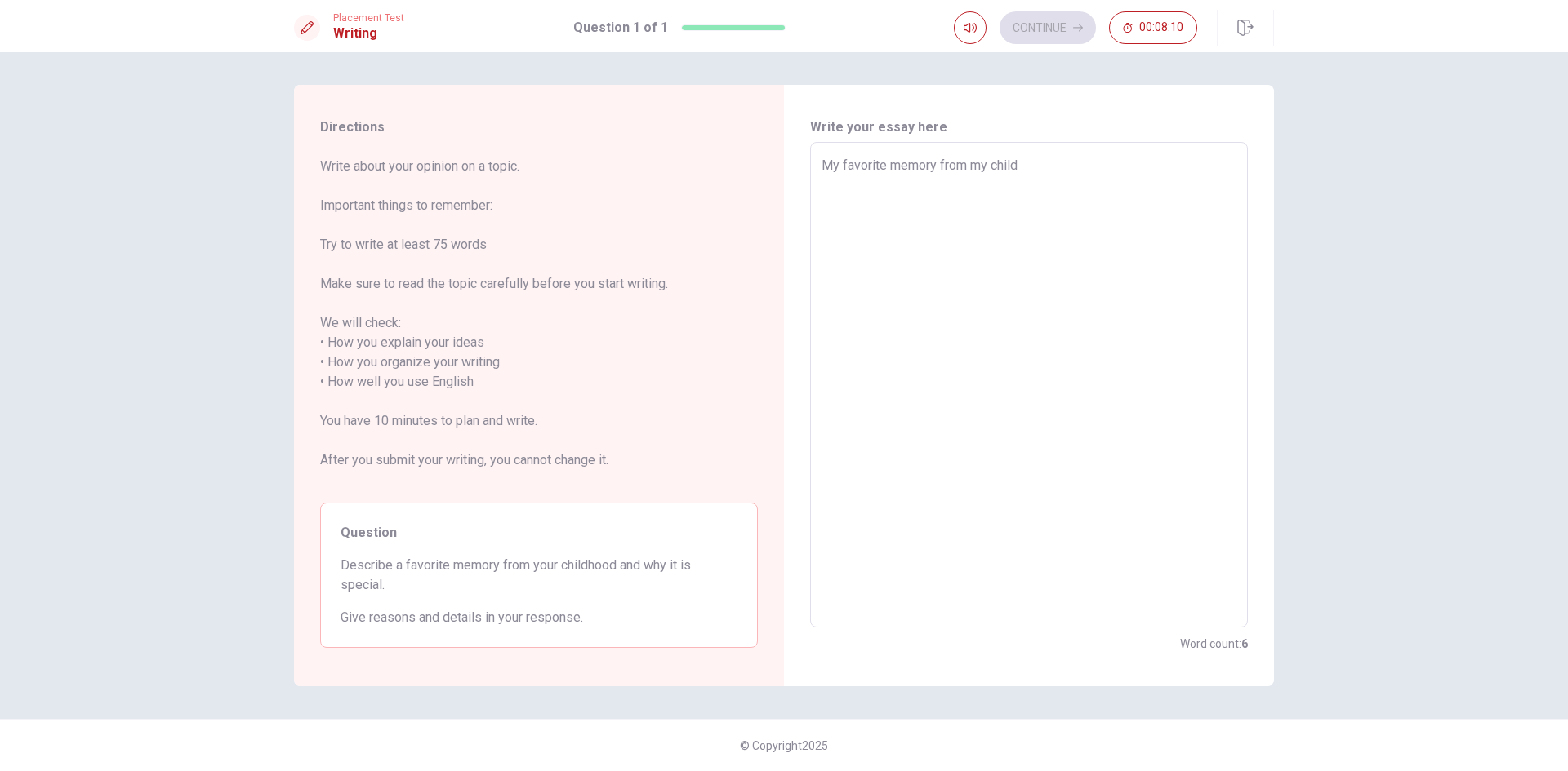
type textarea "My favorite memory from my childh"
type textarea "x"
type textarea "My favorite memory from my childho"
type textarea "x"
type textarea "My favorite memory from my childhoo"
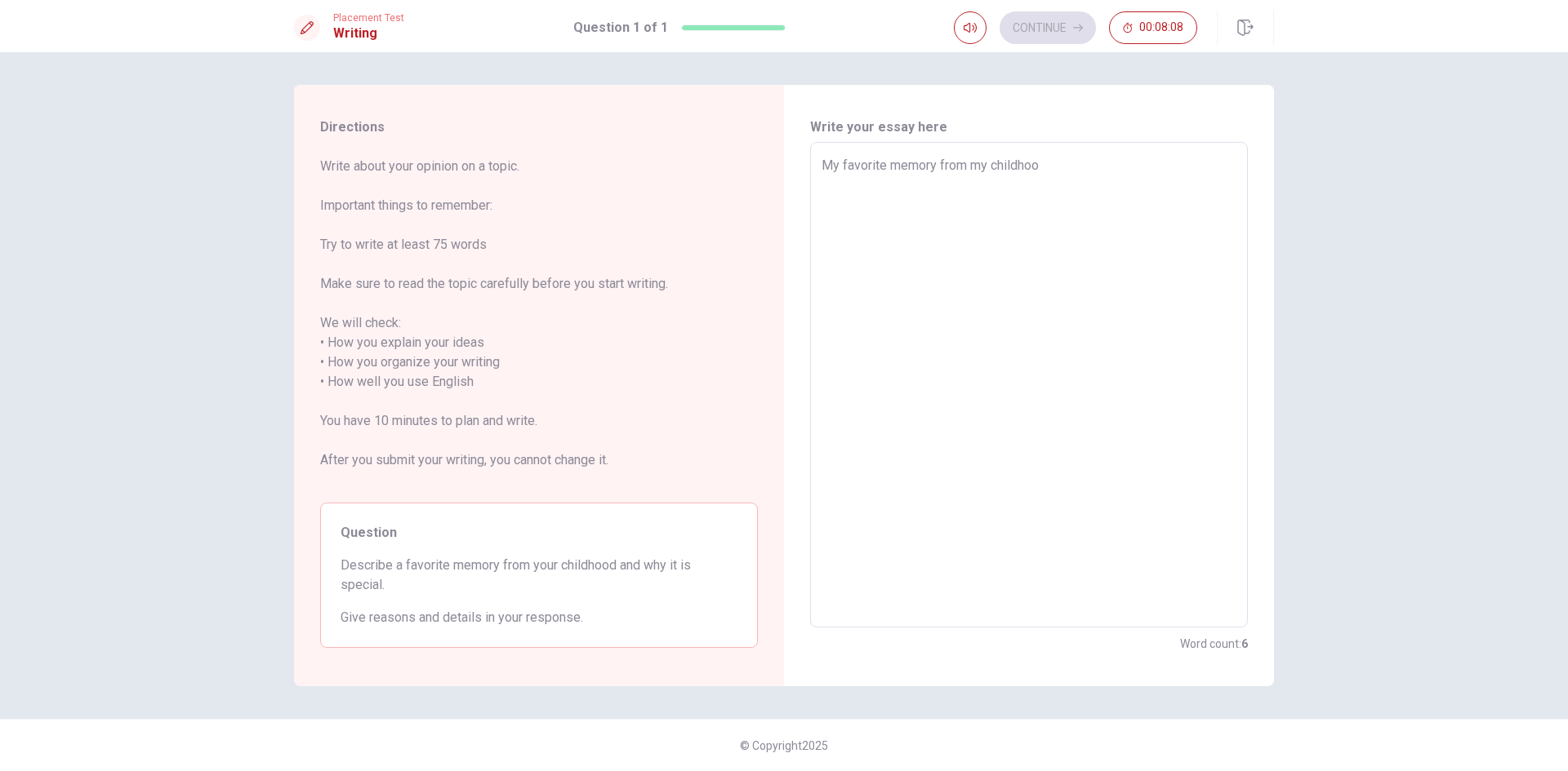
type textarea "x"
type textarea "My favorite memory from my childhood"
type textarea "x"
type textarea "My favorite memory from my childhood"
type textarea "x"
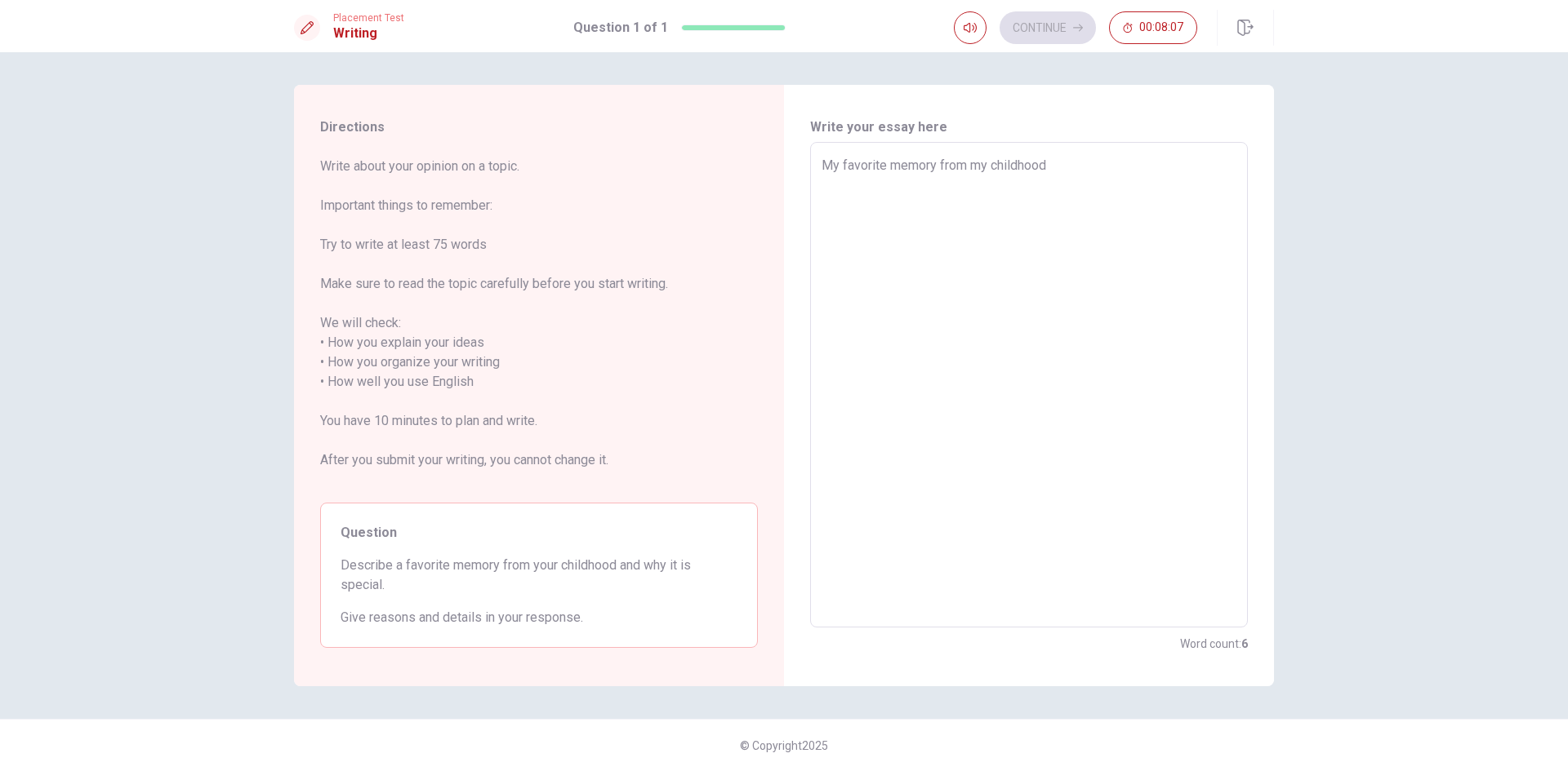
type textarea "My favorite memory from my childhood i"
type textarea "x"
type textarea "My favorite memory from my childhood is"
type textarea "x"
type textarea "My favorite memory from my childhood is"
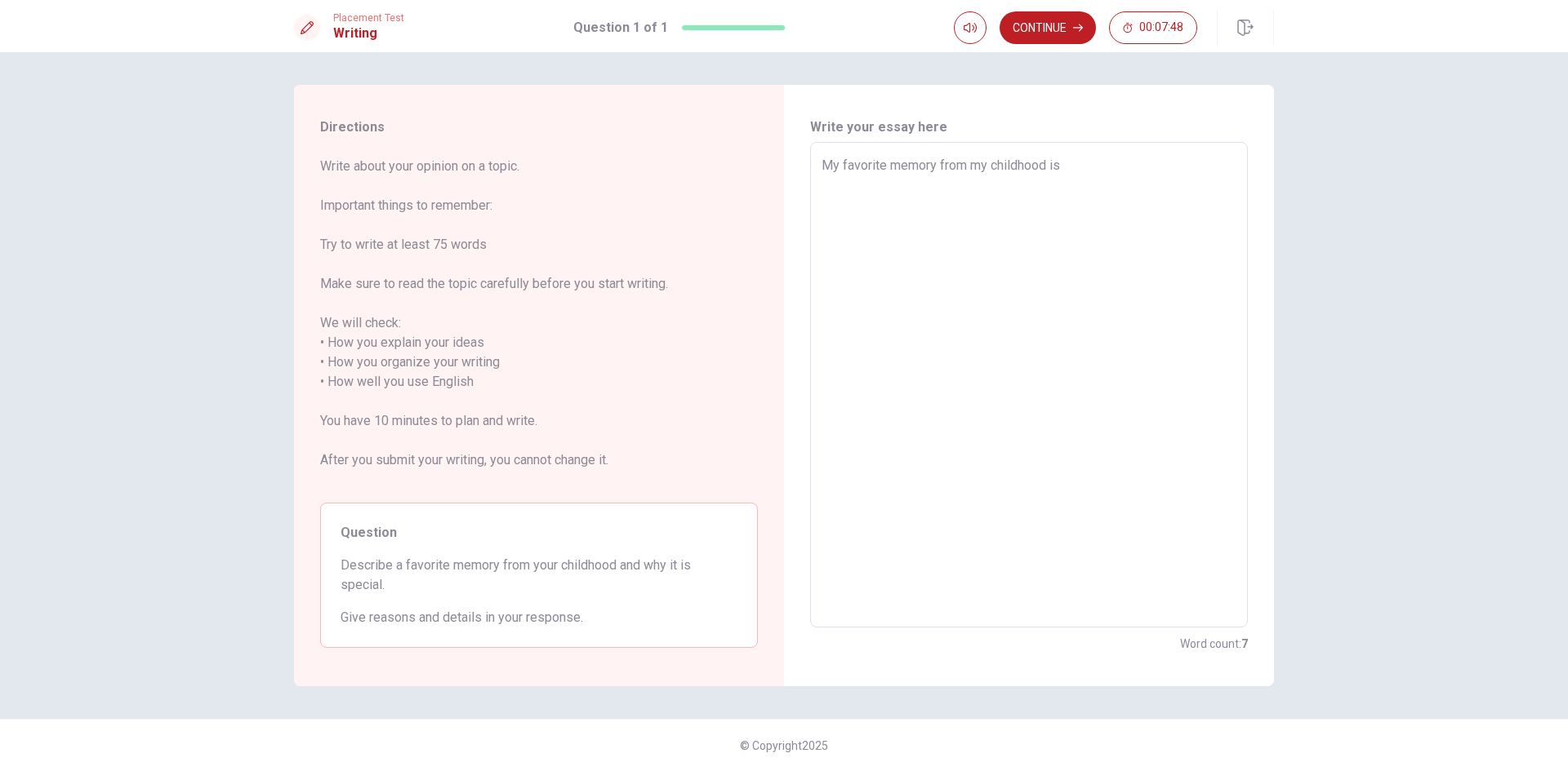
type textarea "x"
type textarea "My favorite memory from my childhood is w"
type textarea "x"
type textarea "My favorite memory from my childhood is wh"
type textarea "x"
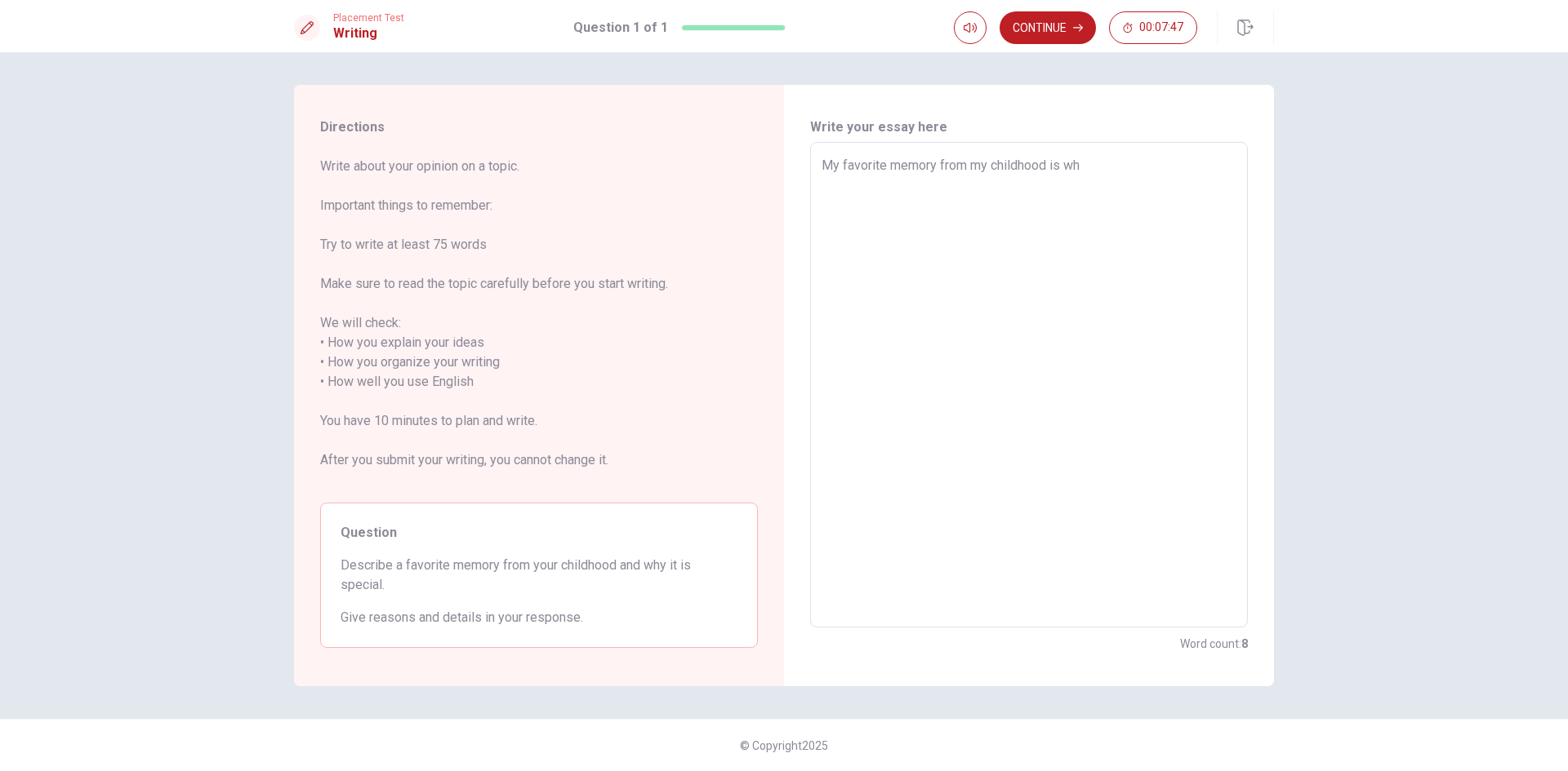
type textarea "My favorite memory from my childhood is whe"
type textarea "x"
type textarea "My favorite memory from my childhood is when"
type textarea "x"
type textarea "My favorite memory from my childhood is when"
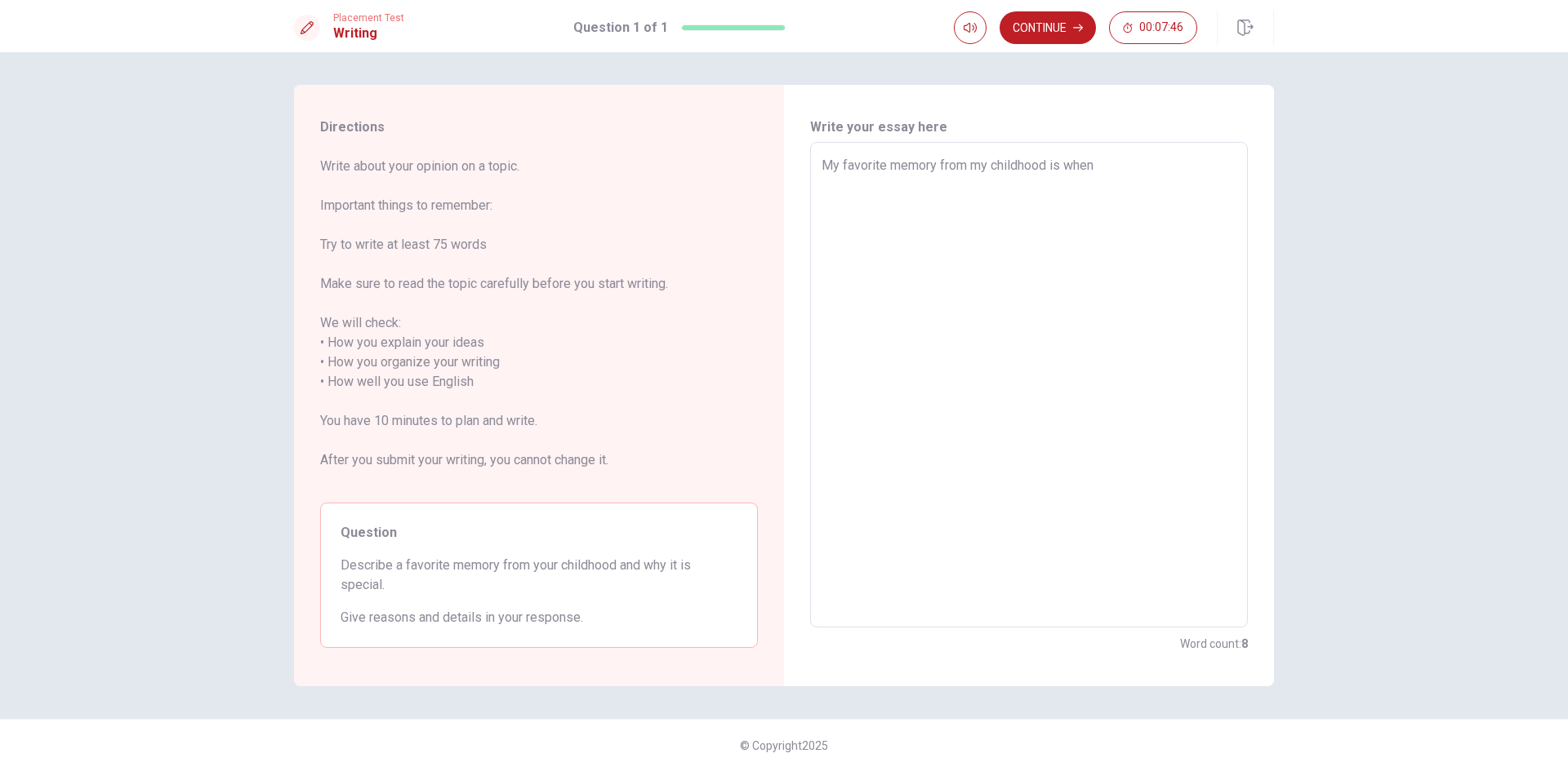
type textarea "x"
type textarea "My favorite memory from my childhood is when i"
type textarea "x"
type textarea "My favorite memory from my childhood is when i"
type textarea "x"
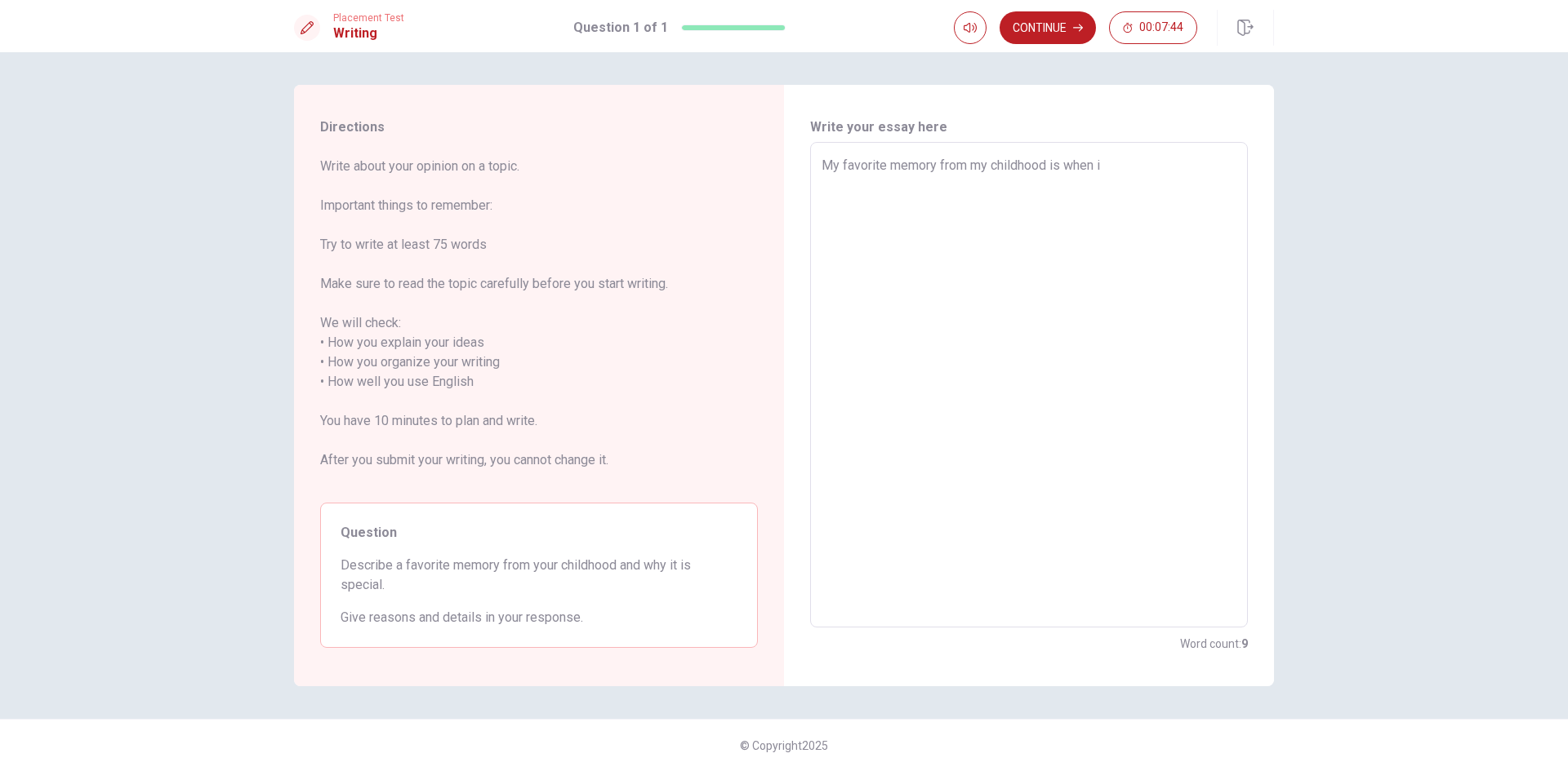
type textarea "My favorite memory from my childhood is when i d"
type textarea "x"
type textarea "My favorite memory from my childhood is when i do"
type textarea "x"
type textarea "My favorite memory from my childhood is when i do"
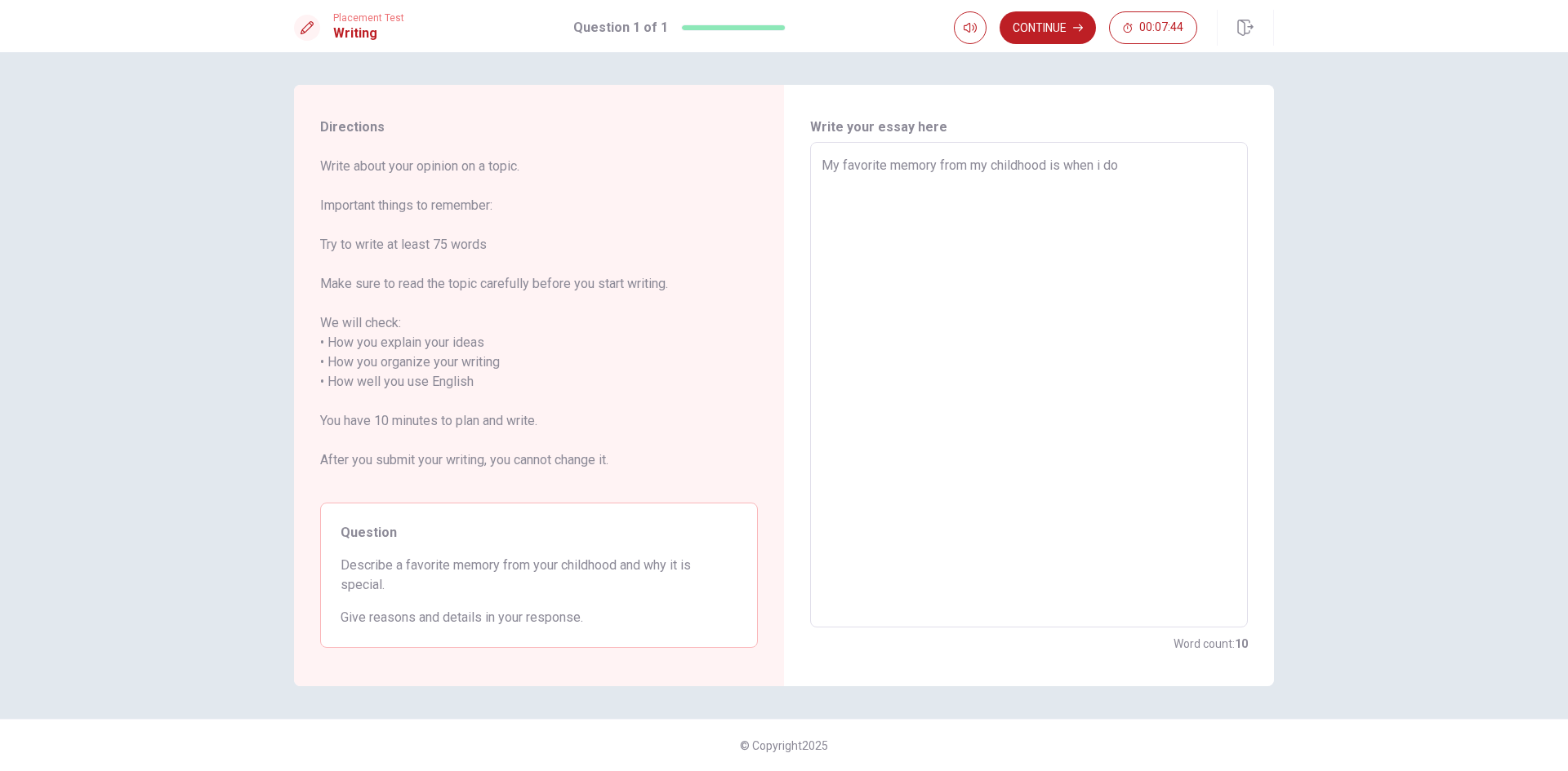
type textarea "x"
type textarea "My favorite memory from my childhood is when i do a"
type textarea "x"
type textarea "My favorite memory from my childhood is when i do a"
type textarea "x"
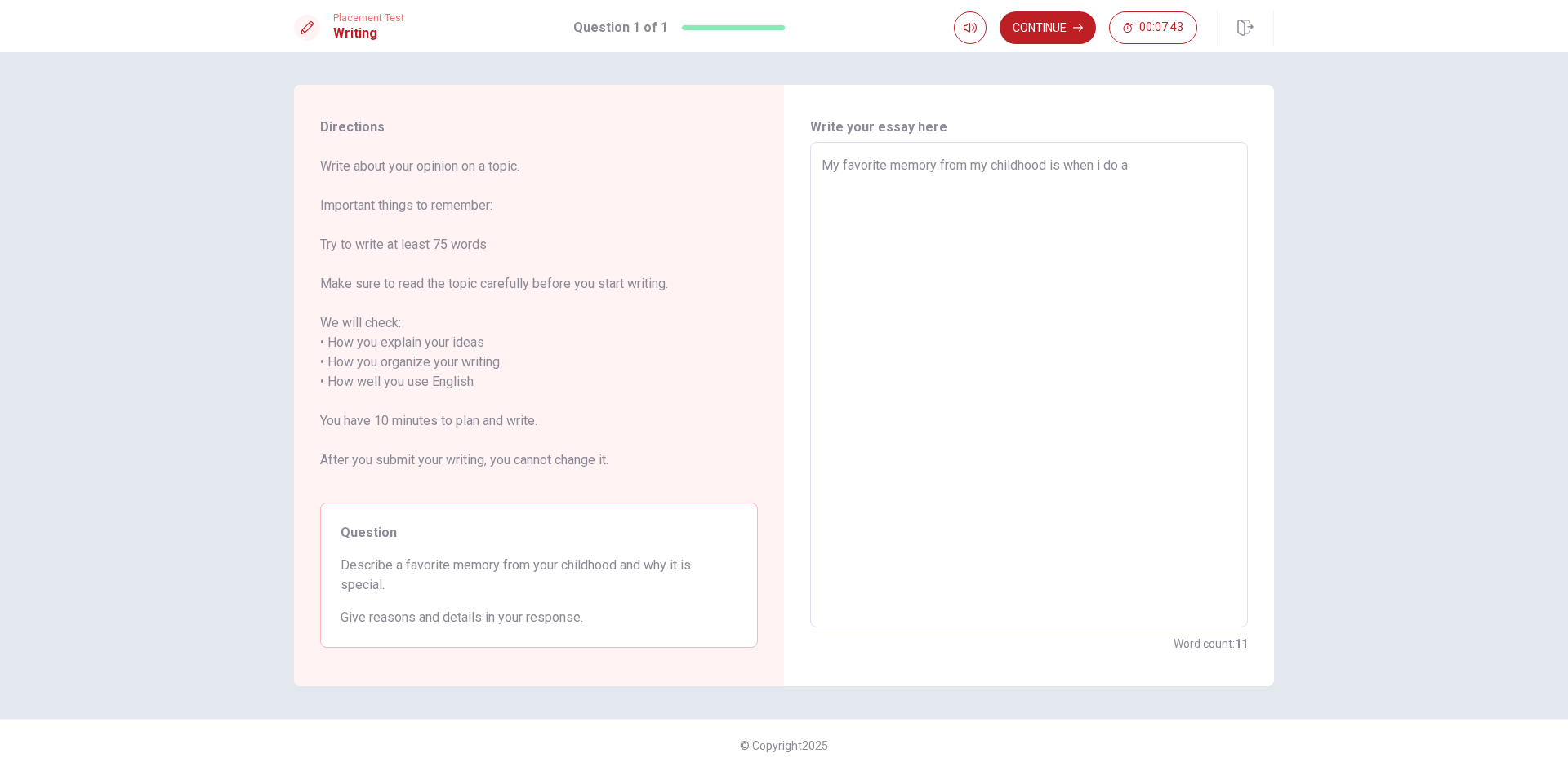
type textarea "My favorite memory from my childhood is when i do a b"
type textarea "x"
type textarea "My favorite memory from my childhood is when i do a bi"
type textarea "x"
type textarea "My favorite memory from my childhood is when i do a bit"
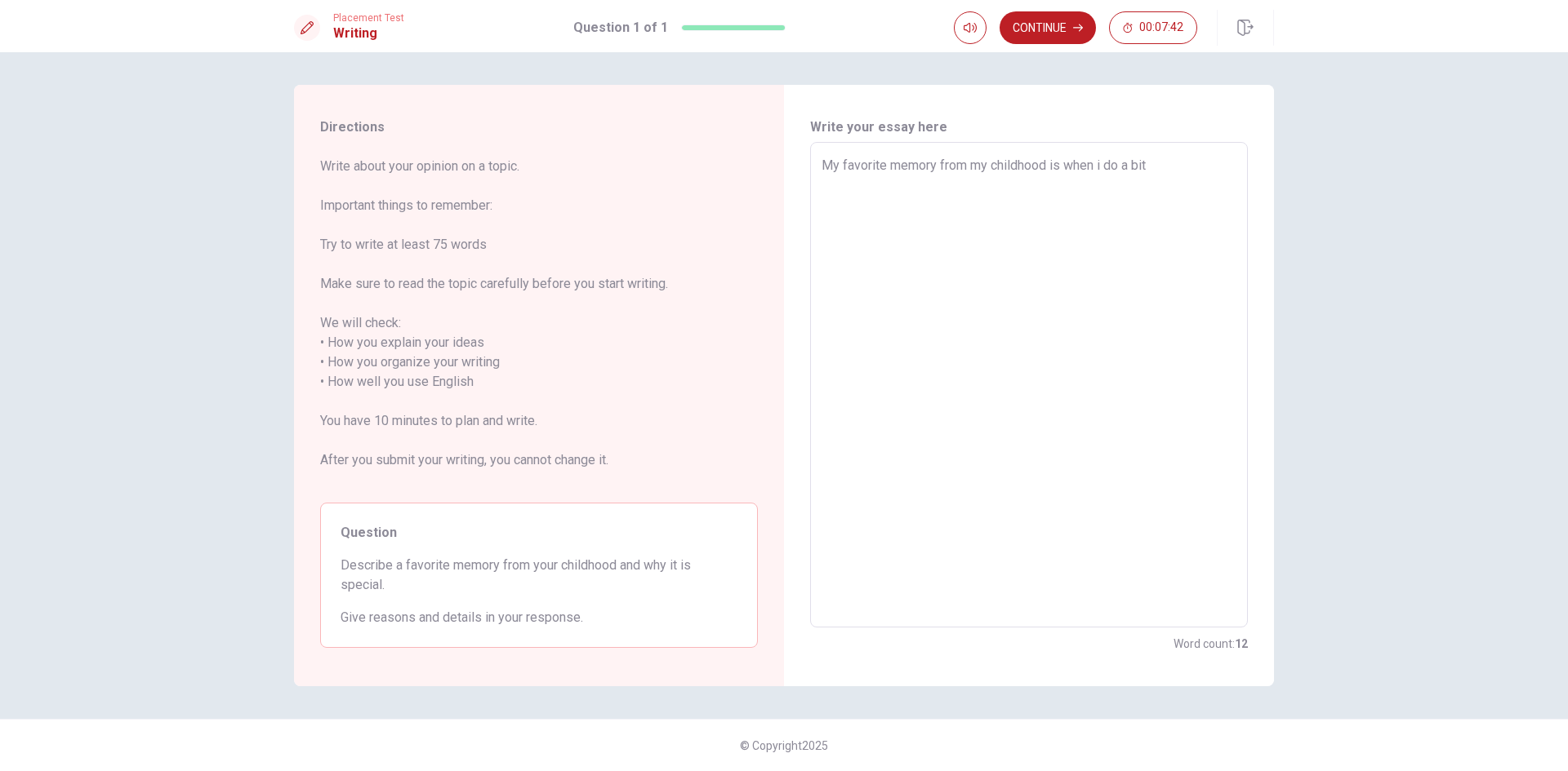
type textarea "x"
type textarea "My favorite memory from my childhood is when i do a bith"
type textarea "x"
type textarea "My favorite memory from my childhood is when i do a bithd"
type textarea "x"
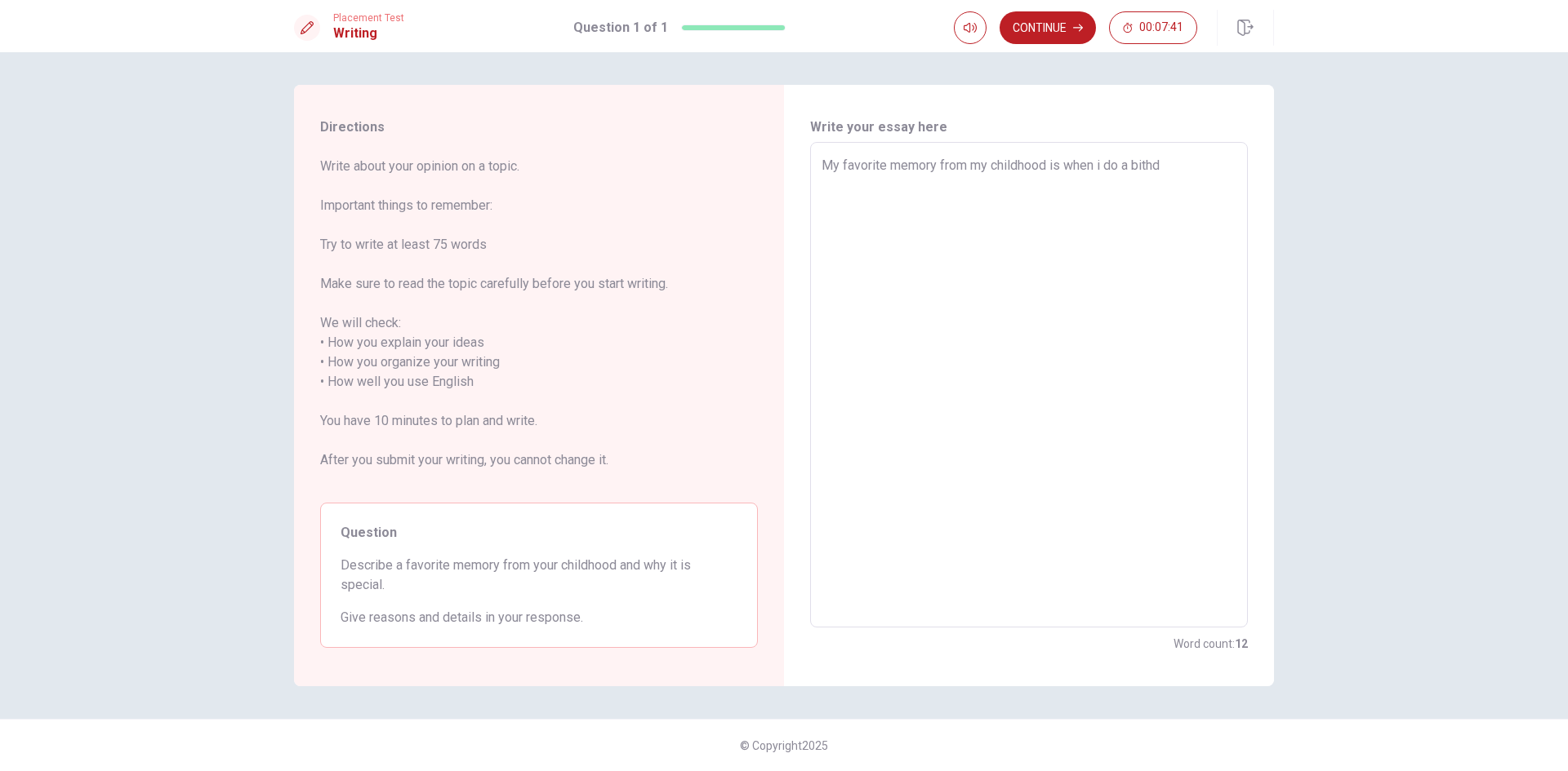
type textarea "My favorite memory from my childhood is when i do a bithda"
type textarea "x"
type textarea "My favorite memory from my childhood is when i do a bithday"
type textarea "x"
type textarea "My favorite memory from my childhood is when i do a bithday"
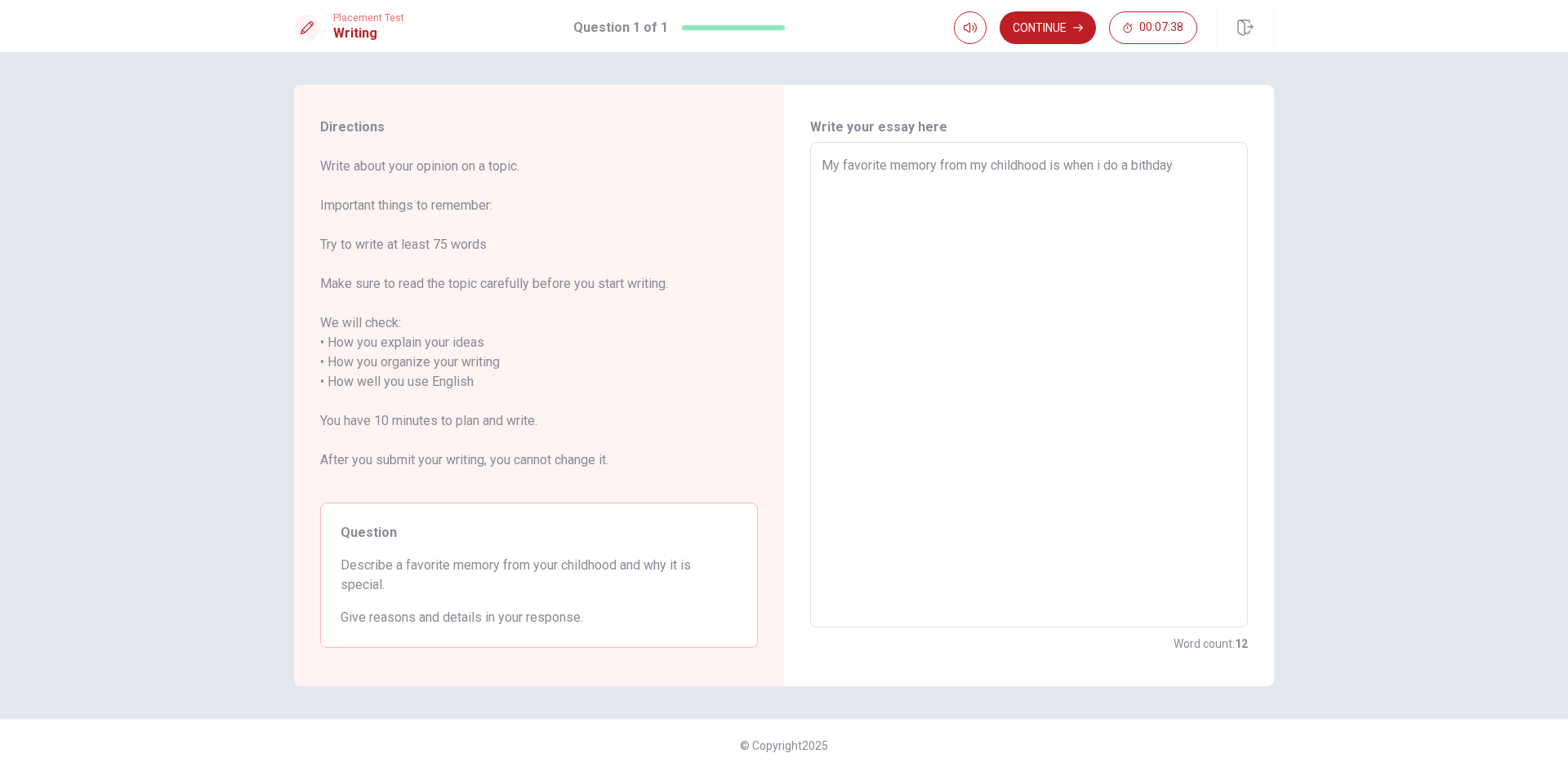
type textarea "x"
type textarea "My favorite memory from my childhood is when i do a bithday i"
type textarea "x"
type textarea "My favorite memory from my childhood is when i do a bithday is"
type textarea "x"
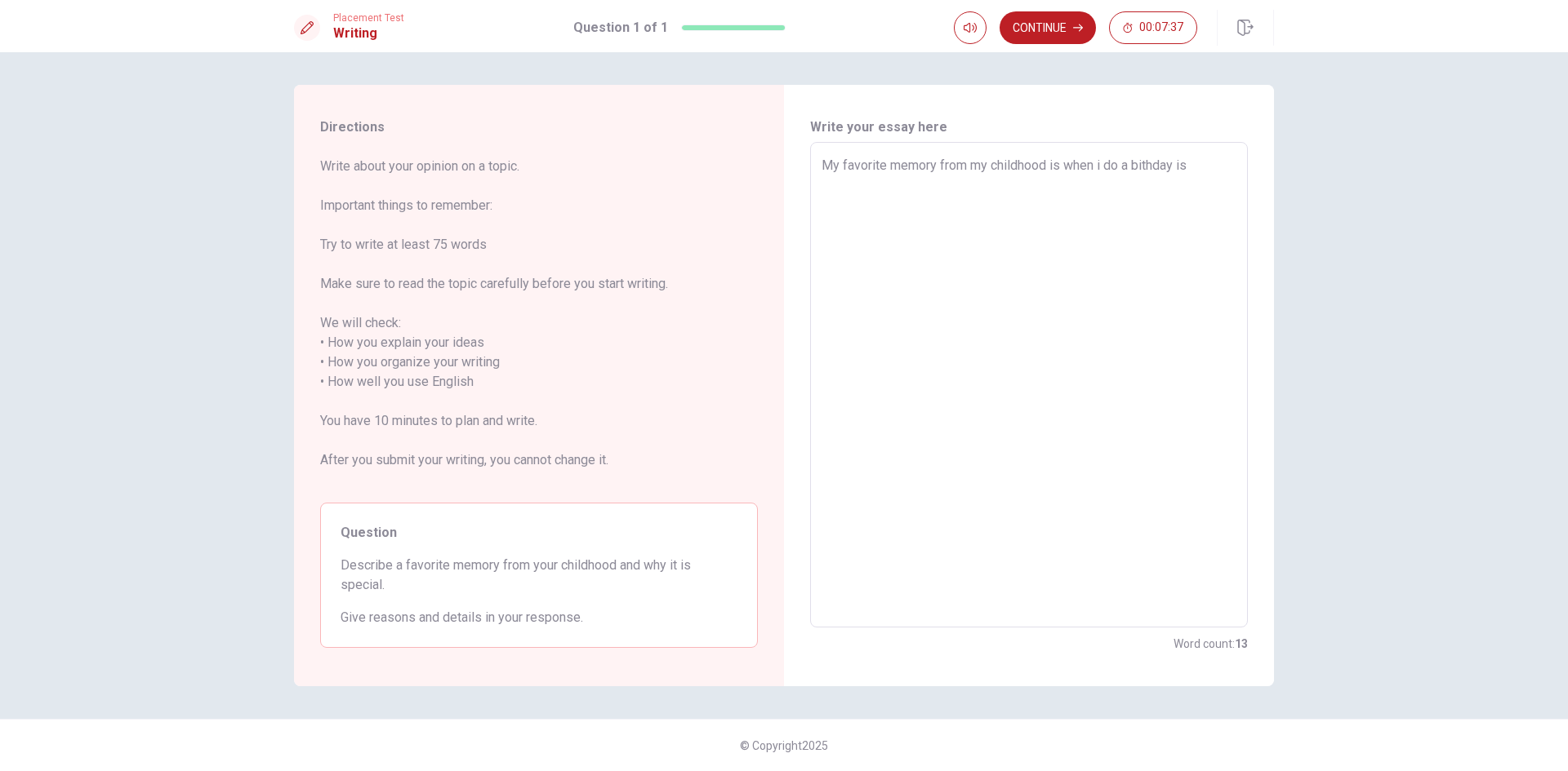
type textarea "My favorite memory from my childhood is when i do a bithday is"
type textarea "x"
type textarea "My favorite memory from my childhood is when i do a bithday is a"
type textarea "x"
type textarea "My favorite memory from my childhood is when i do a bithday is a"
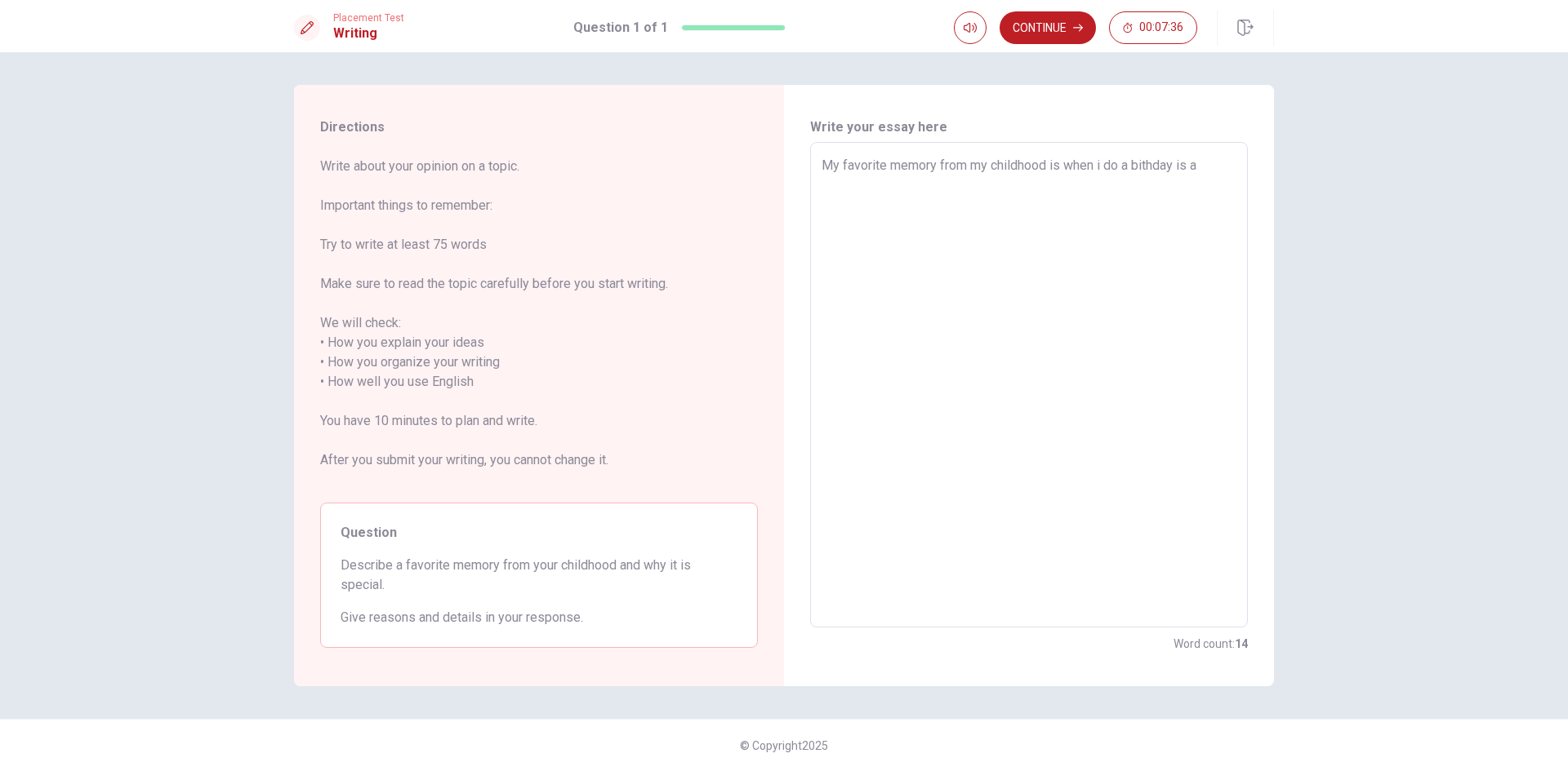
type textarea "x"
type textarea "My favorite memory from my childhood is when i do a bithday is a s"
type textarea "x"
type textarea "My favorite memory from my childhood is when i do a bithday is a sp"
type textarea "x"
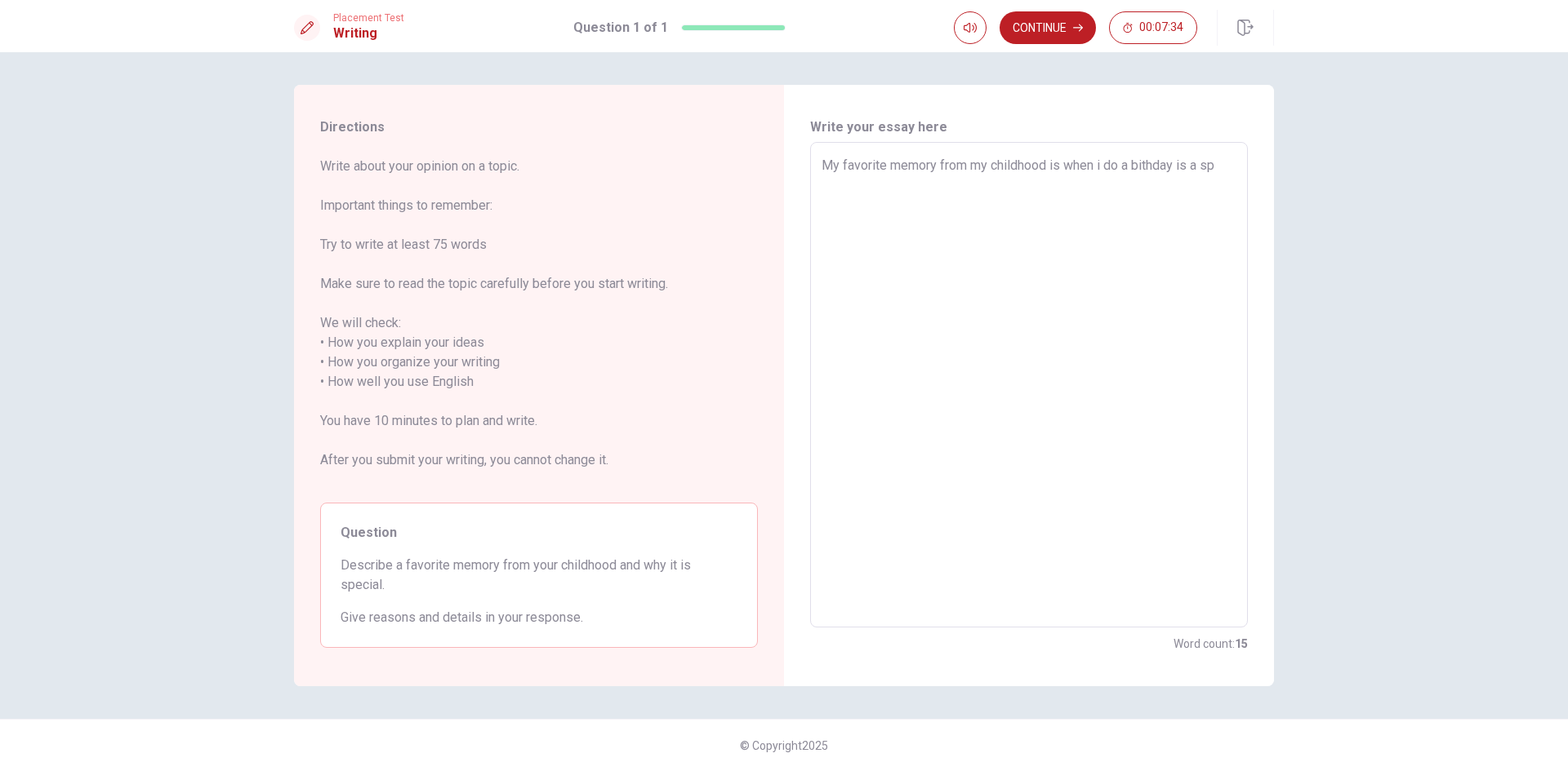
type textarea "My favorite memory from my childhood is when i do a bithday is a spe"
type textarea "x"
type textarea "My favorite memory from my childhood is when i do a bithday is a spec"
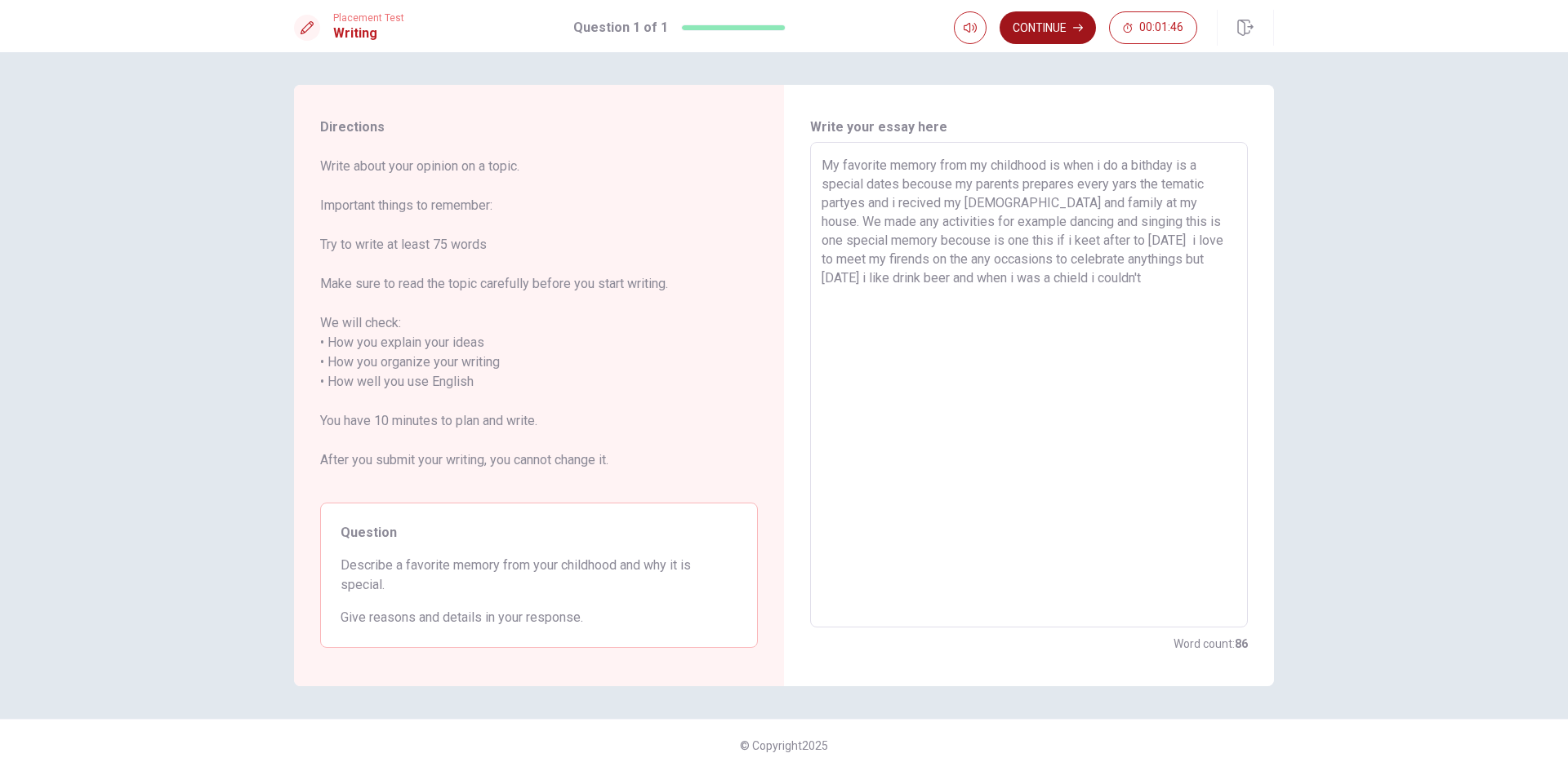
click at [1058, 34] on button "Continue" at bounding box center [1048, 28] width 97 height 33
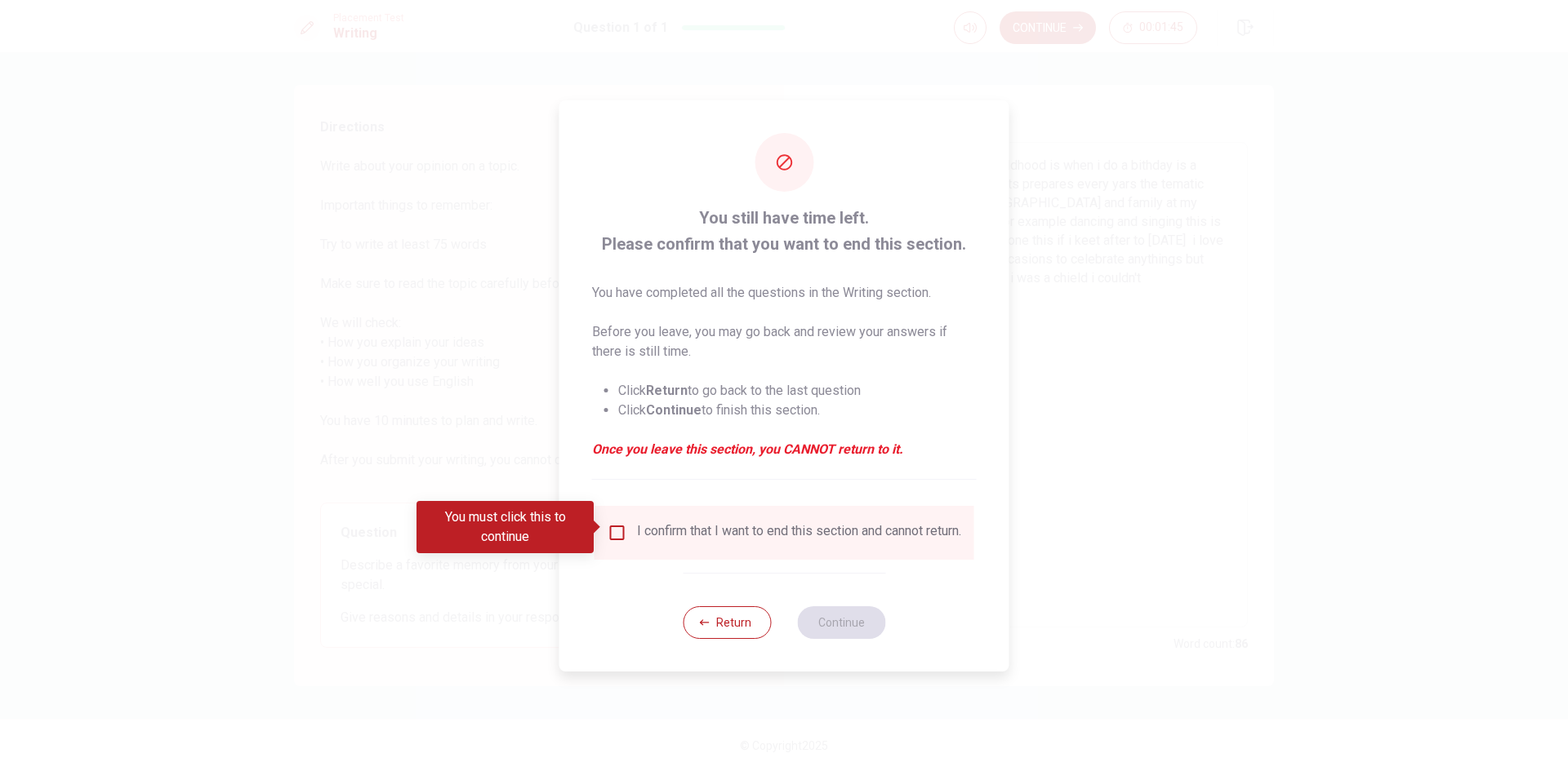
click at [621, 534] on input "You must click this to continue" at bounding box center [617, 533] width 19 height 19
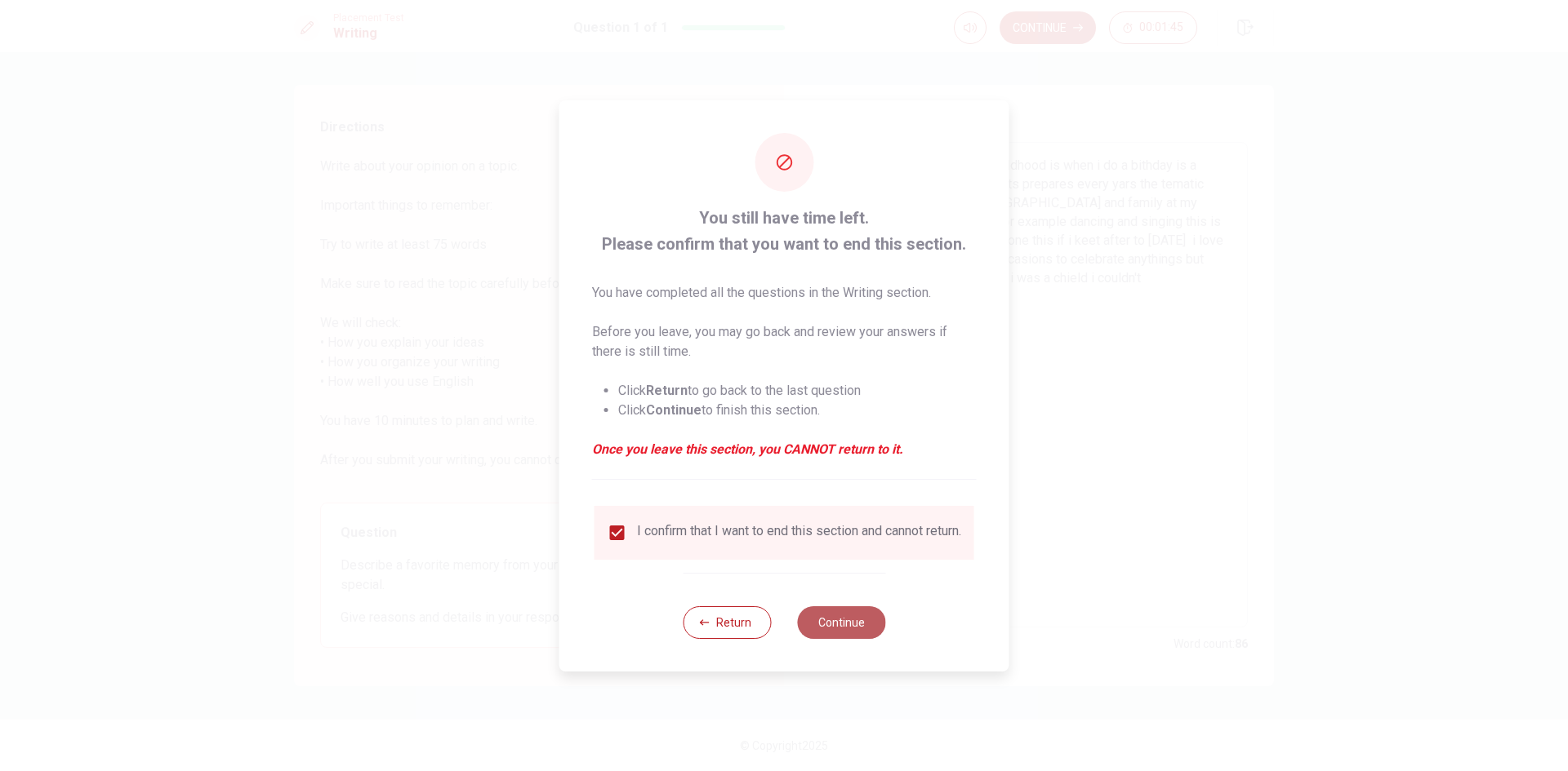
click at [844, 633] on button "Continue" at bounding box center [841, 623] width 88 height 33
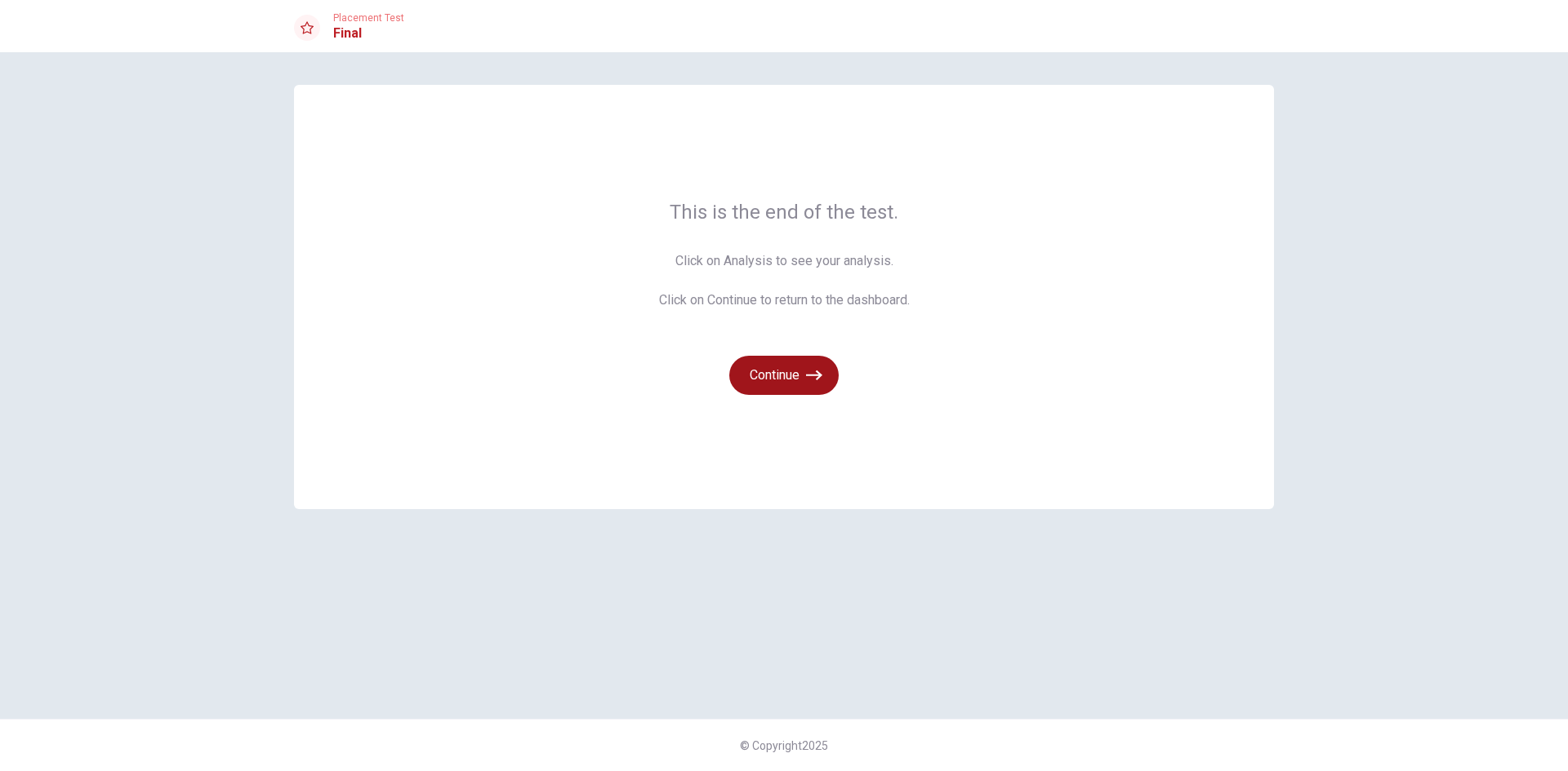
click at [776, 369] on button "Continue" at bounding box center [784, 375] width 109 height 39
